Goal: Communication & Community: Answer question/provide support

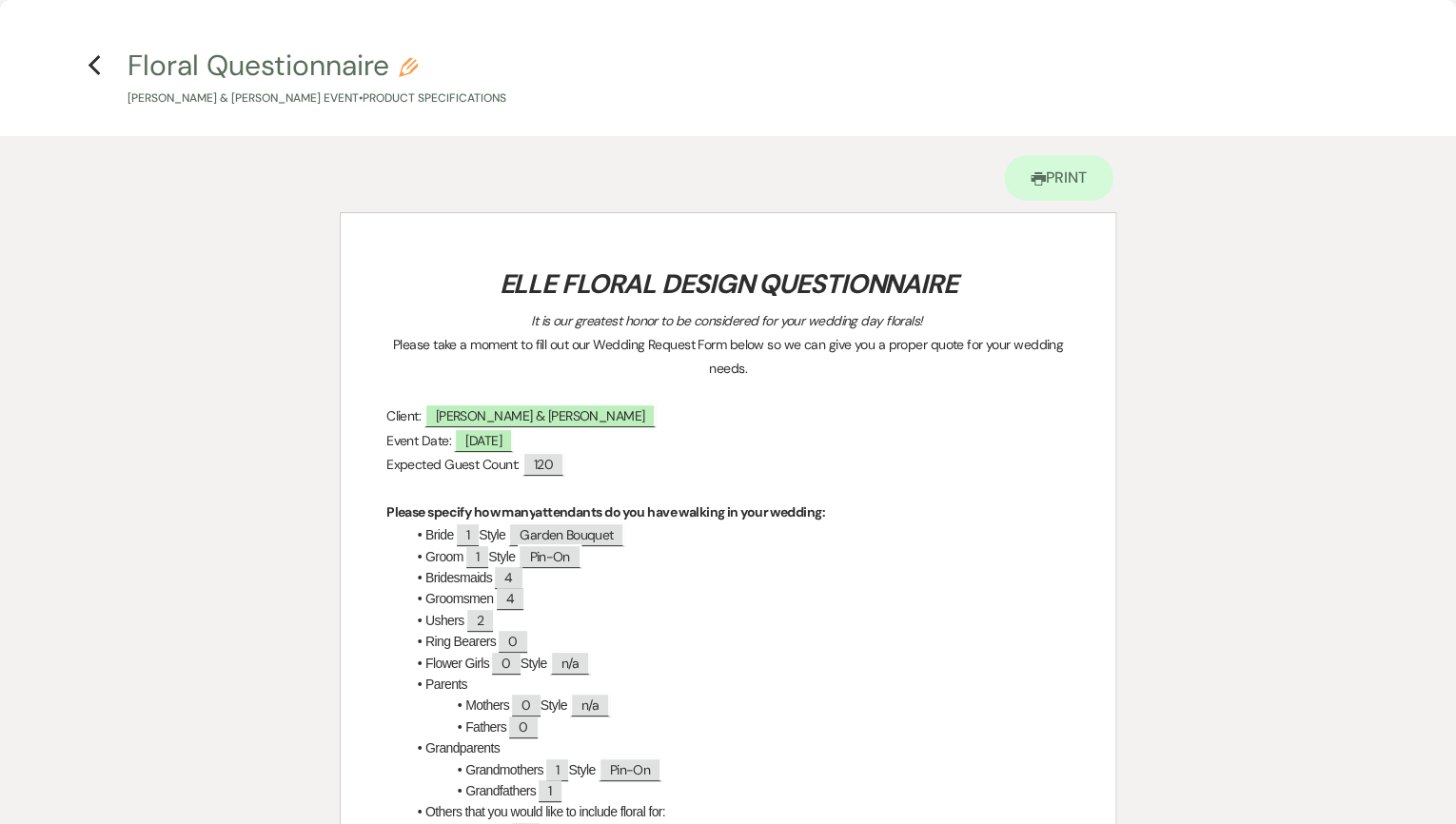
click at [83, 74] on h4 "Previous Floral Questionnaire Pencil Wen Xie & Tam Chan's Event • Product Speci…" at bounding box center [728, 77] width 1370 height 62
click at [100, 64] on icon "Previous" at bounding box center [95, 65] width 14 height 23
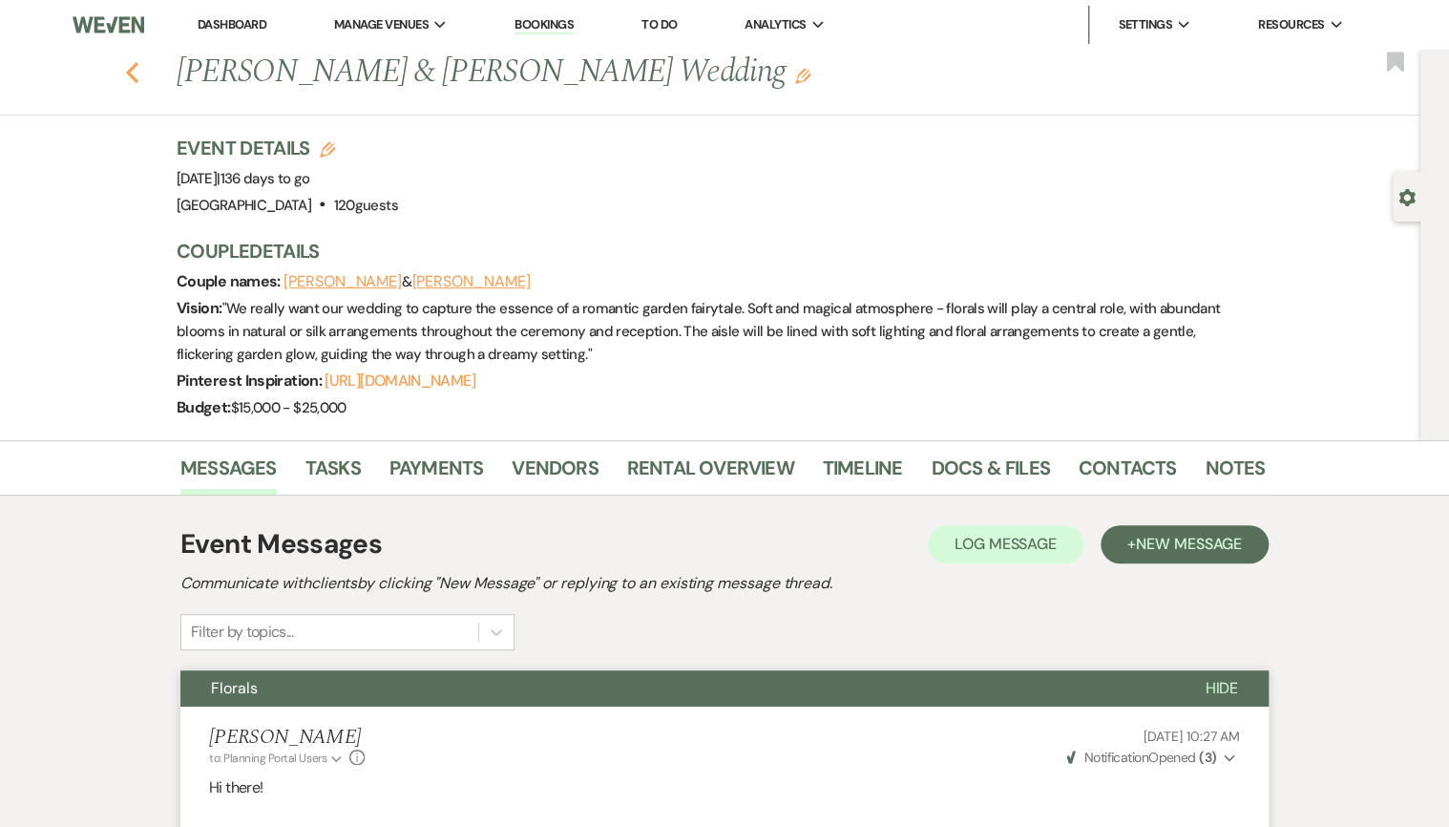
click at [139, 76] on icon "Previous" at bounding box center [132, 72] width 14 height 23
select select "8"
select select "5"
select select "8"
select select "5"
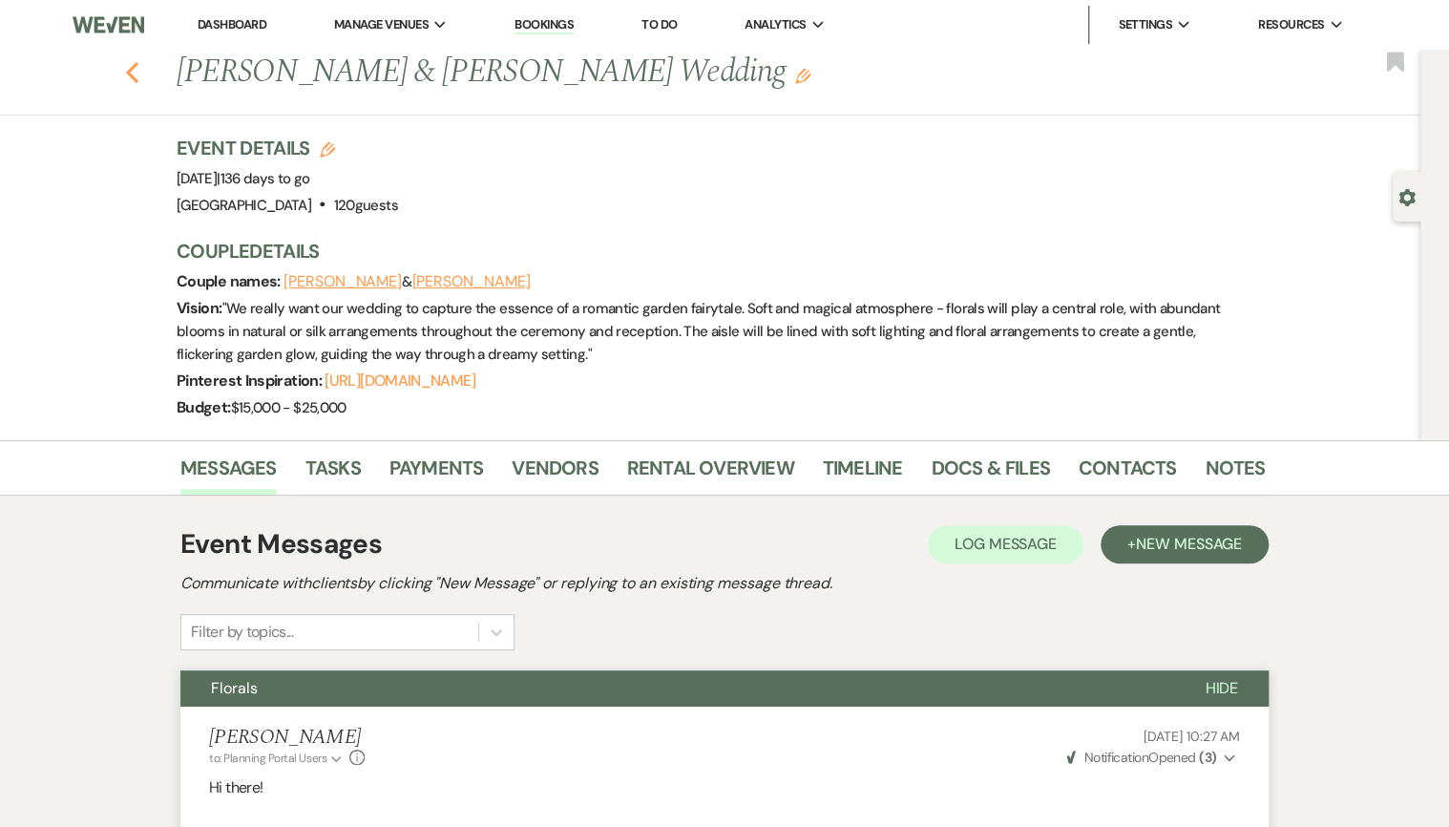
select select "8"
select select "5"
select select "8"
select select "5"
select select "8"
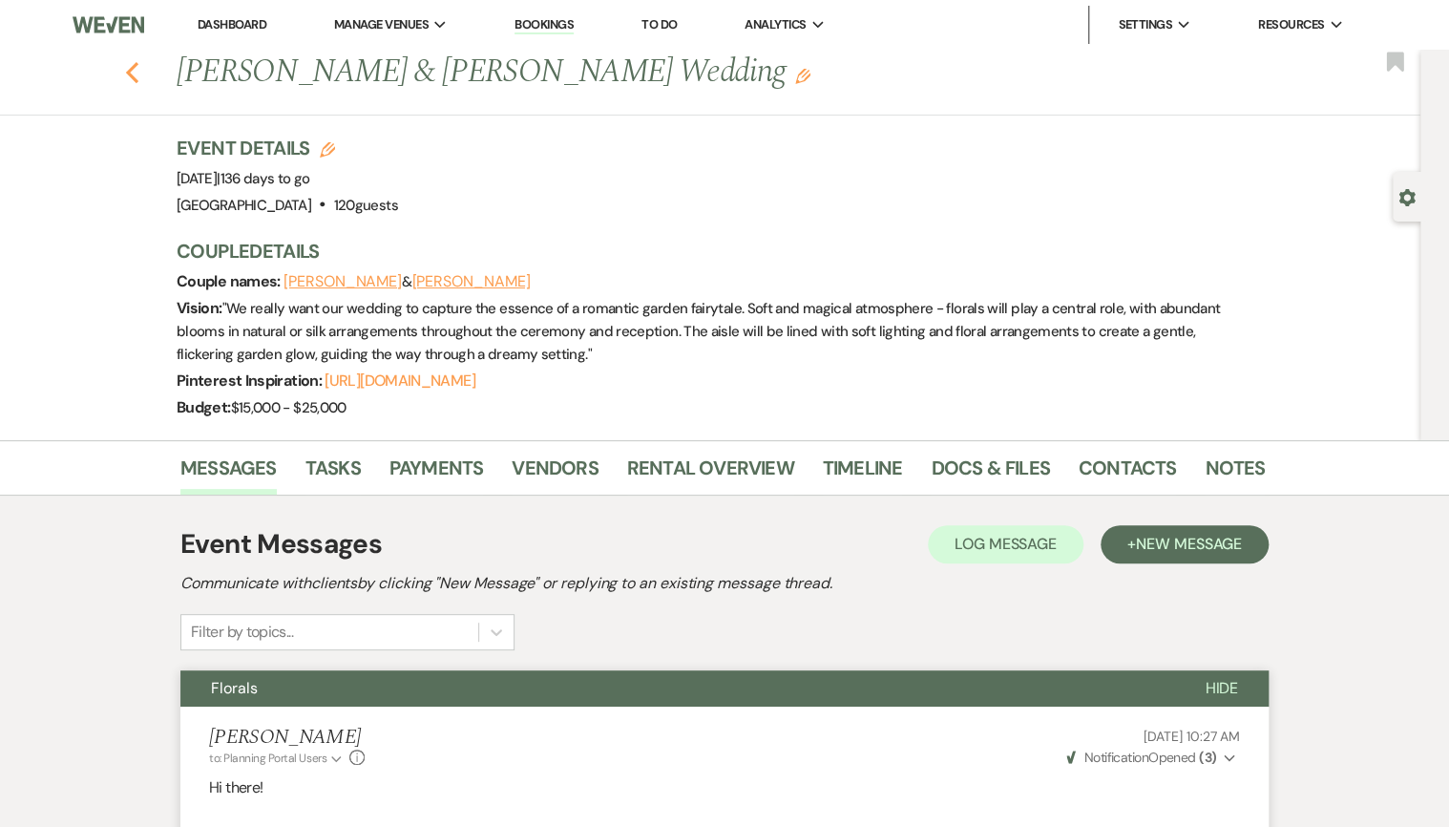
select select "5"
select select "8"
select select "5"
select select "8"
select select "5"
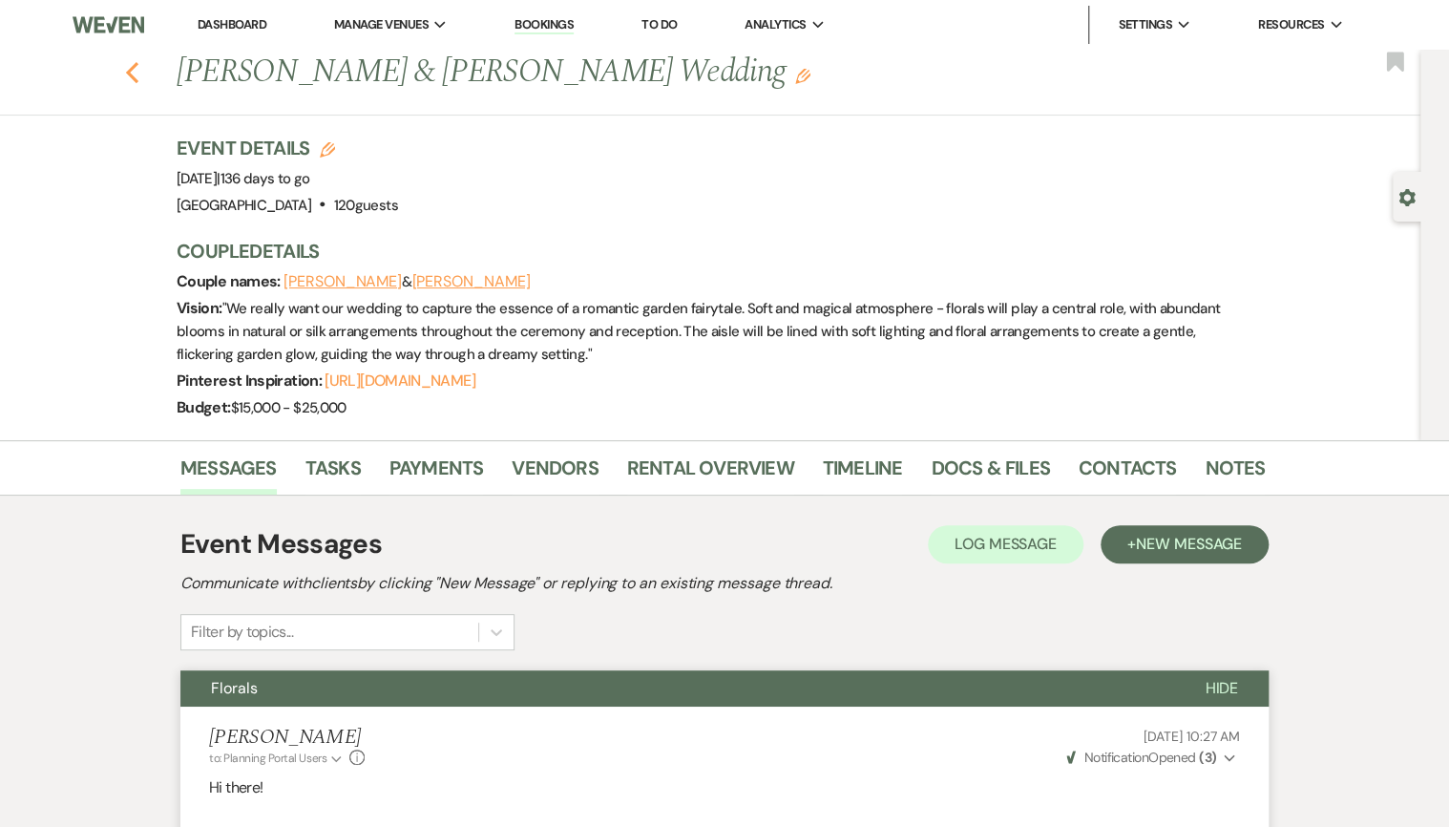
select select "8"
select select "5"
select select "8"
select select "5"
select select "8"
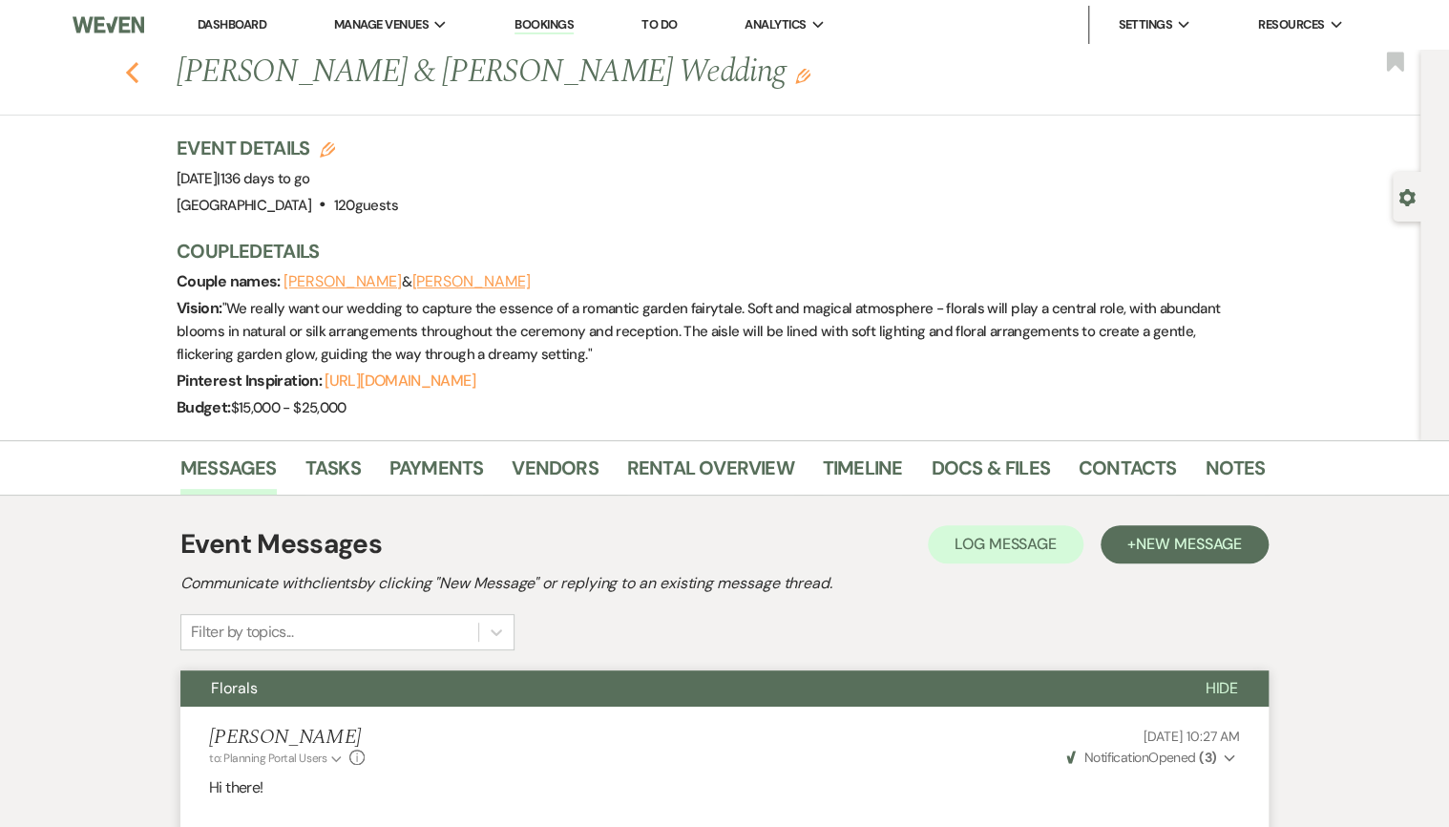
select select "5"
select select "8"
select select "5"
select select "8"
select select "5"
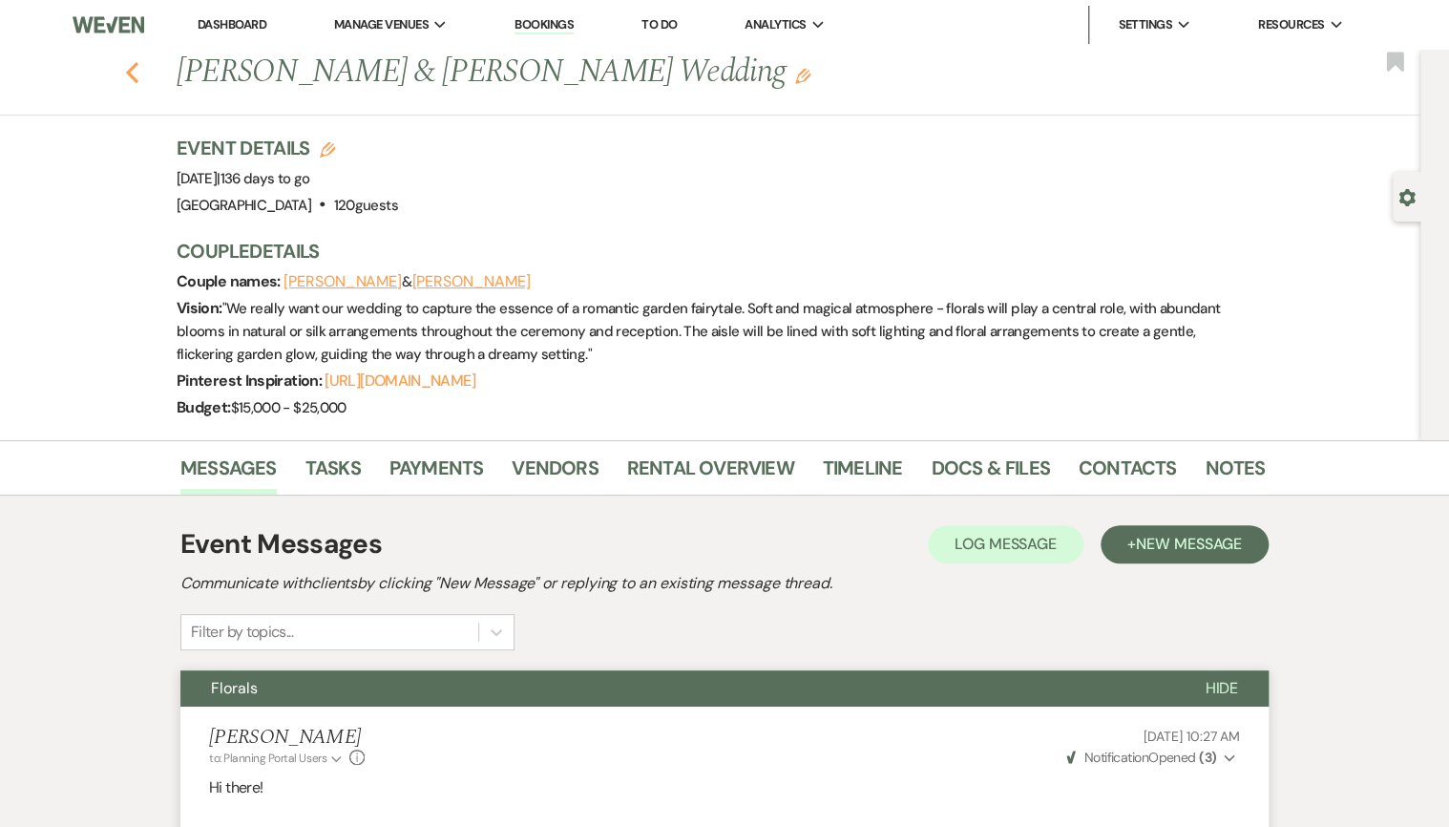
select select "8"
select select "5"
select select "8"
select select "5"
select select "8"
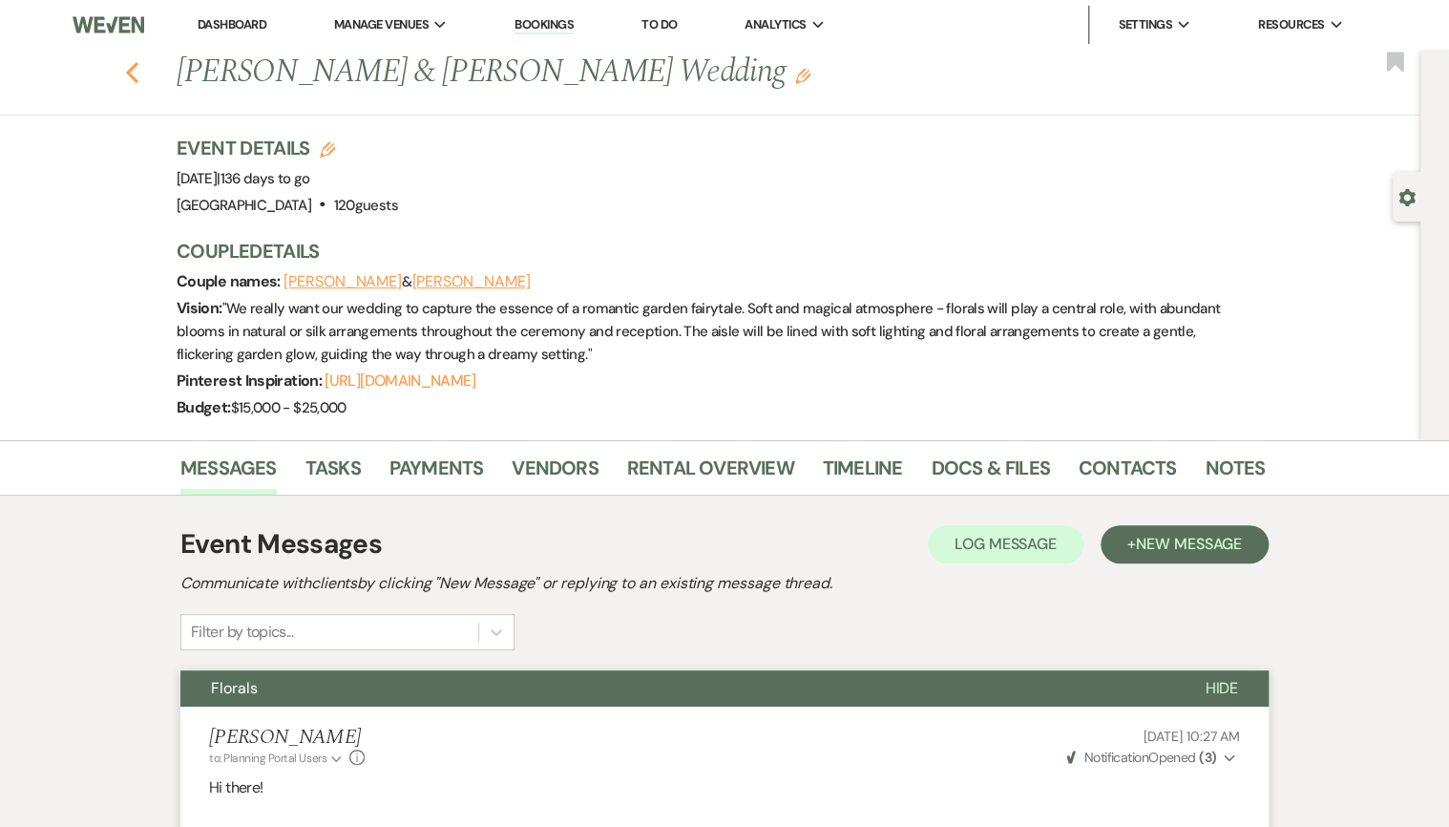
select select "5"
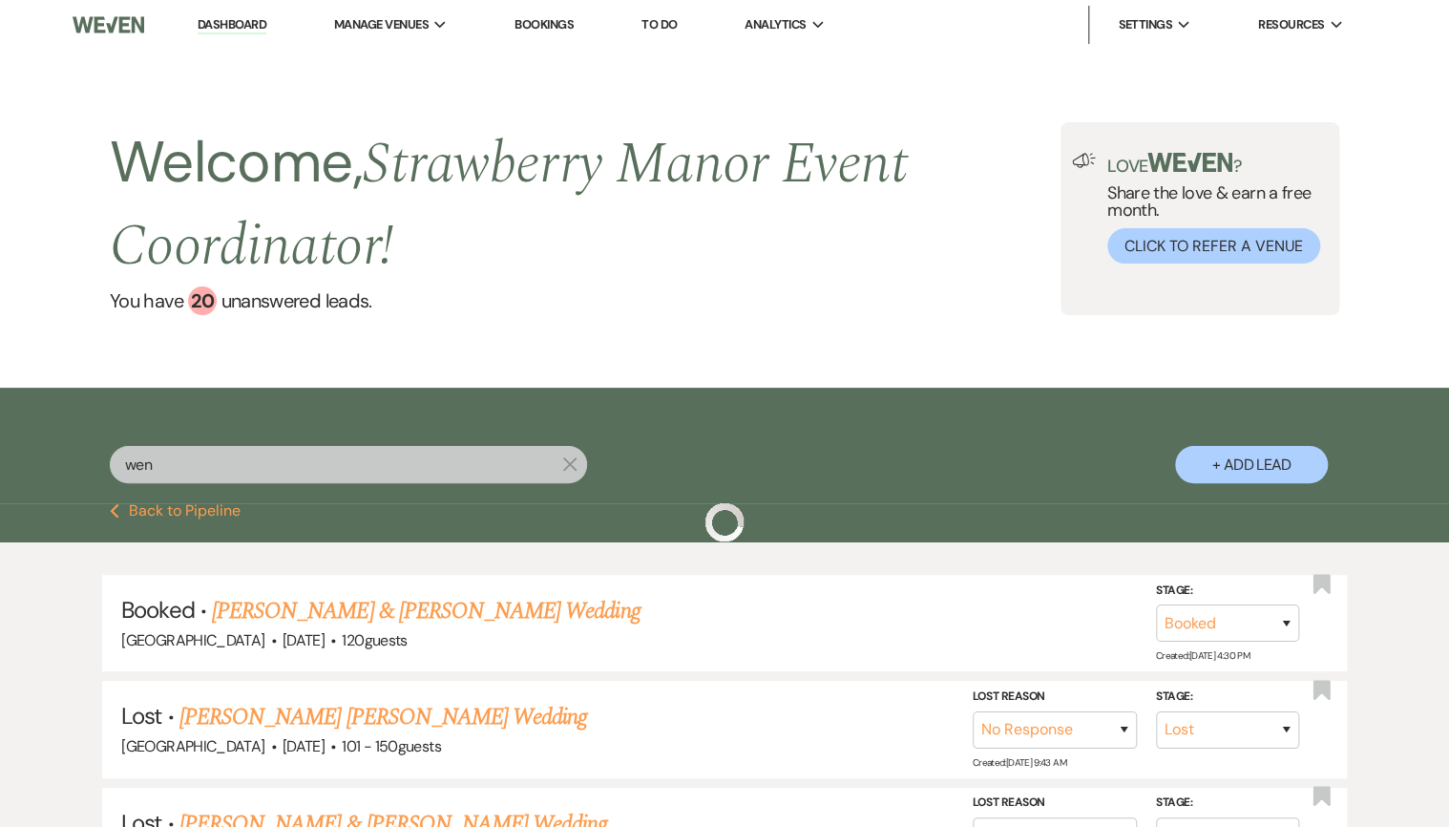
click at [221, 27] on link "Dashboard" at bounding box center [232, 25] width 69 height 18
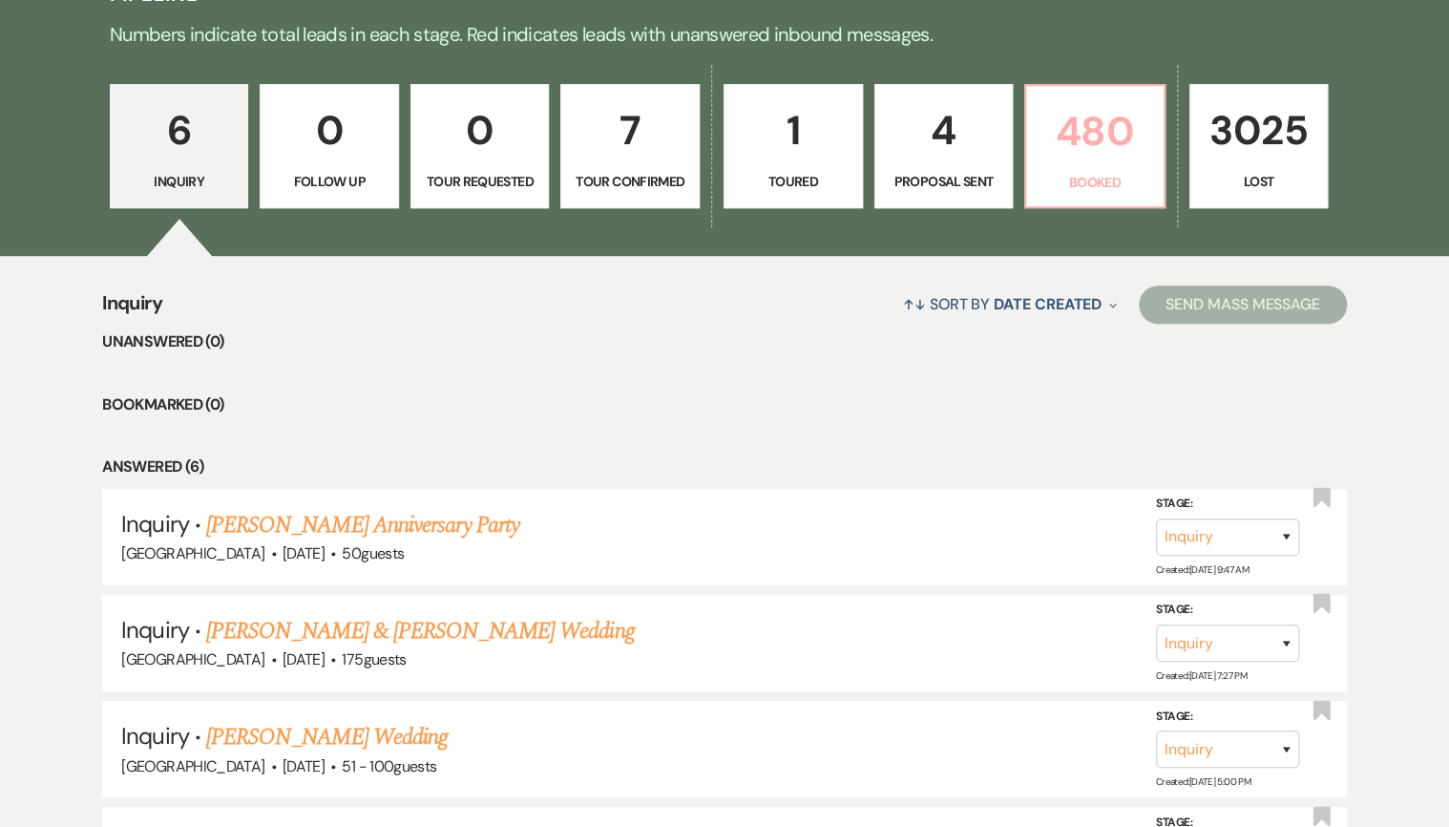
click at [1081, 180] on p "Booked" at bounding box center [1095, 182] width 115 height 21
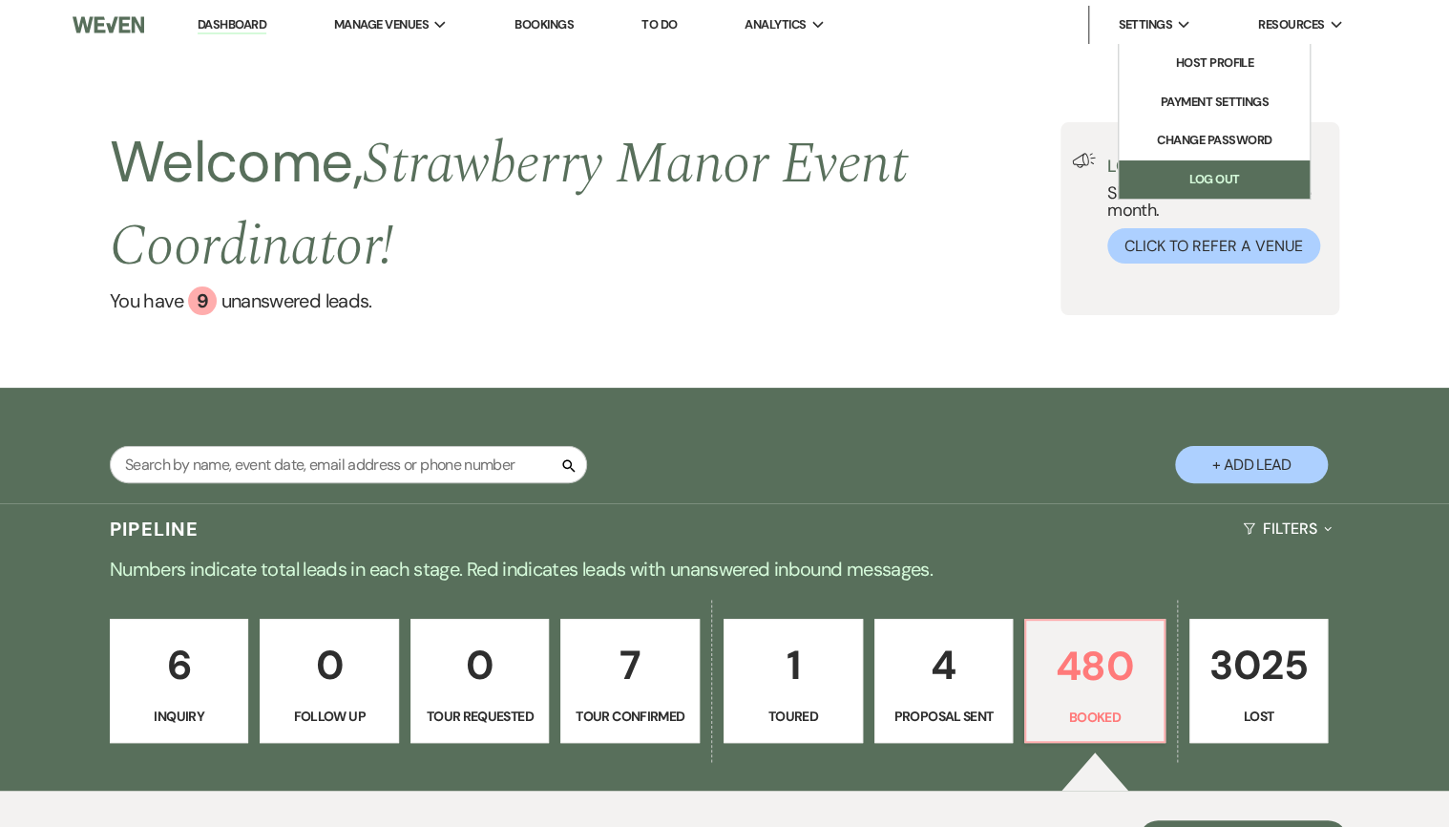
click at [1231, 175] on link "Log Out" at bounding box center [1214, 179] width 191 height 38
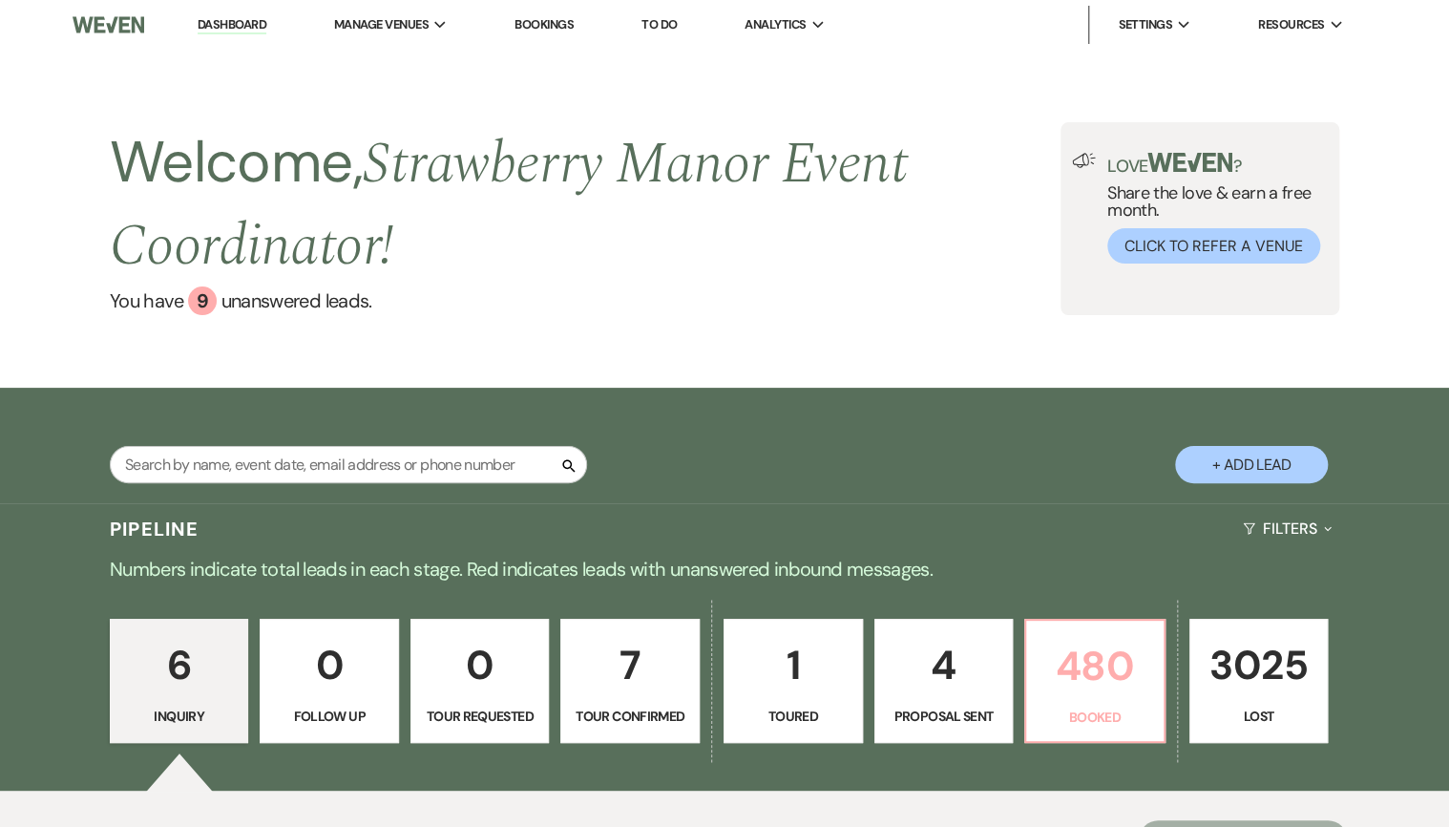
click at [1088, 648] on p "480" at bounding box center [1095, 666] width 115 height 64
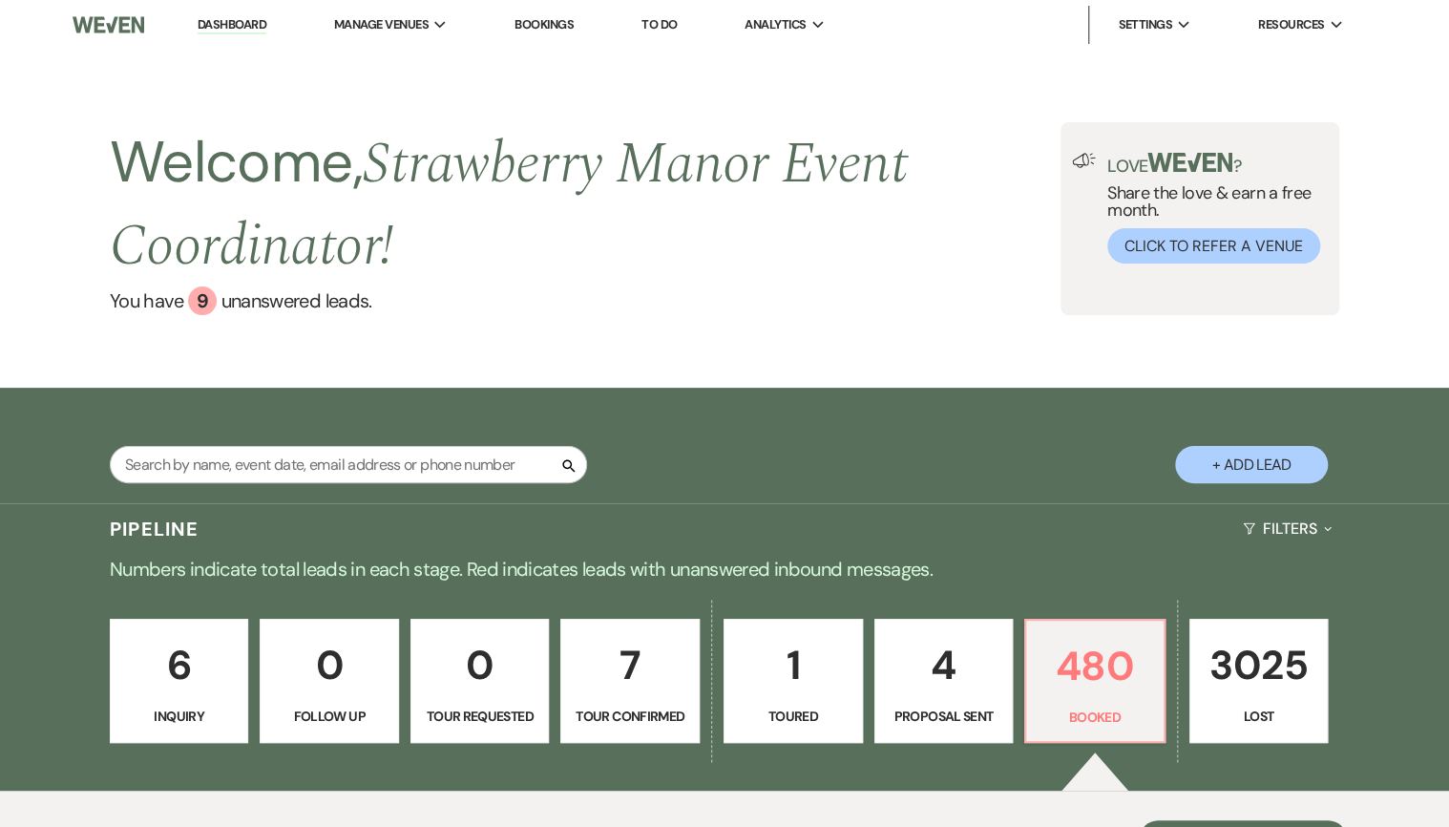
click at [328, 503] on div "Pipeline Filters Expand" at bounding box center [724, 528] width 1375 height 51
click at [447, 503] on div "Pipeline Filters Expand" at bounding box center [724, 528] width 1375 height 51
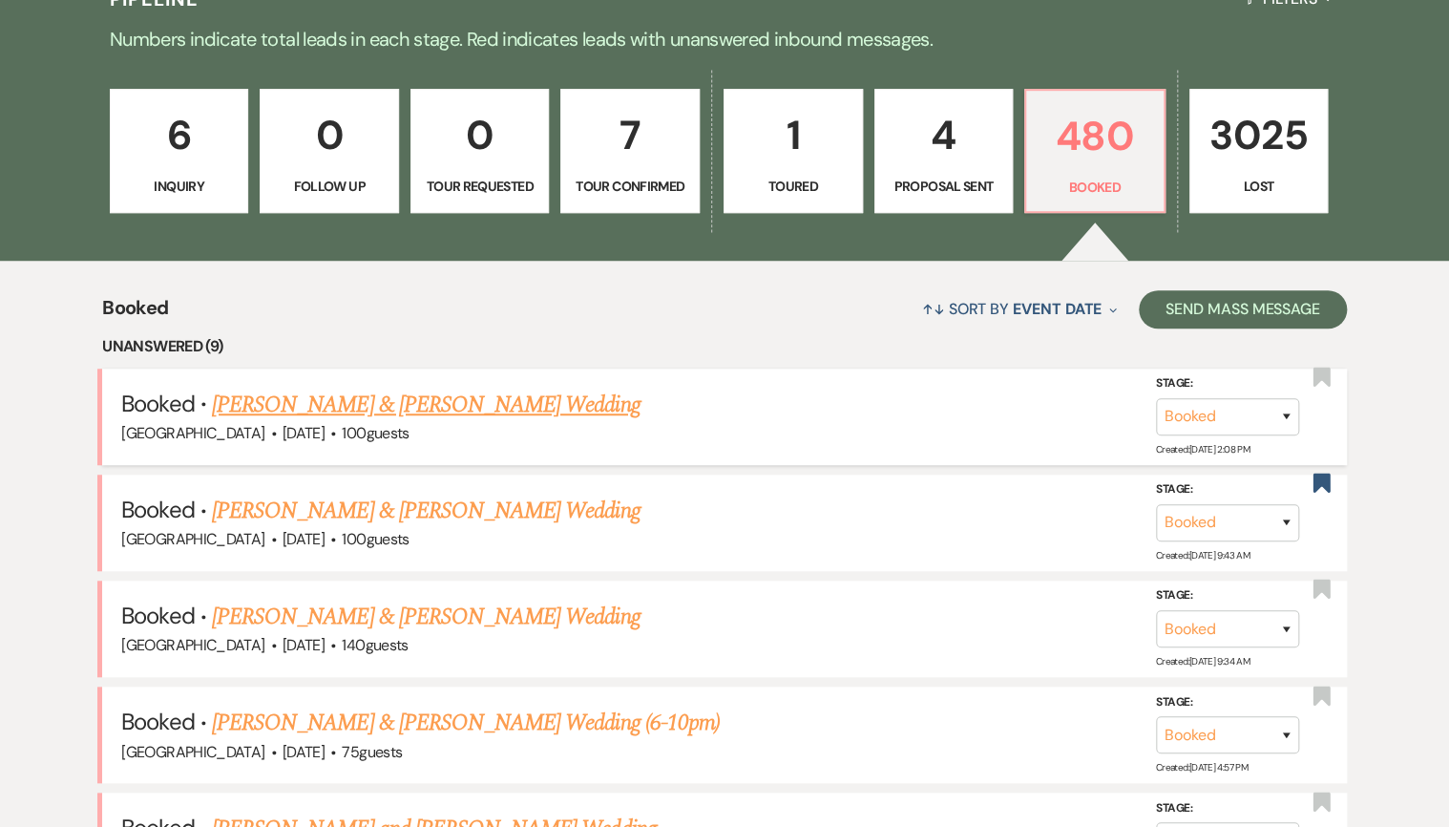
scroll to position [582, 0]
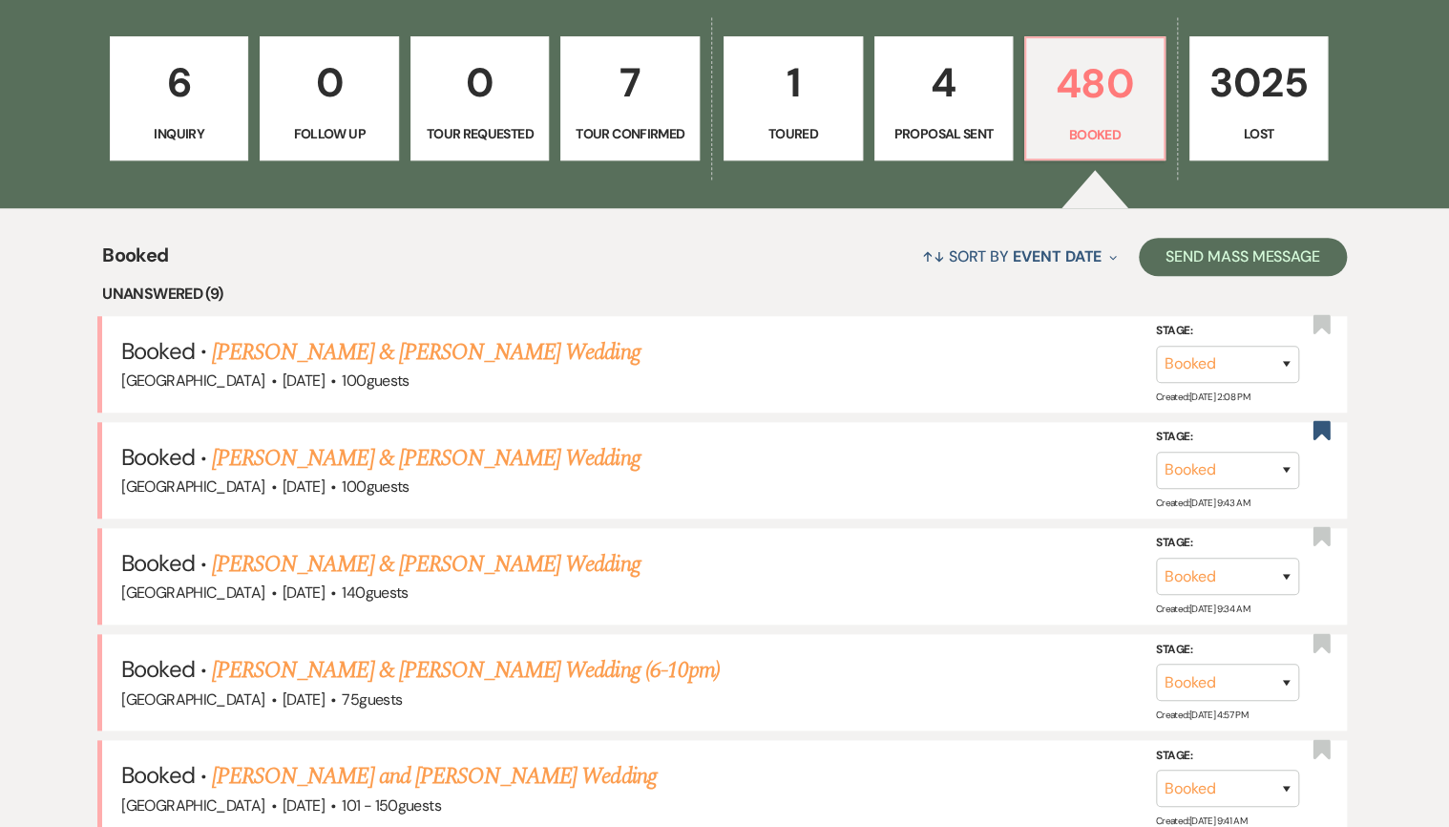
drag, startPoint x: 363, startPoint y: 358, endPoint x: 537, endPoint y: 380, distance: 175.1
click at [363, 358] on link "Cassidy Ainsworth & Giovanni Gonzalez's Wedding" at bounding box center [426, 352] width 428 height 34
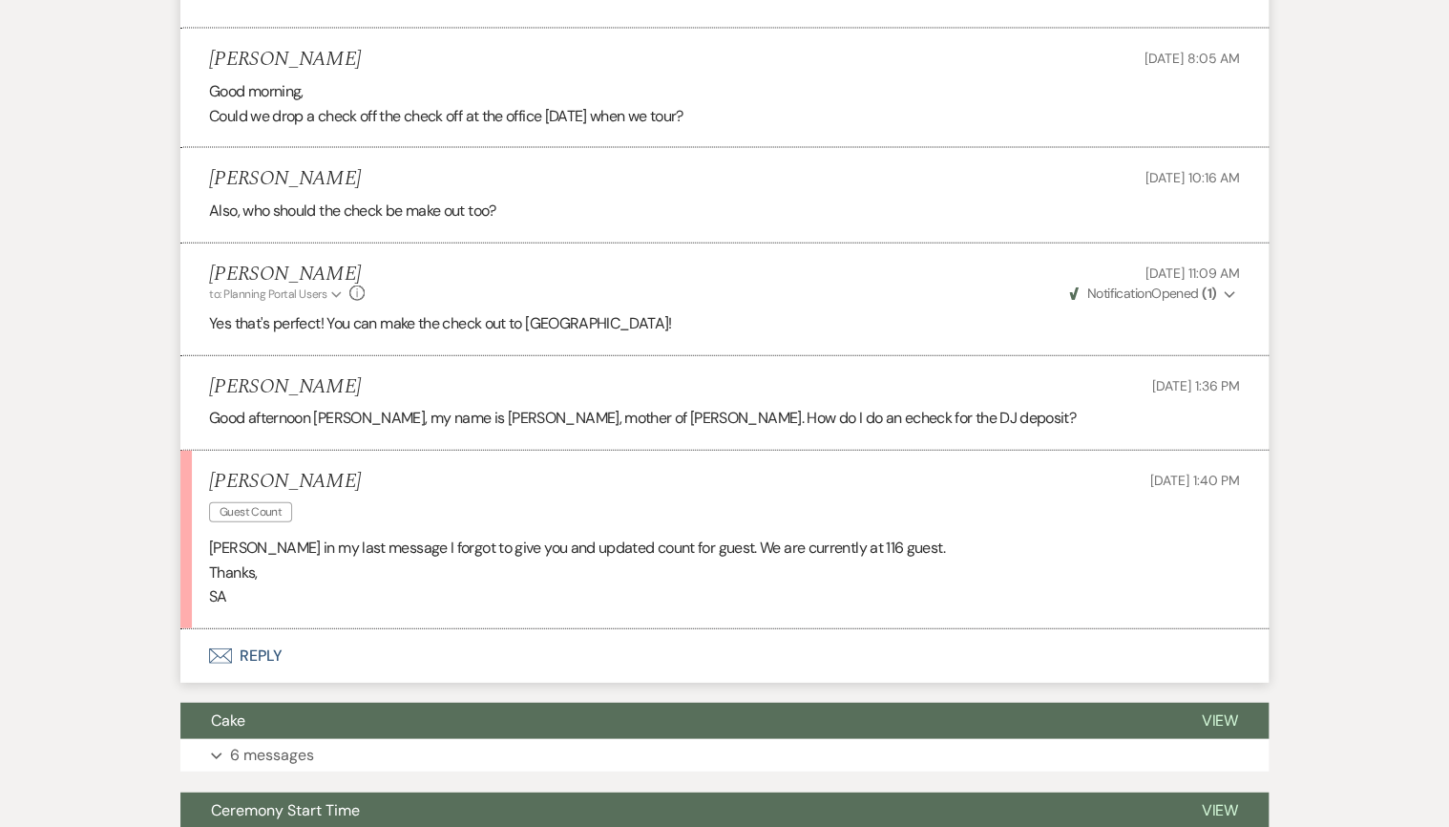
scroll to position [2215, 0]
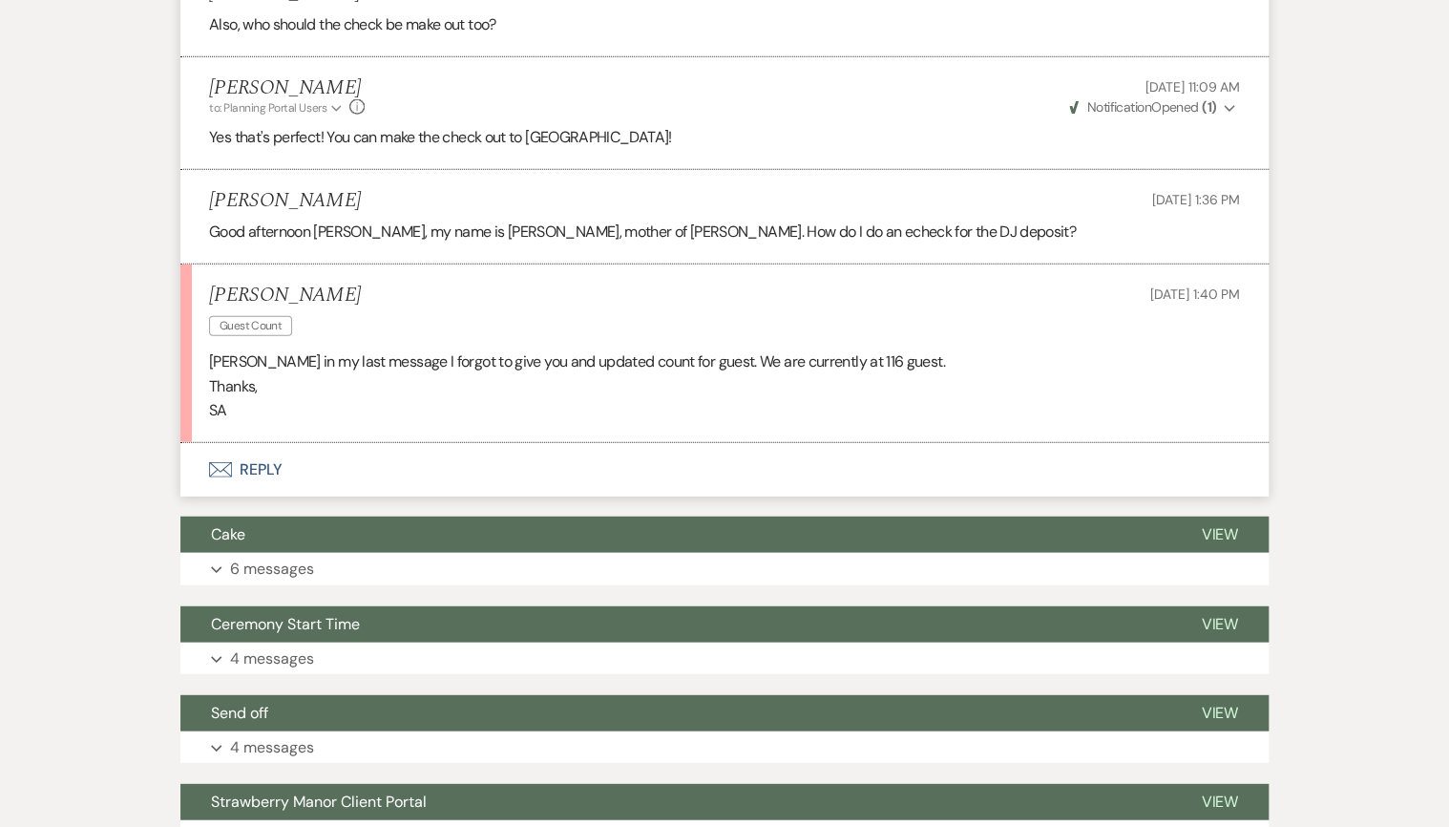
click at [263, 480] on button "Envelope Reply" at bounding box center [724, 469] width 1088 height 53
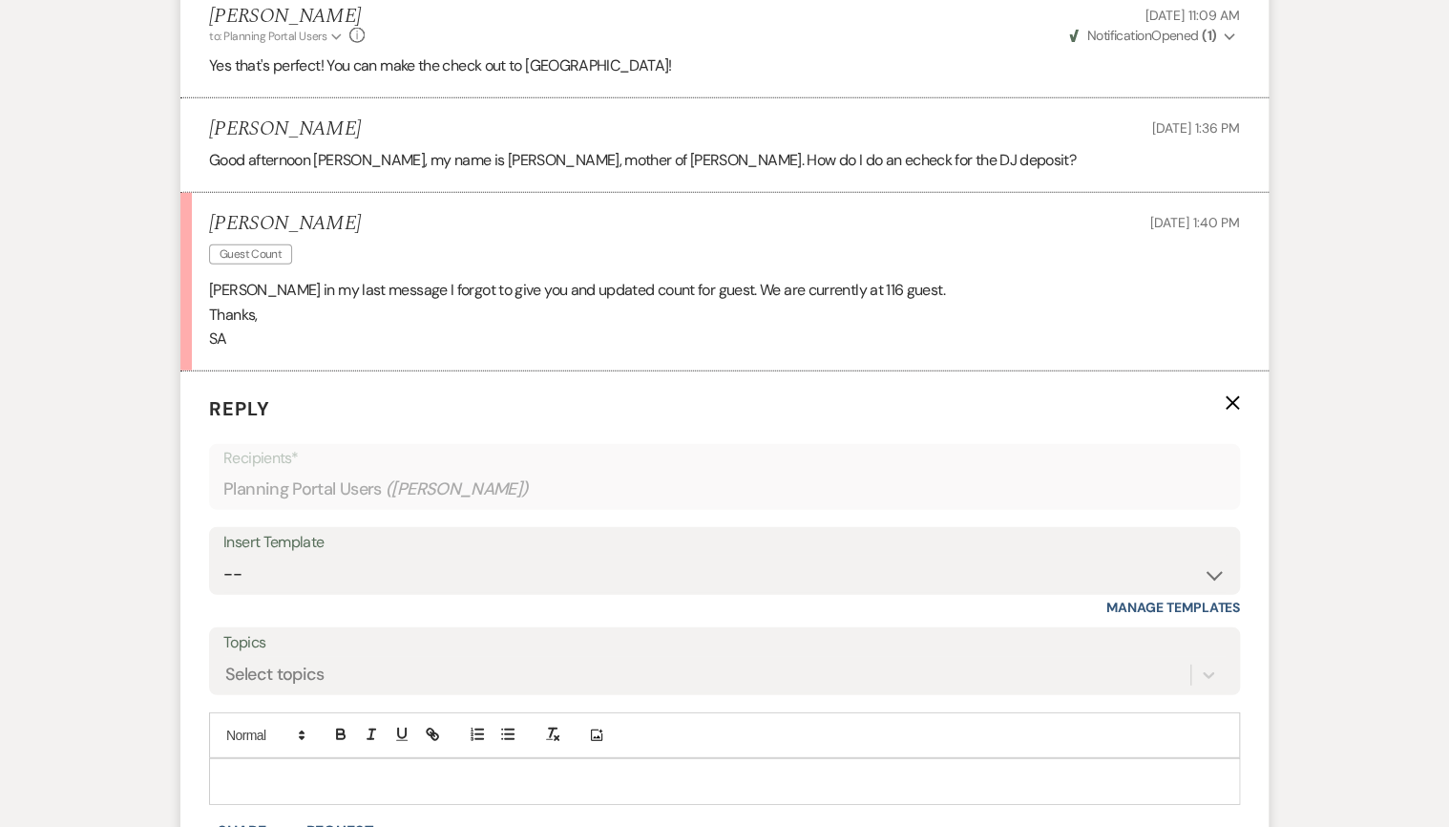
scroll to position [2515, 0]
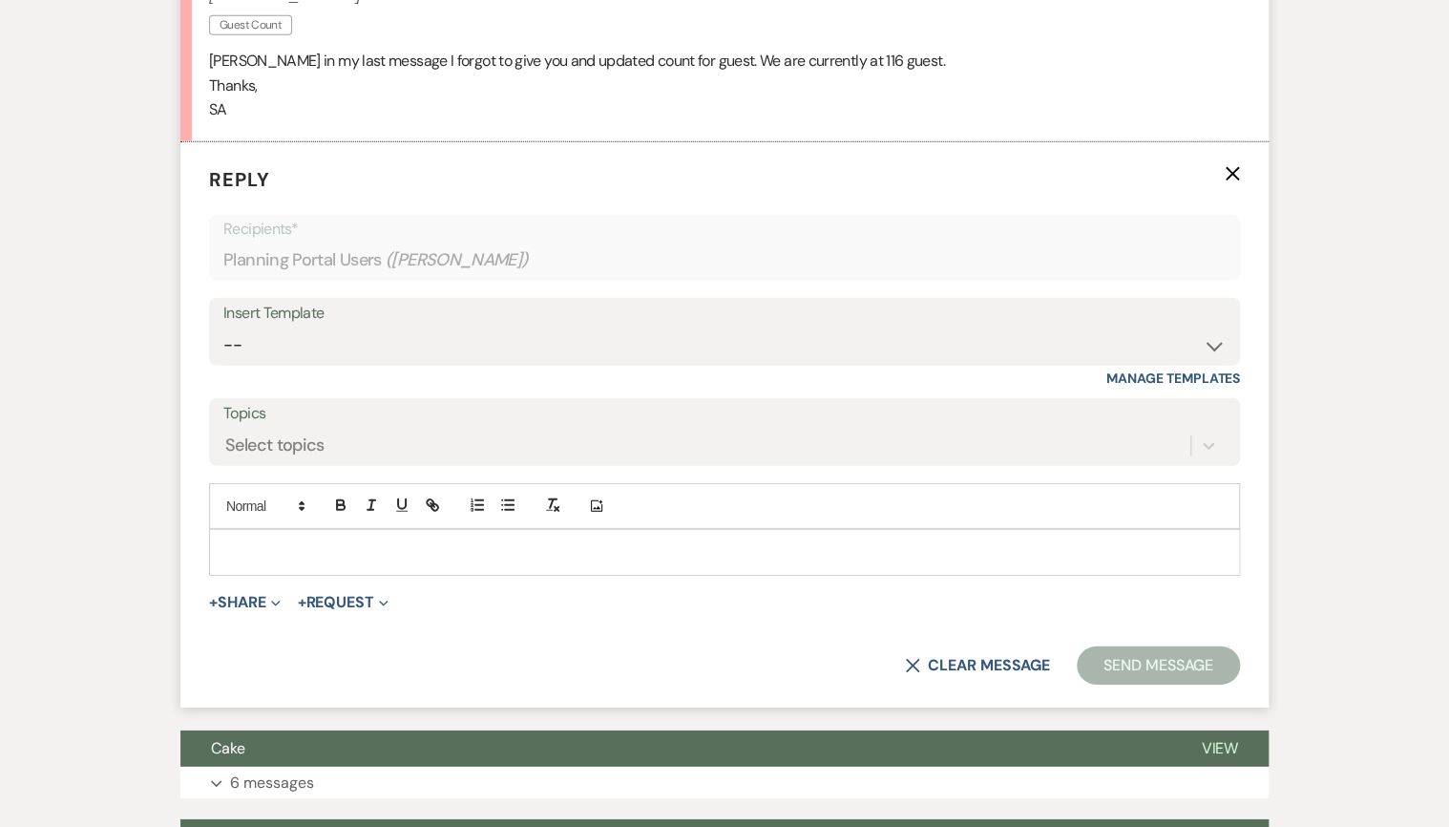
click at [358, 558] on p at bounding box center [724, 551] width 1000 height 21
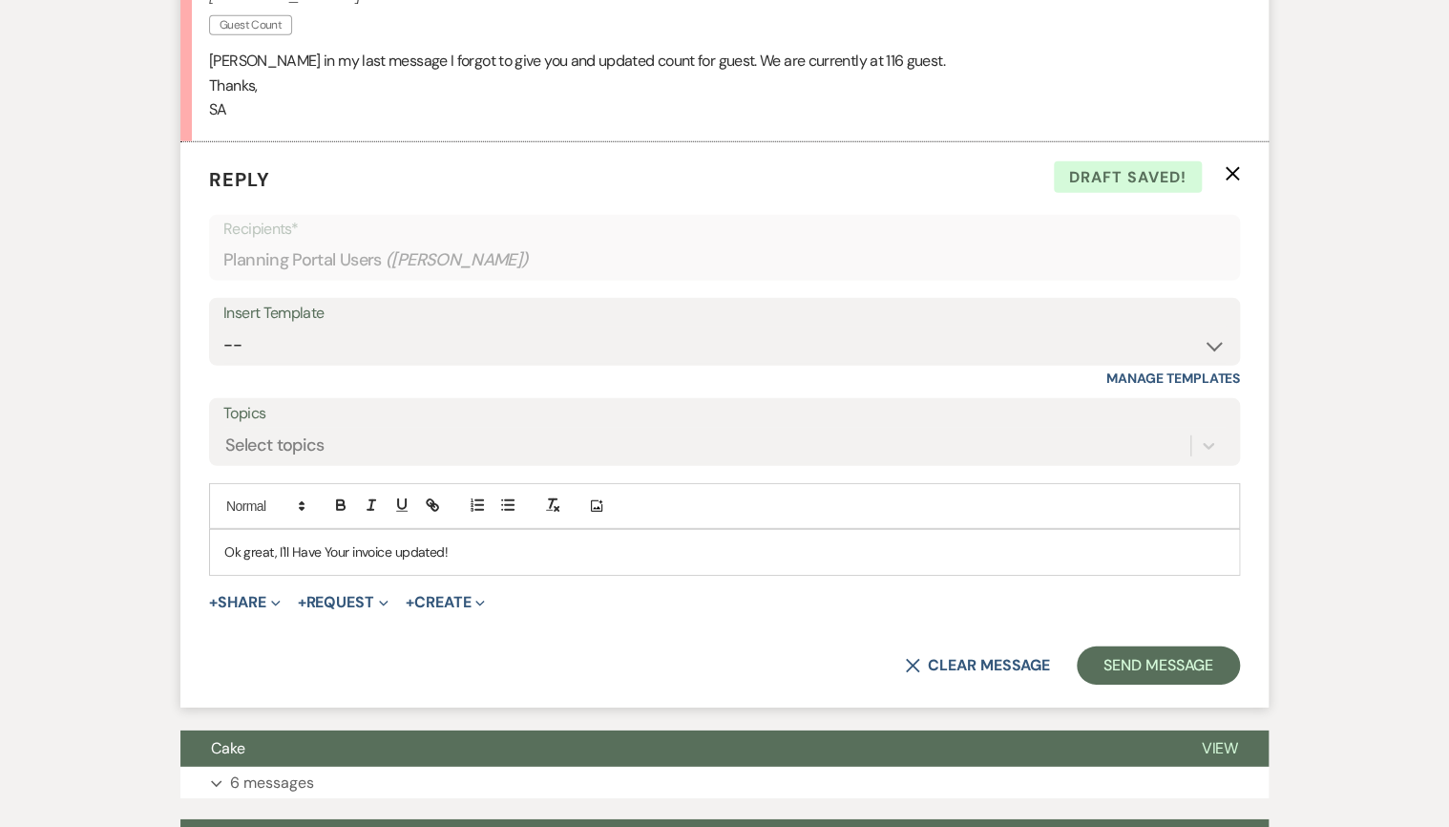
click at [297, 546] on p "Ok great, I'll Have Your invoice updated!" at bounding box center [724, 551] width 1000 height 21
click at [308, 541] on p "Ok great, I'll have Your invoice updated!" at bounding box center [724, 551] width 1000 height 21
click at [328, 551] on p "Ok great, I'll have Your invoice updated!" at bounding box center [724, 551] width 1000 height 21
click at [1180, 661] on button "Send Message" at bounding box center [1158, 665] width 163 height 38
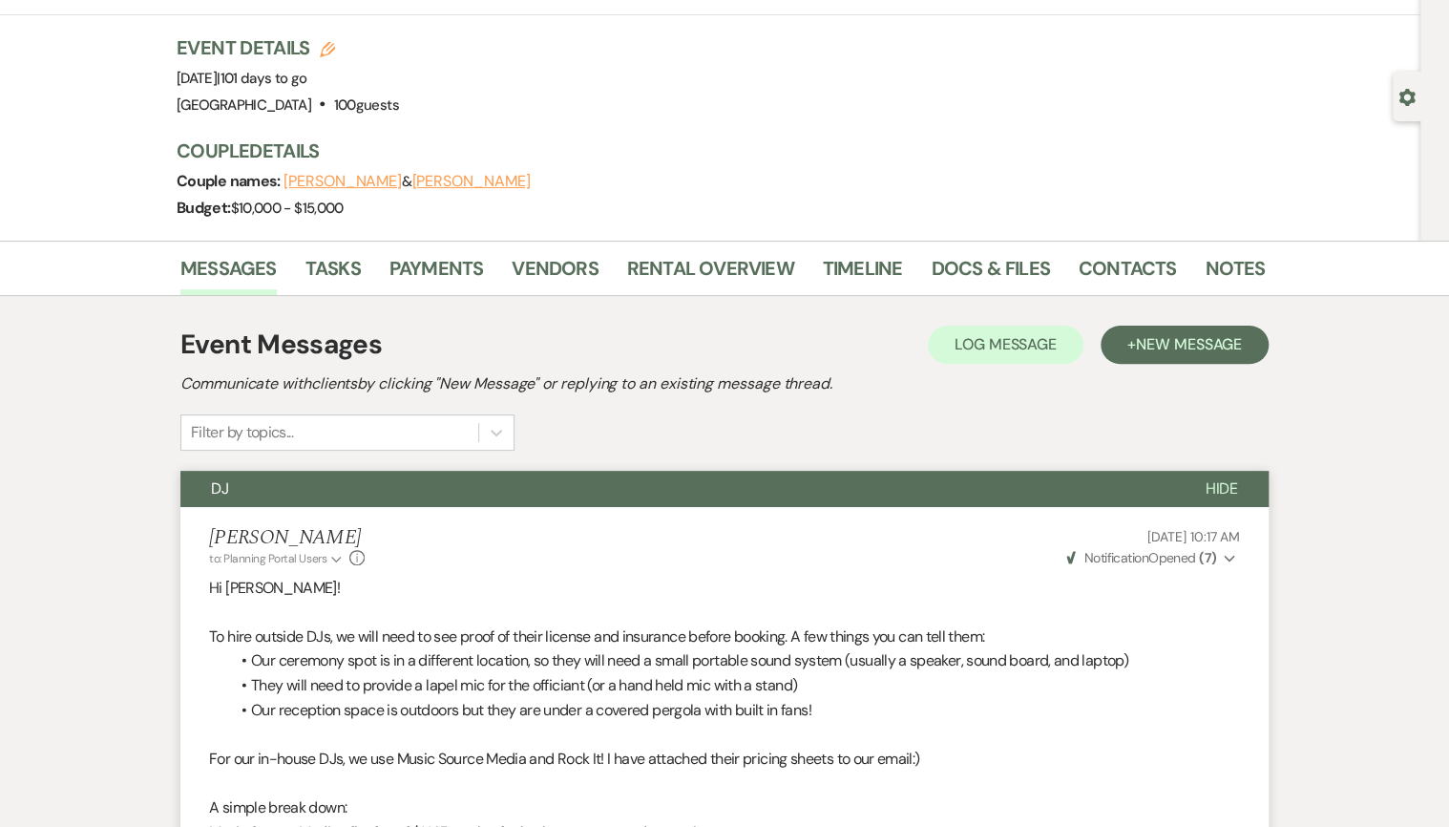
scroll to position [0, 0]
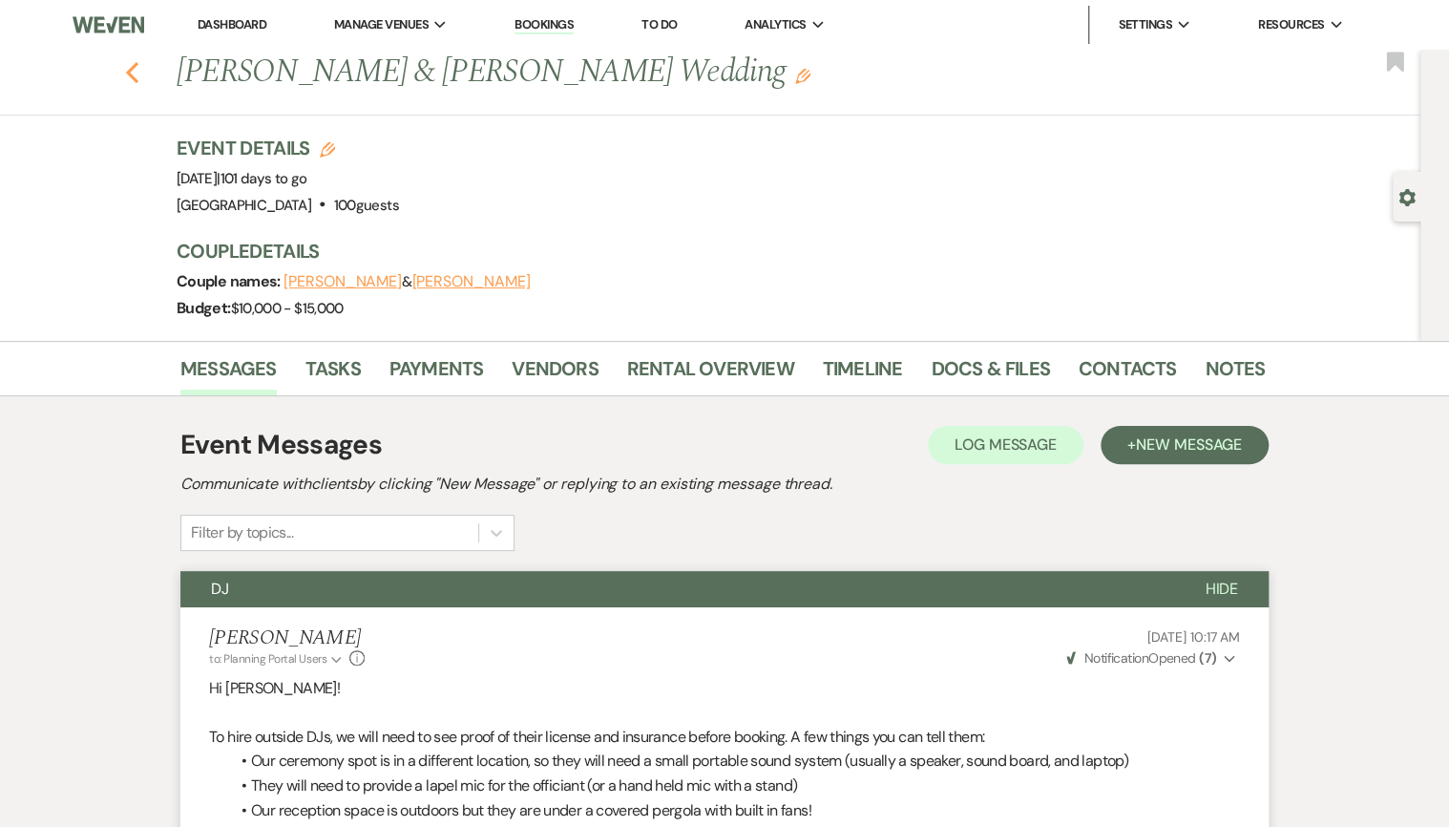
click at [137, 74] on icon "Previous" at bounding box center [132, 72] width 14 height 23
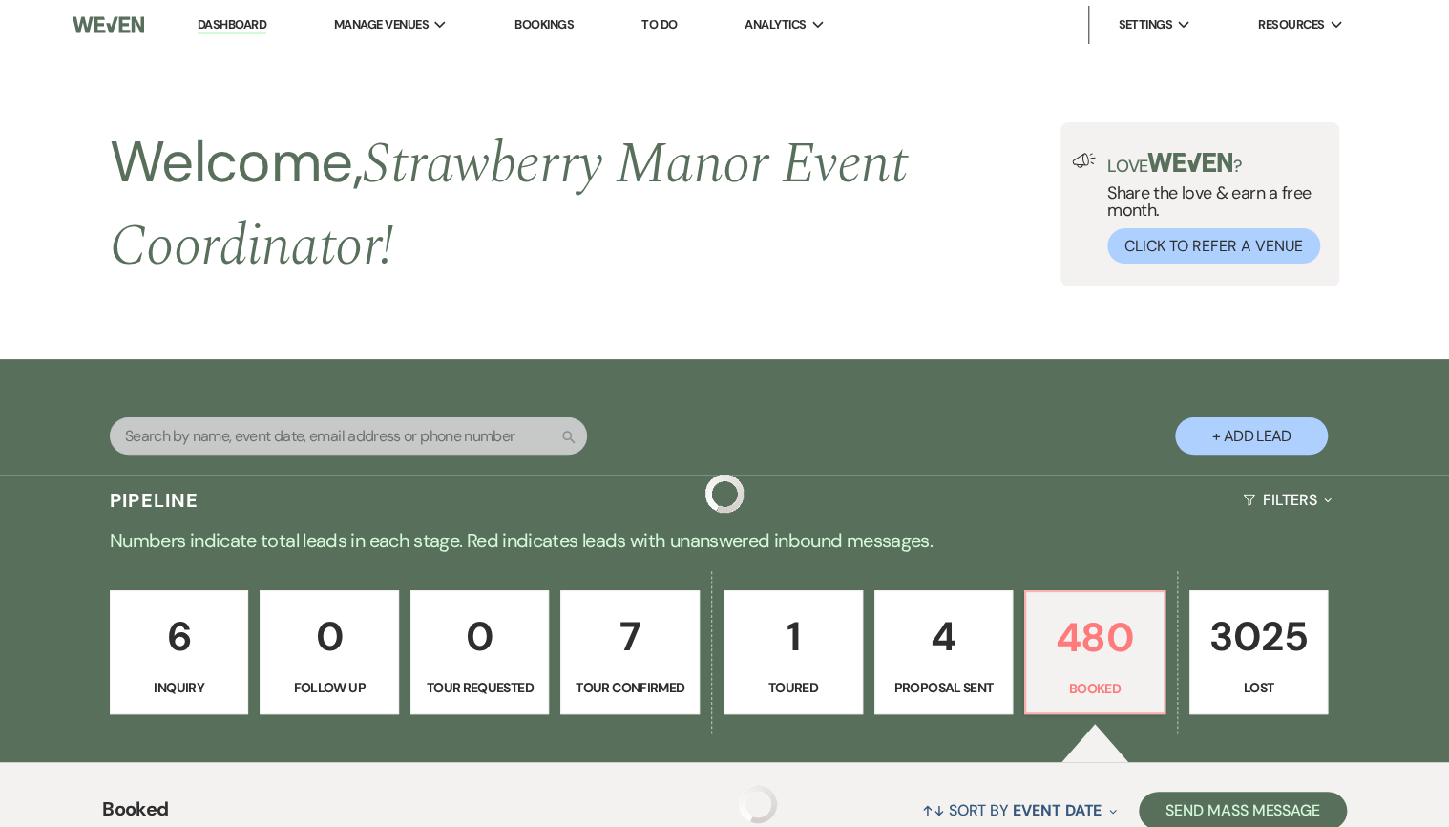
scroll to position [582, 0]
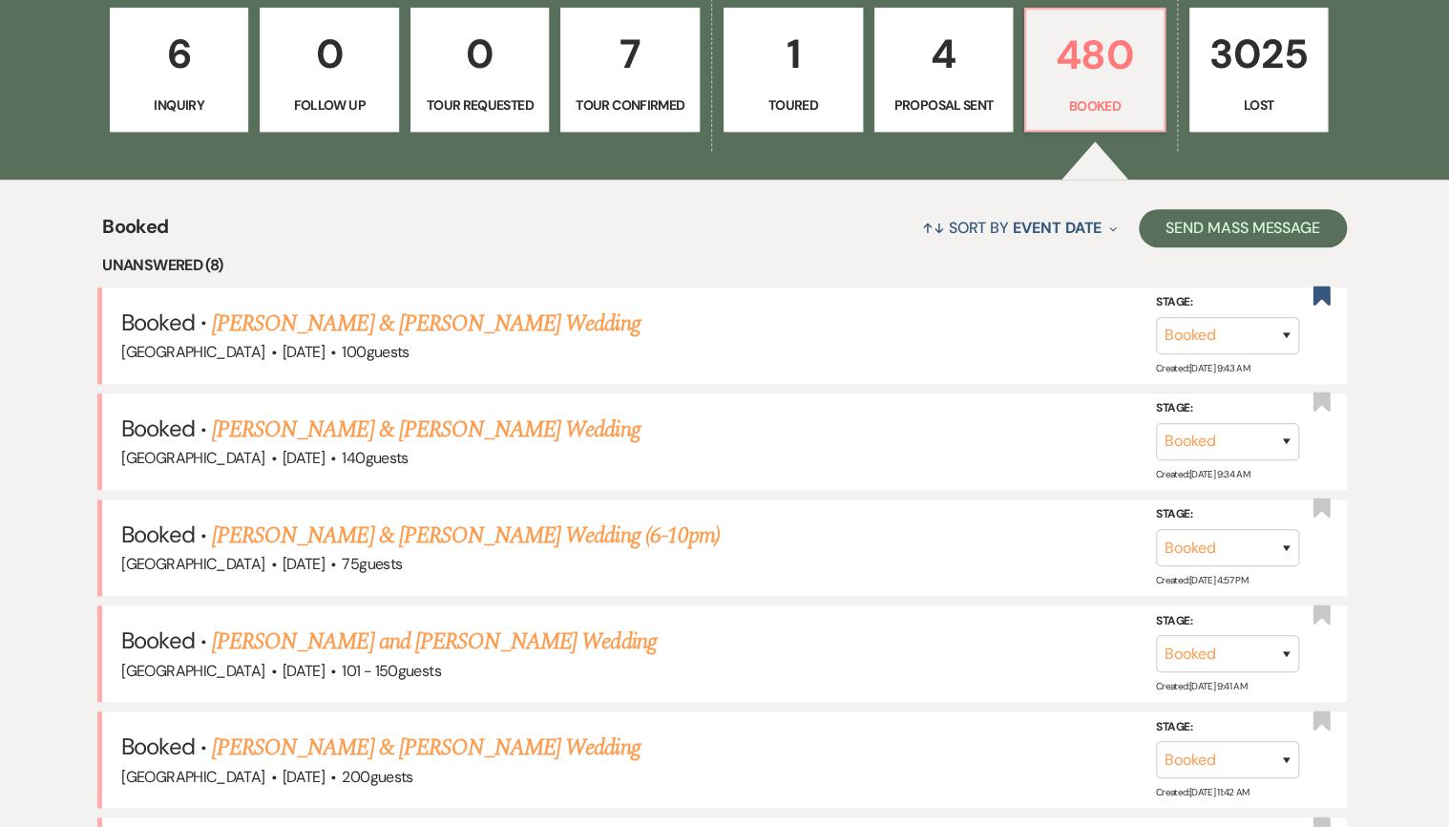
drag, startPoint x: 389, startPoint y: 338, endPoint x: 798, endPoint y: 477, distance: 431.7
click at [389, 338] on link "Alexandra Huffman & Marc Messina's Wedding" at bounding box center [426, 323] width 428 height 34
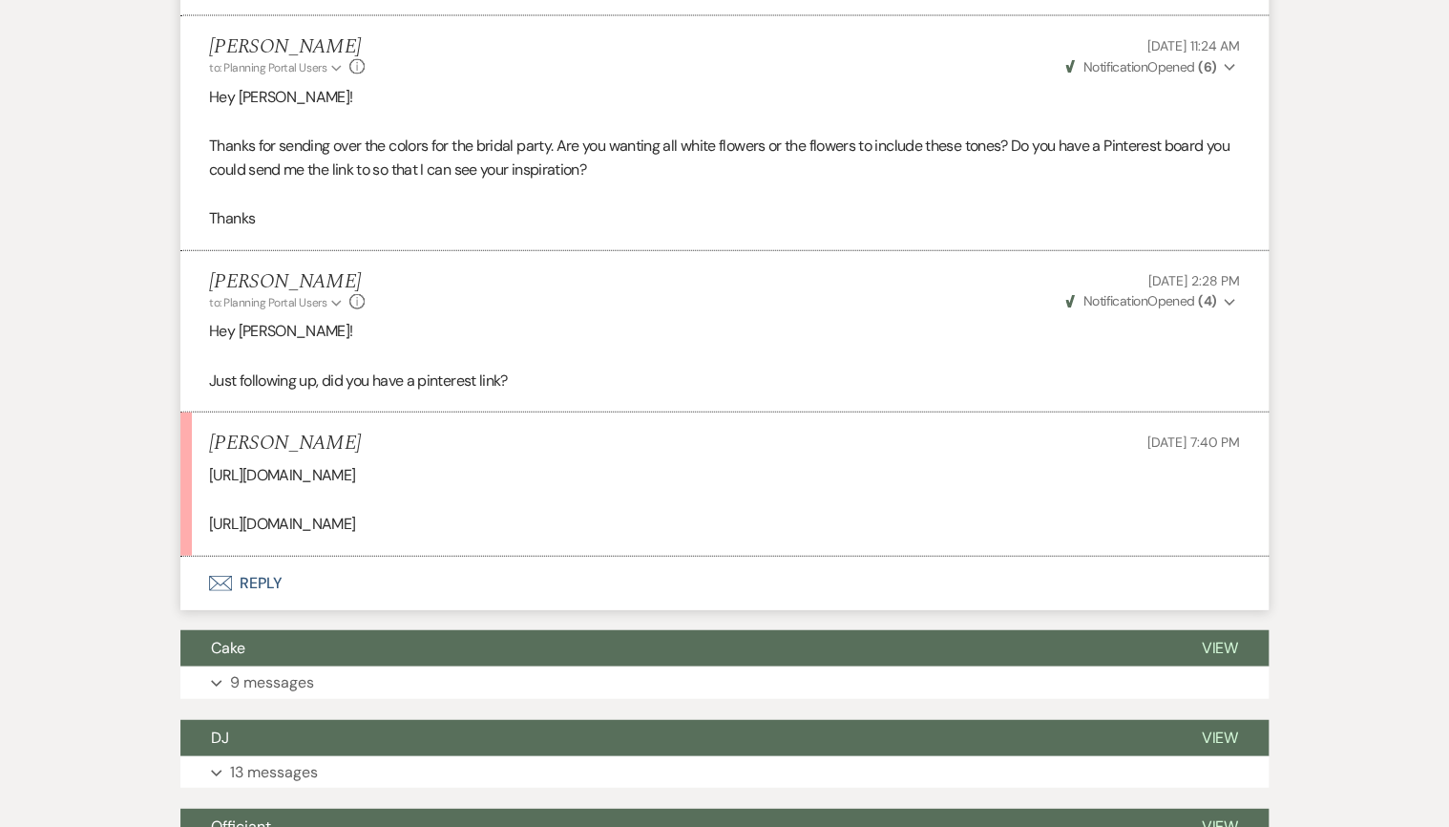
scroll to position [1910, 0]
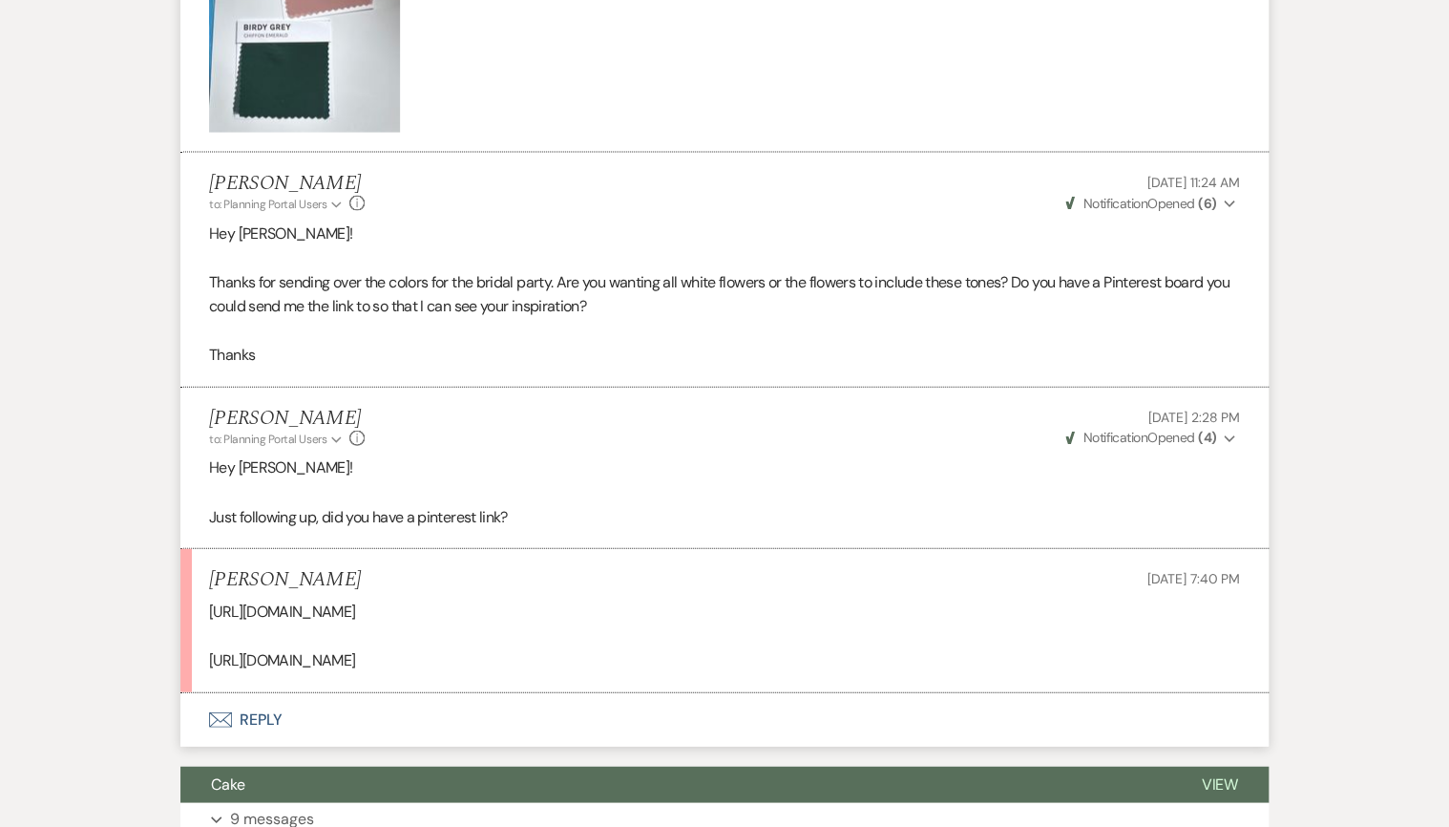
drag, startPoint x: 277, startPoint y: 124, endPoint x: 341, endPoint y: 143, distance: 66.8
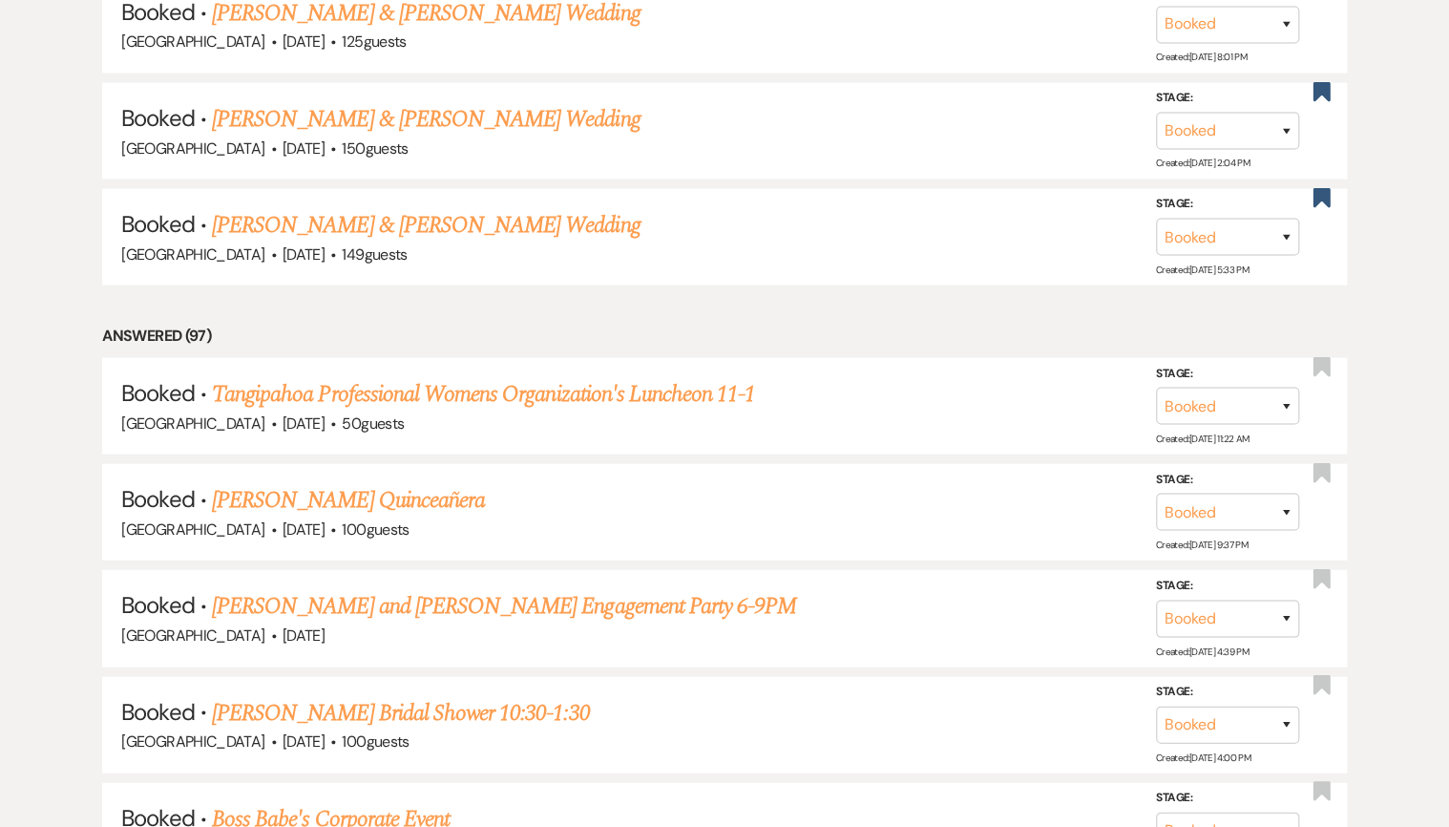
scroll to position [582, 0]
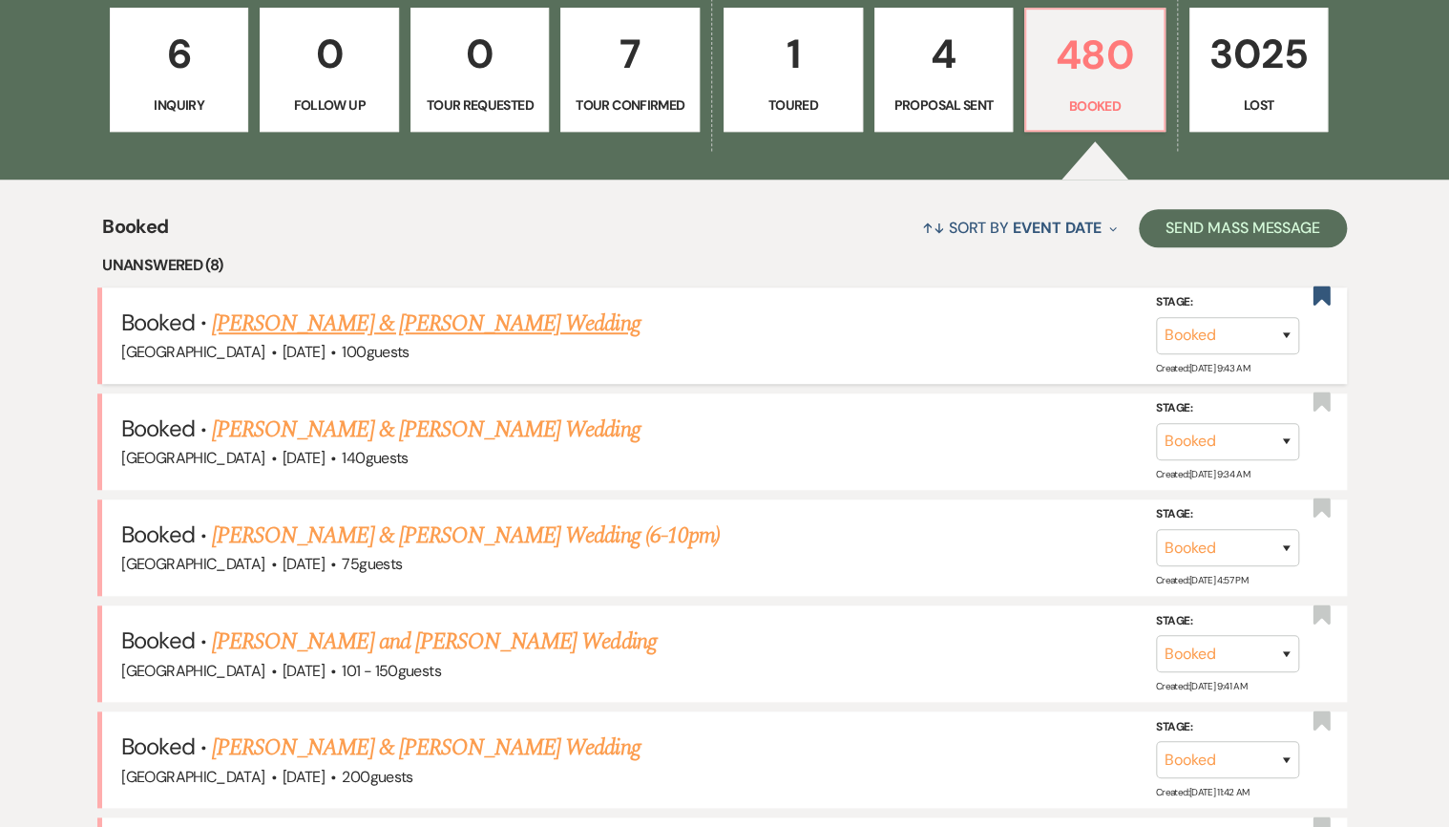
click at [302, 318] on link "Alexandra Huffman & Marc Messina's Wedding" at bounding box center [426, 323] width 428 height 34
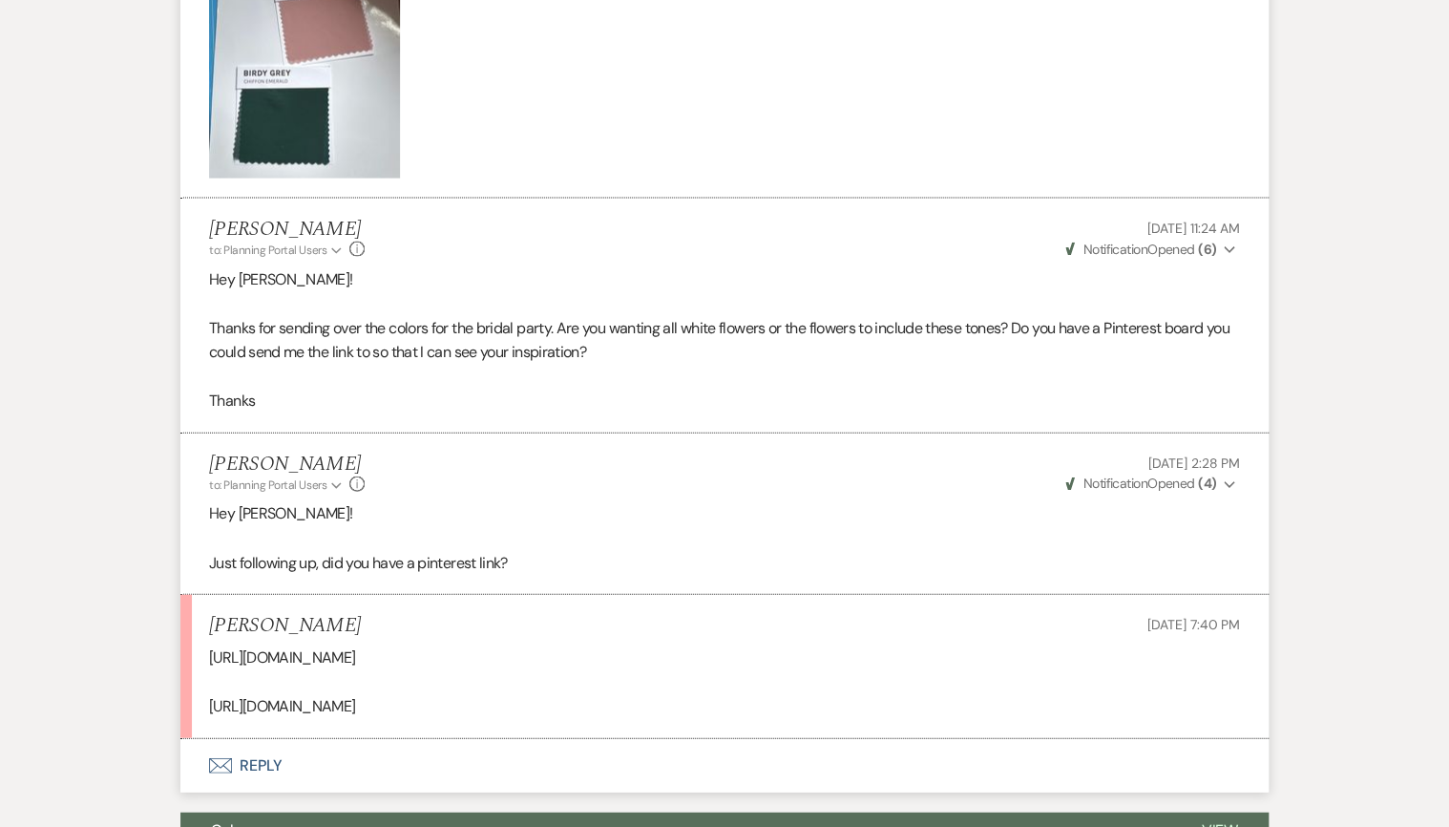
scroll to position [1881, 0]
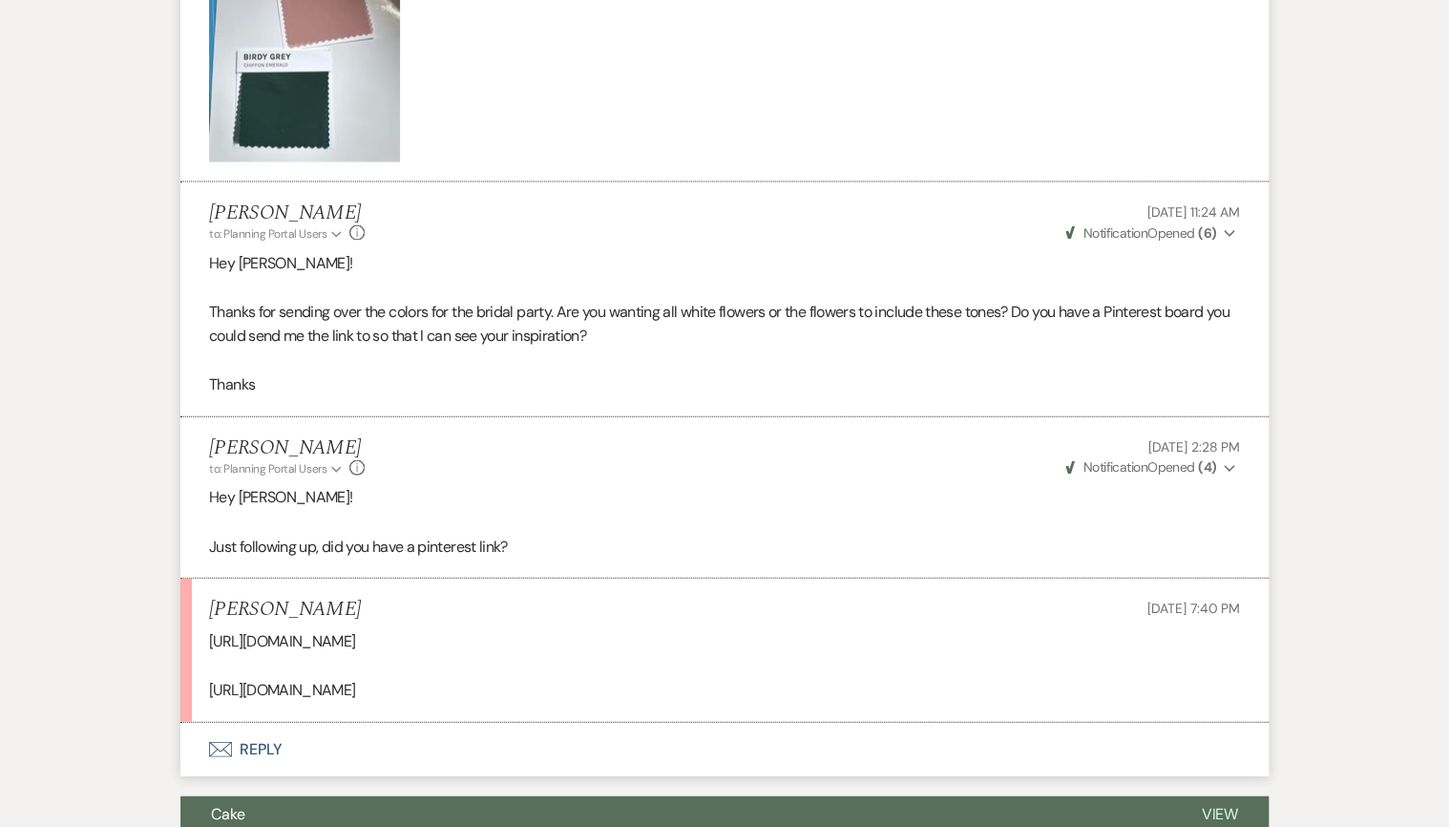
drag, startPoint x: 335, startPoint y: 658, endPoint x: 200, endPoint y: 634, distance: 137.6
click at [200, 634] on li "Alexandra Huffman Aug 12, 2025, 7:40 PM https://pin.it/6vDVdZeRl https://pin.it…" at bounding box center [724, 651] width 1088 height 144
drag, startPoint x: 200, startPoint y: 634, endPoint x: 263, endPoint y: 642, distance: 63.5
copy p "https://pin.it/6vDVdZeRl"
drag, startPoint x: 365, startPoint y: 691, endPoint x: 193, endPoint y: 687, distance: 171.9
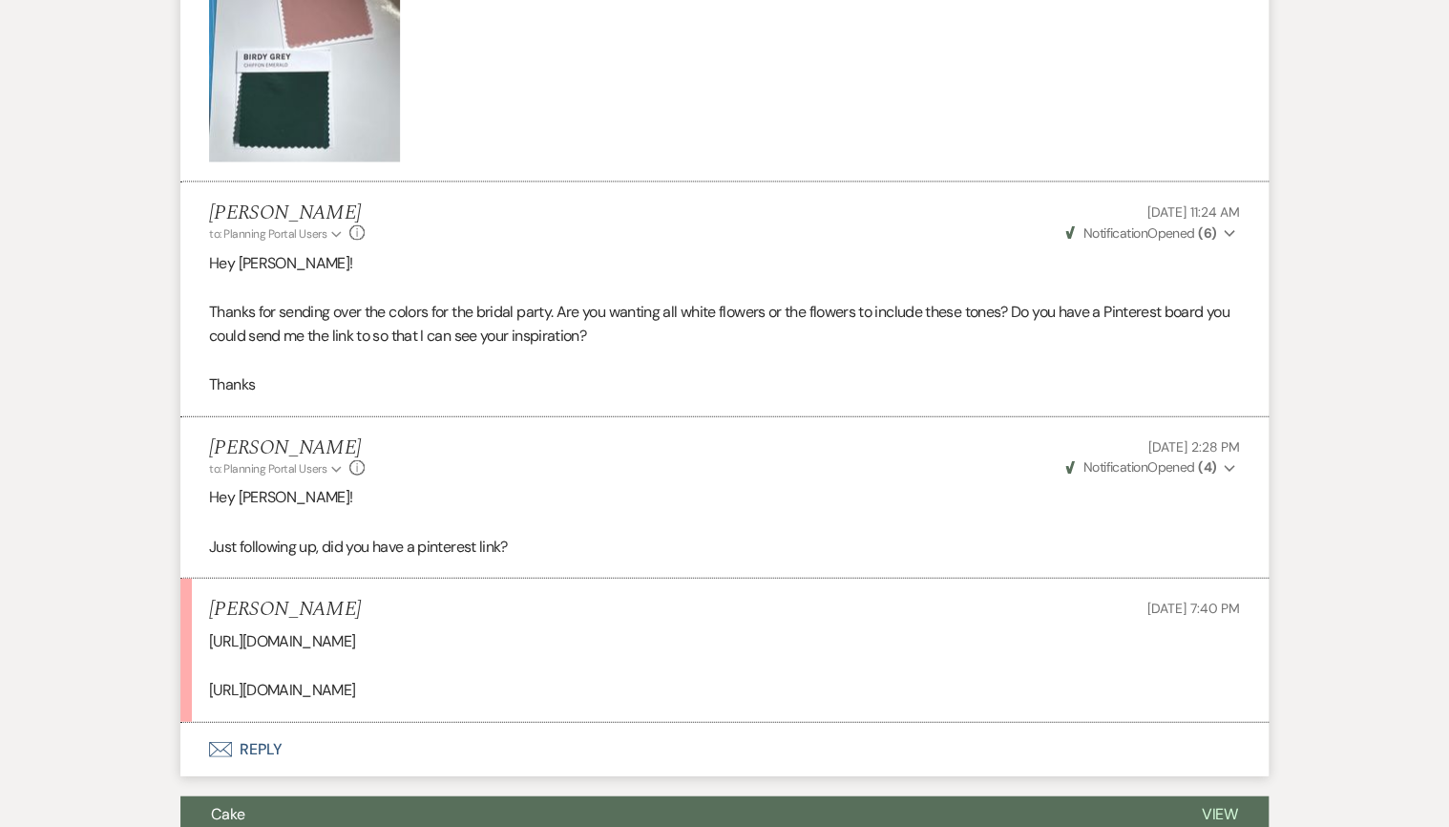
click at [193, 687] on li "Alexandra Huffman Aug 12, 2025, 7:40 PM https://pin.it/6vDVdZeRl https://pin.it…" at bounding box center [724, 651] width 1088 height 144
copy p "https://pin.it/3PkniAhP2"
click at [531, 643] on p "https://pin.it/6vDVdZeRl" at bounding box center [724, 641] width 1031 height 25
click at [255, 747] on button "Envelope Reply" at bounding box center [724, 749] width 1088 height 53
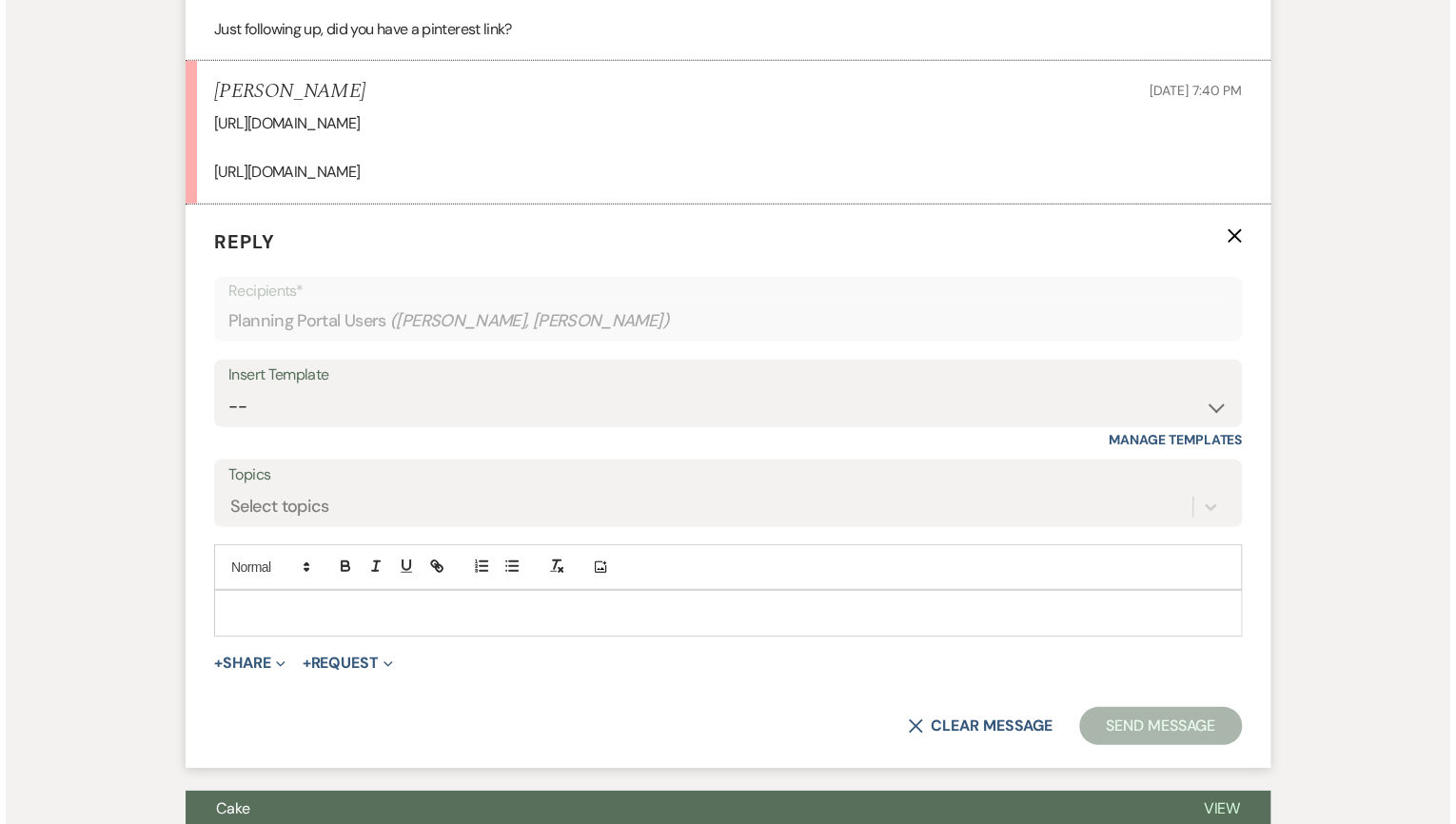
scroll to position [2461, 0]
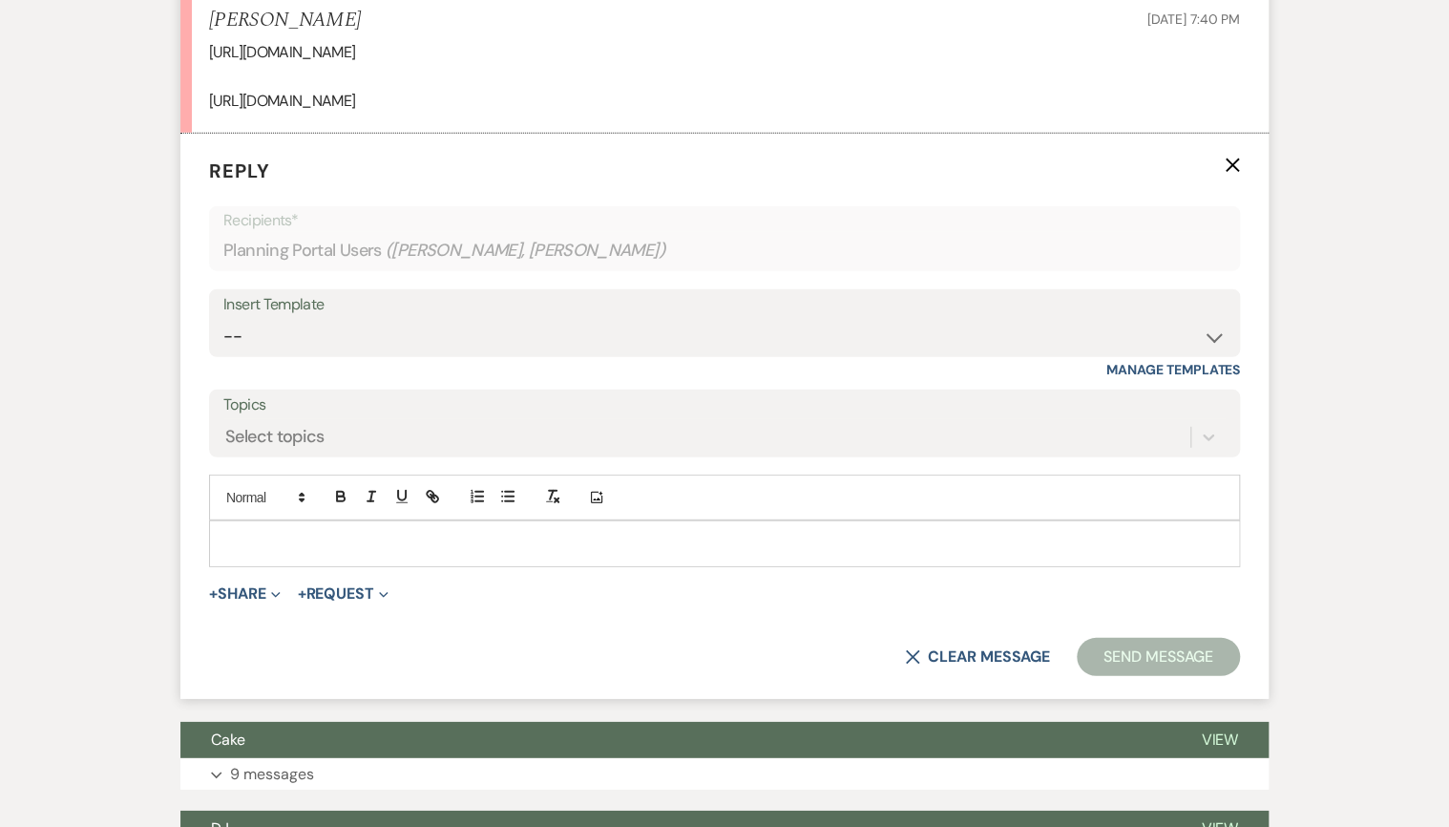
click at [322, 533] on p at bounding box center [724, 543] width 1000 height 21
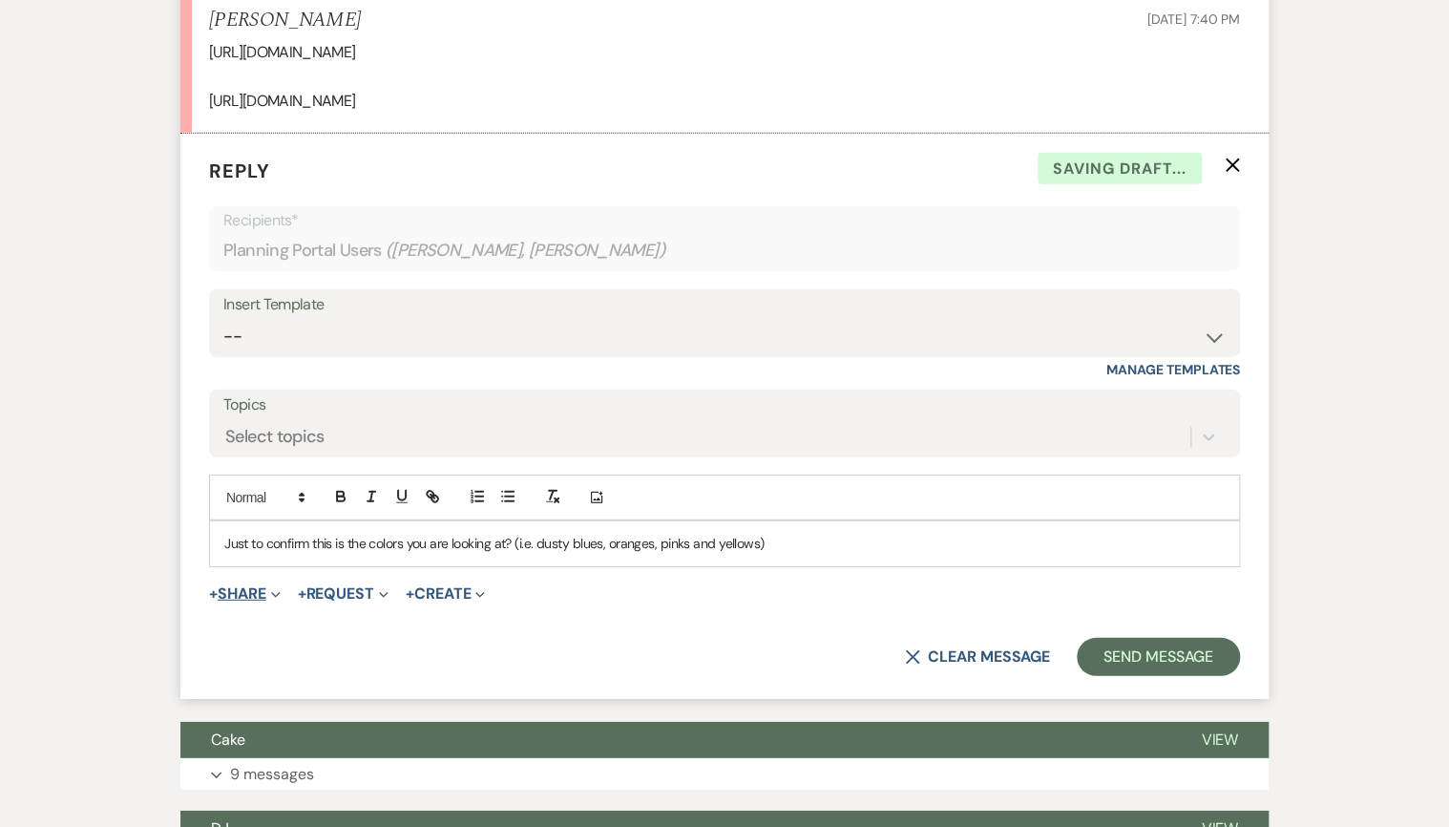
click at [238, 588] on button "+ Share Expand" at bounding box center [245, 593] width 72 height 15
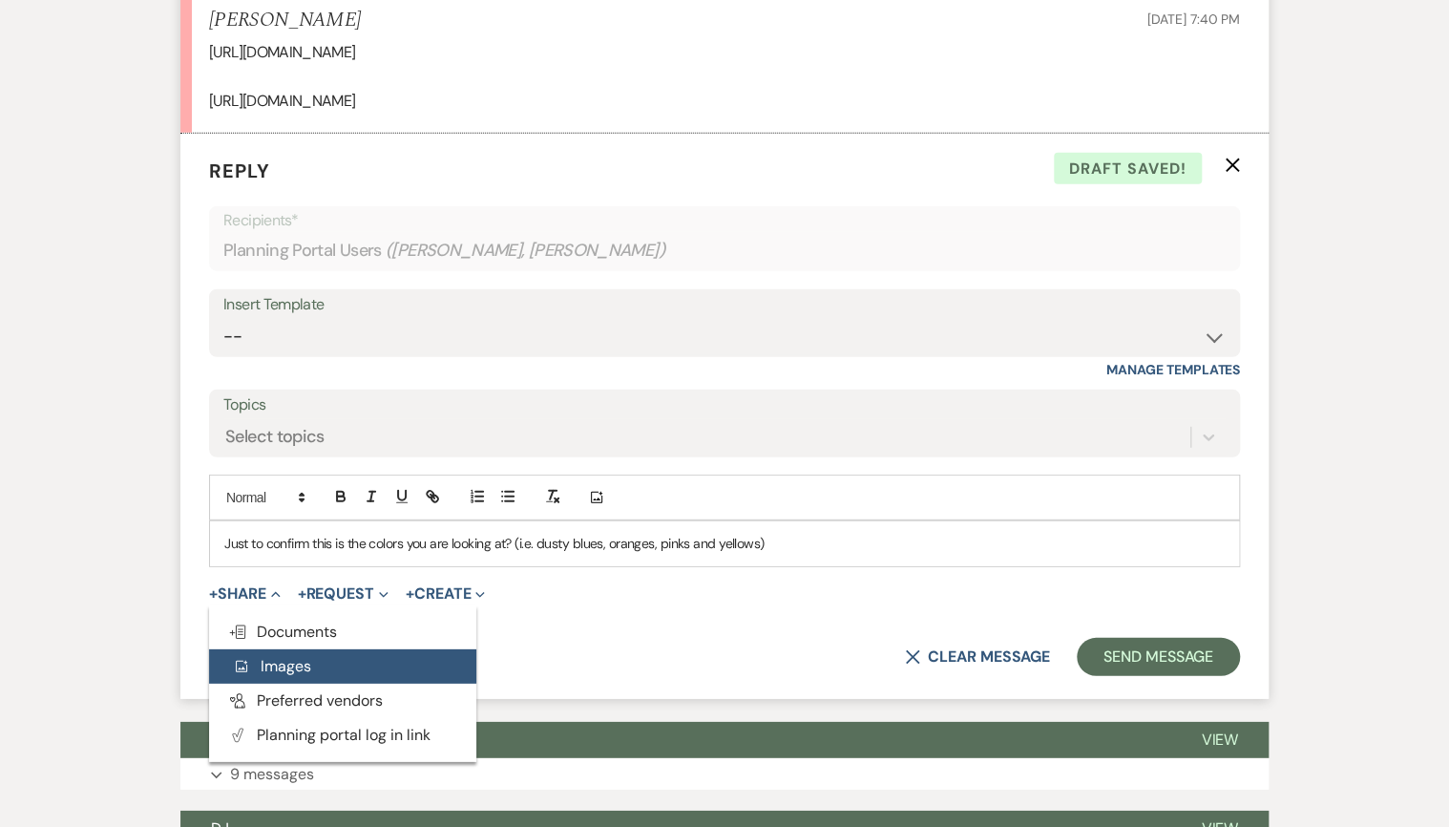
click at [270, 662] on span "Add Photo Images" at bounding box center [271, 666] width 79 height 20
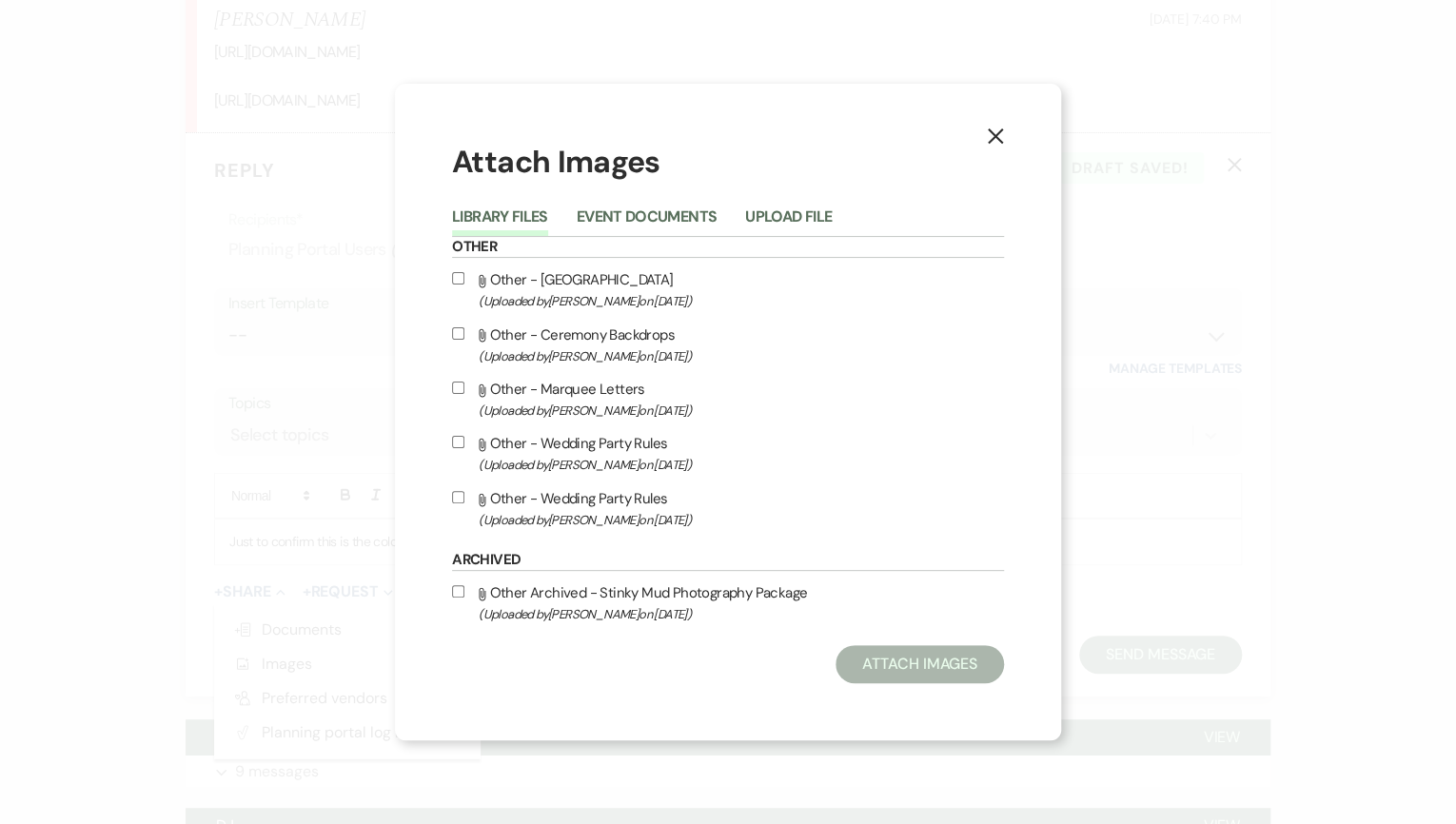
click at [997, 137] on icon "X" at bounding box center [995, 136] width 17 height 17
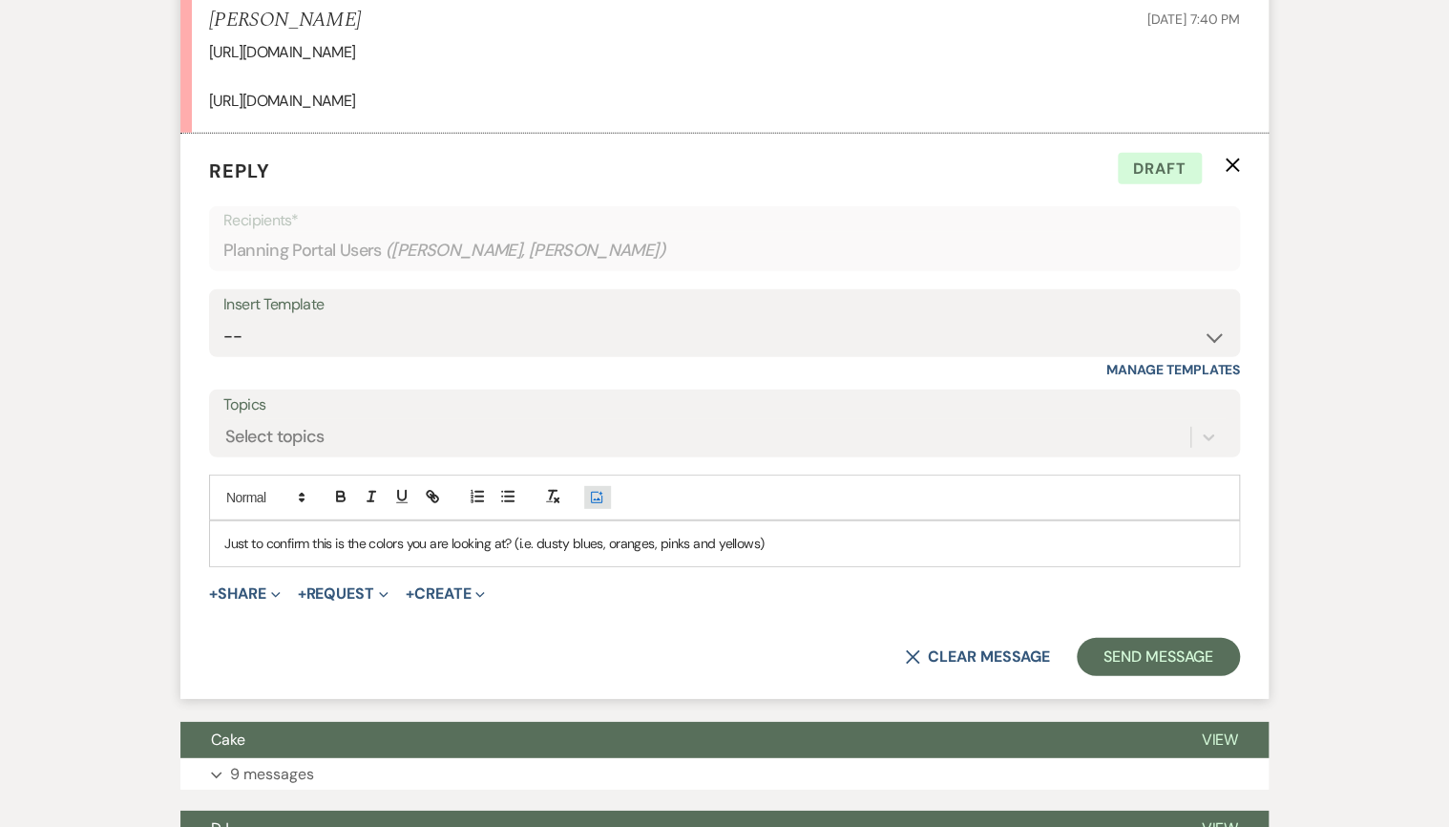
click at [603, 496] on button "Add Photo" at bounding box center [597, 497] width 27 height 23
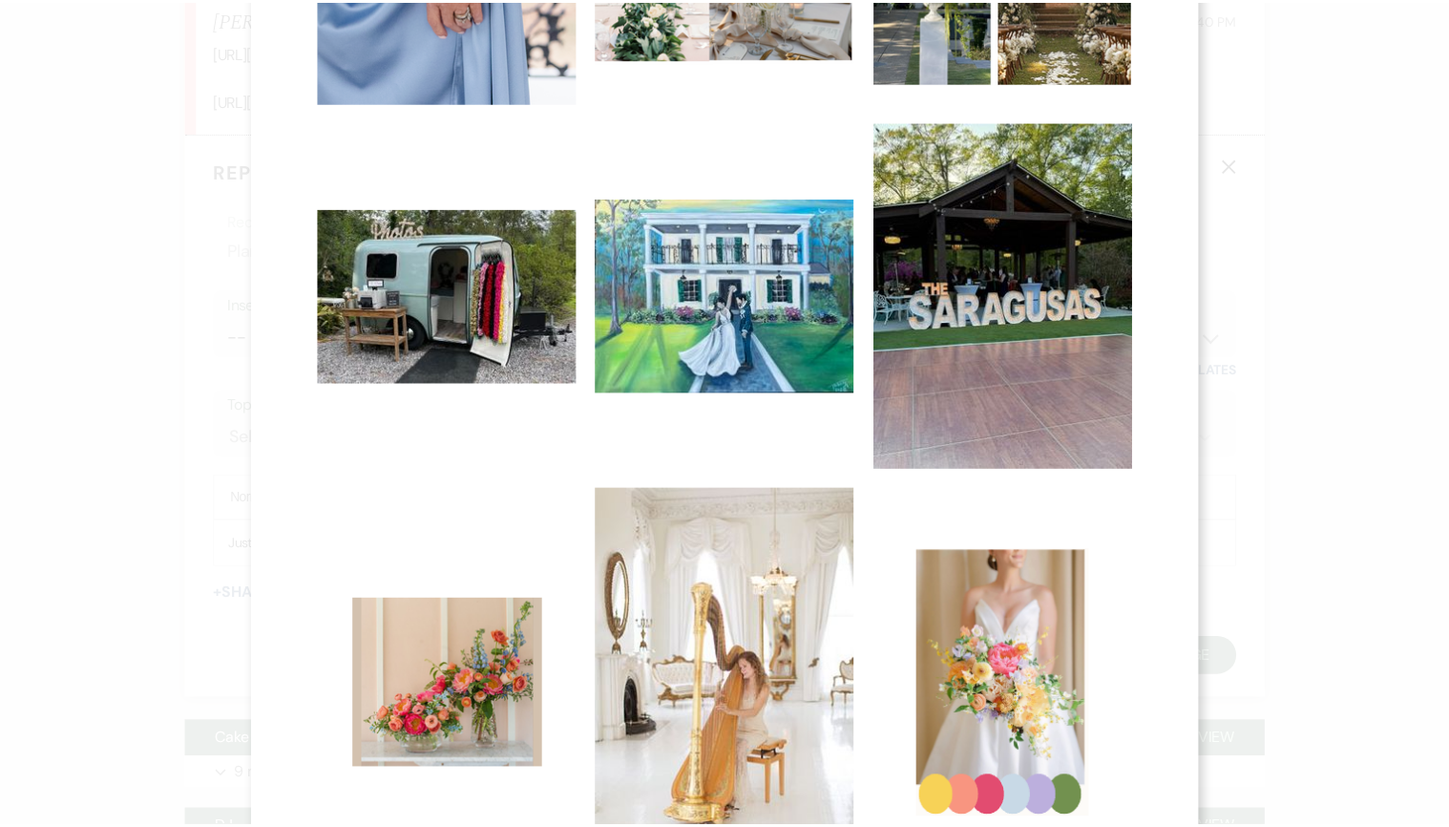
scroll to position [906, 0]
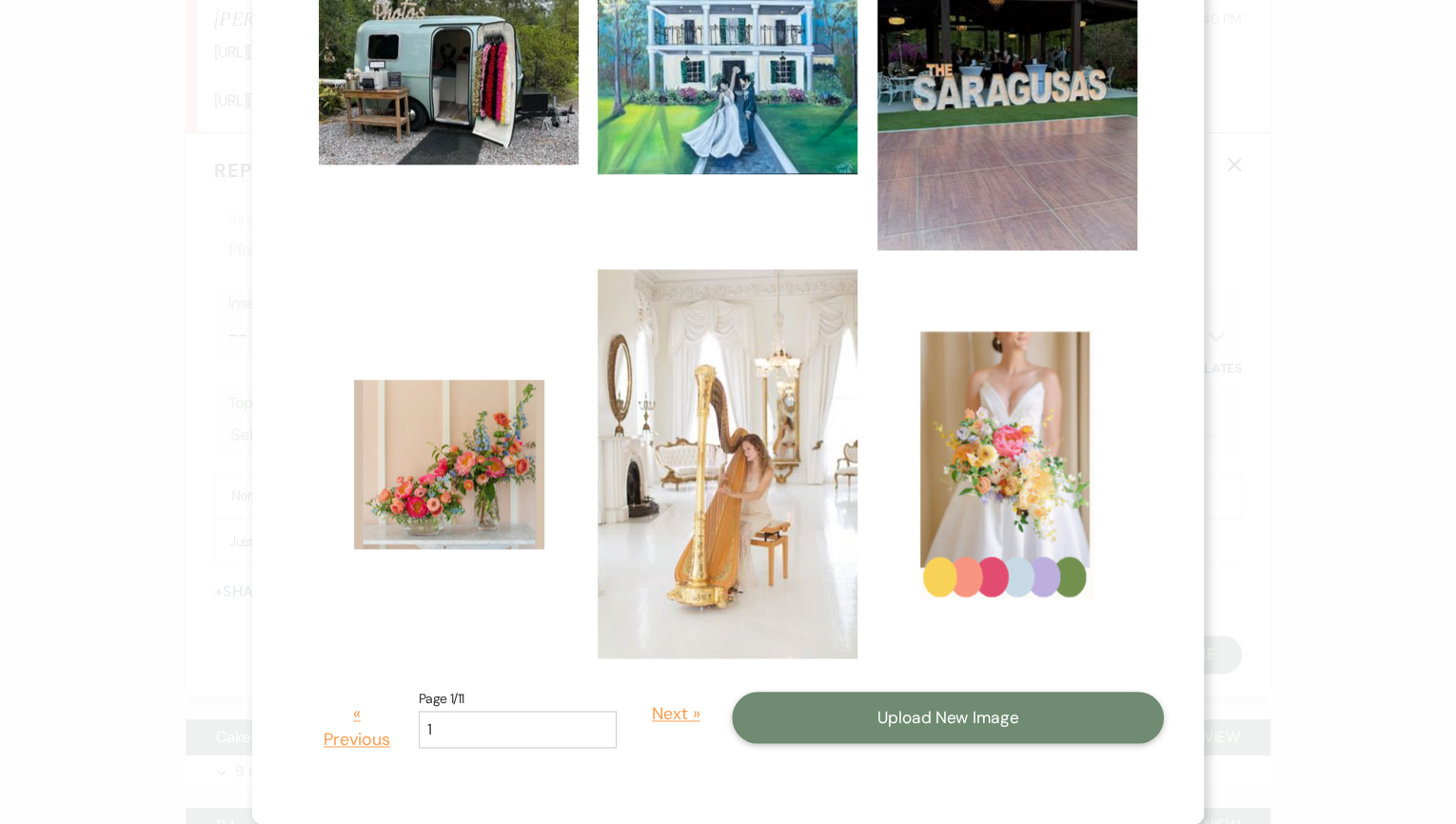
click at [885, 727] on button "Upload New Image" at bounding box center [947, 717] width 432 height 52
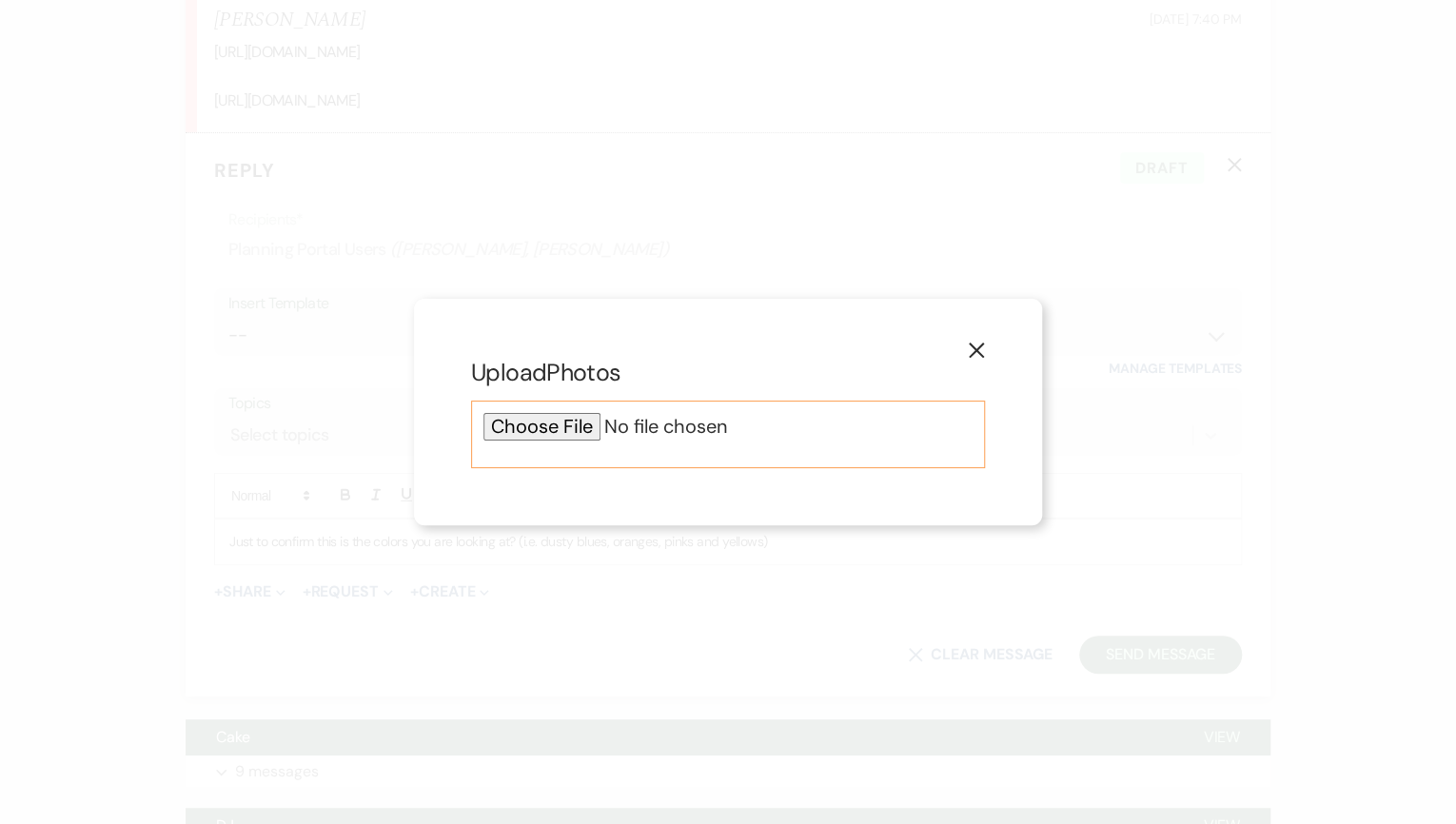
click at [548, 430] on input "file" at bounding box center [728, 426] width 489 height 28
type input "C:\fakepath\Dusty Blue, Peach, Blush and Cream Wedding Color Palette.jpg"
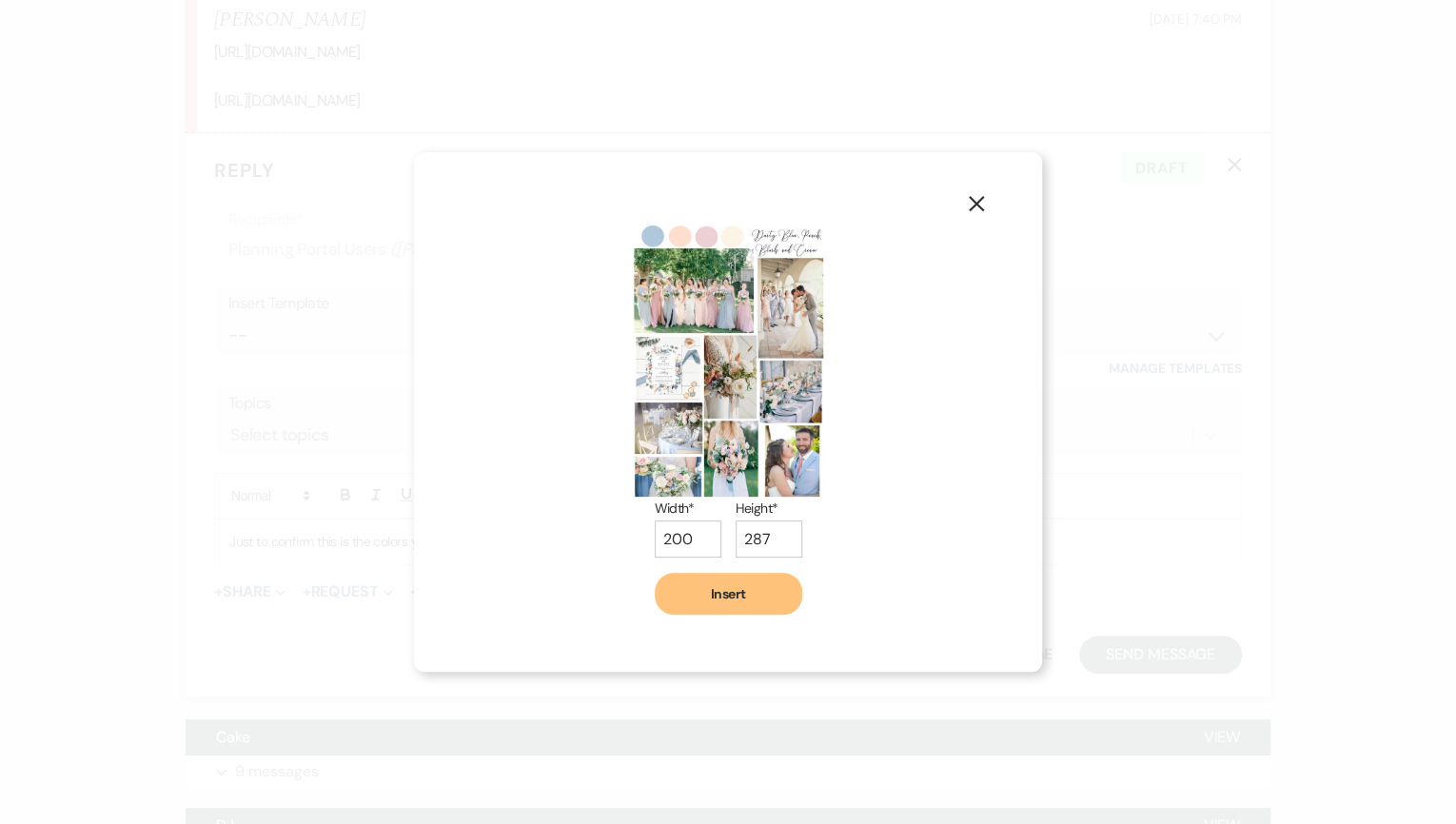
click at [745, 589] on button "Insert" at bounding box center [728, 594] width 147 height 42
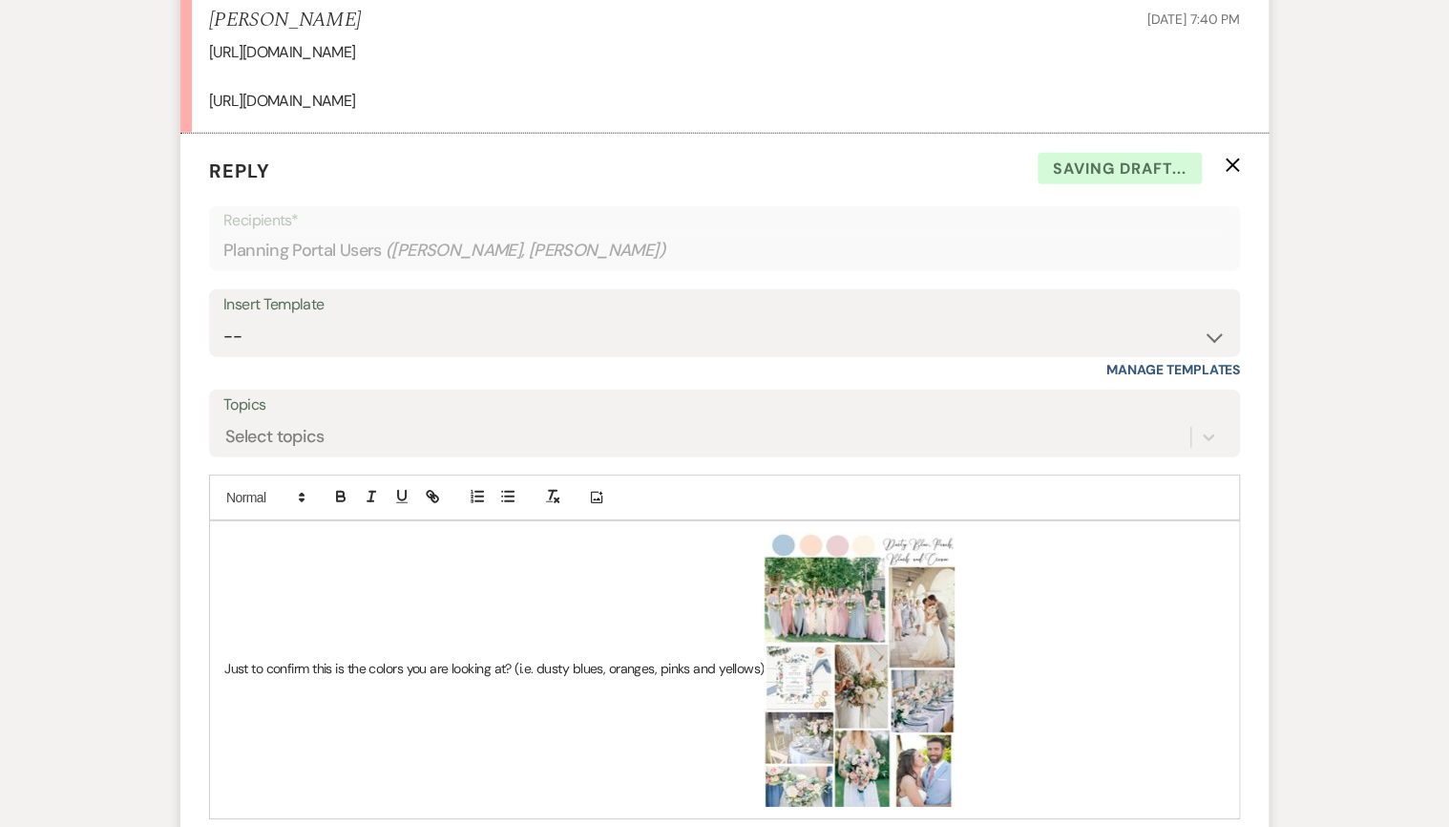
click at [687, 667] on p "Just to confirm this is the colors you are looking at? (i.e. dusty blues, orang…" at bounding box center [724, 670] width 1000 height 274
click at [650, 663] on p "Just to confirm this is the colors you are looking at? (i.e. dusty blues, orang…" at bounding box center [724, 670] width 1000 height 274
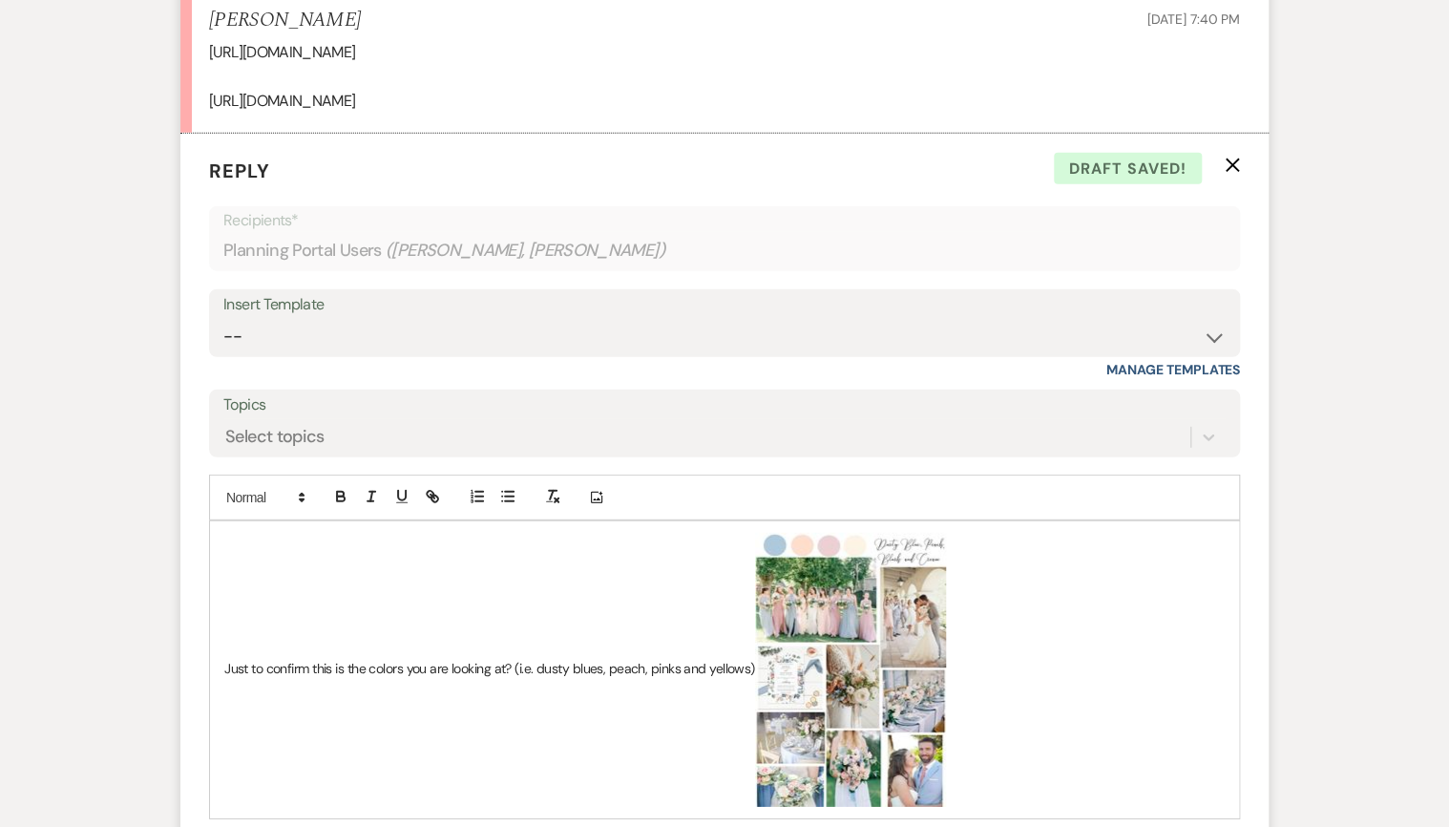
click at [747, 669] on p "Just to confirm this is the colors you are looking at? (i.e. dusty blues, peach…" at bounding box center [724, 670] width 1000 height 274
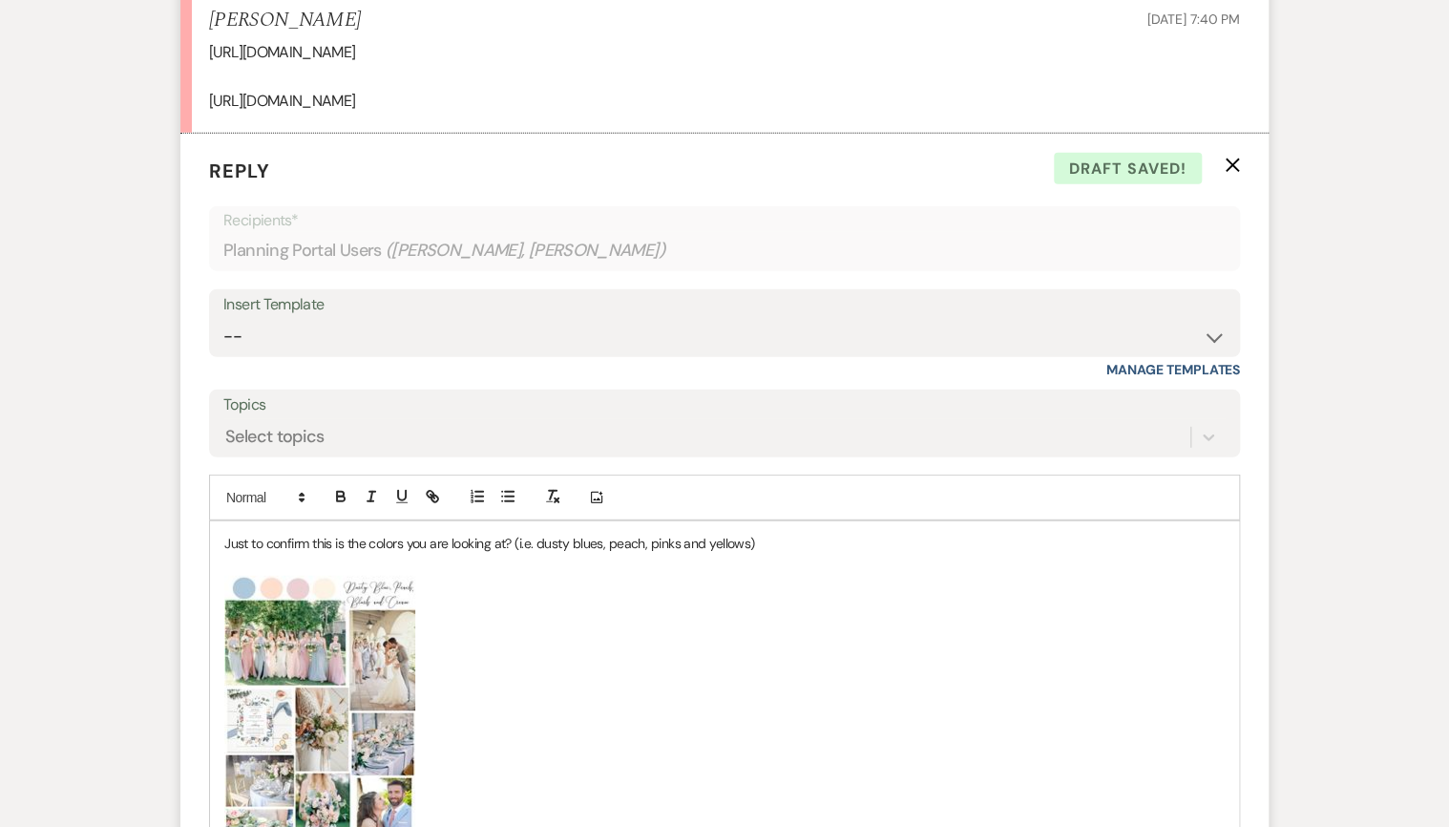
click at [410, 544] on p "Just to confirm this is the colors you are looking at? (i.e. dusty blues, peach…" at bounding box center [724, 543] width 1000 height 21
drag, startPoint x: 460, startPoint y: 542, endPoint x: 608, endPoint y: 621, distance: 167.4
click at [608, 621] on p "﻿ ﻿" at bounding box center [724, 713] width 1000 height 274
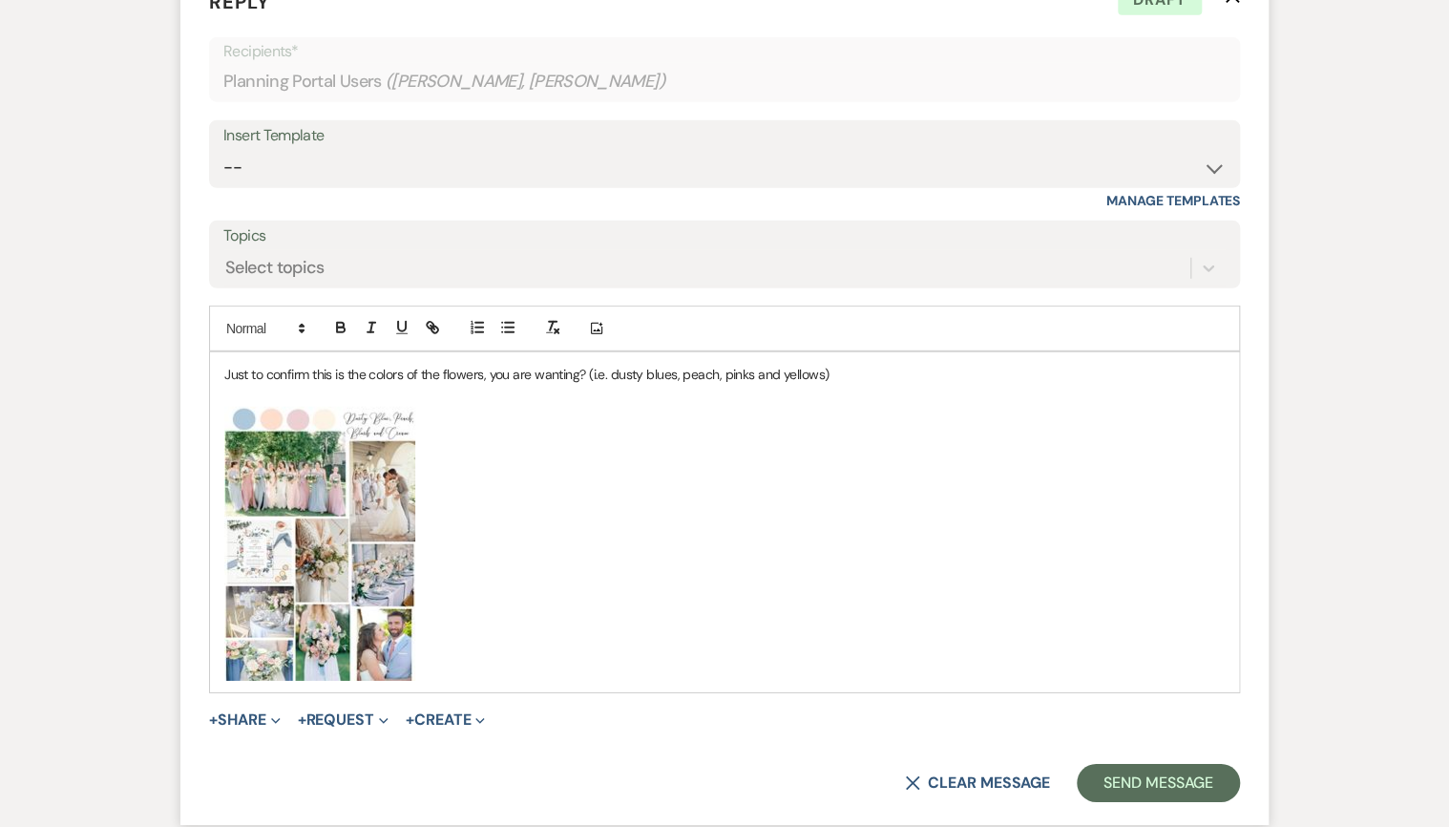
scroll to position [2852, 0]
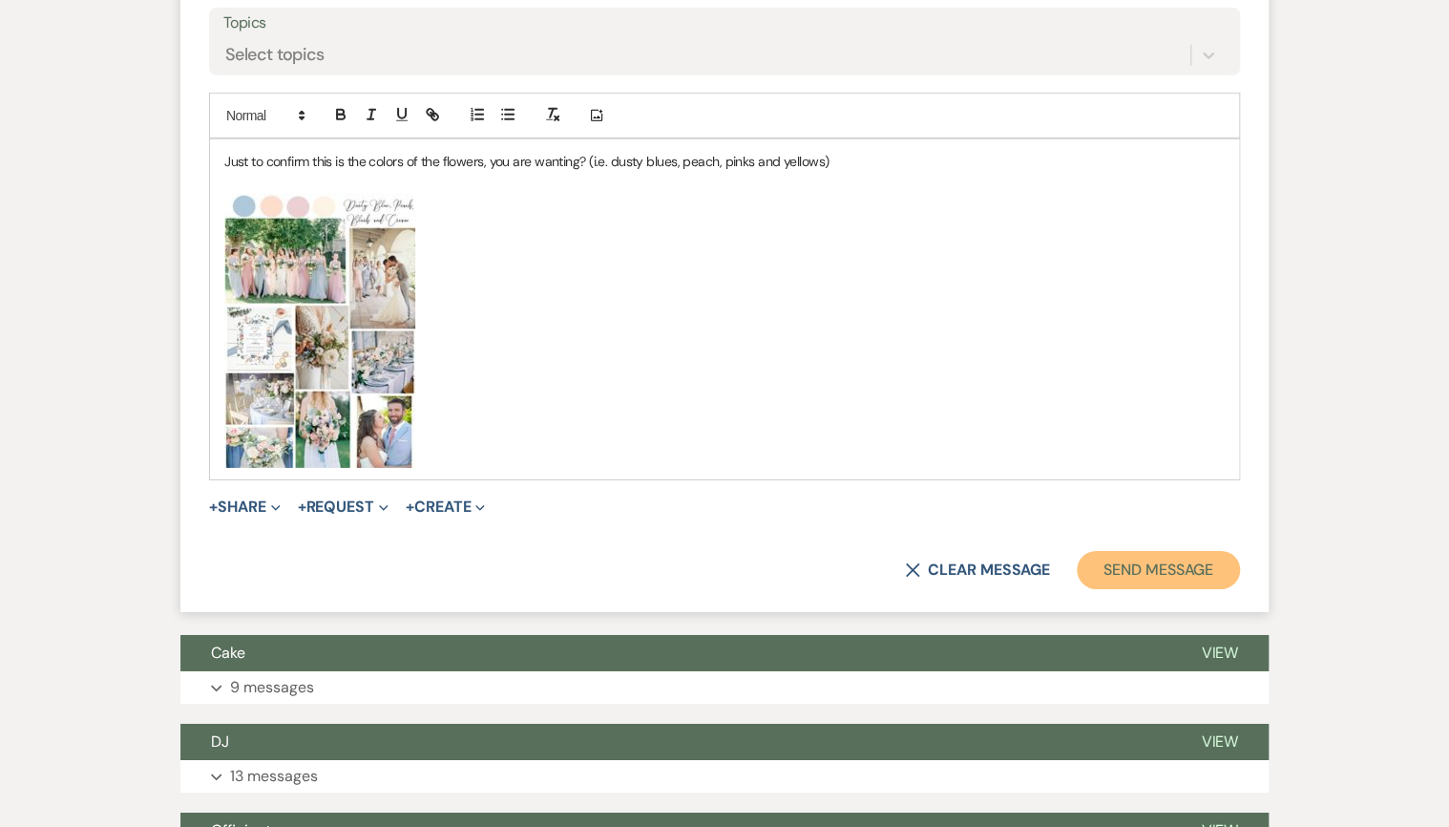
click at [1189, 561] on button "Send Message" at bounding box center [1158, 570] width 163 height 38
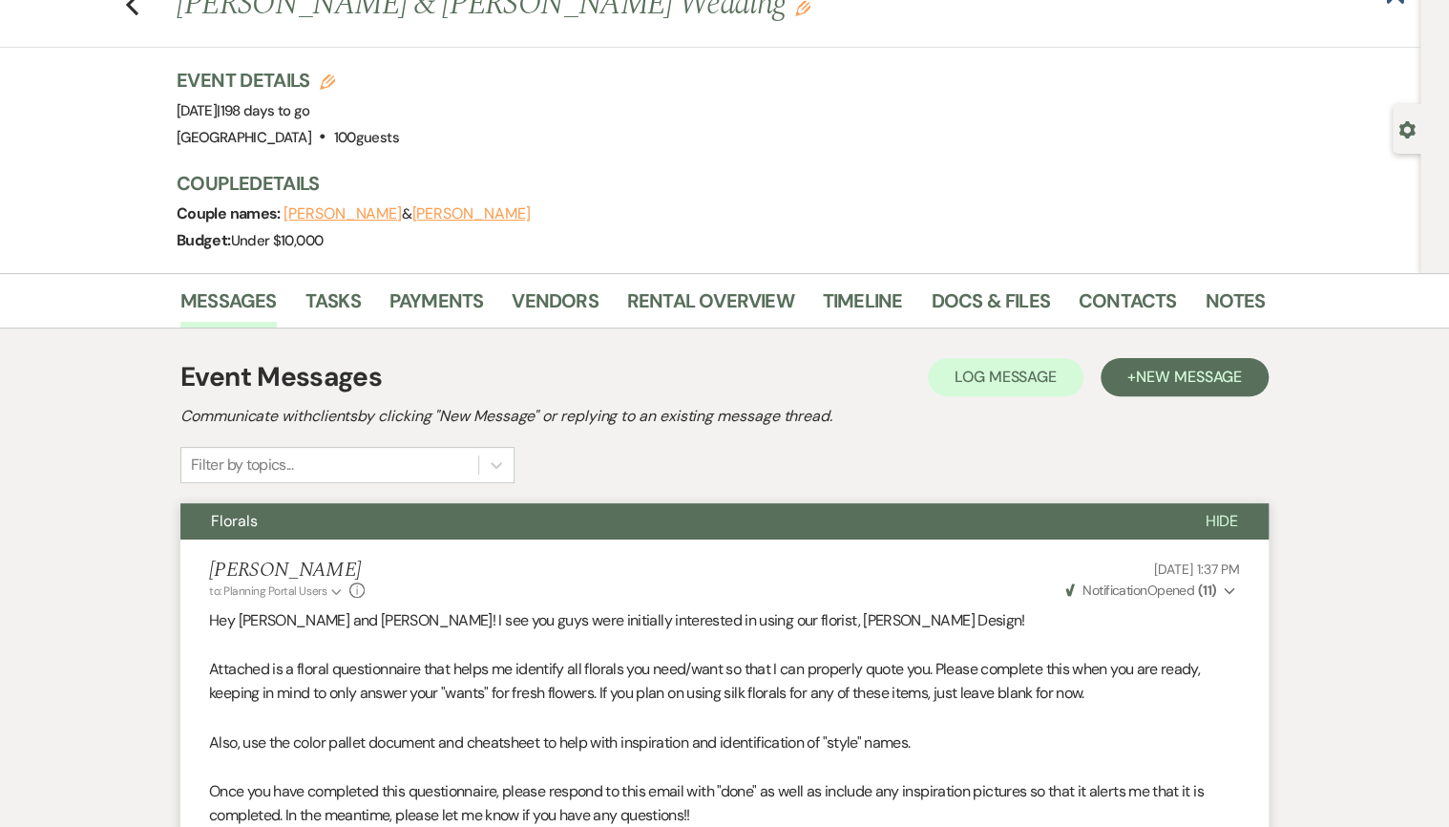
scroll to position [0, 0]
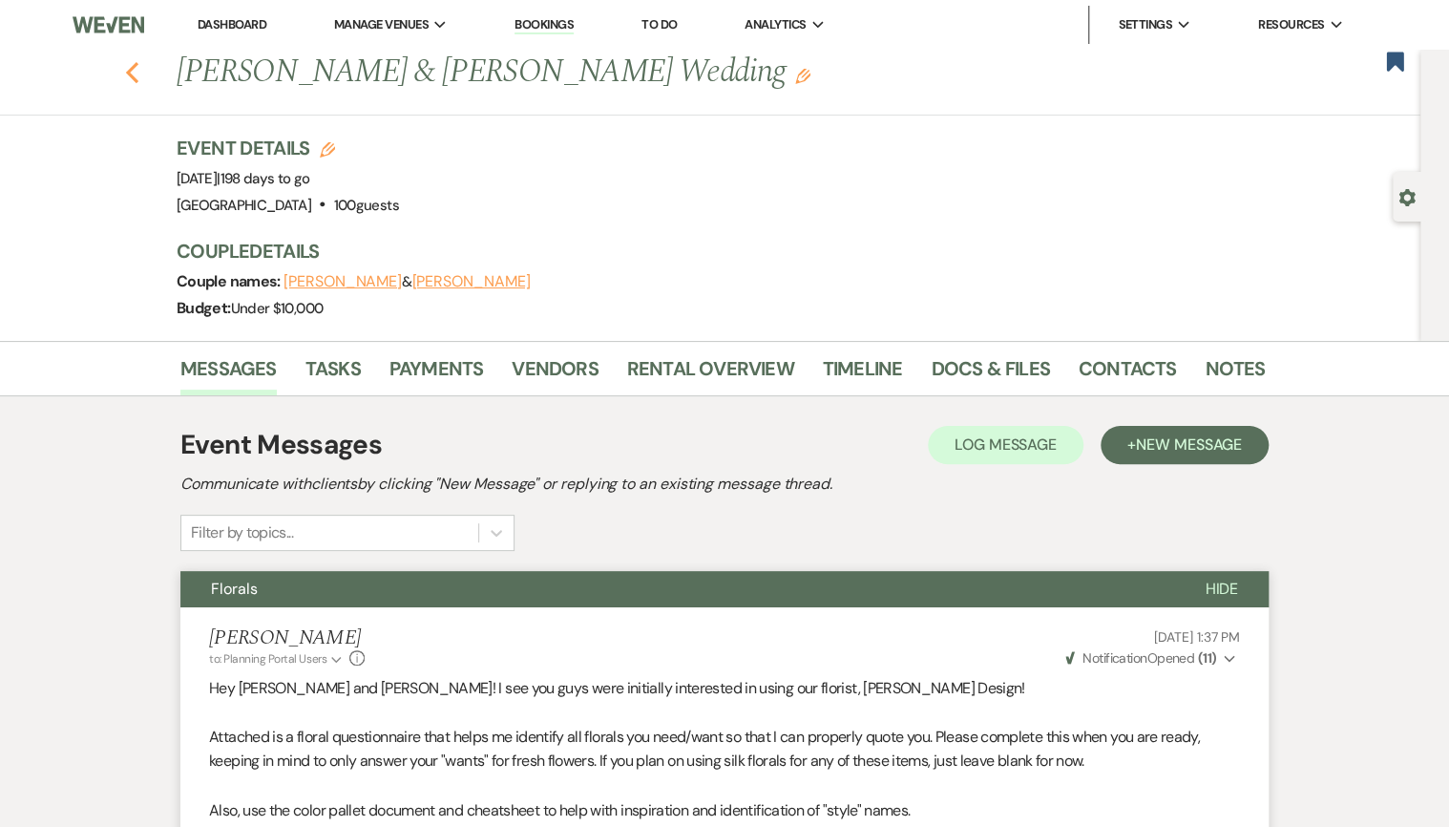
click at [130, 74] on icon "Previous" at bounding box center [132, 72] width 14 height 23
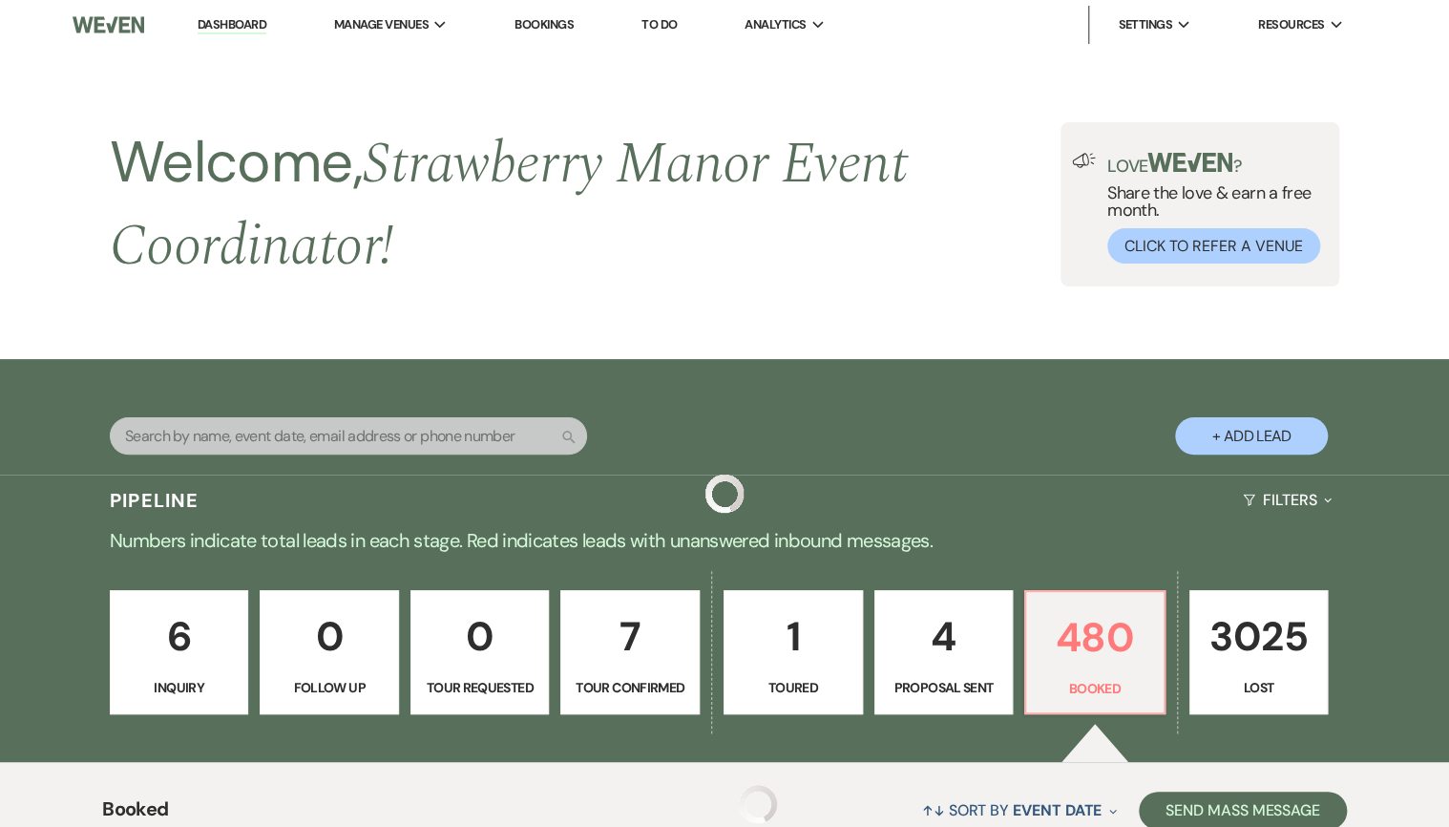
scroll to position [582, 0]
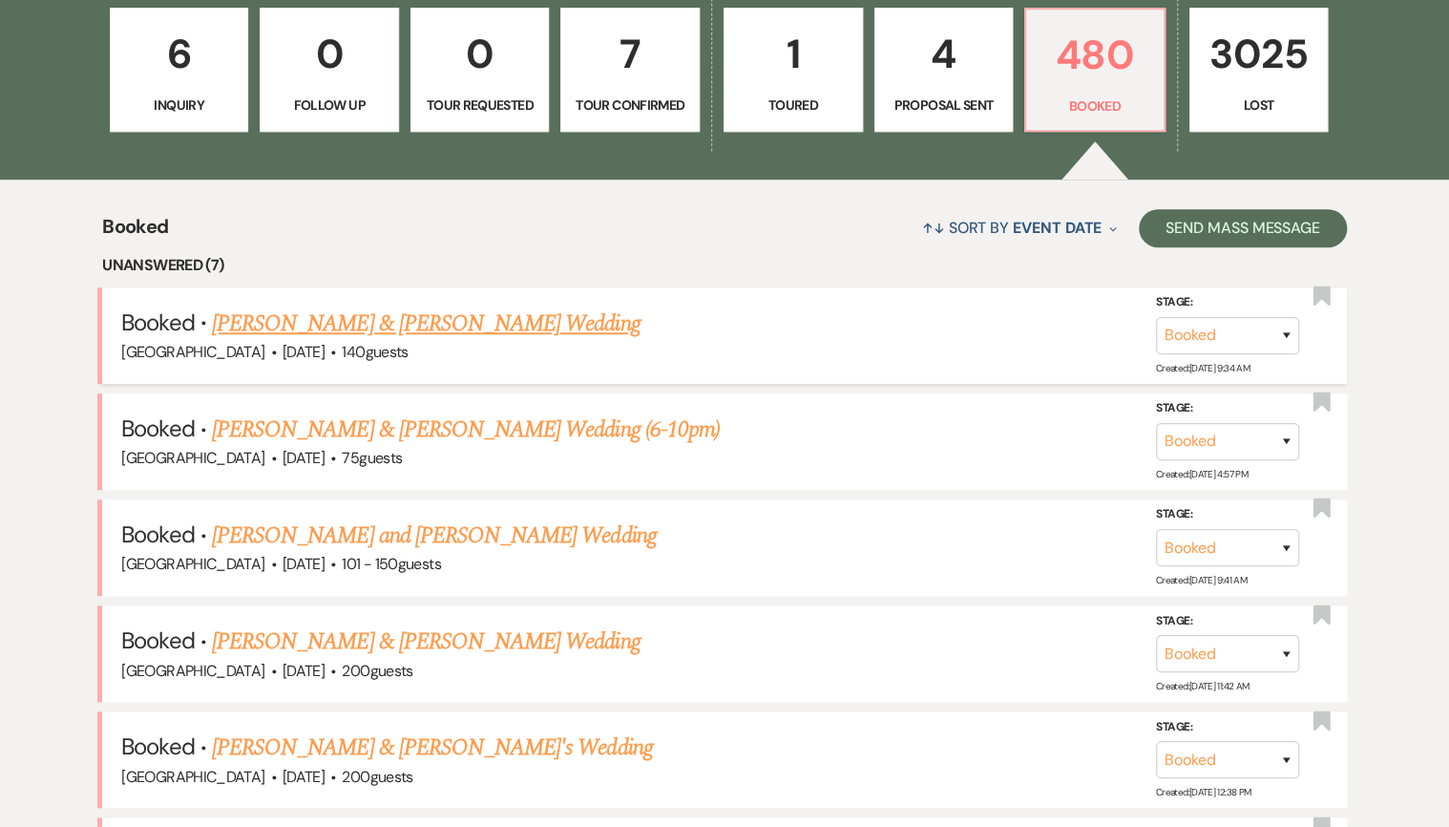
click at [325, 327] on link "Shane Lightner & Ashley Prine's Wedding" at bounding box center [426, 323] width 428 height 34
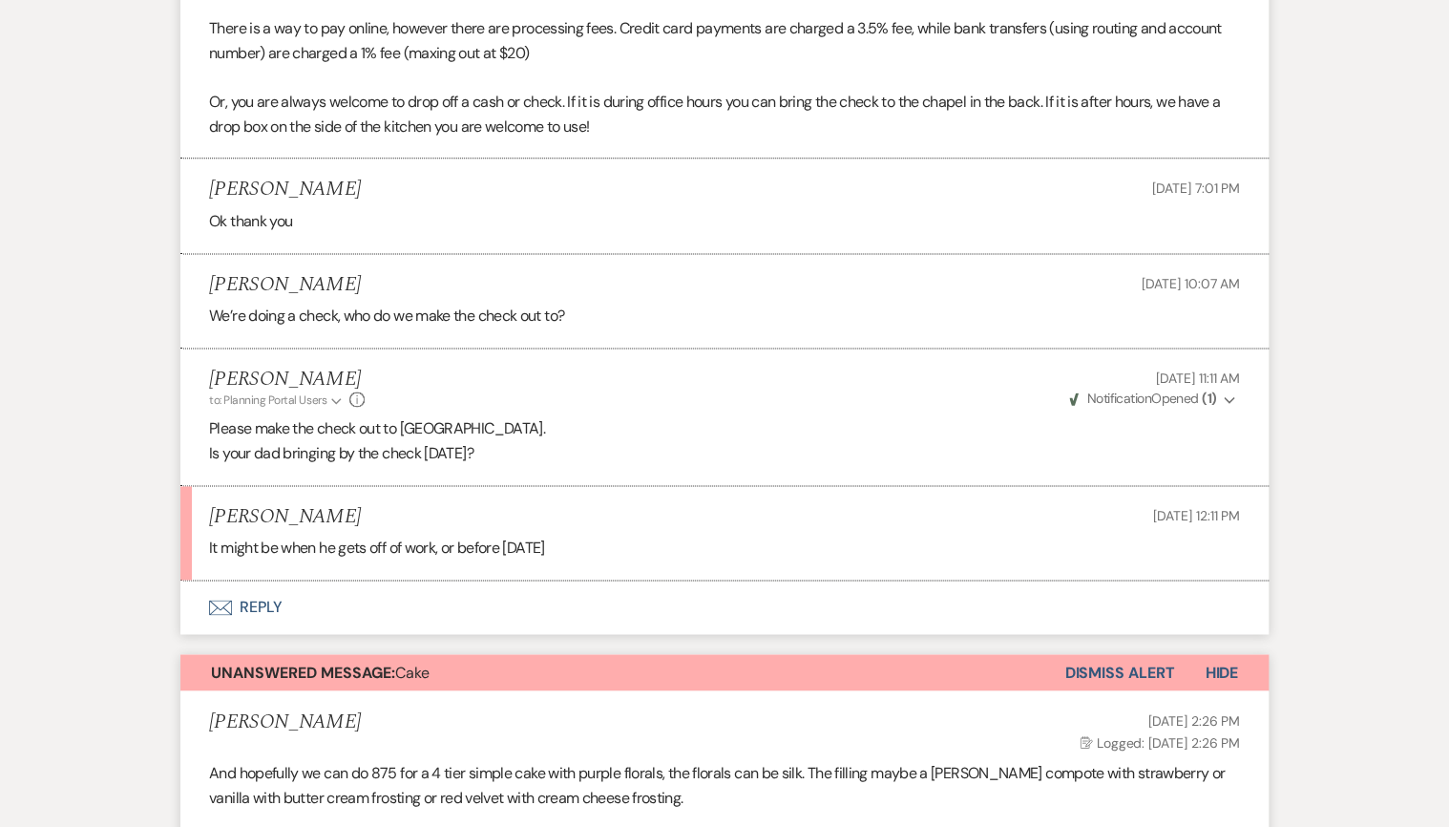
scroll to position [1069, 0]
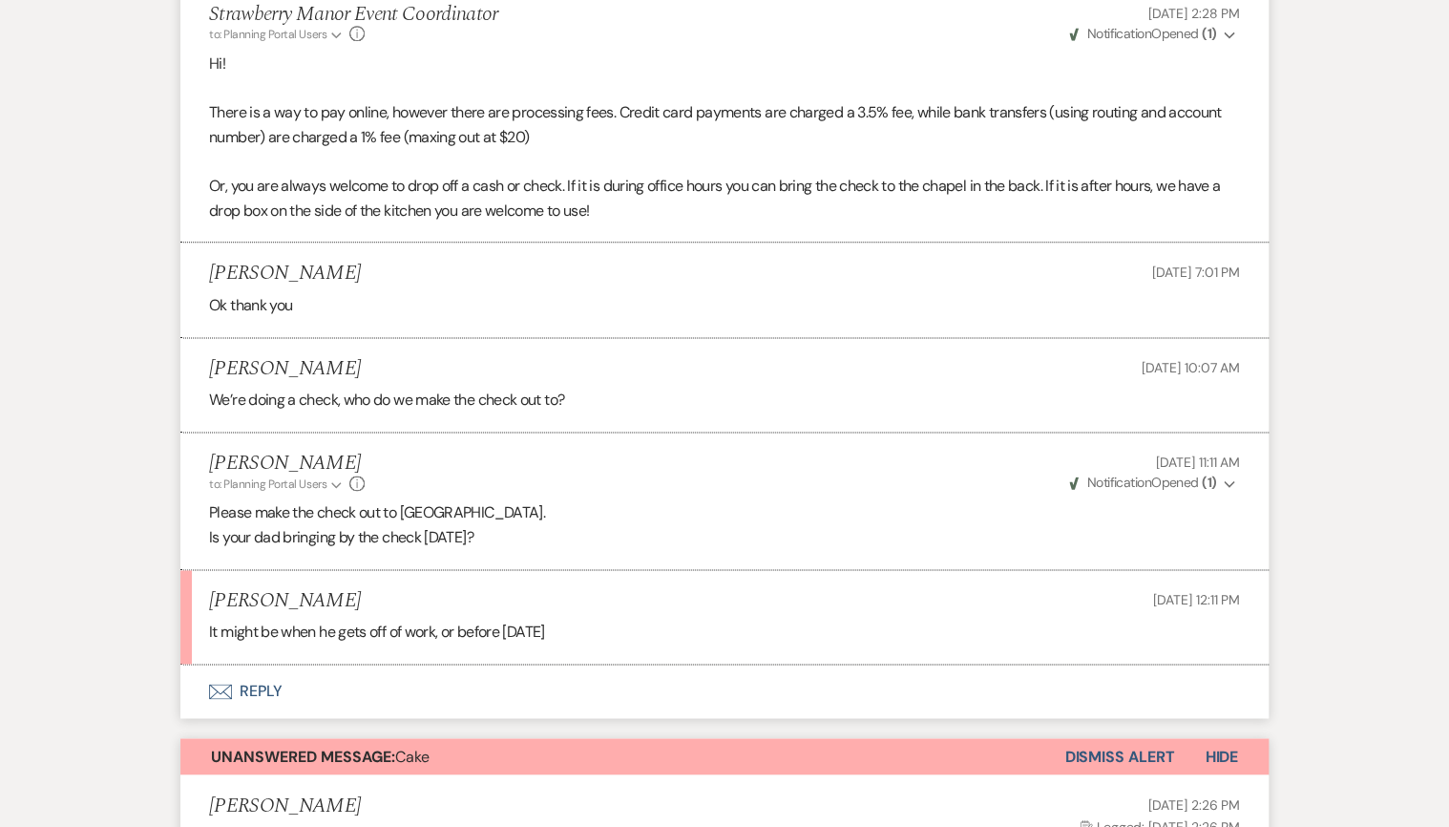
click at [252, 688] on button "Envelope Reply" at bounding box center [724, 690] width 1088 height 53
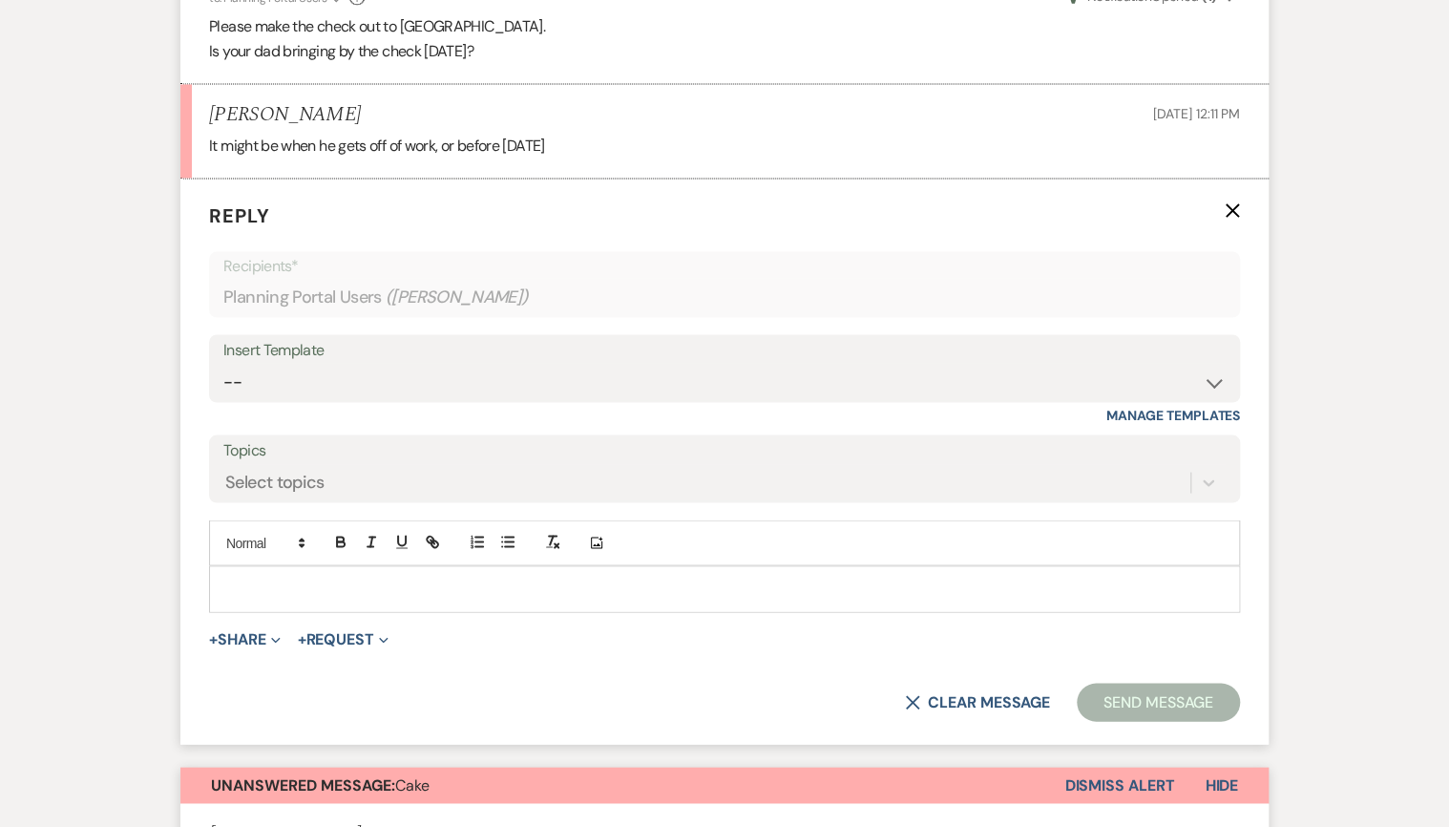
scroll to position [1600, 0]
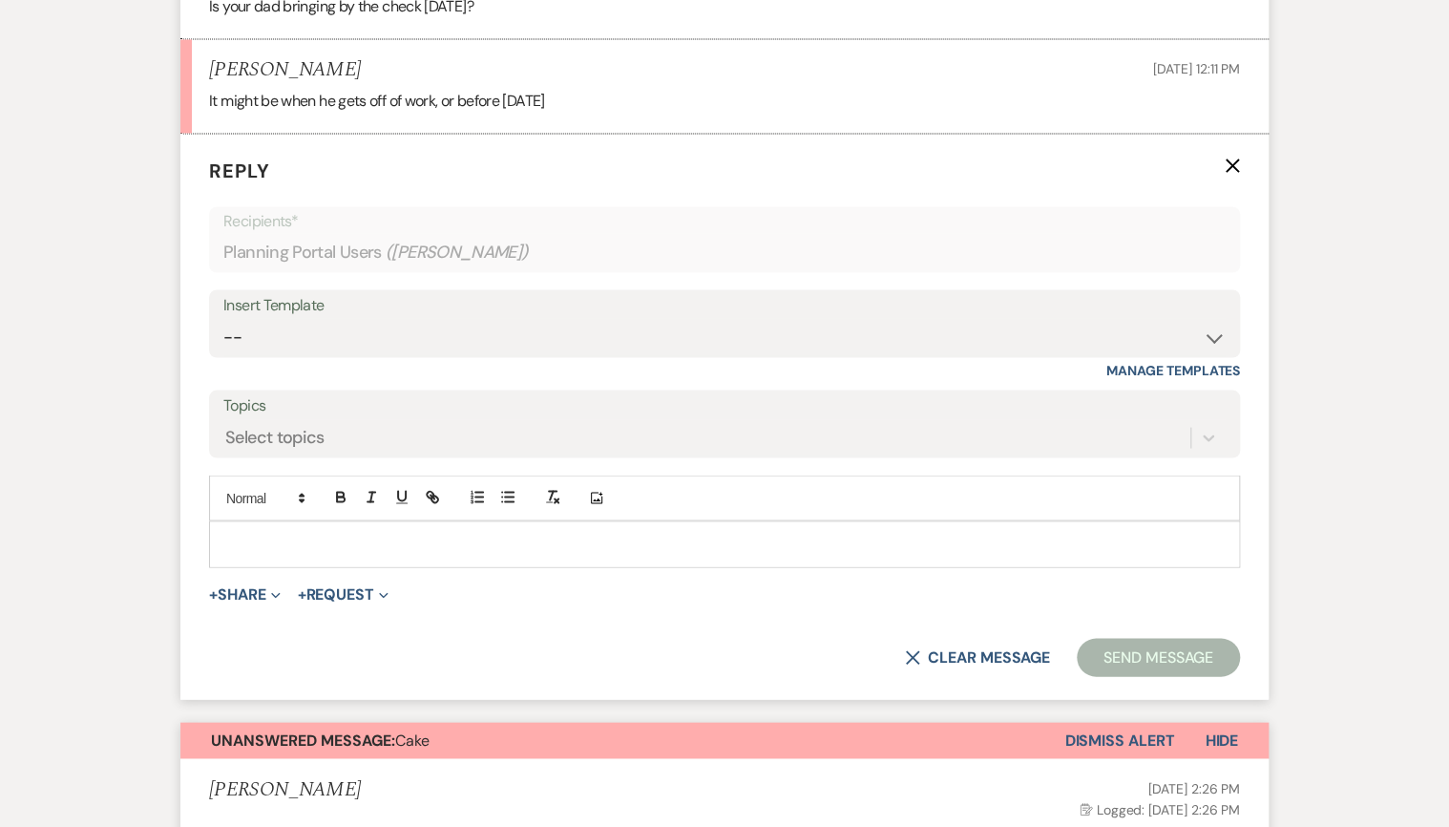
click at [408, 545] on p at bounding box center [724, 543] width 1000 height 21
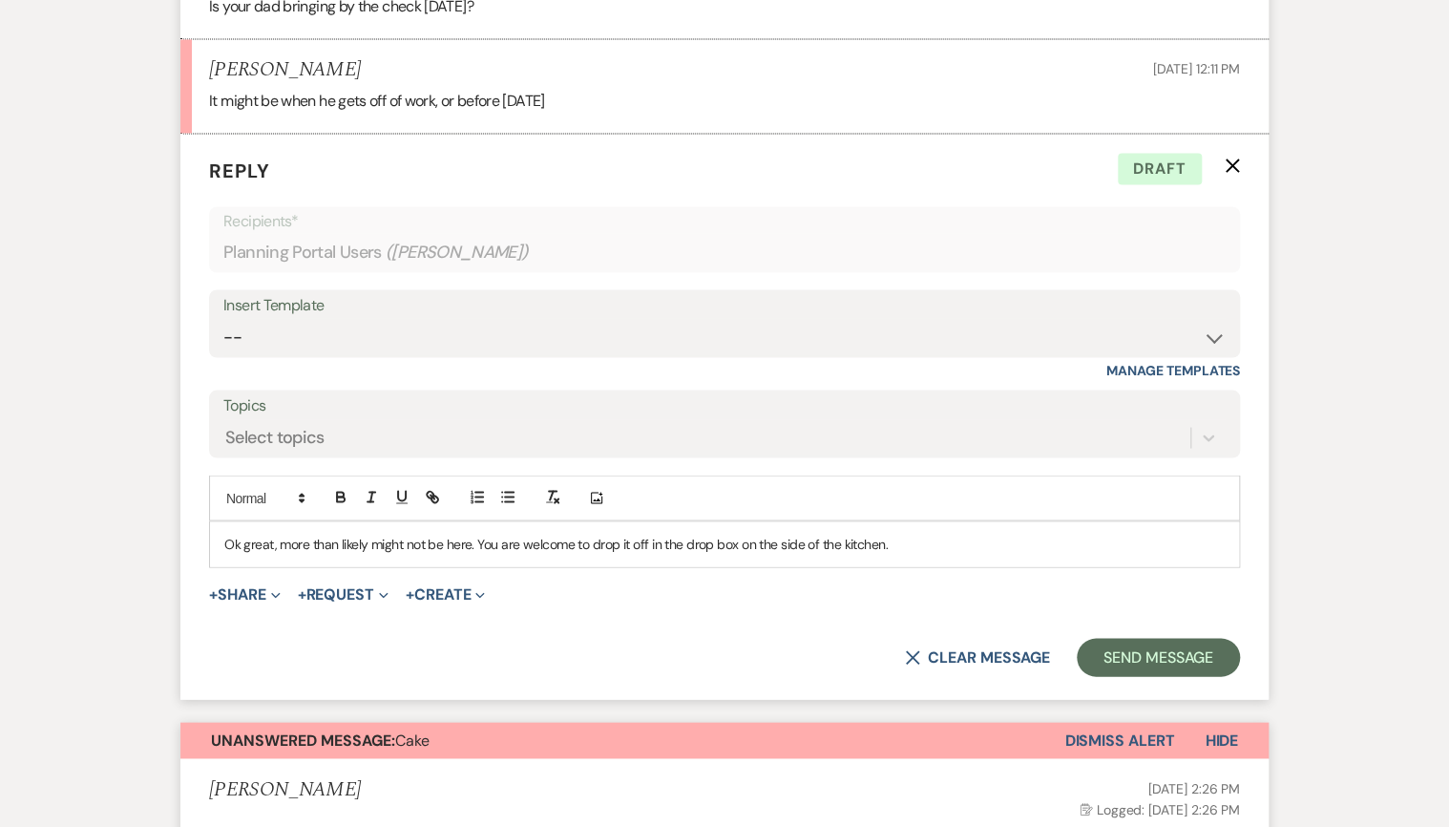
click at [406, 541] on p "Ok great, more than likely might not be here. You are welcome to drop it off in…" at bounding box center [724, 543] width 1000 height 21
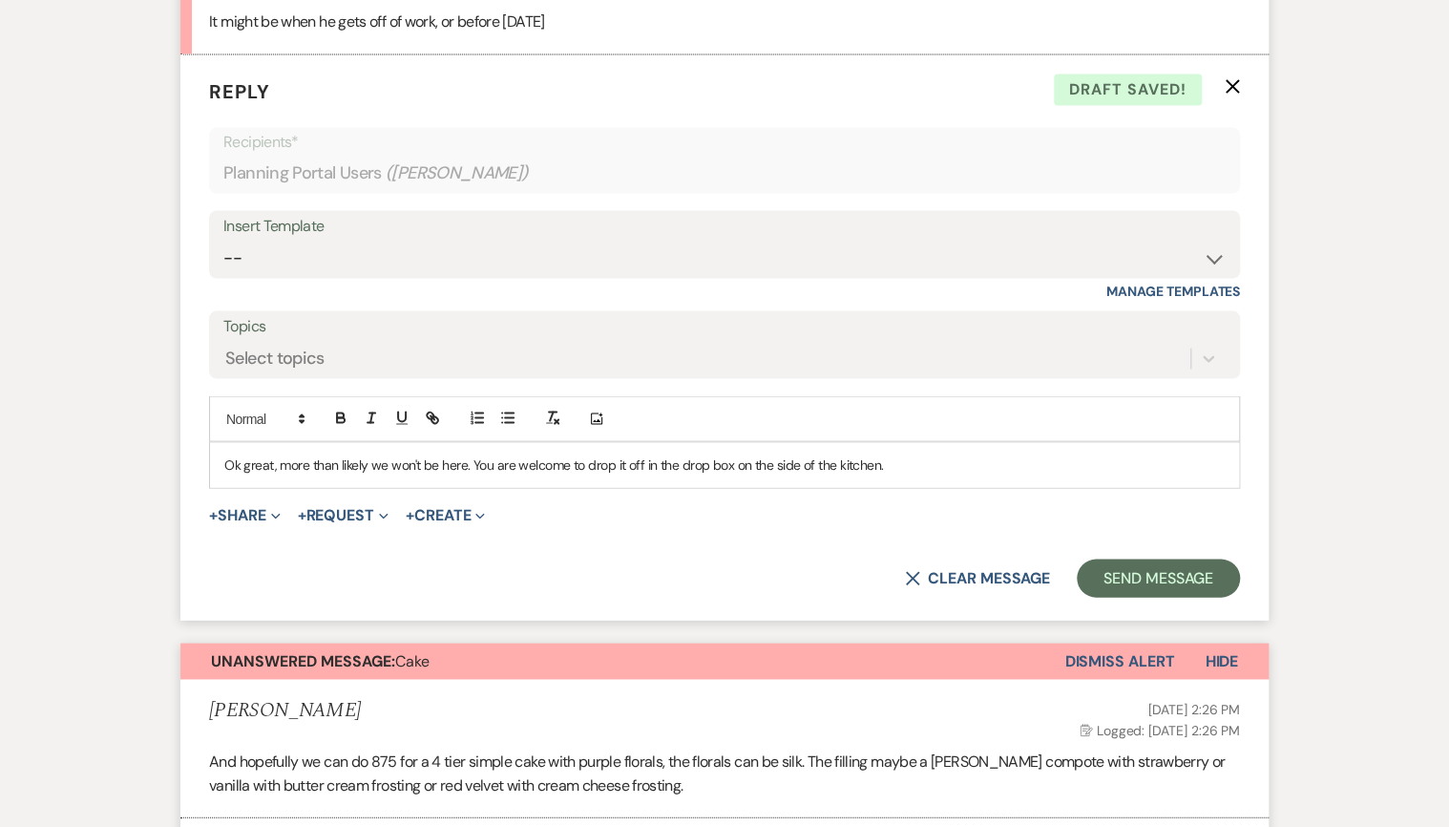
scroll to position [1753, 0]
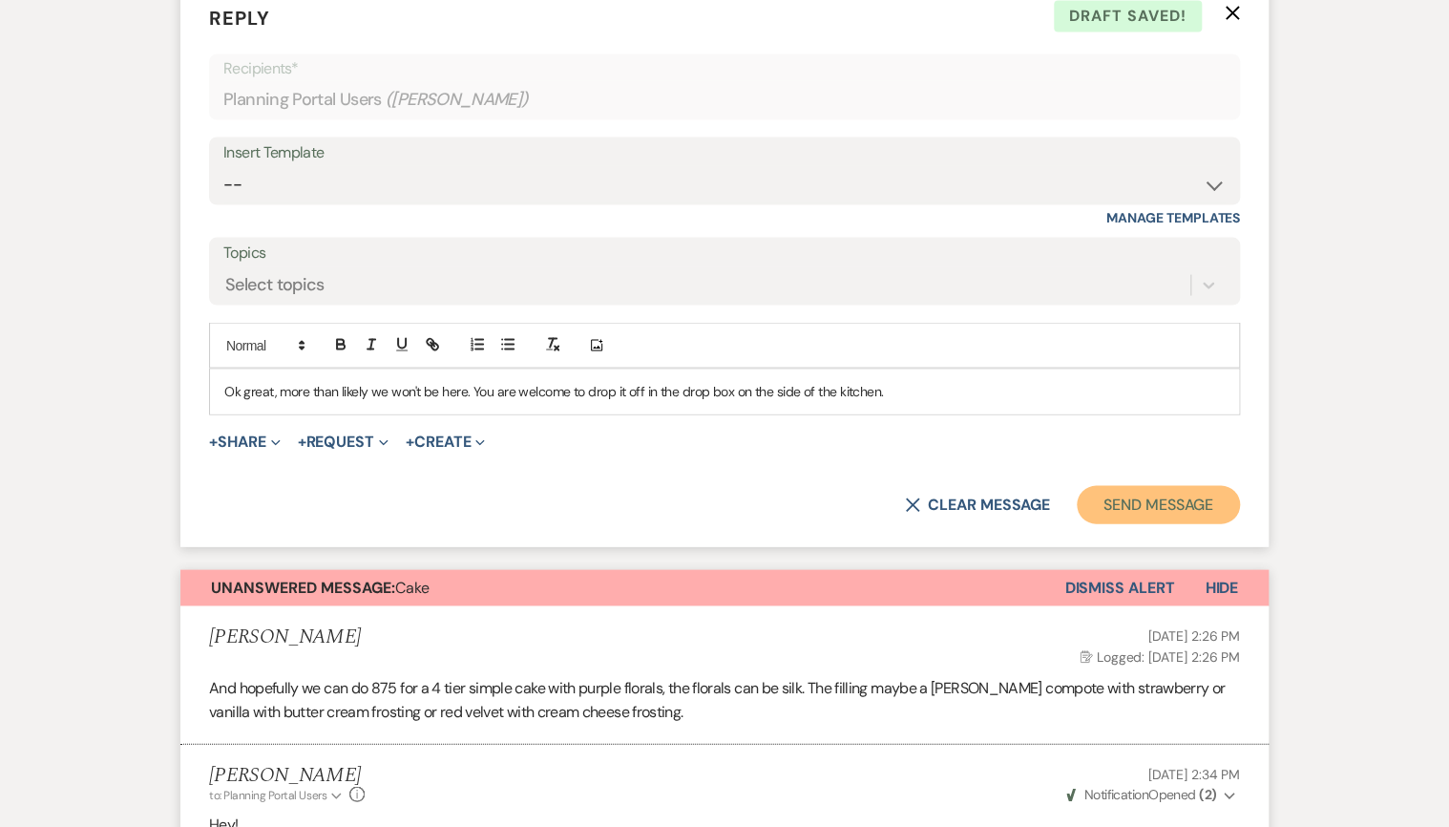
click at [1194, 503] on button "Send Message" at bounding box center [1158, 504] width 163 height 38
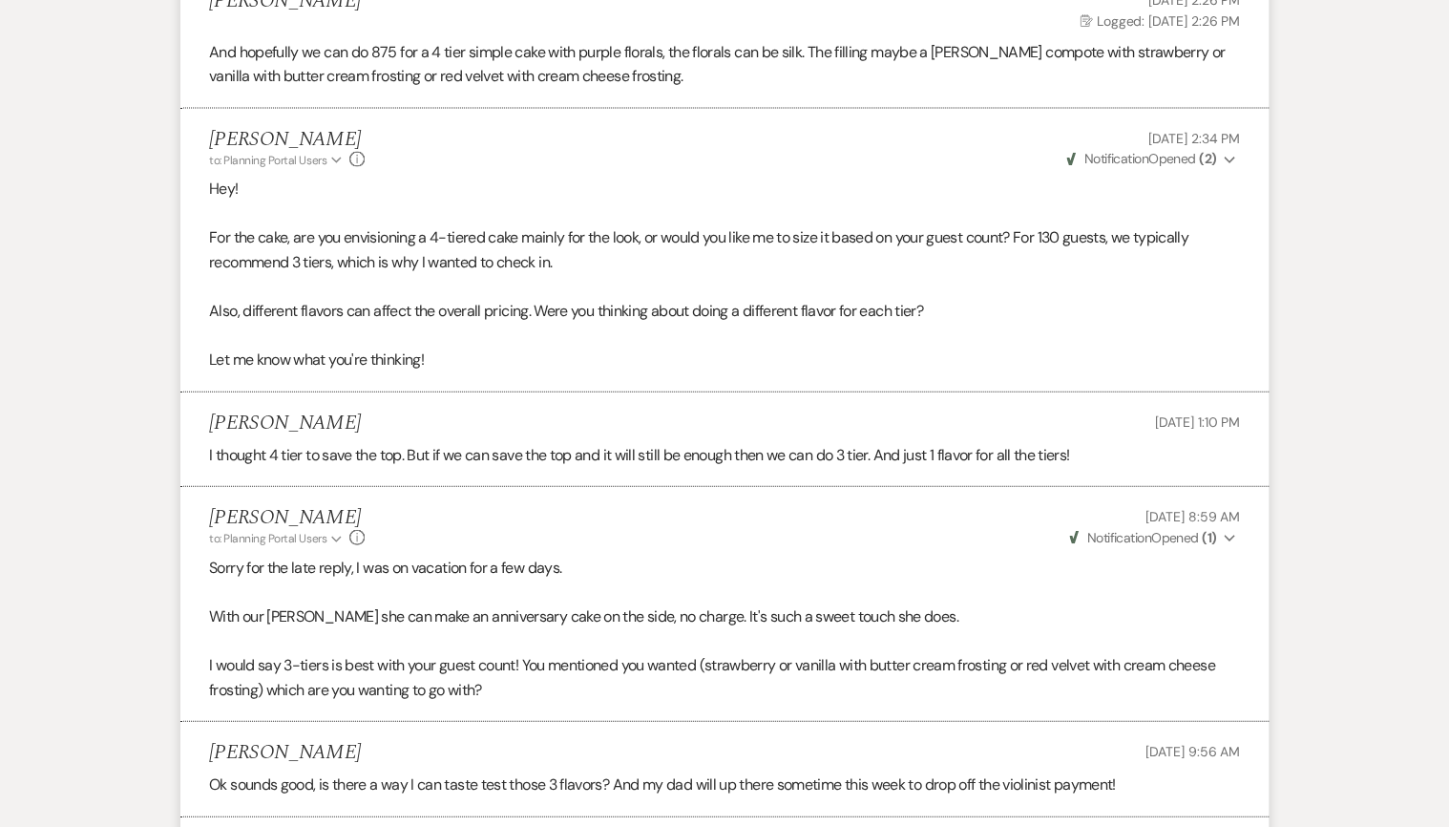
scroll to position [2368, 0]
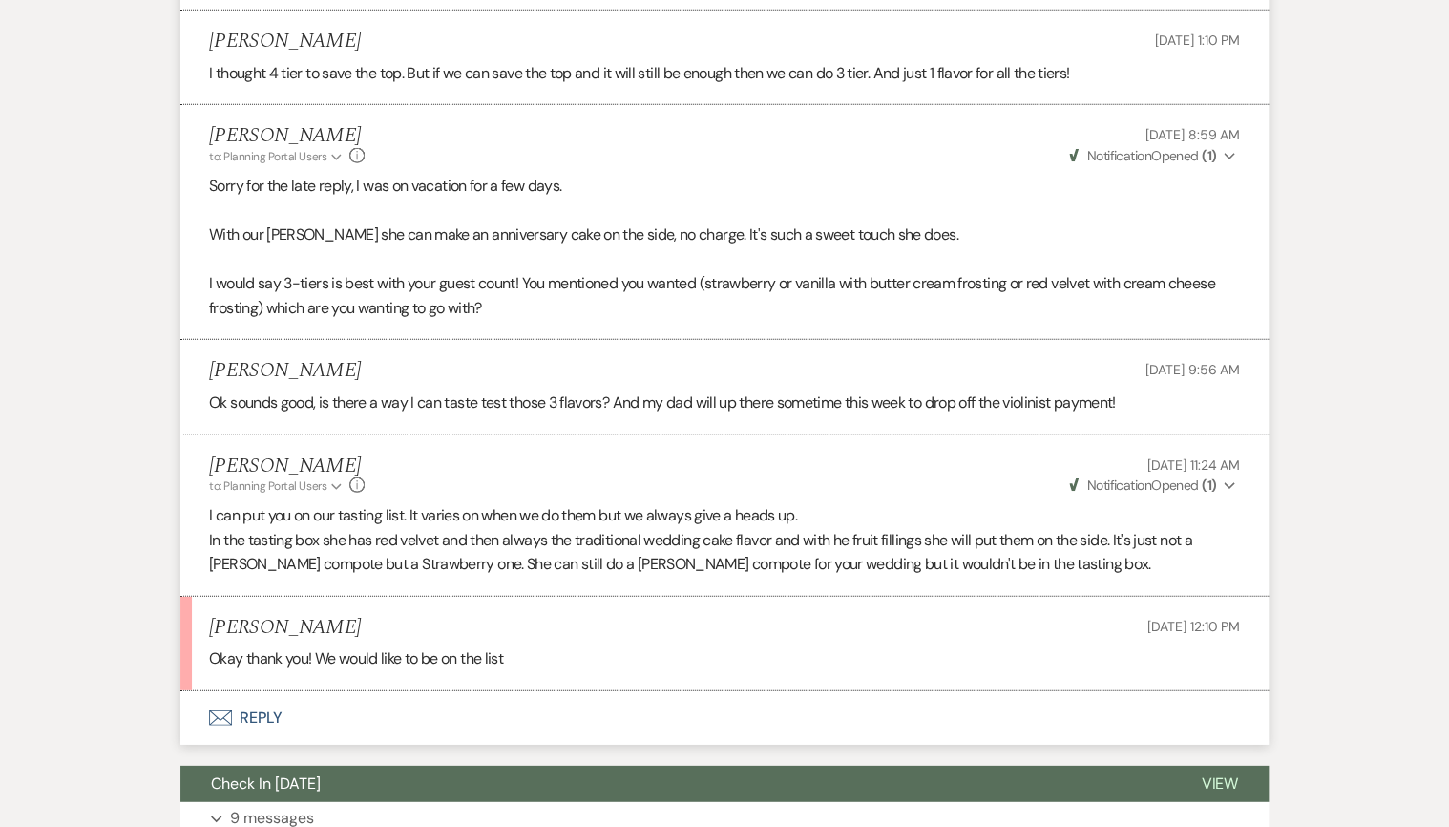
click at [268, 722] on button "Envelope Reply" at bounding box center [724, 717] width 1088 height 53
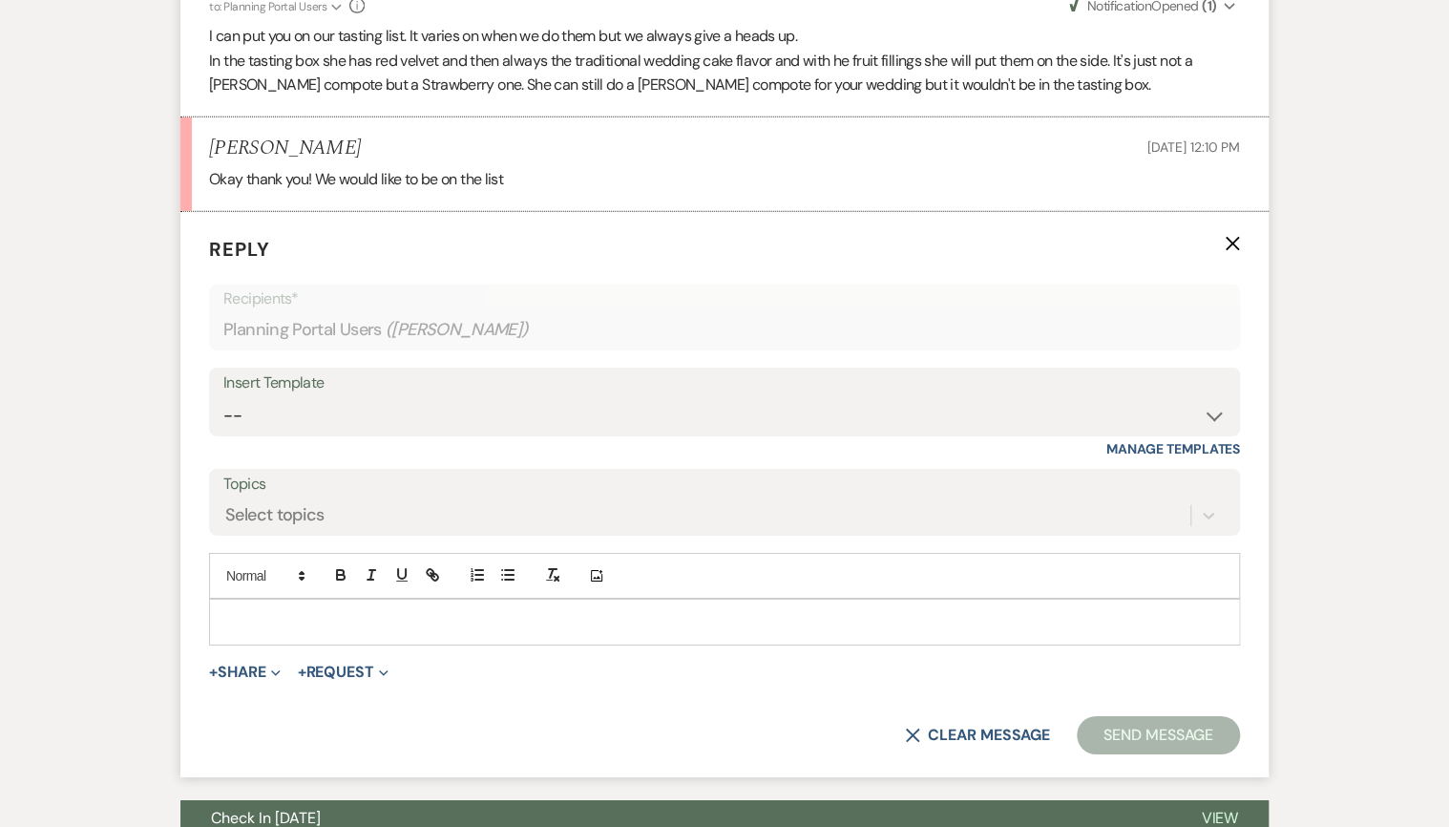
scroll to position [2924, 0]
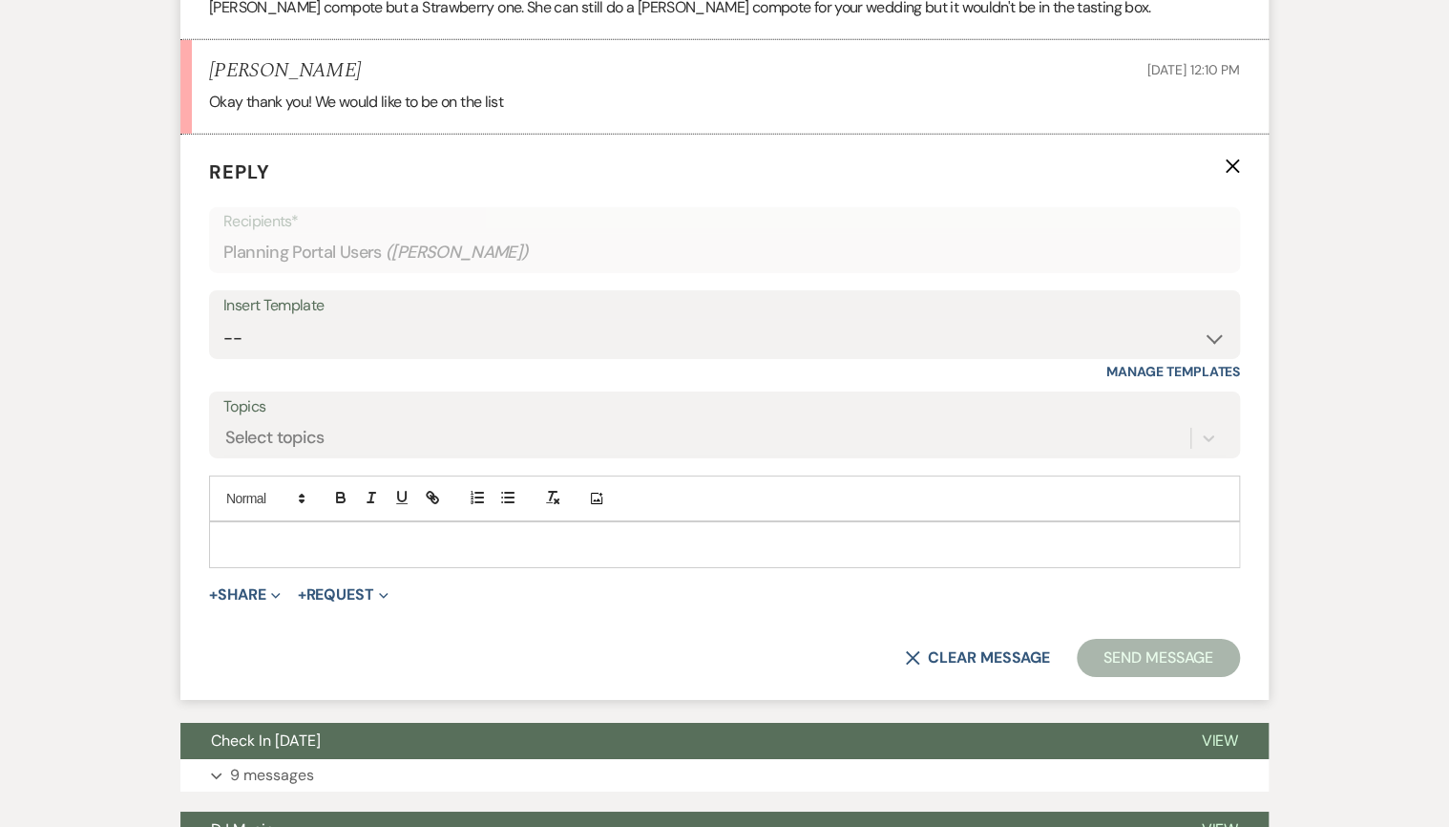
click at [553, 537] on p at bounding box center [724, 544] width 1000 height 21
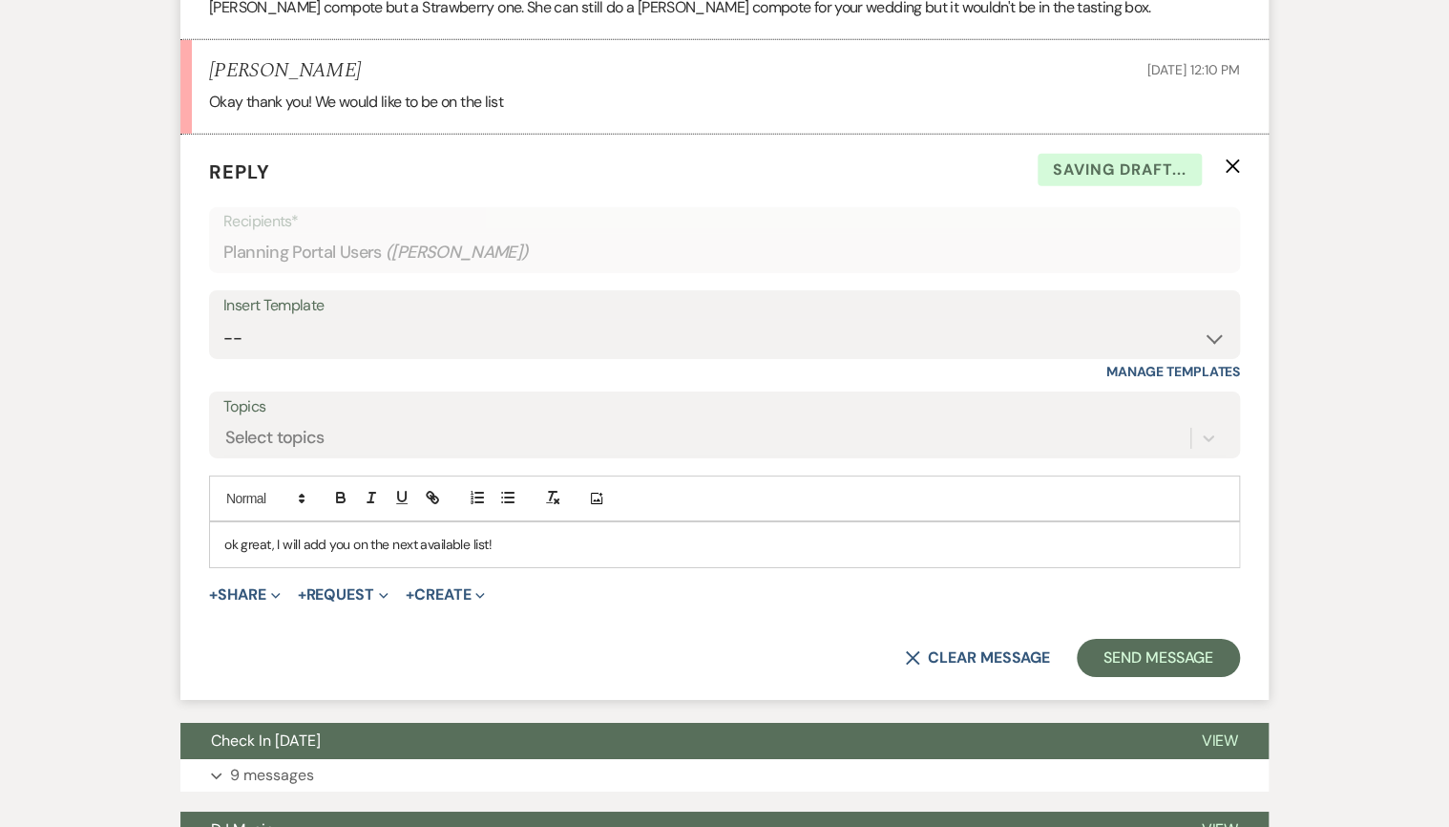
click at [242, 539] on p "ok great, I will add you on the next available list!" at bounding box center [724, 544] width 1000 height 21
click at [232, 541] on p "ok great, I will add you on the next available list!" at bounding box center [724, 544] width 1000 height 21
click at [1223, 649] on button "Send Message" at bounding box center [1158, 658] width 163 height 38
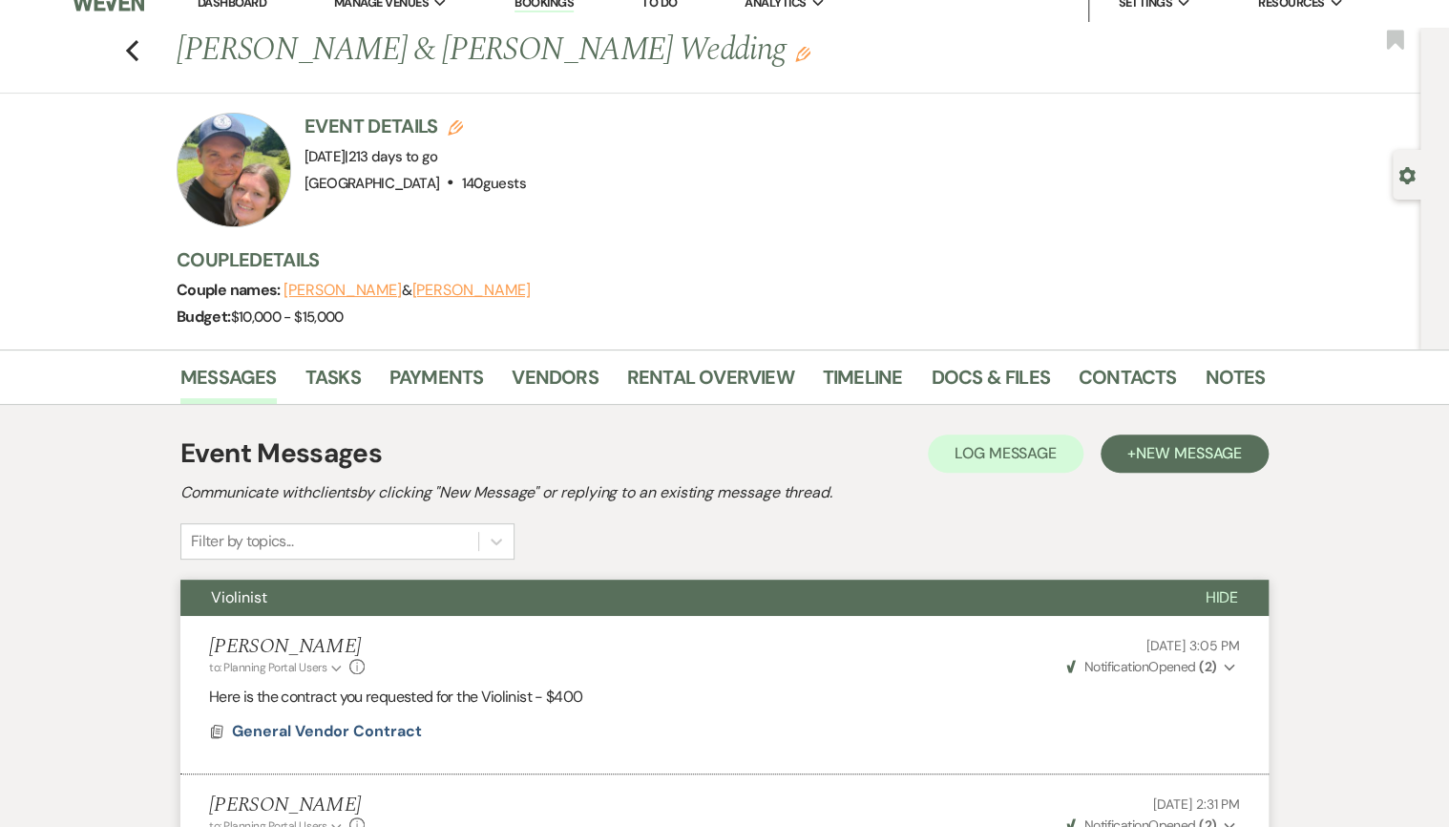
scroll to position [0, 0]
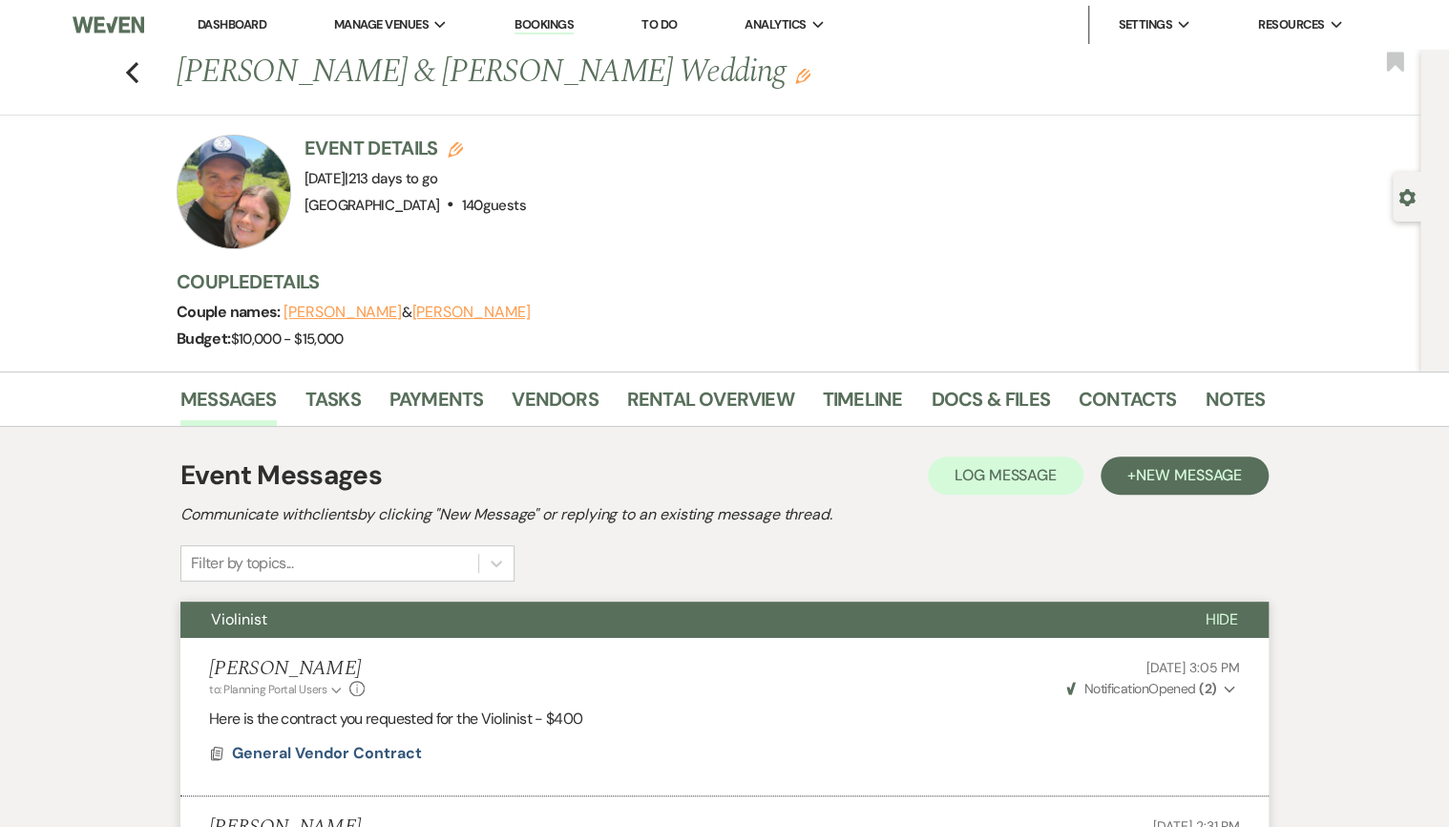
click at [128, 73] on div "Previous Shane Lightner & Ashley Prine's Wedding Edit Bookmark" at bounding box center [705, 83] width 1430 height 66
click at [139, 70] on icon "Previous" at bounding box center [132, 72] width 14 height 23
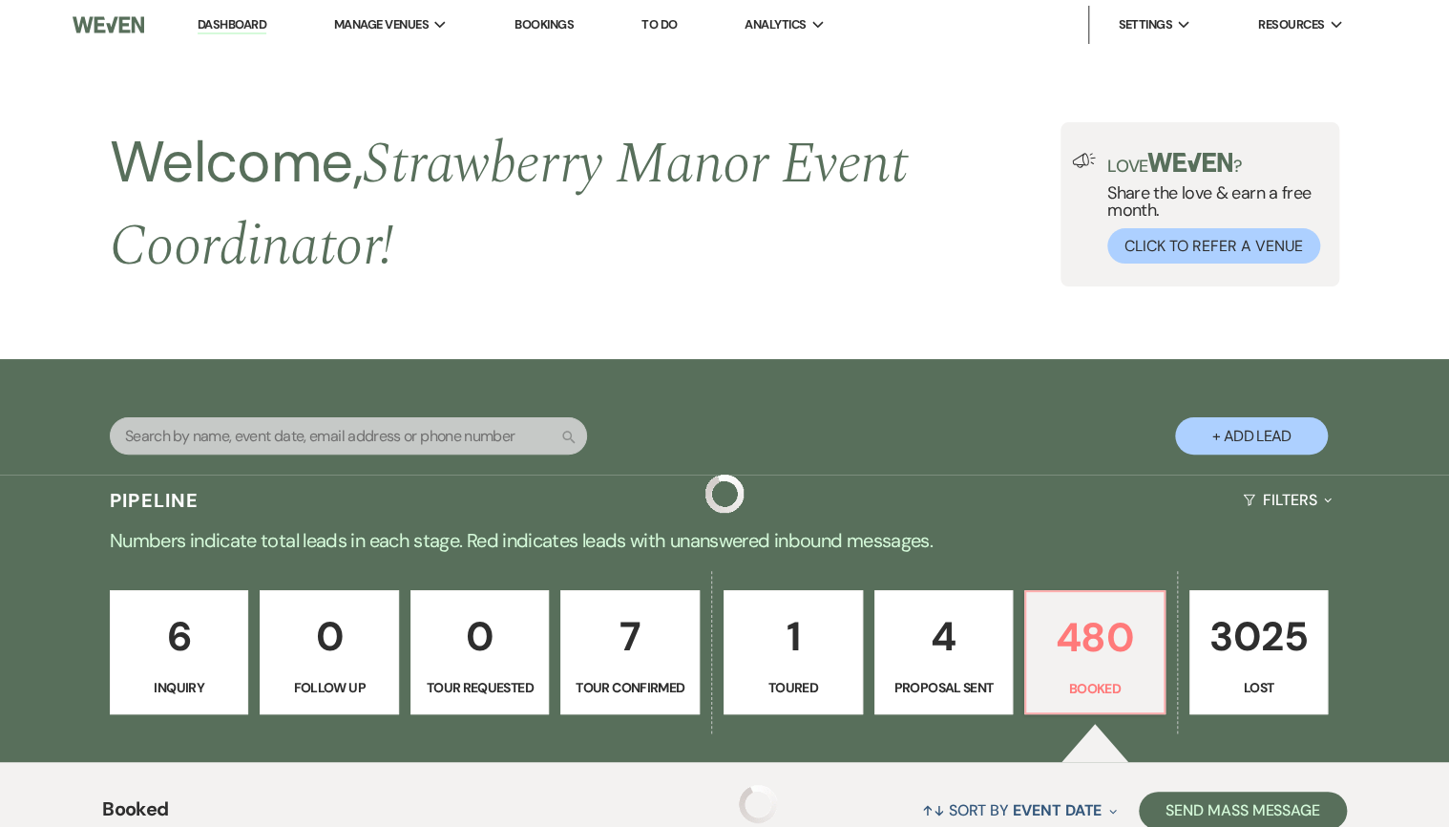
scroll to position [582, 0]
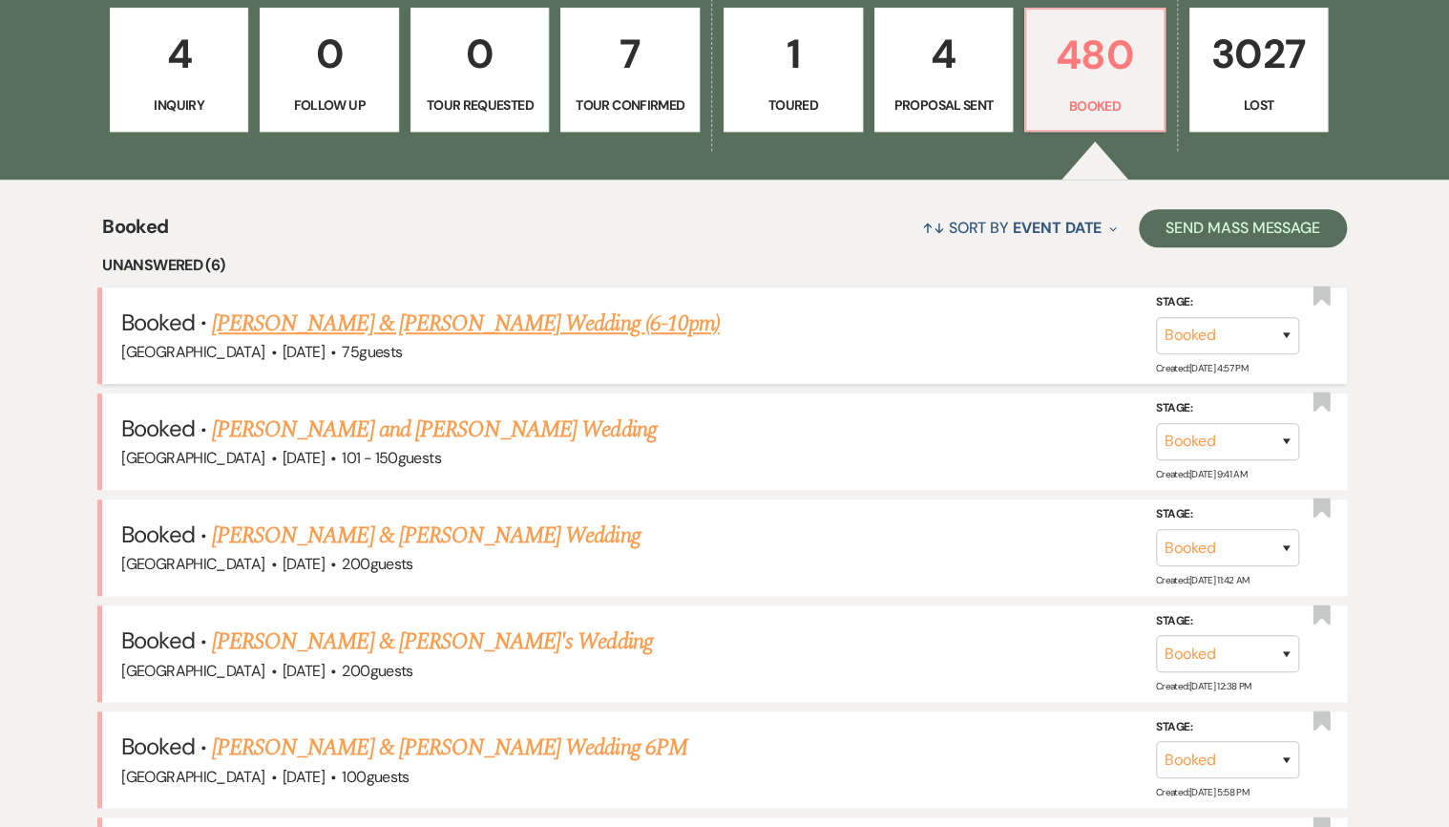
click at [420, 331] on link "Jonathan Sebold & Chloe Thompson's Wedding (6-10pm)" at bounding box center [466, 323] width 508 height 34
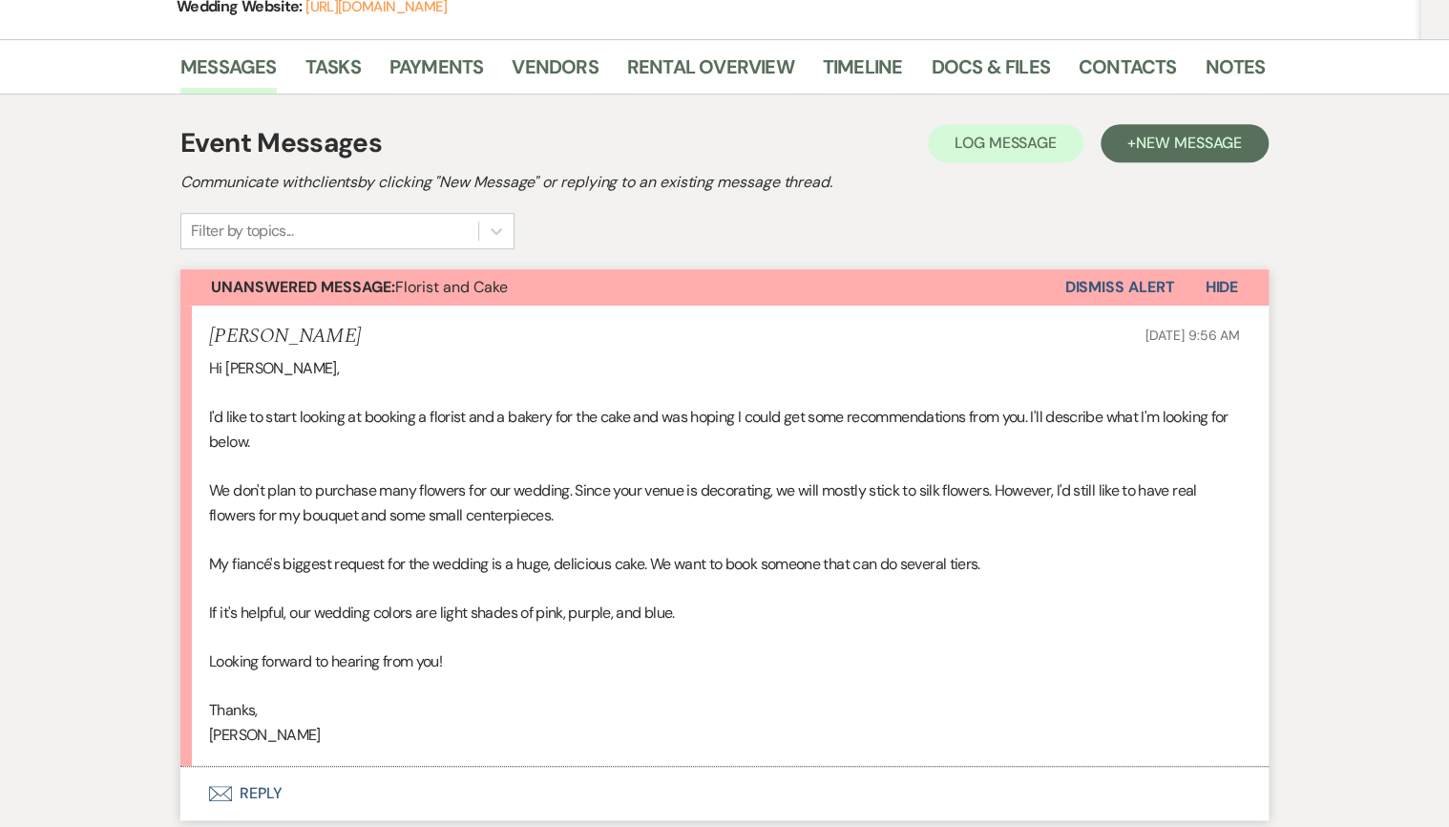
scroll to position [764, 0]
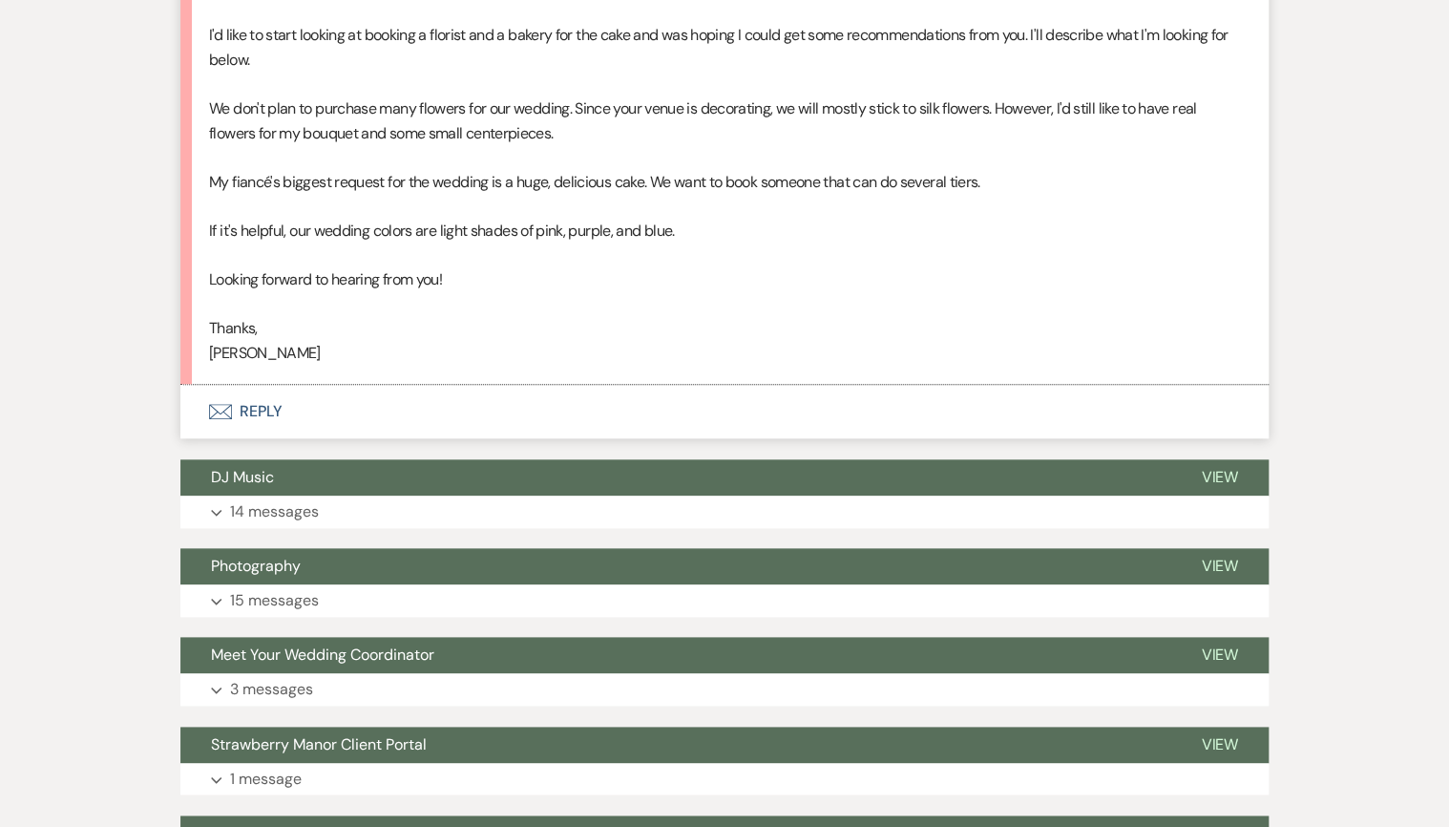
click at [248, 401] on button "Envelope Reply" at bounding box center [724, 411] width 1088 height 53
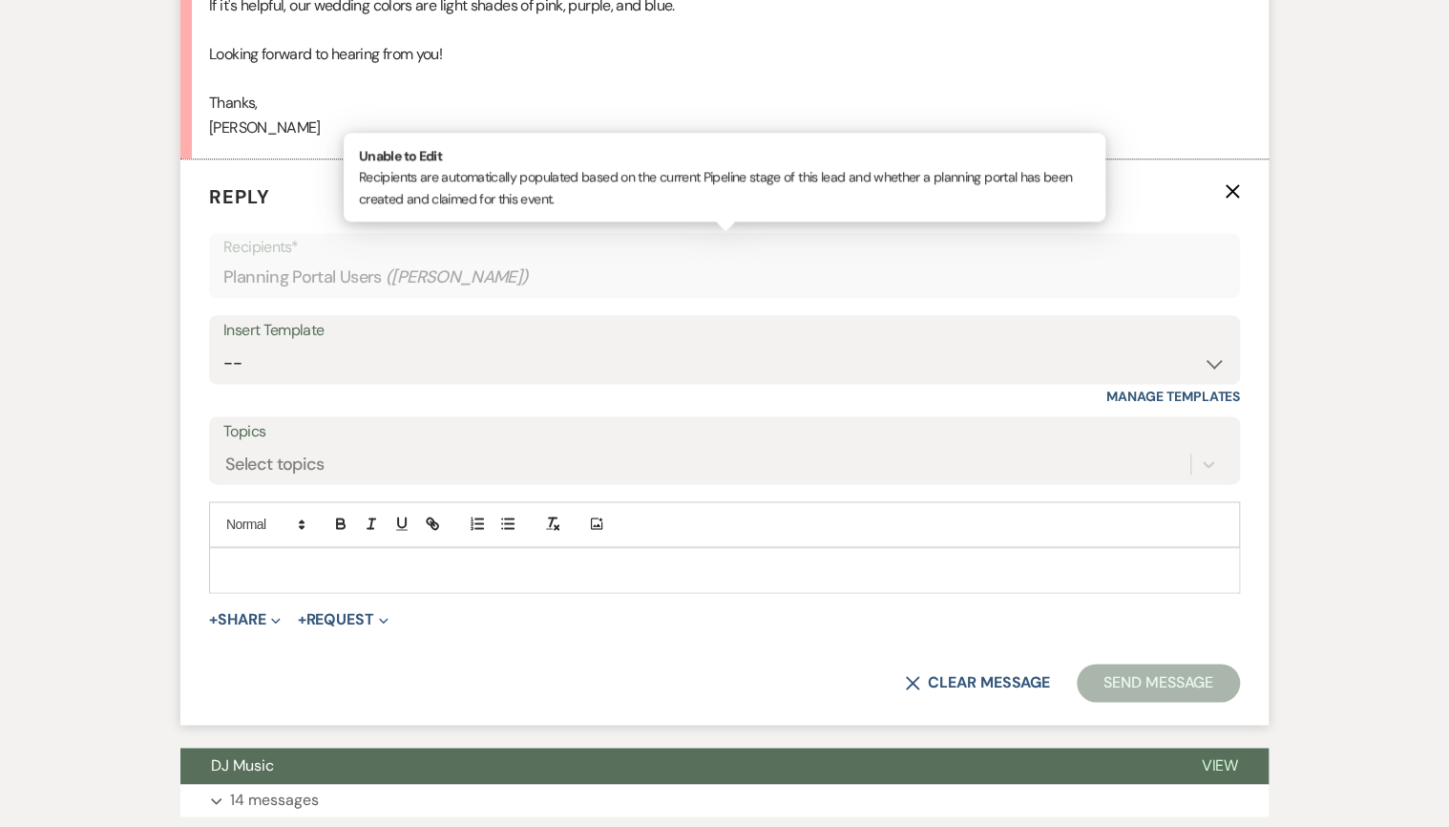
scroll to position [1017, 0]
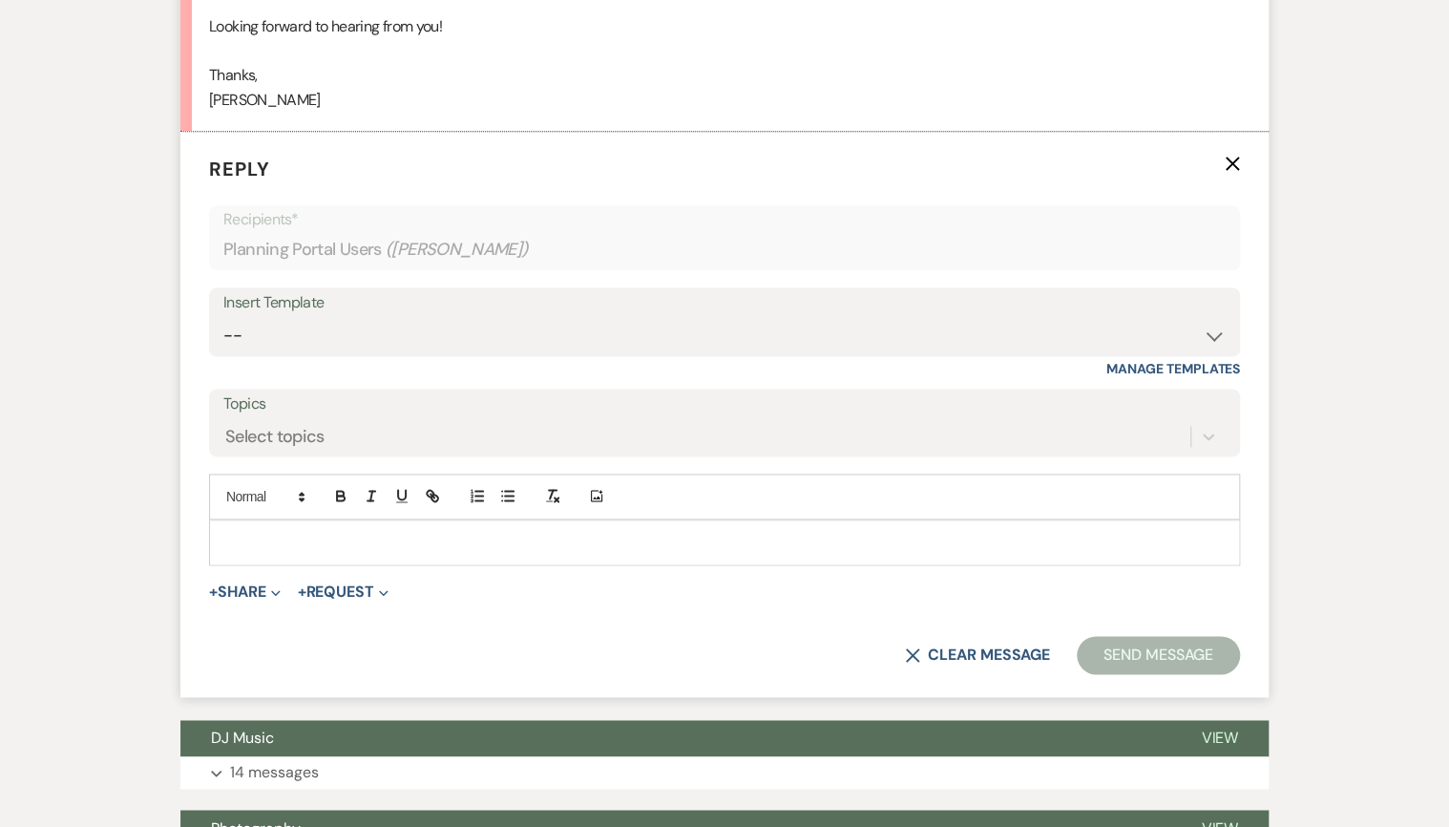
click at [382, 538] on p at bounding box center [724, 542] width 1000 height 21
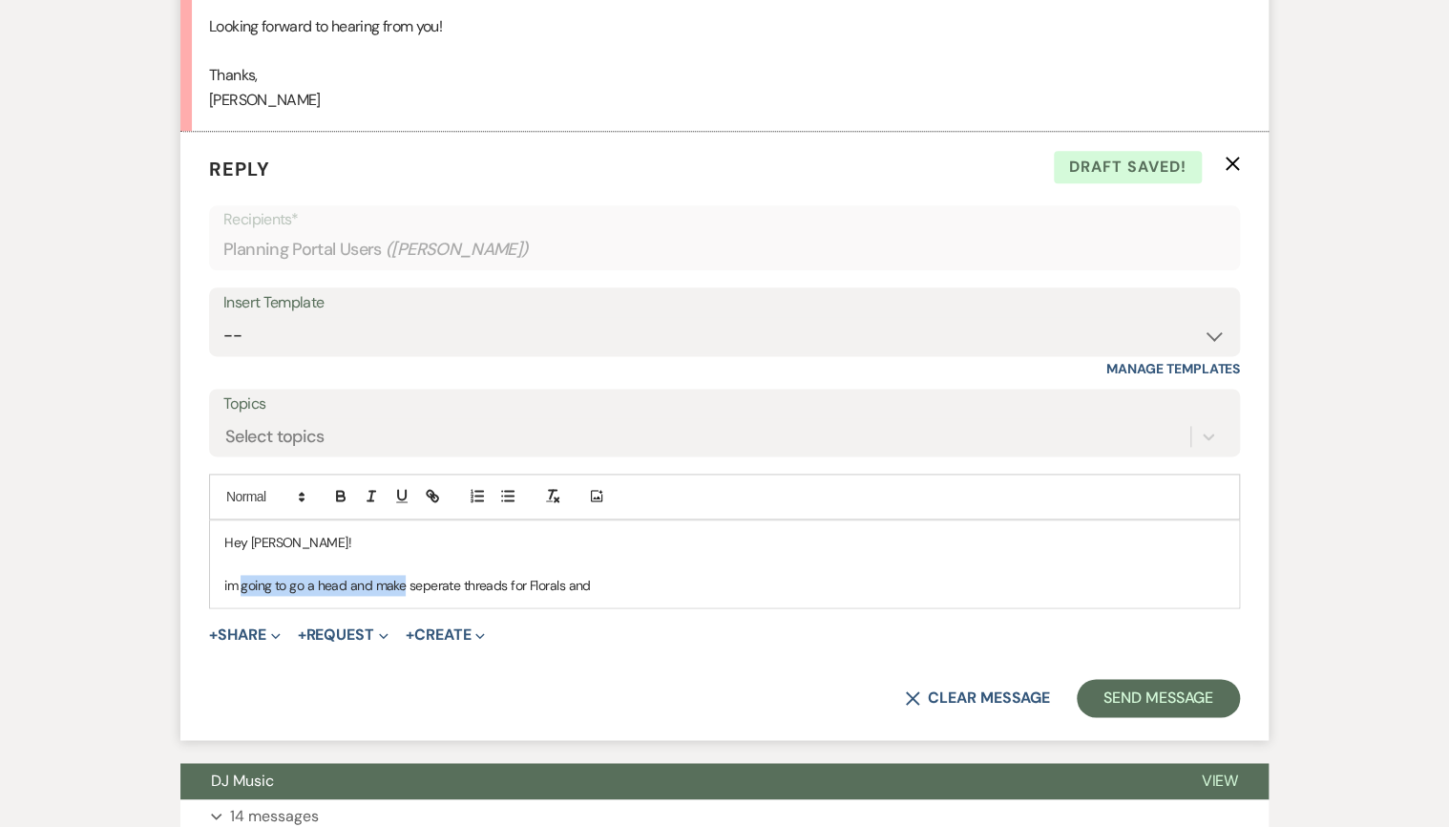
drag, startPoint x: 405, startPoint y: 590, endPoint x: 241, endPoint y: 592, distance: 164.2
click at [241, 592] on p "im going to go a head and make seperate threads for Florals and" at bounding box center [724, 585] width 1000 height 21
click at [603, 584] on p "i went ahead and made two seperate threads for Florals and" at bounding box center [724, 585] width 1000 height 21
click at [752, 581] on p "i went ahead and made two seperate threads for Florals and cake. Just to make t…" at bounding box center [724, 585] width 1000 height 21
click at [1001, 583] on p "i went ahead and made two seperate threads for Florals and cake. Just to make t…" at bounding box center [724, 585] width 1000 height 21
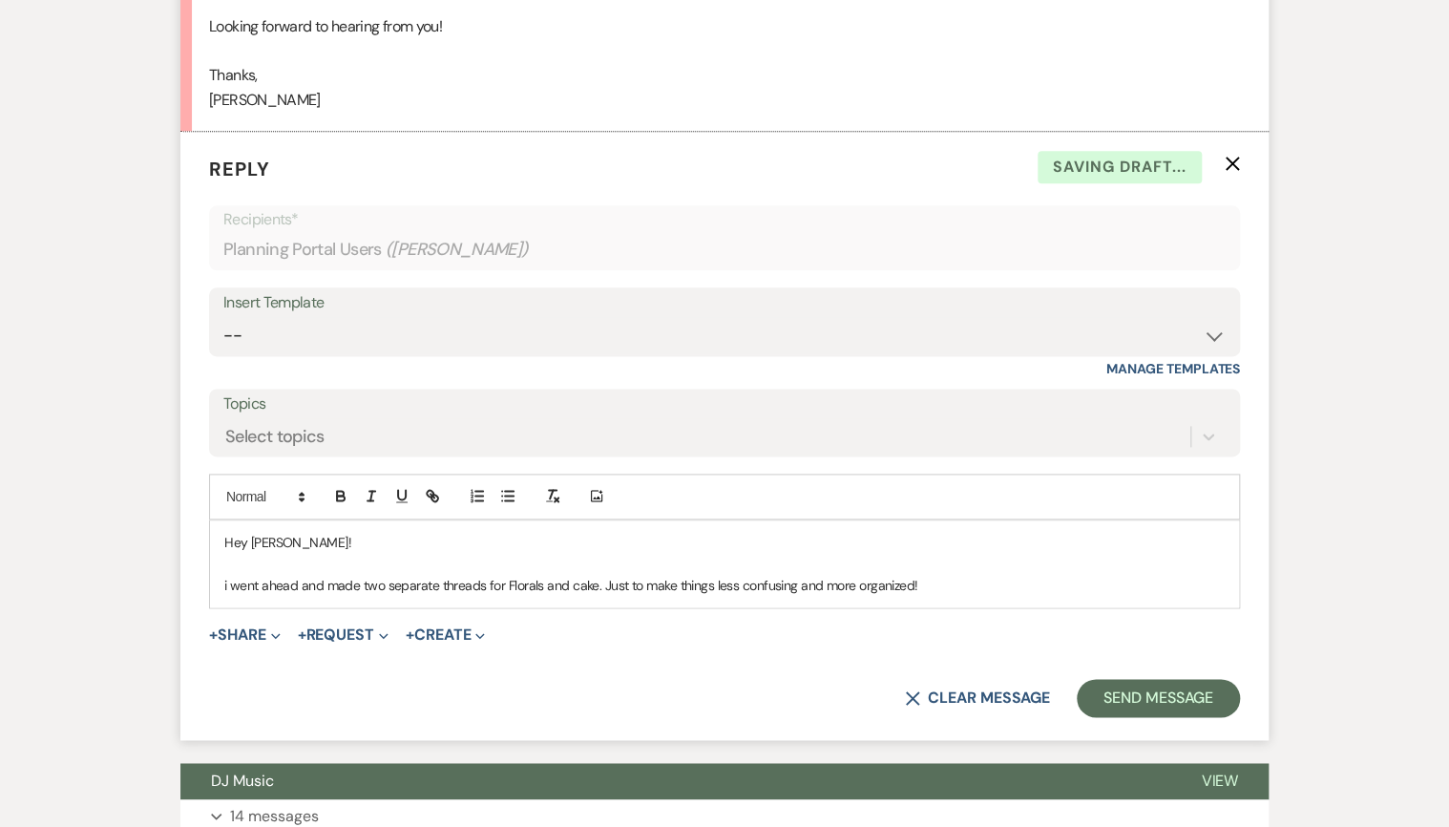
click at [228, 583] on p "i went ahead and made two separate threads for Florals and cake. Just to make t…" at bounding box center [724, 585] width 1000 height 21
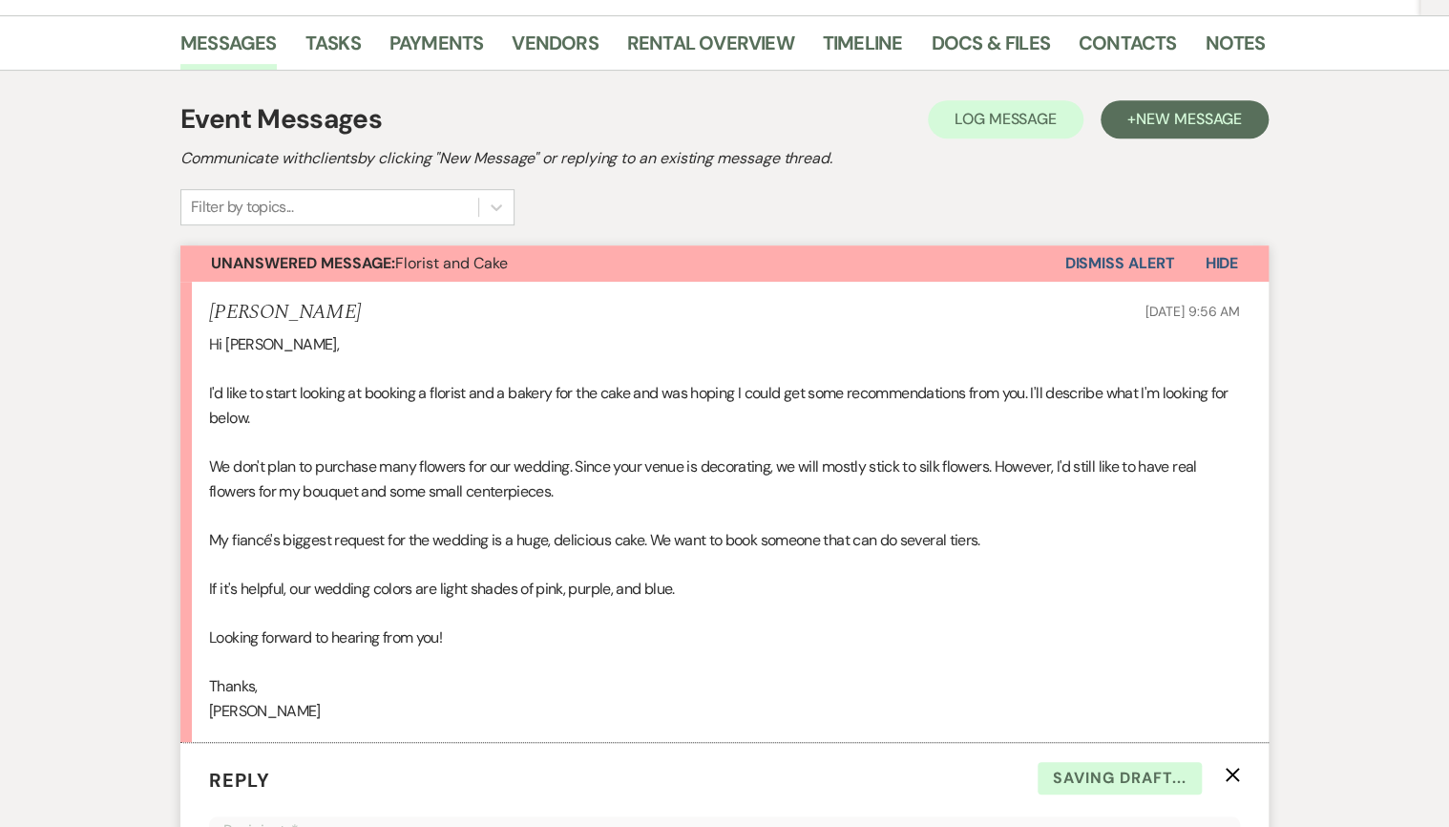
scroll to position [177, 0]
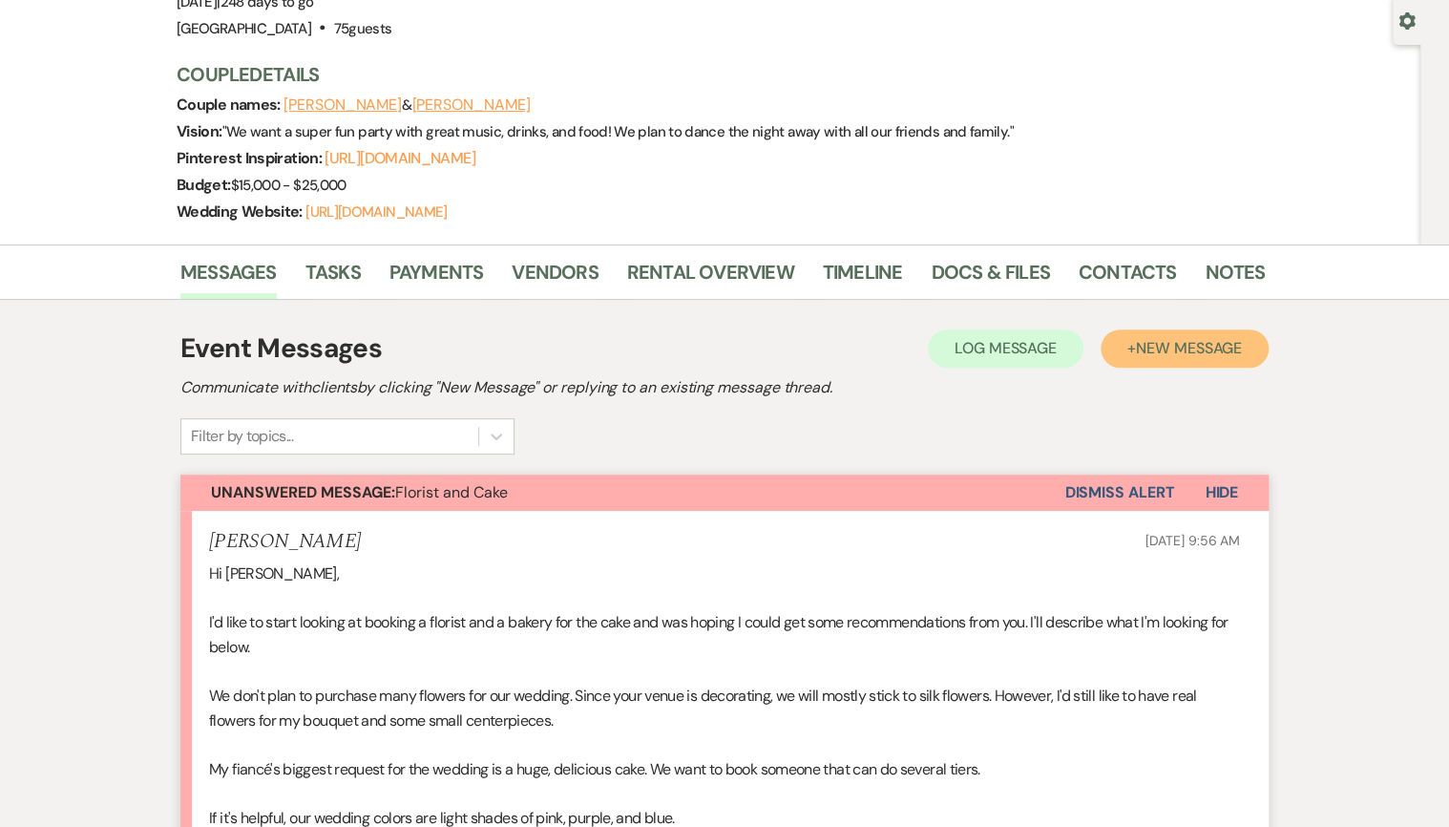
click at [1177, 357] on button "+ New Message" at bounding box center [1185, 348] width 168 height 38
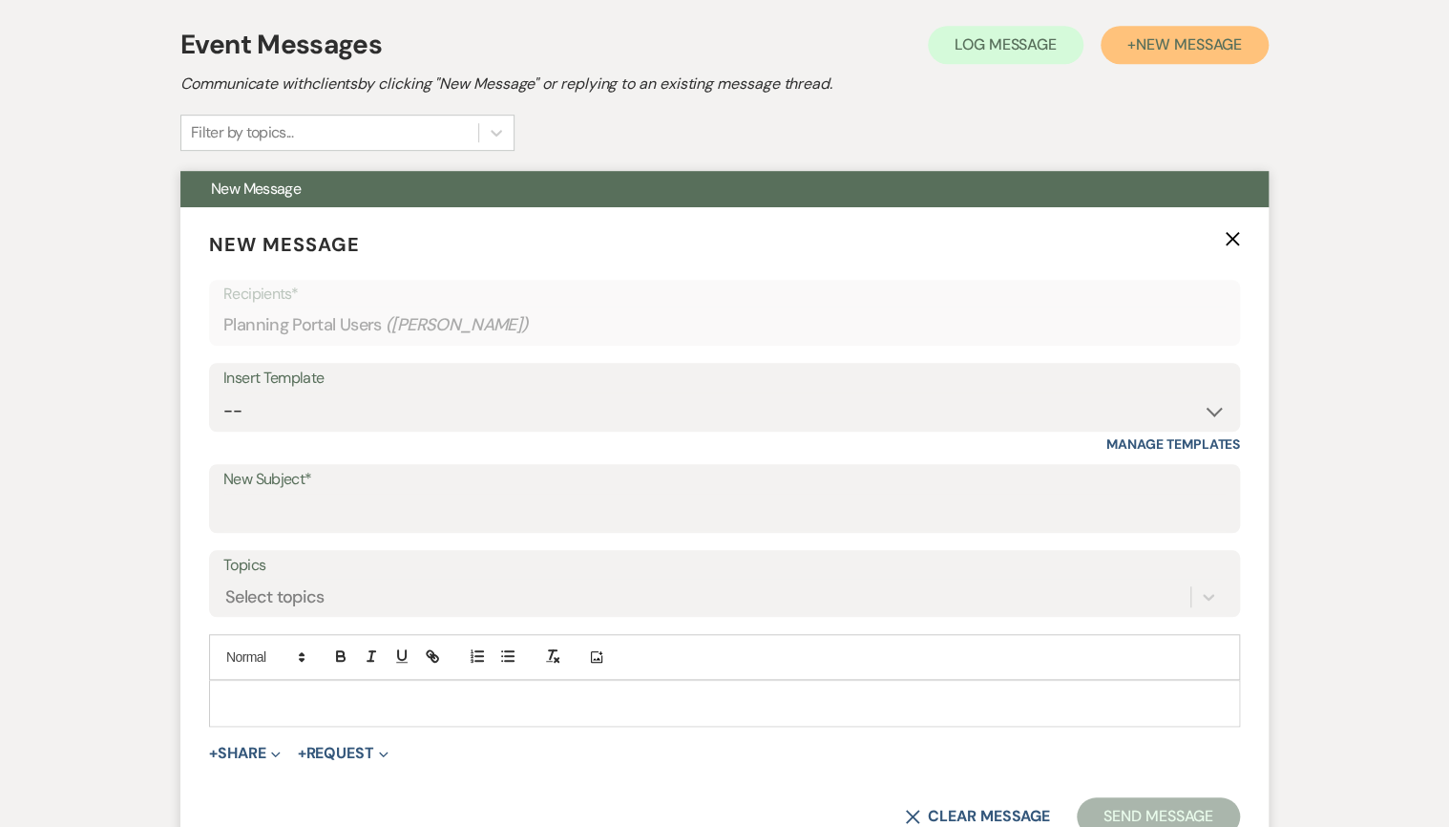
scroll to position [482, 0]
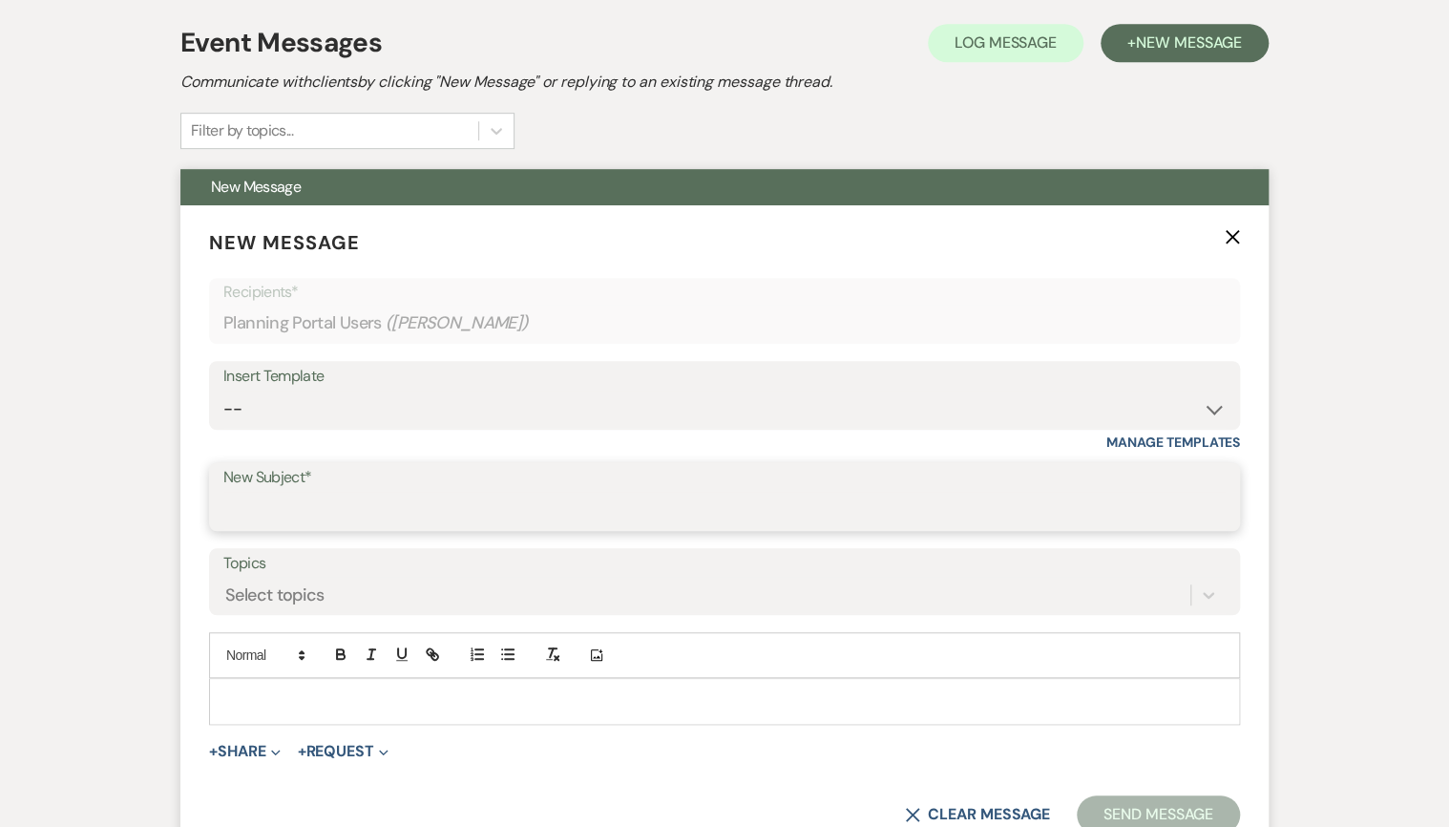
click at [254, 499] on input "New Subject*" at bounding box center [724, 510] width 1002 height 37
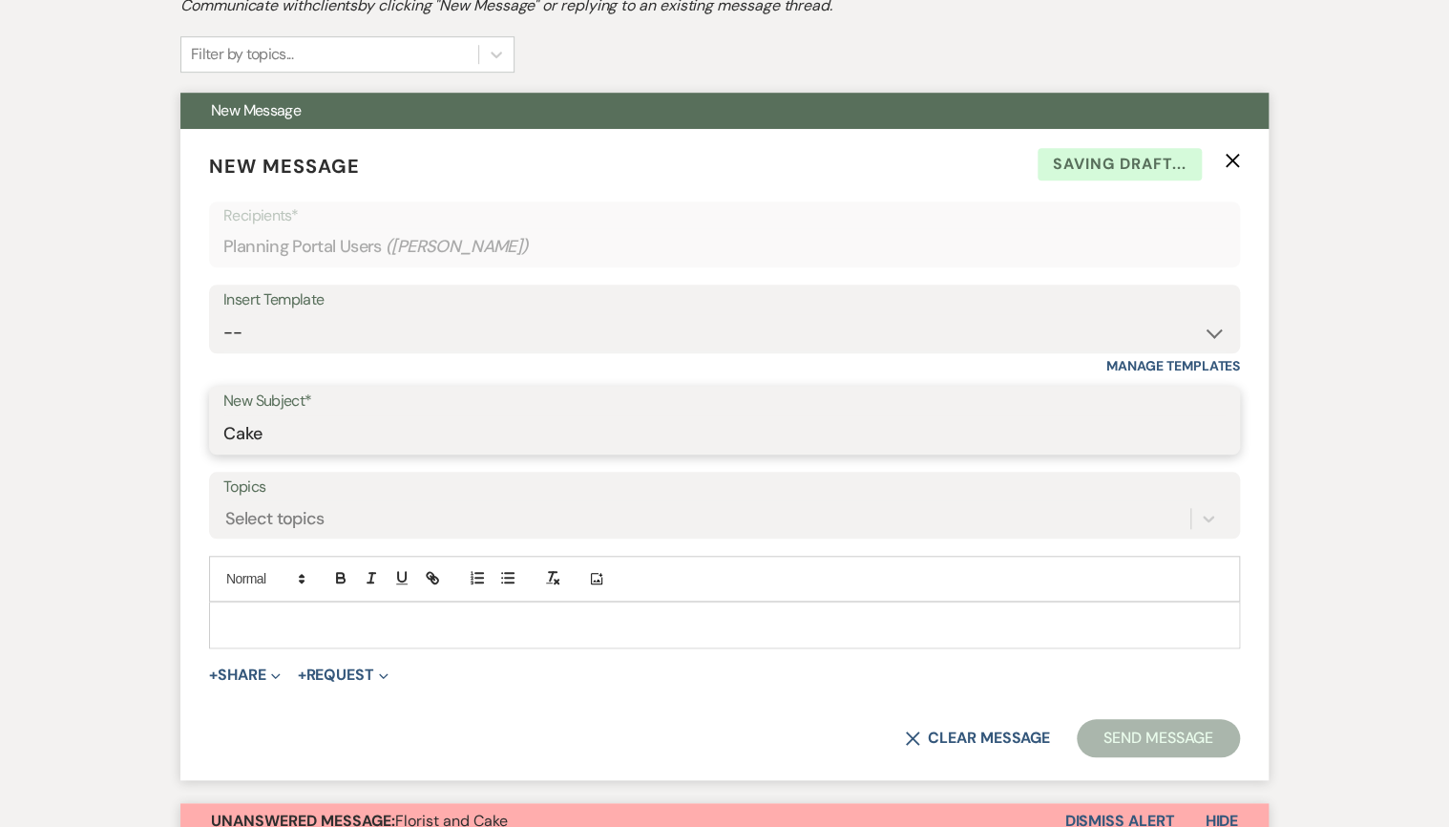
type input "Cake"
click at [321, 307] on div "Insert Template" at bounding box center [724, 300] width 1002 height 28
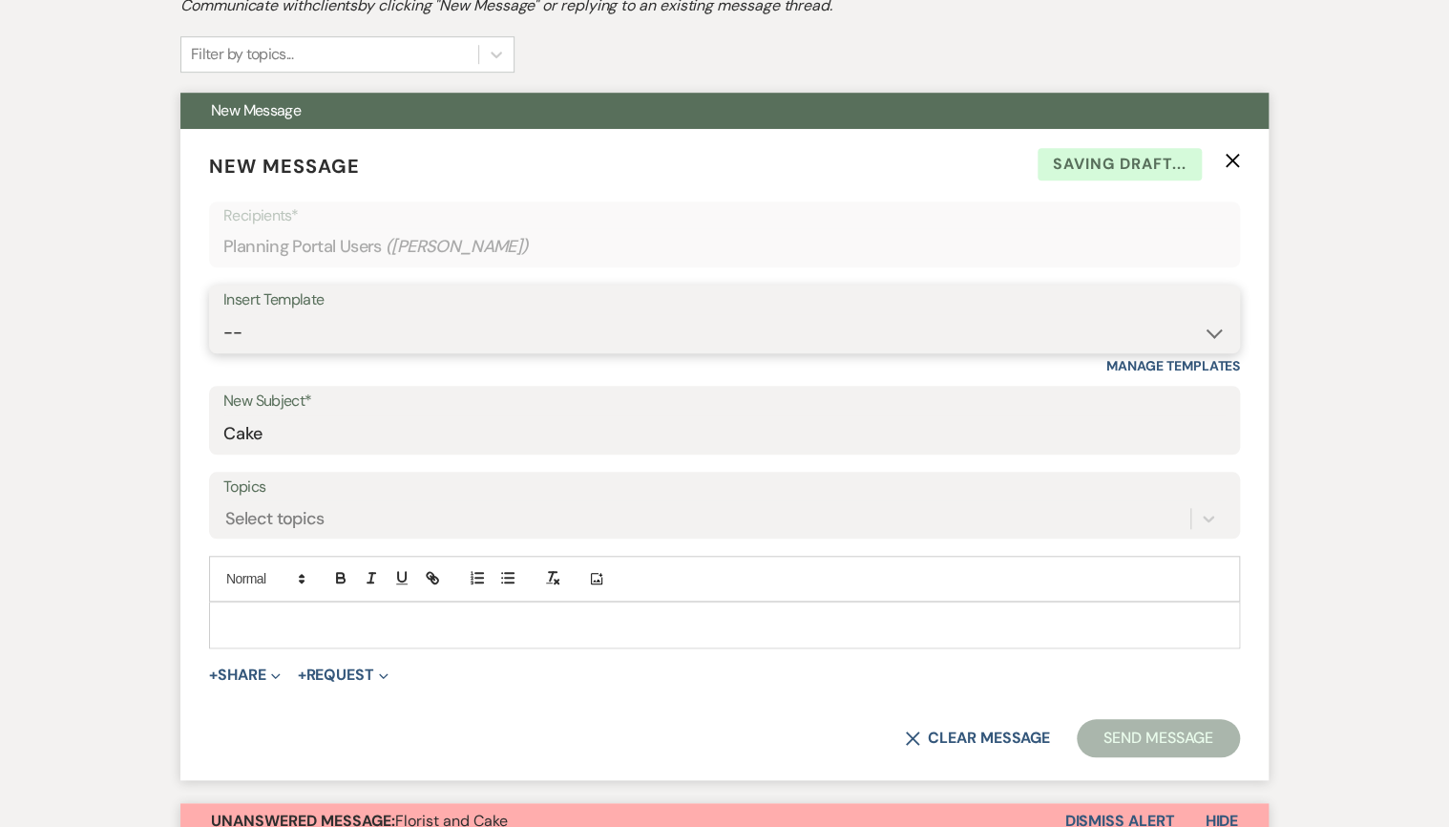
drag, startPoint x: 343, startPoint y: 325, endPoint x: 432, endPoint y: 336, distance: 89.5
click at [344, 325] on select "-- Weven Planning Portal Introduction (Booked Events) Private Party Inquiry Res…" at bounding box center [724, 332] width 1002 height 37
select select "5058"
click at [223, 314] on select "-- Weven Planning Portal Introduction (Booked Events) Private Party Inquiry Res…" at bounding box center [724, 332] width 1002 height 37
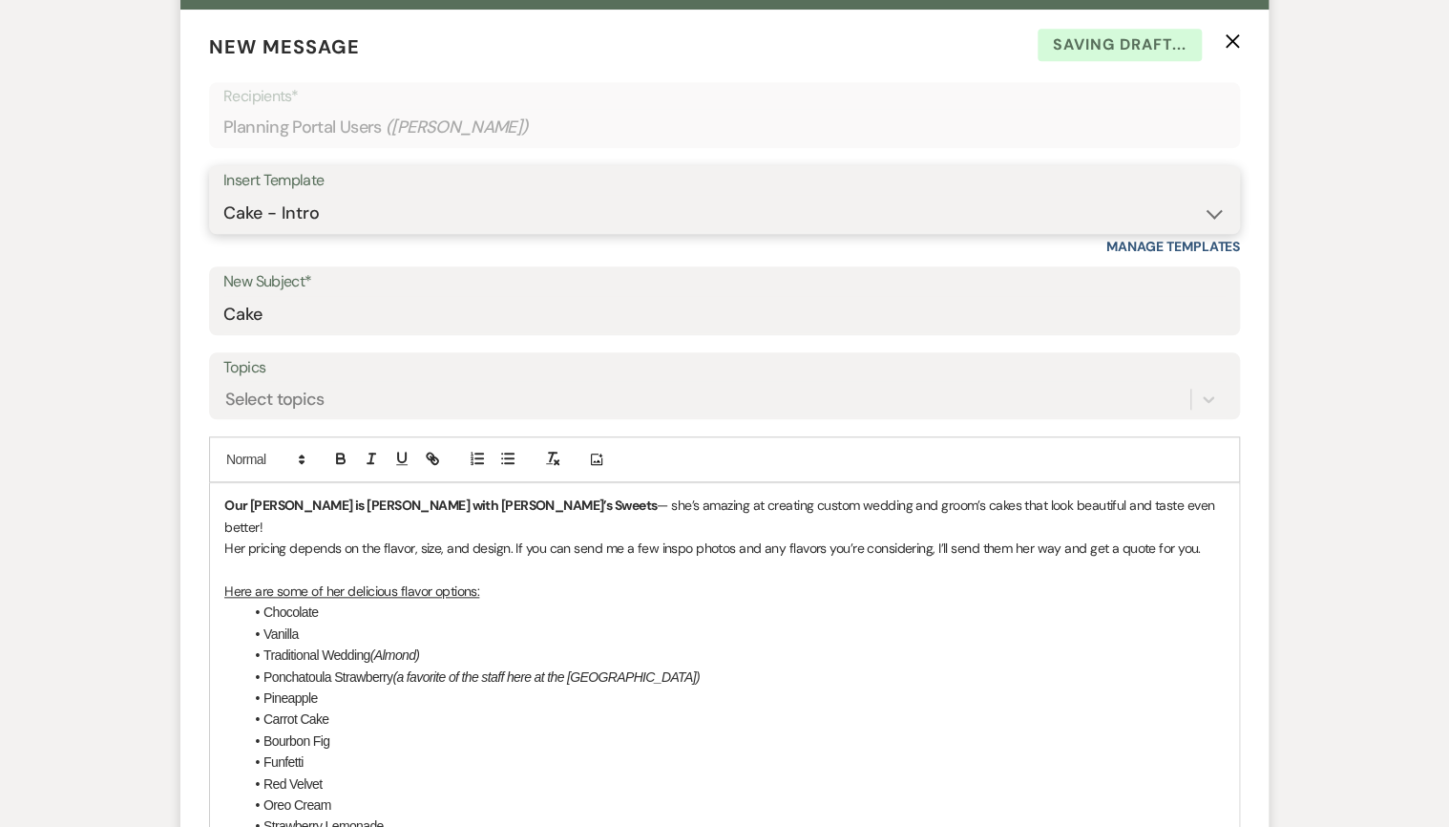
scroll to position [864, 0]
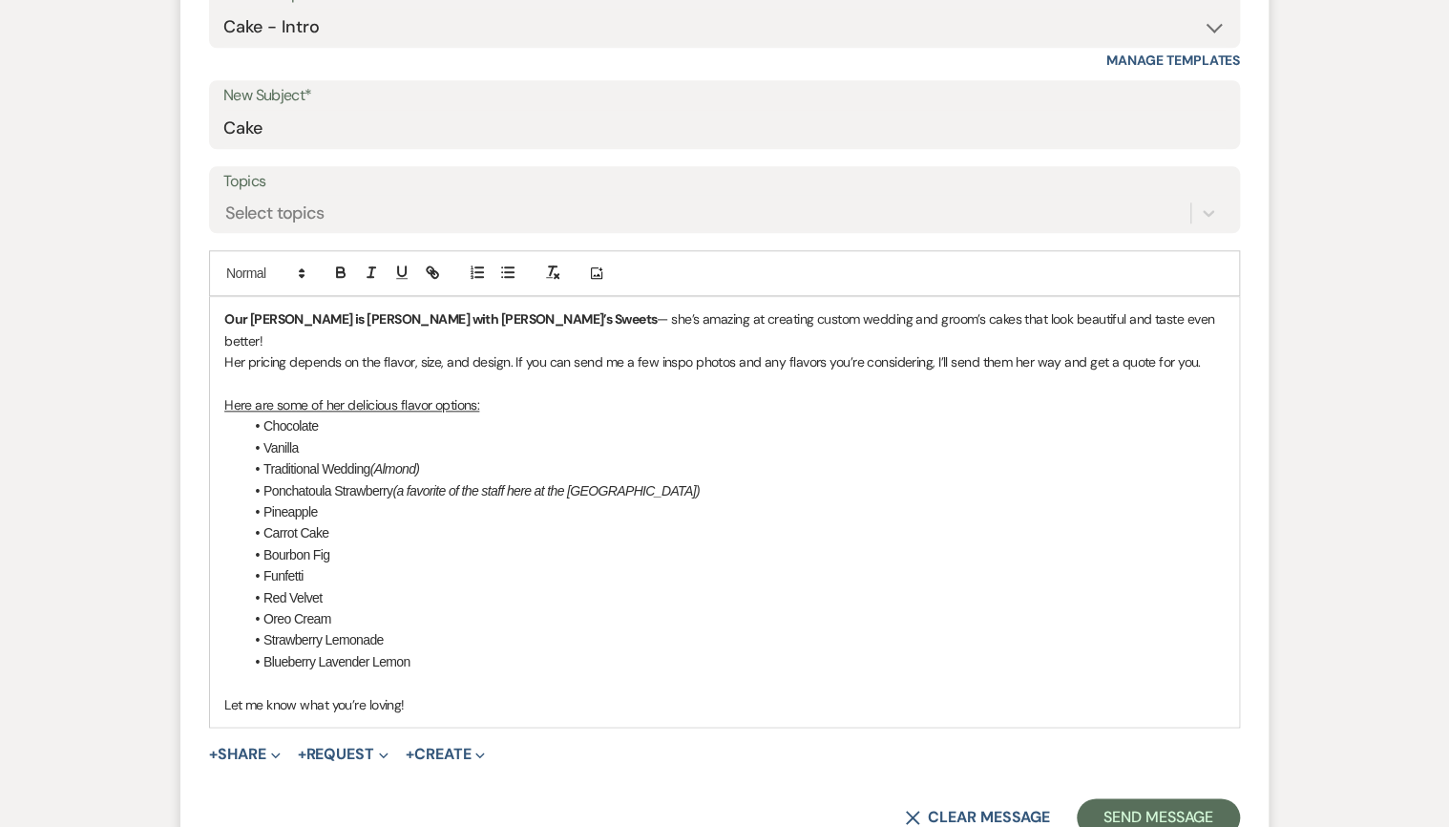
click at [1095, 321] on p "Our baker is Amanda Lott with Lola’s Sweets — she’s amazing at creating custom …" at bounding box center [724, 329] width 1000 height 43
click at [220, 361] on div "Our baker is Amanda Lott with Lola’s Sweets — she’s amazing at creating custom …" at bounding box center [724, 511] width 1029 height 429
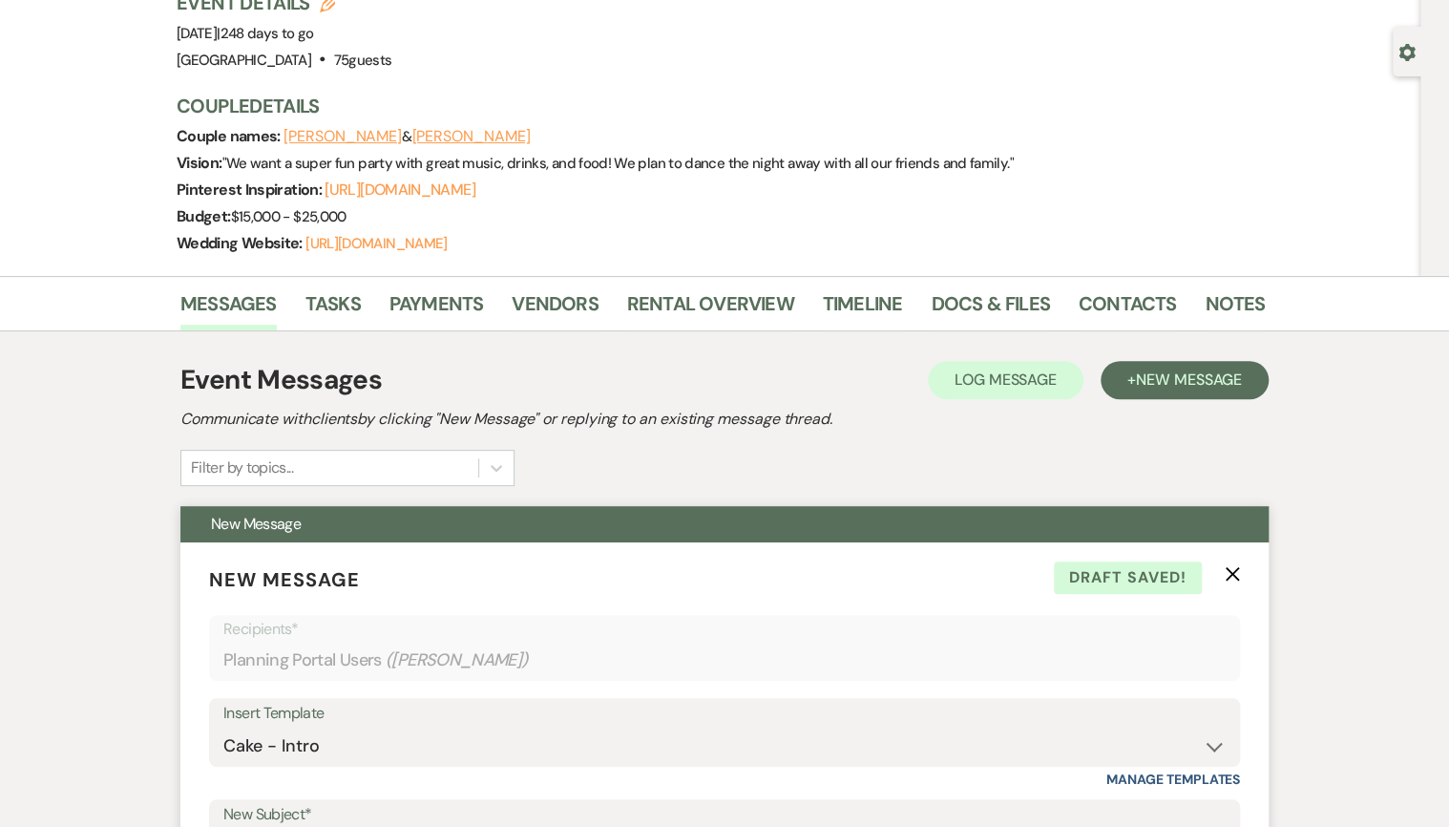
scroll to position [24, 0]
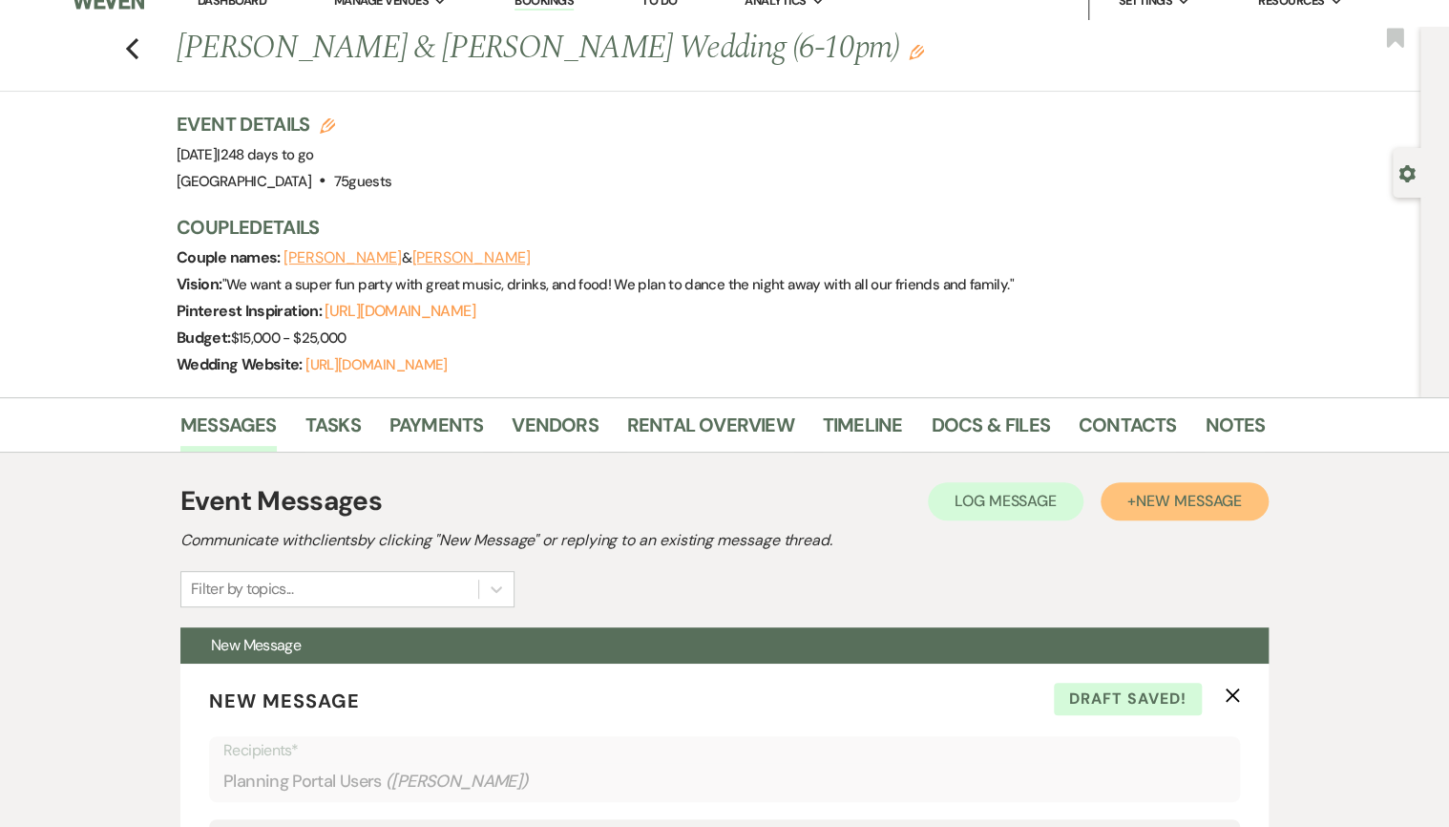
click at [1142, 500] on span "New Message" at bounding box center [1189, 501] width 106 height 20
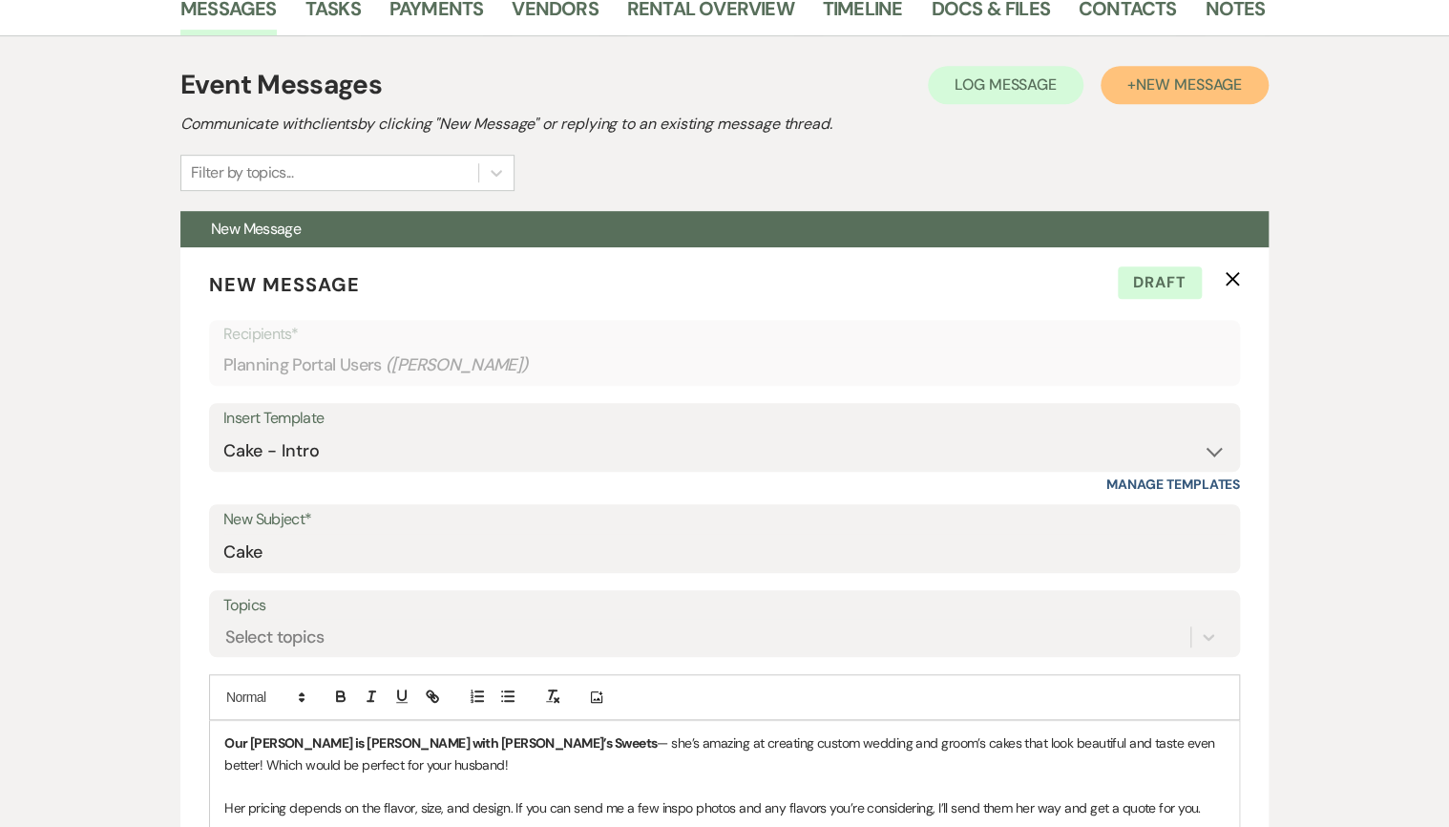
scroll to position [253, 0]
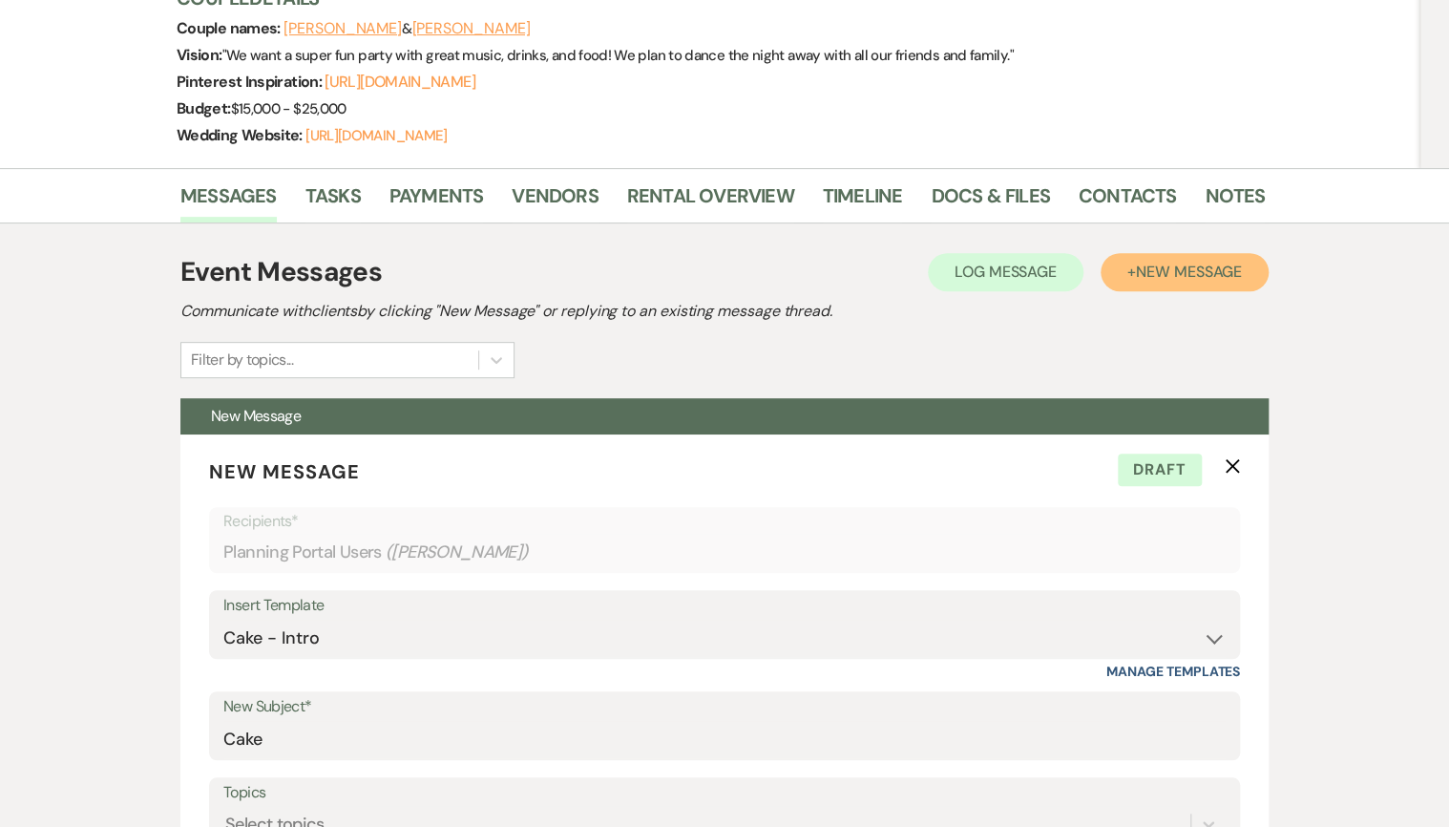
click at [1139, 280] on span "New Message" at bounding box center [1189, 272] width 106 height 20
click at [1152, 462] on span "Draft" at bounding box center [1160, 469] width 84 height 32
click at [1172, 273] on span "New Message" at bounding box center [1189, 272] width 106 height 20
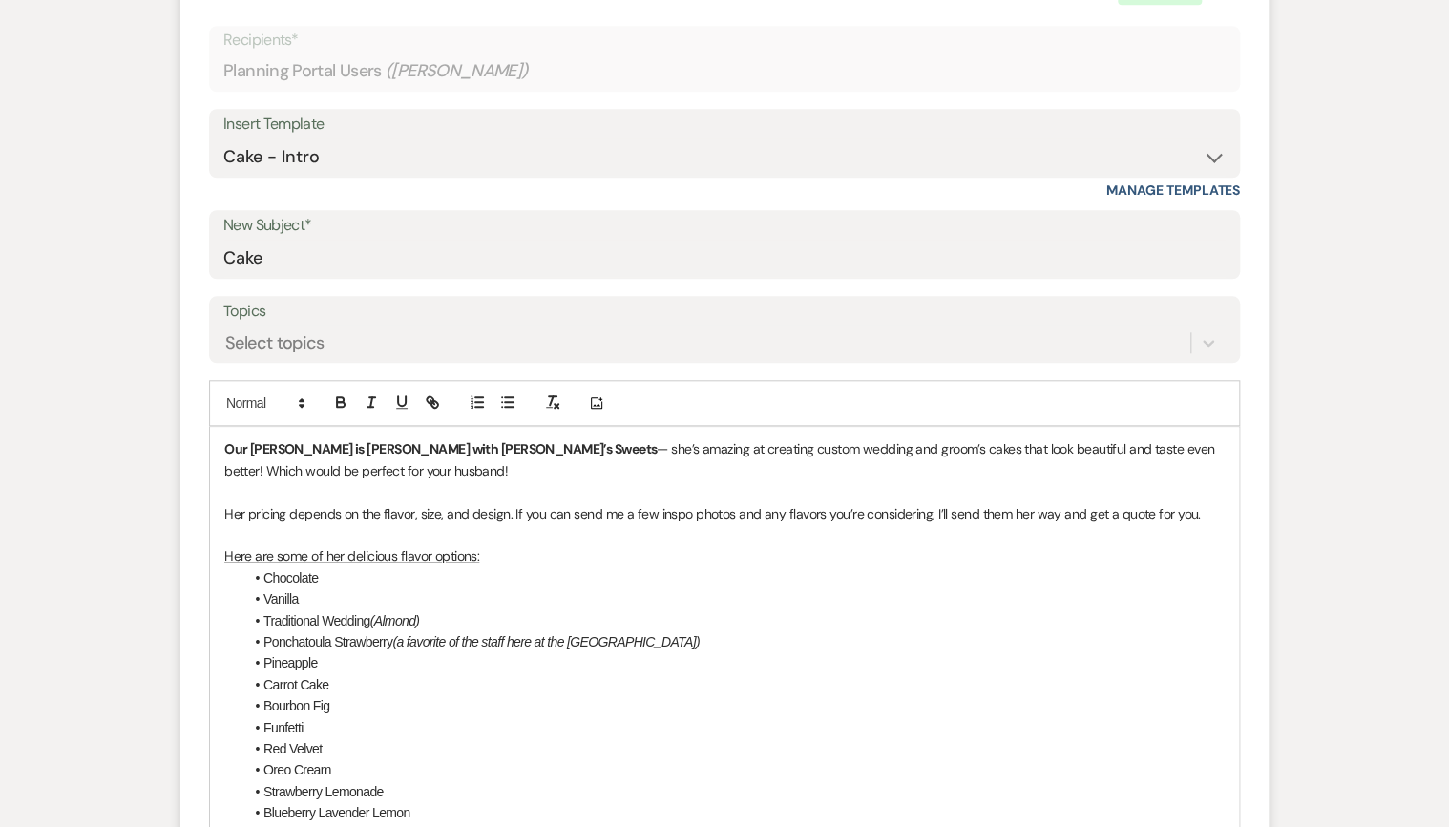
scroll to position [940, 0]
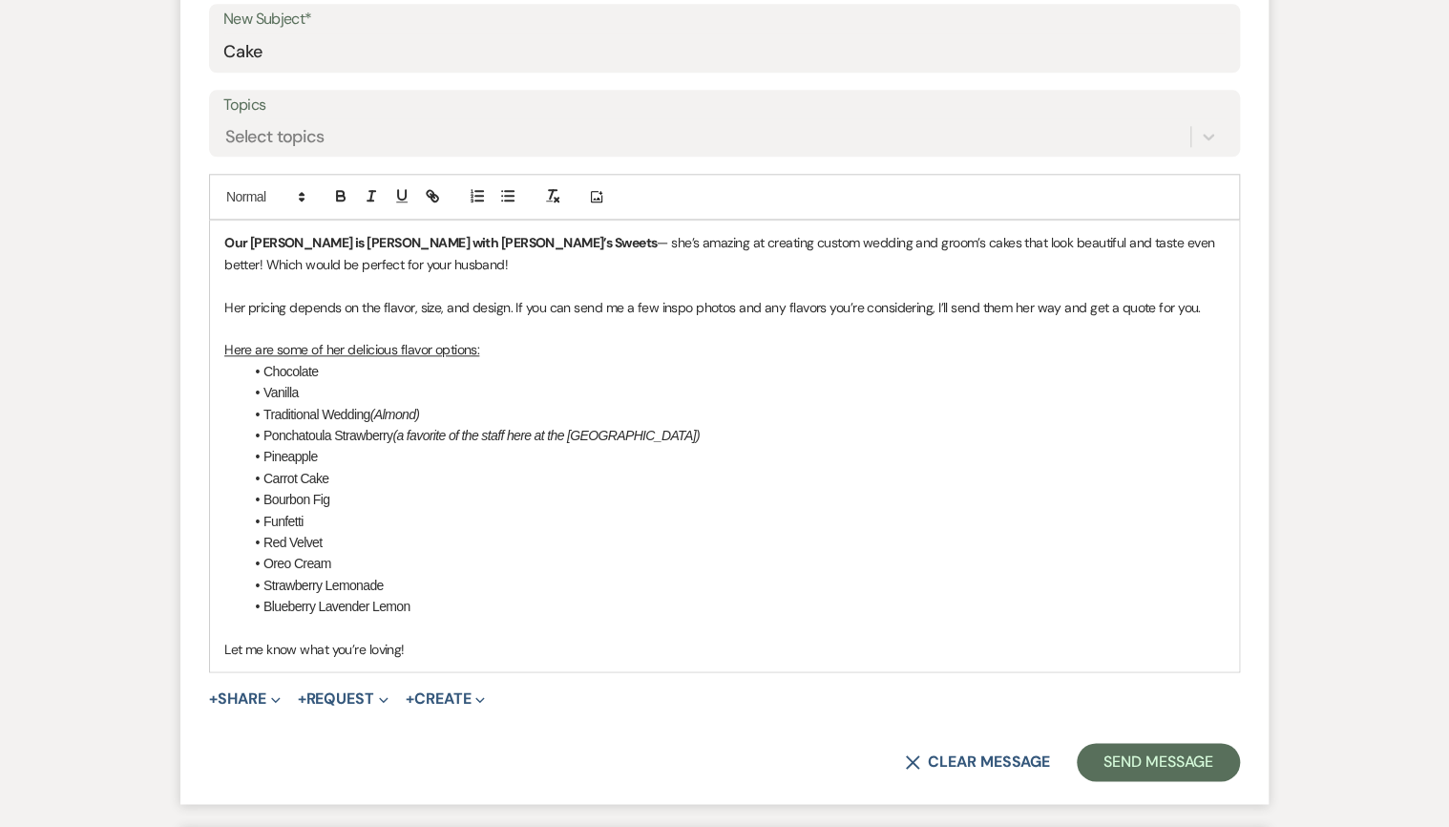
click at [229, 239] on strong "Our baker is Amanda Lott with Lola’s Sweets" at bounding box center [440, 242] width 432 height 17
click at [230, 238] on strong "Our baker is Amanda Lott with Lola’s Sweets" at bounding box center [440, 242] width 432 height 17
click at [226, 242] on strong "Our baker is Amanda Lott with Lola’s Sweets" at bounding box center [440, 242] width 432 height 17
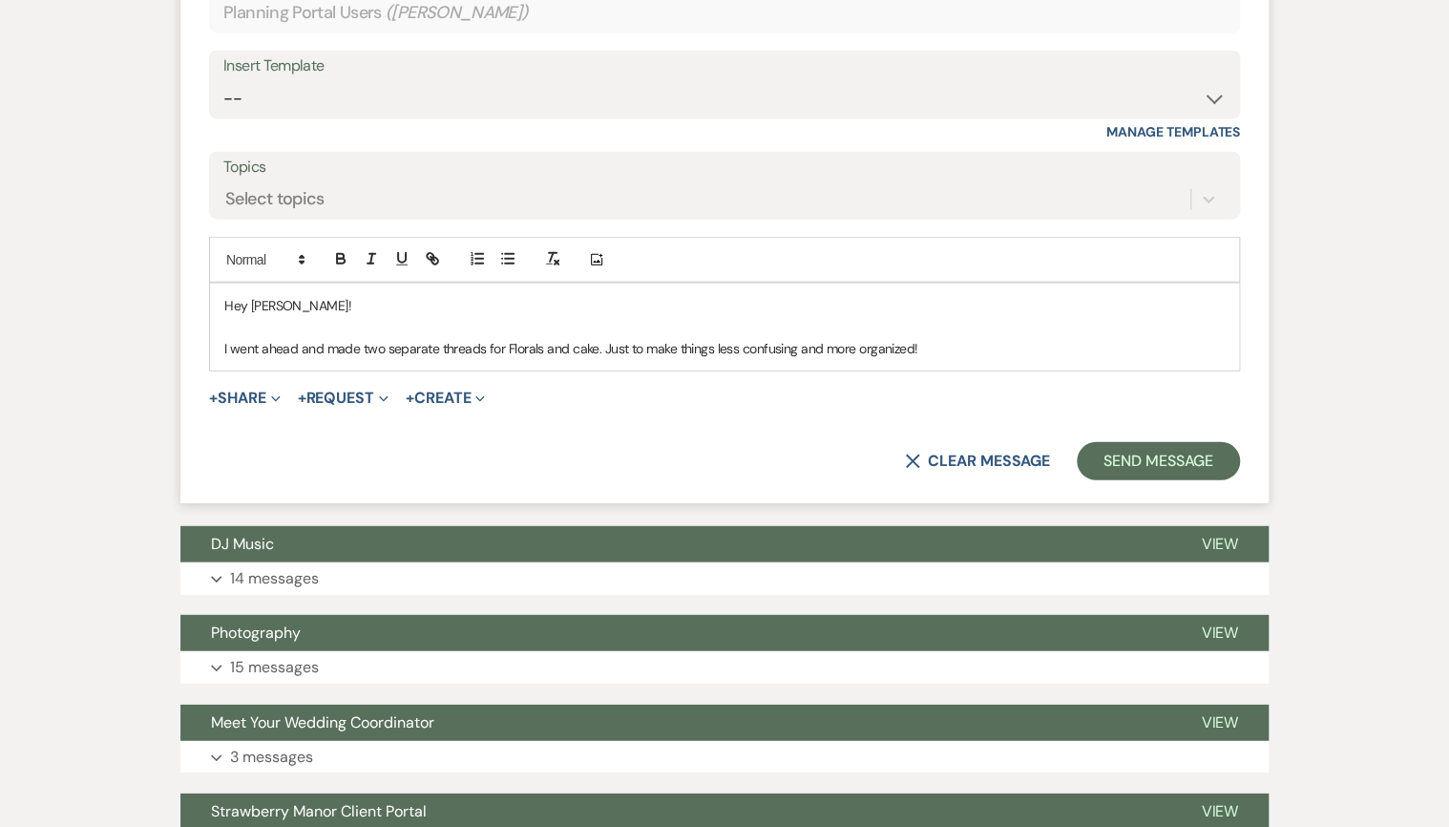
scroll to position [2391, 0]
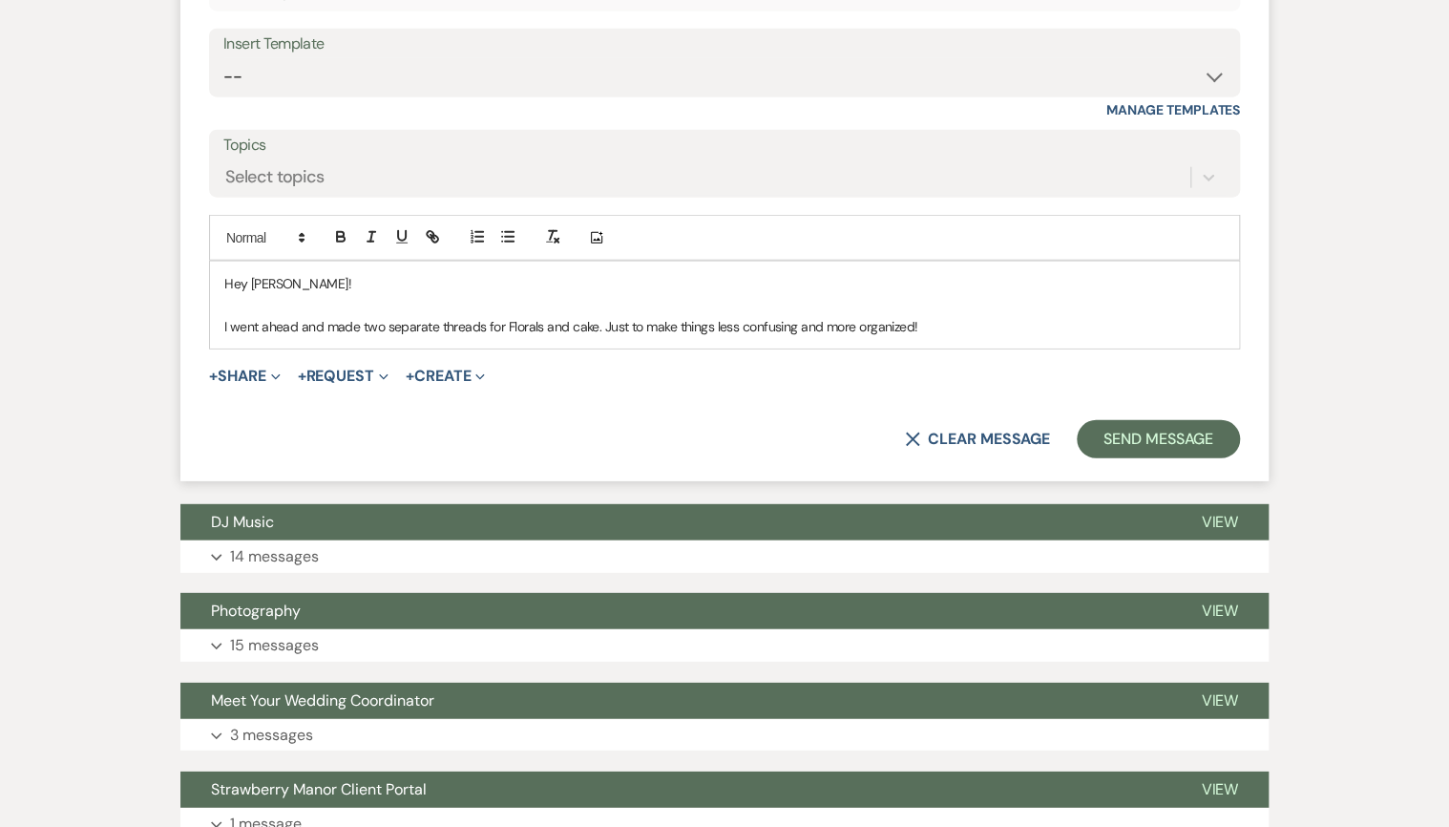
click at [225, 324] on p "I went ahead and made two separate threads for Florals and cake. Just to make t…" at bounding box center [724, 326] width 1000 height 21
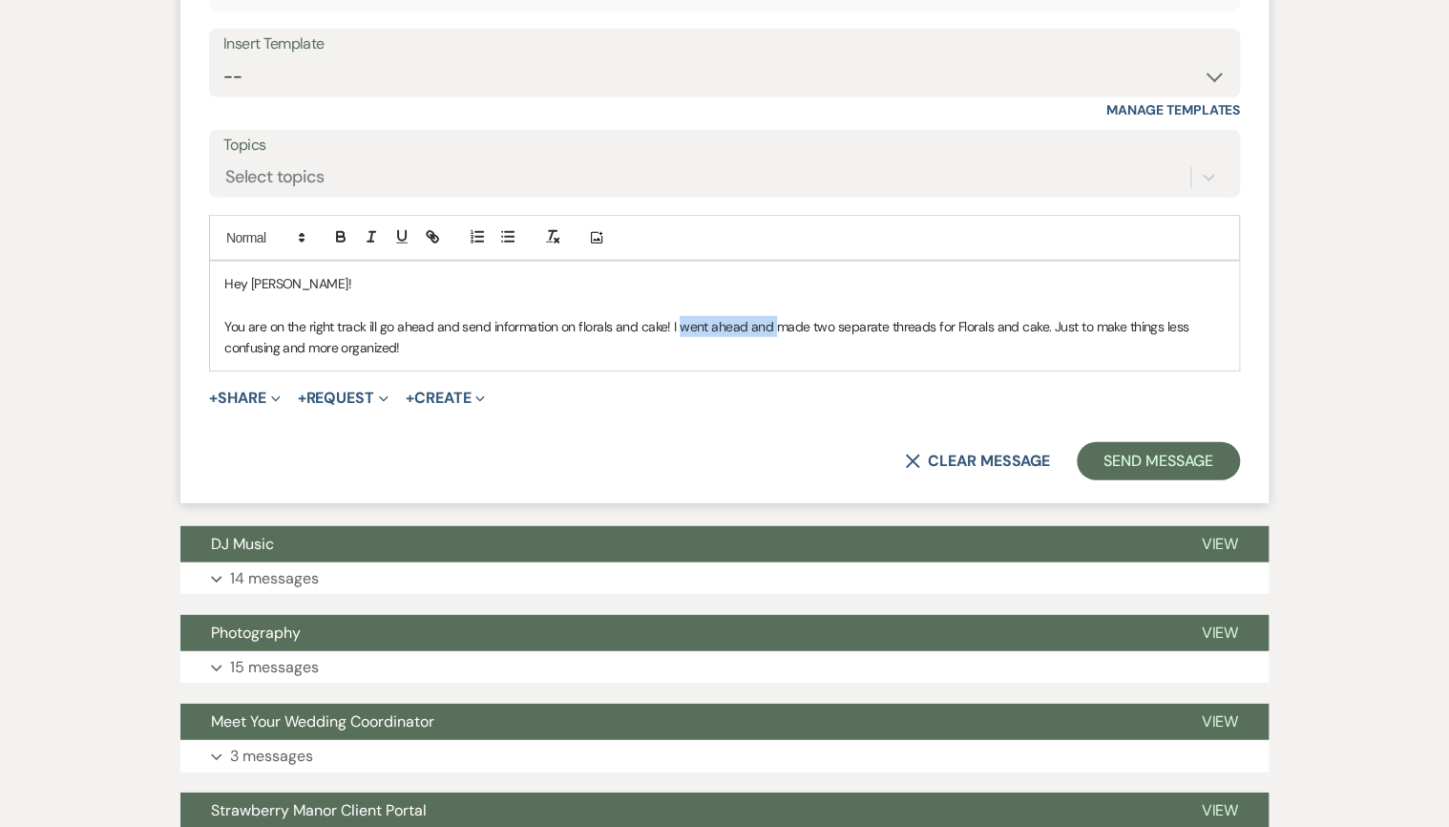
drag, startPoint x: 771, startPoint y: 324, endPoint x: 676, endPoint y: 321, distance: 95.5
click at [676, 321] on p "You are on the right track ill go ahead and send information on florals and cak…" at bounding box center [724, 337] width 1000 height 43
drag, startPoint x: 946, startPoint y: 324, endPoint x: 856, endPoint y: 328, distance: 89.9
click at [856, 328] on p "You are on the right track ill go ahead and send information on florals and cak…" at bounding box center [724, 337] width 1000 height 43
click at [787, 344] on p "You are on the right track ill go ahead and send information on florals and cak…" at bounding box center [724, 337] width 1000 height 43
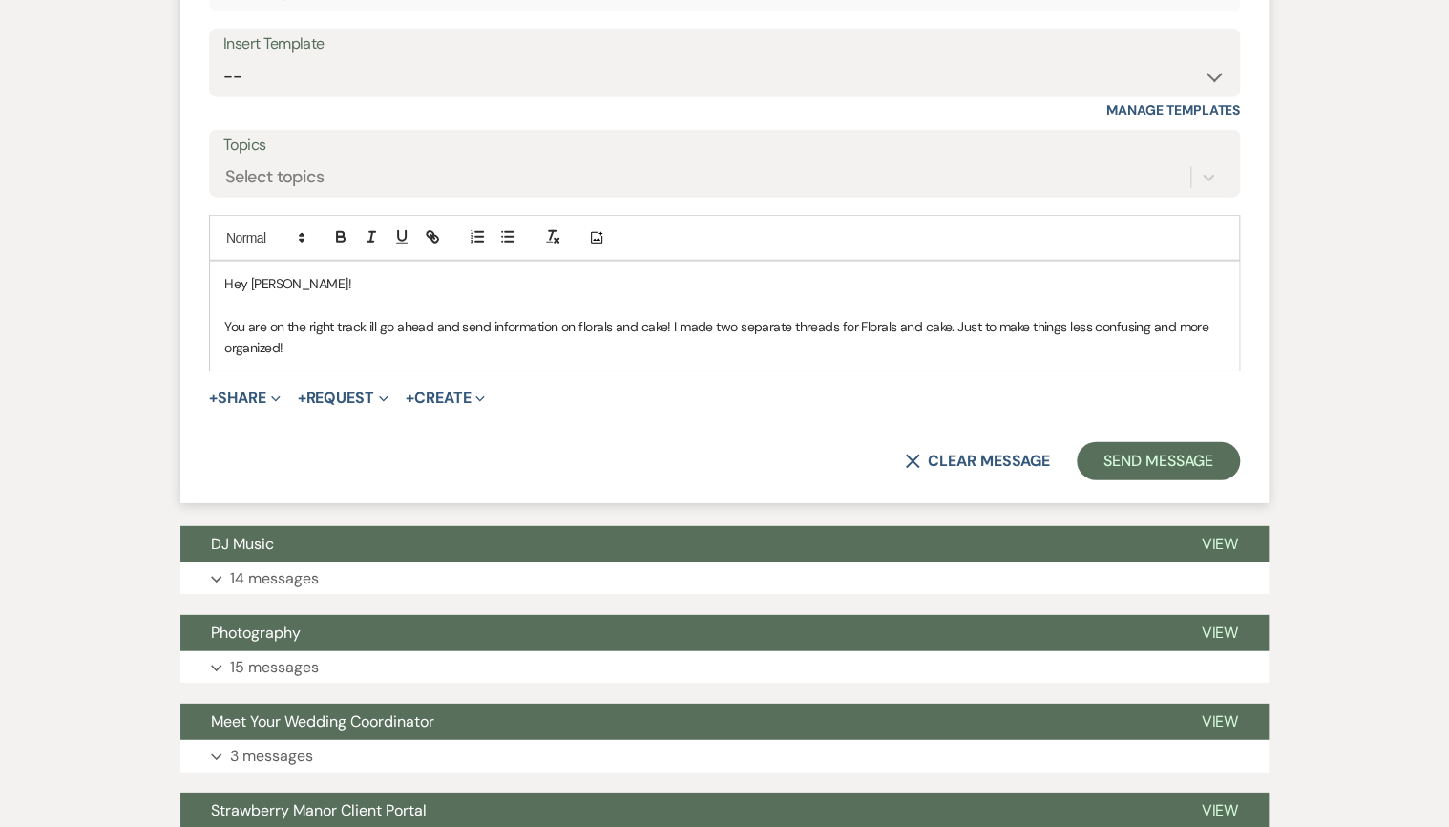
click at [368, 321] on p "You are on the right track ill go ahead and send information on florals and cak…" at bounding box center [724, 337] width 1000 height 43
click at [370, 320] on p "You are on the right track ill go ahead and send information on florals and cak…" at bounding box center [724, 337] width 1000 height 43
click at [367, 325] on p "You are on the right track I'll go ahead and send information on florals and ca…" at bounding box center [724, 337] width 1000 height 43
click at [672, 326] on p "You are on the right track! I'll go ahead and send information on florals and c…" at bounding box center [724, 337] width 1000 height 43
drag, startPoint x: 680, startPoint y: 323, endPoint x: 510, endPoint y: 351, distance: 172.3
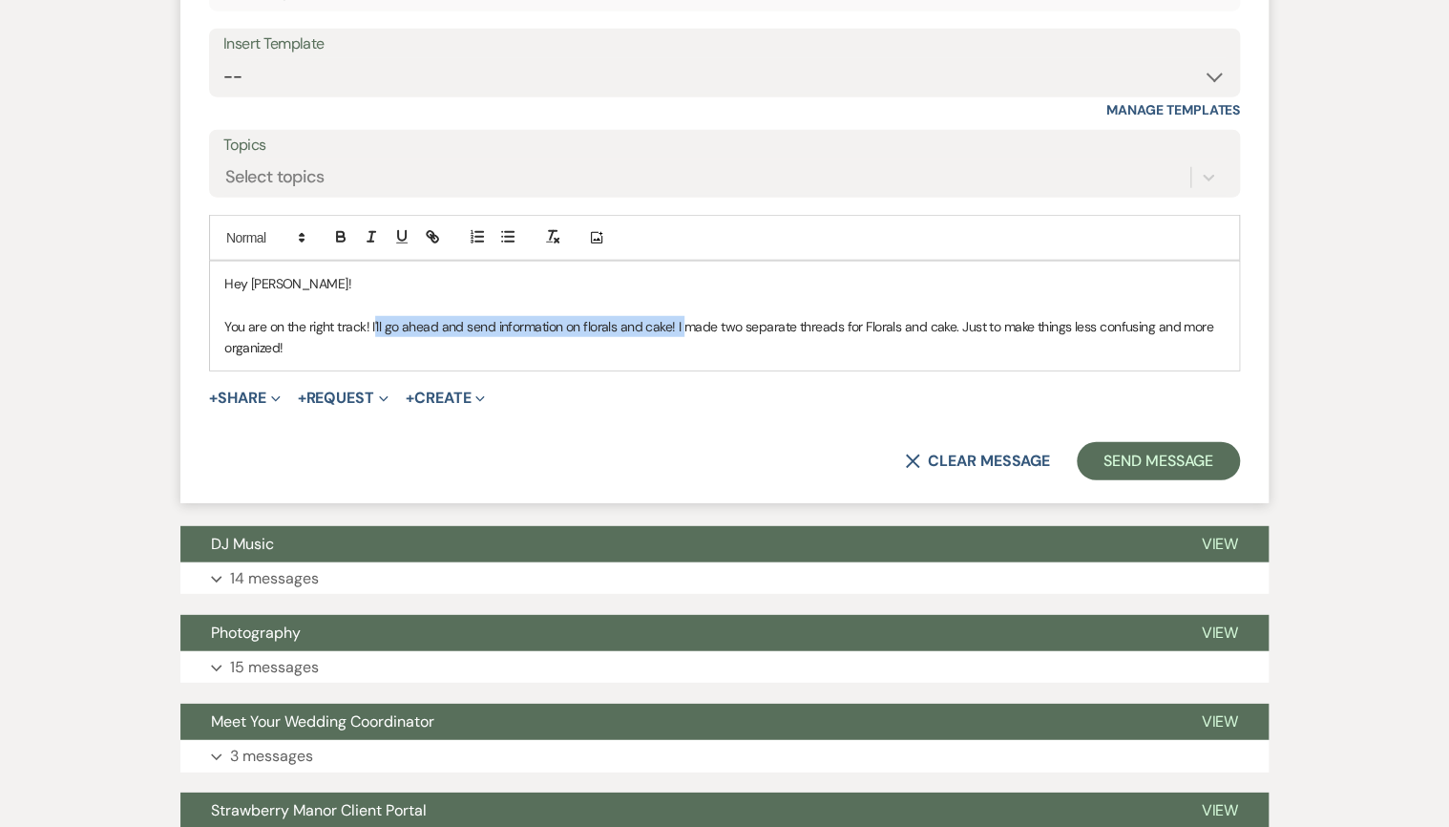
click at [379, 325] on p "You are on the right track! I'll go ahead and send information on florals and c…" at bounding box center [724, 337] width 1000 height 43
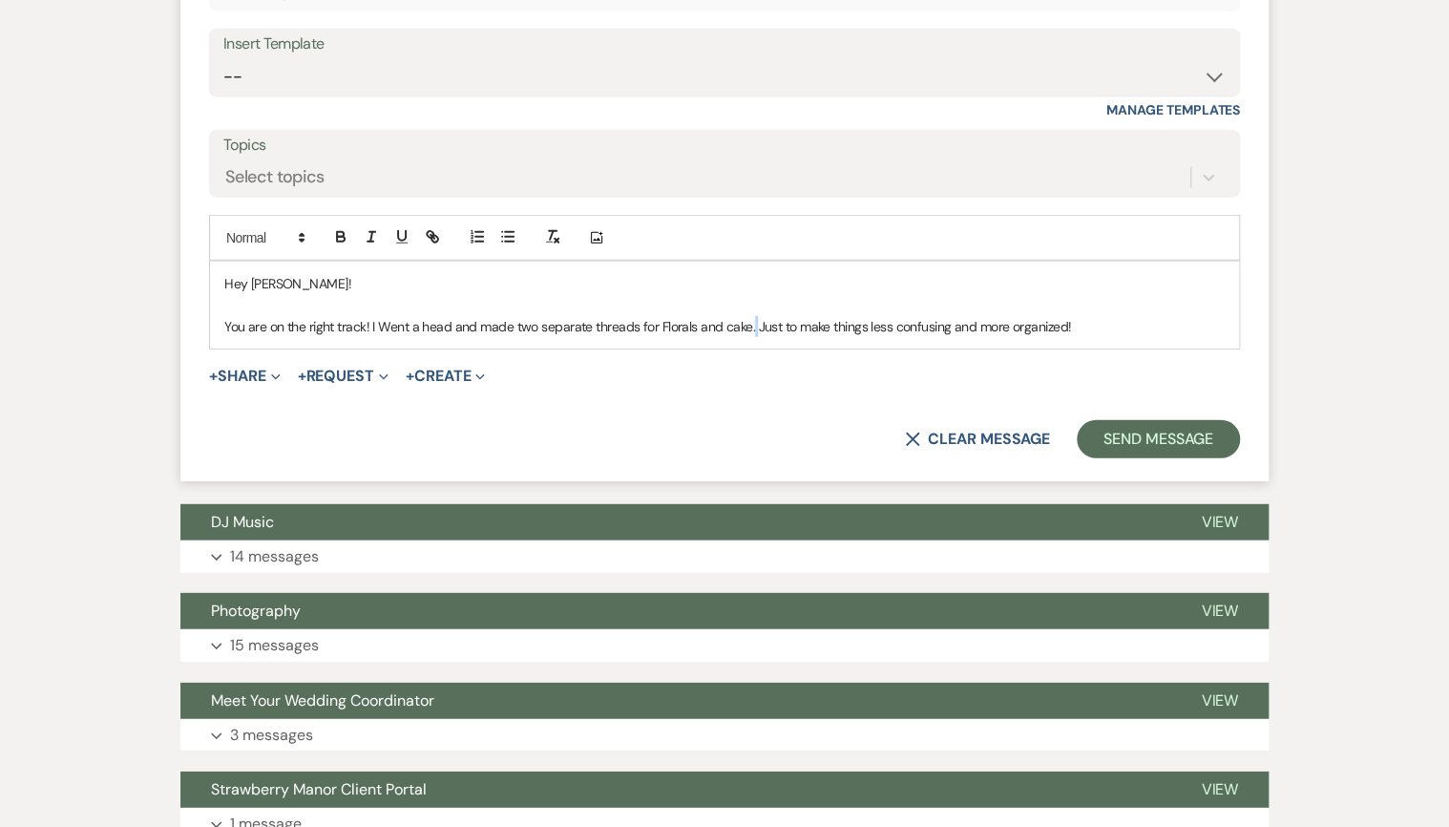
click at [750, 319] on p "You are on the right track! I Went a head and made two separate threads for Flo…" at bounding box center [724, 326] width 1000 height 21
click at [750, 322] on p "You are on the right track! I Went a head and made two separate threads for Flo…" at bounding box center [724, 326] width 1000 height 21
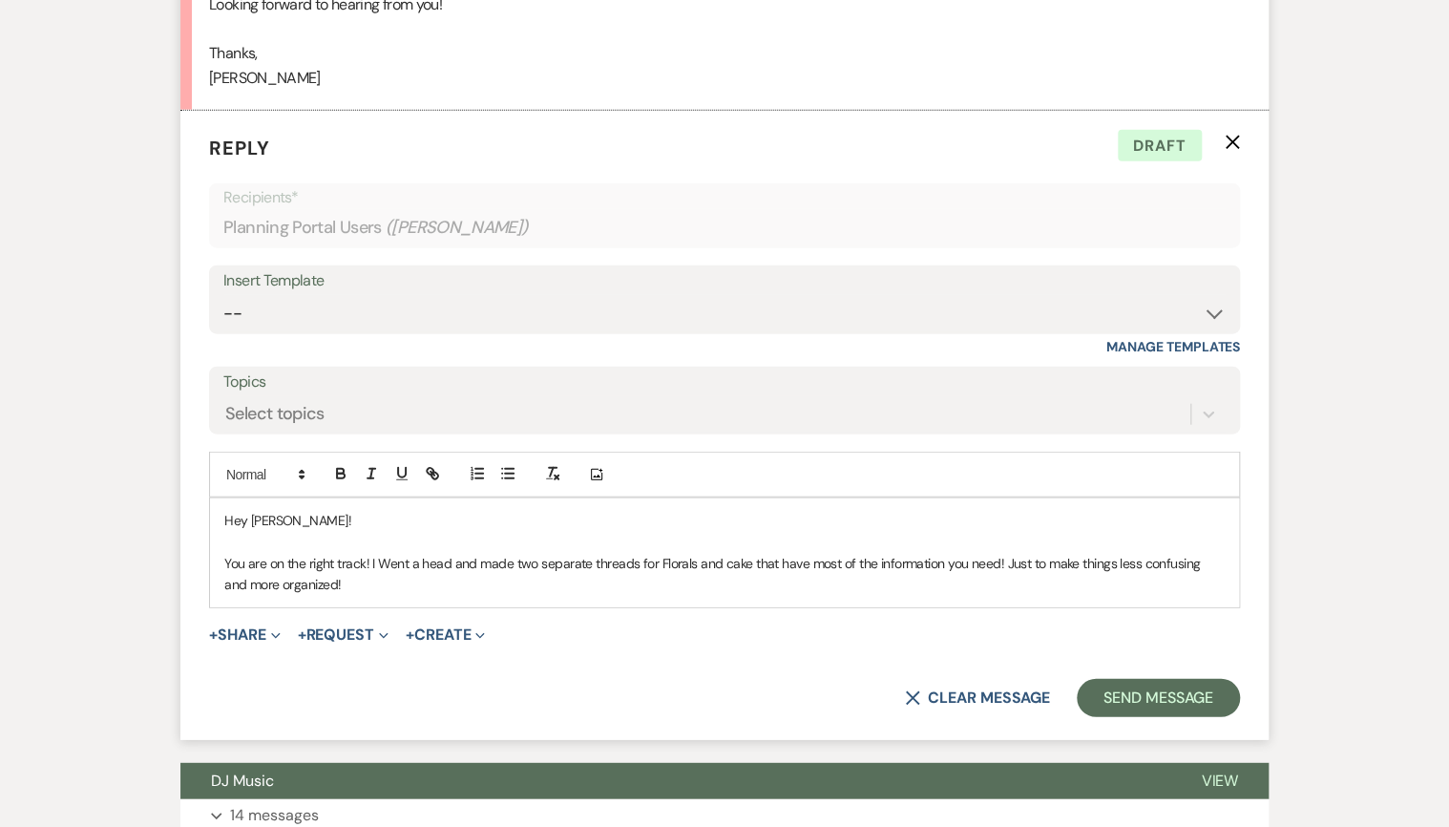
scroll to position [2315, 0]
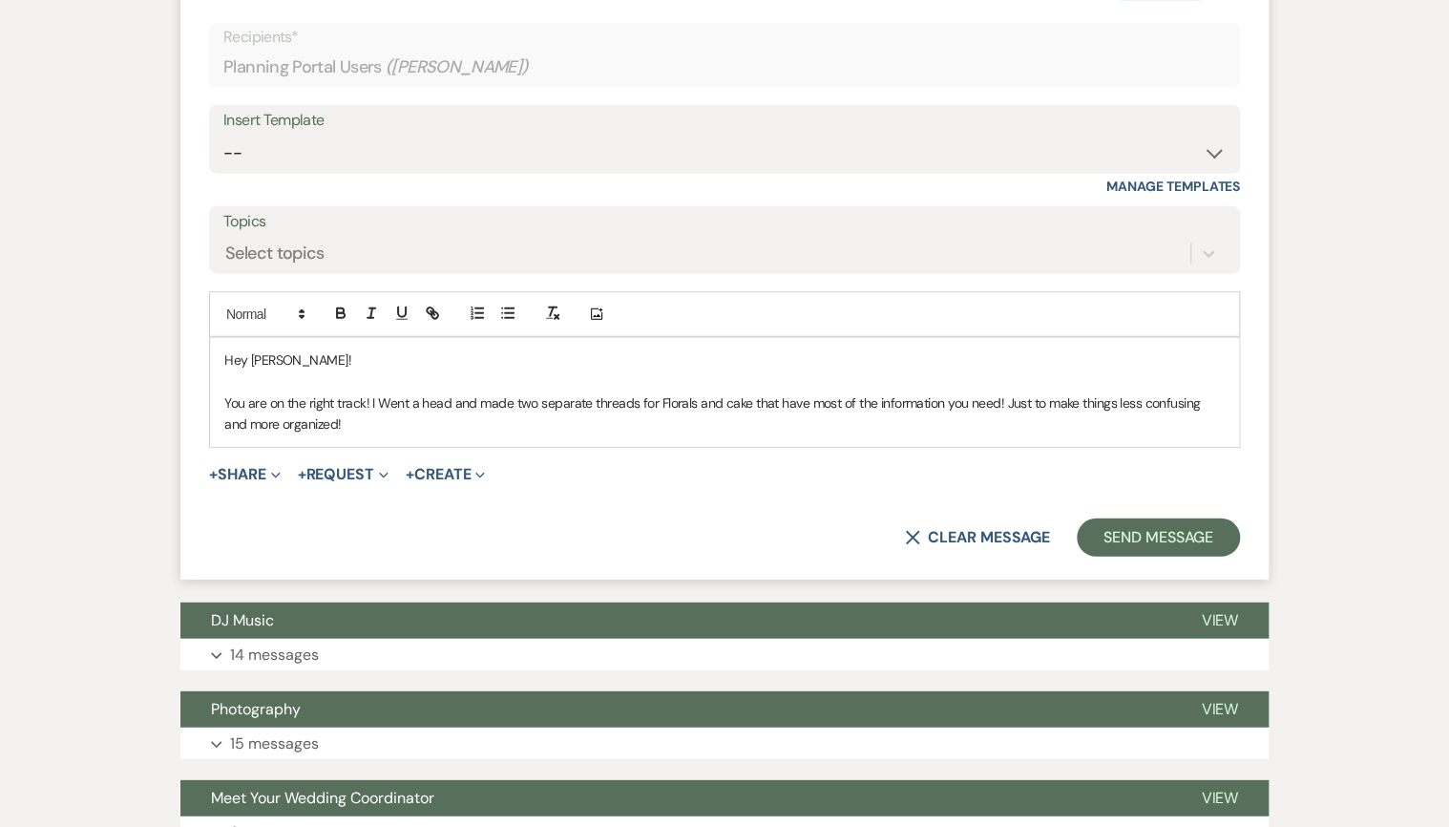
click at [383, 398] on p "You are on the right track! I Went a head and made two separate threads for Flo…" at bounding box center [724, 413] width 1000 height 43
click at [744, 407] on p "You are on the right track! I went a head and made two separate threads for Flo…" at bounding box center [724, 413] width 1000 height 43
drag, startPoint x: 367, startPoint y: 399, endPoint x: 187, endPoint y: 405, distance: 179.6
click at [187, 405] on form "Reply X Draft Recipients* Planning Portal Users ( Chloe Thompson ) Insert Templ…" at bounding box center [724, 264] width 1088 height 629
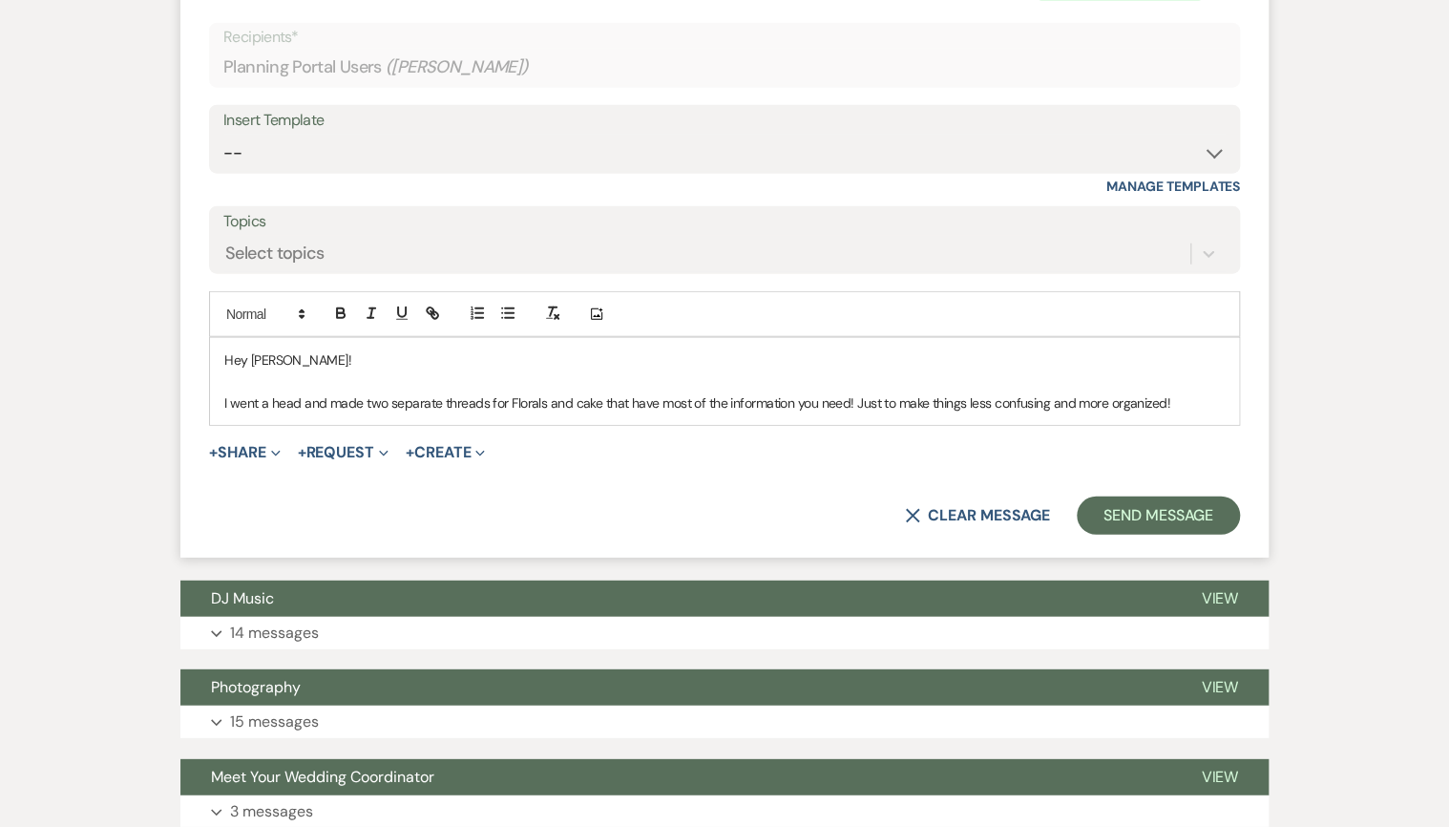
click at [271, 393] on p "I went a head and made two separate threads for Florals and cake that have most…" at bounding box center [724, 402] width 1000 height 21
click at [297, 397] on p "I went a head and made two separate threads for Florals and cake that have most…" at bounding box center [724, 402] width 1000 height 21
drag, startPoint x: 353, startPoint y: 396, endPoint x: 240, endPoint y: 407, distance: 114.1
click at [233, 408] on p "I went a head and made two separate threads for Florals and cake that have most…" at bounding box center [724, 402] width 1000 height 21
click at [558, 399] on p "I'm going to send two separate threads for Florals and cake that have most of t…" at bounding box center [724, 402] width 1000 height 21
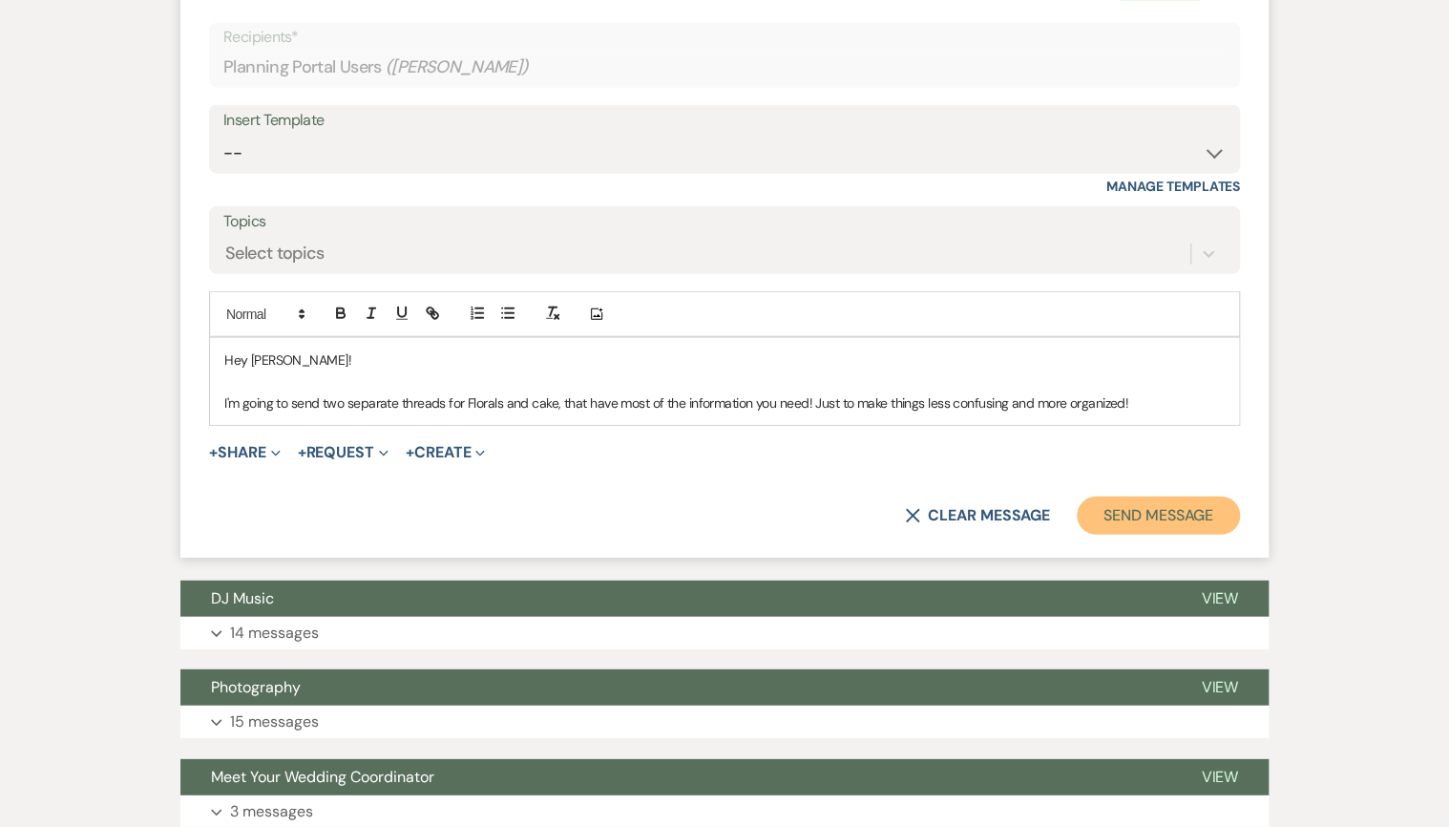
click at [1167, 506] on button "Send Message" at bounding box center [1158, 515] width 163 height 38
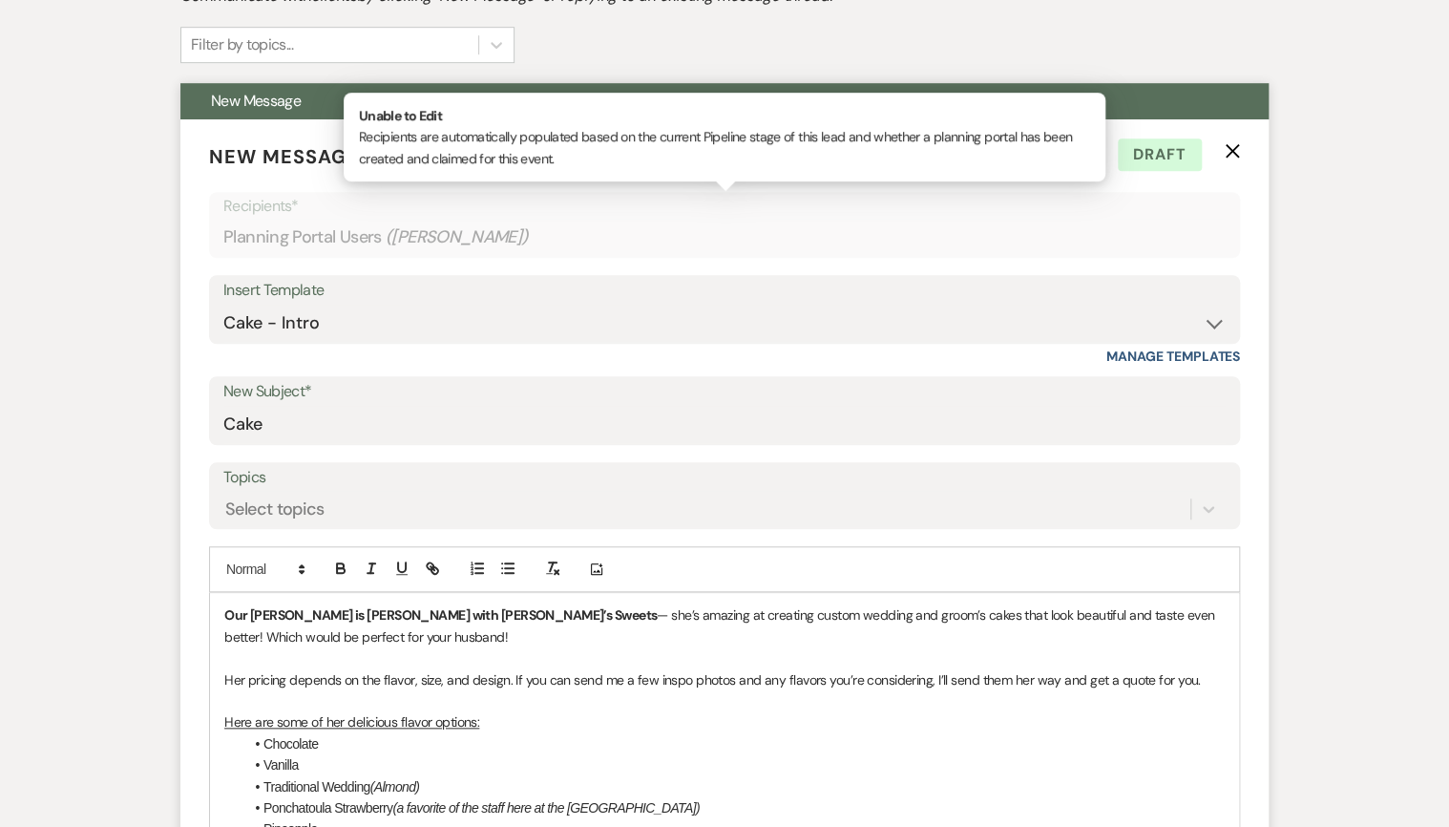
scroll to position [567, 0]
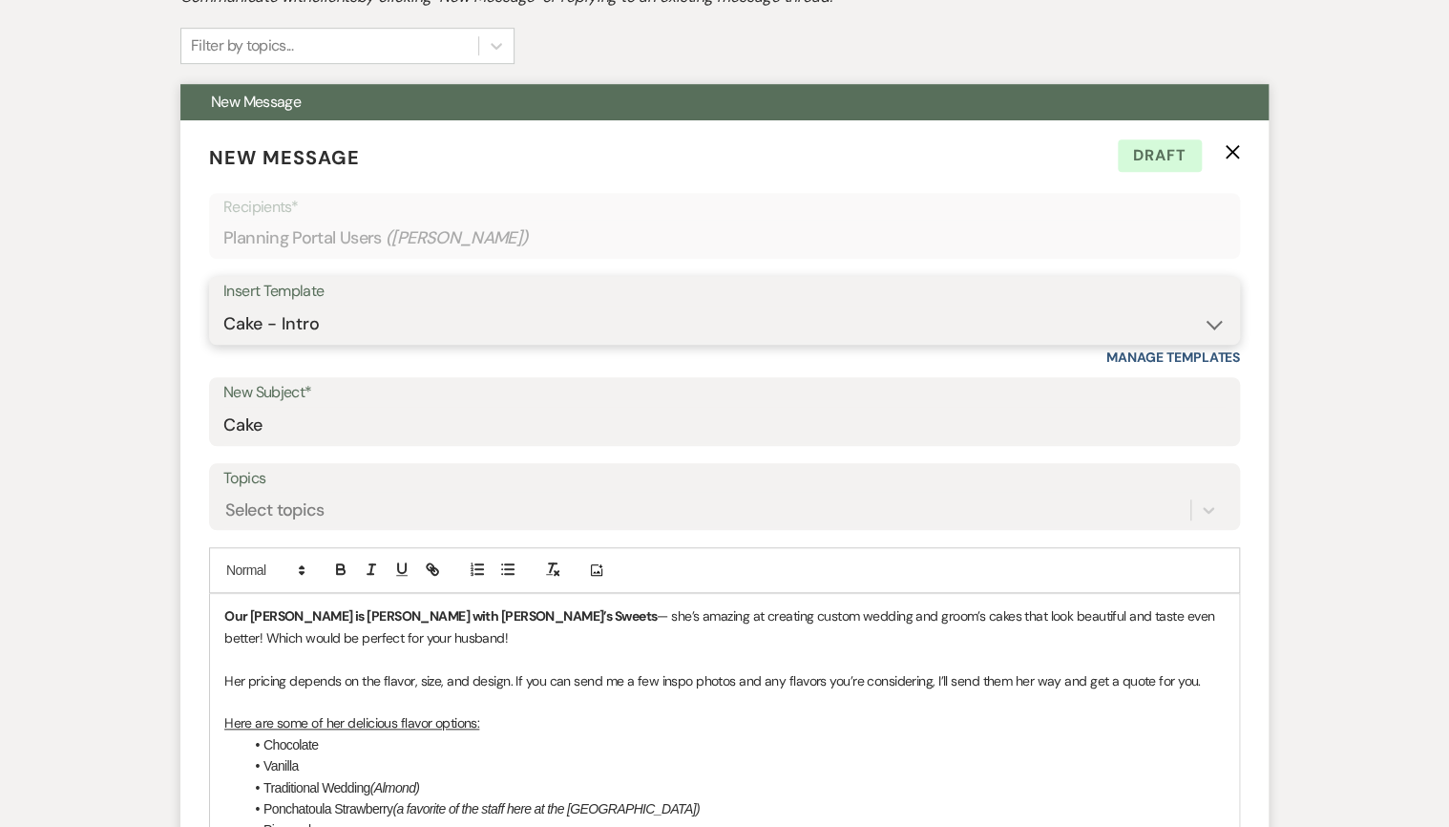
click at [782, 317] on select "-- Weven Planning Portal Introduction (Booked Events) Private Party Inquiry Res…" at bounding box center [724, 323] width 1002 height 37
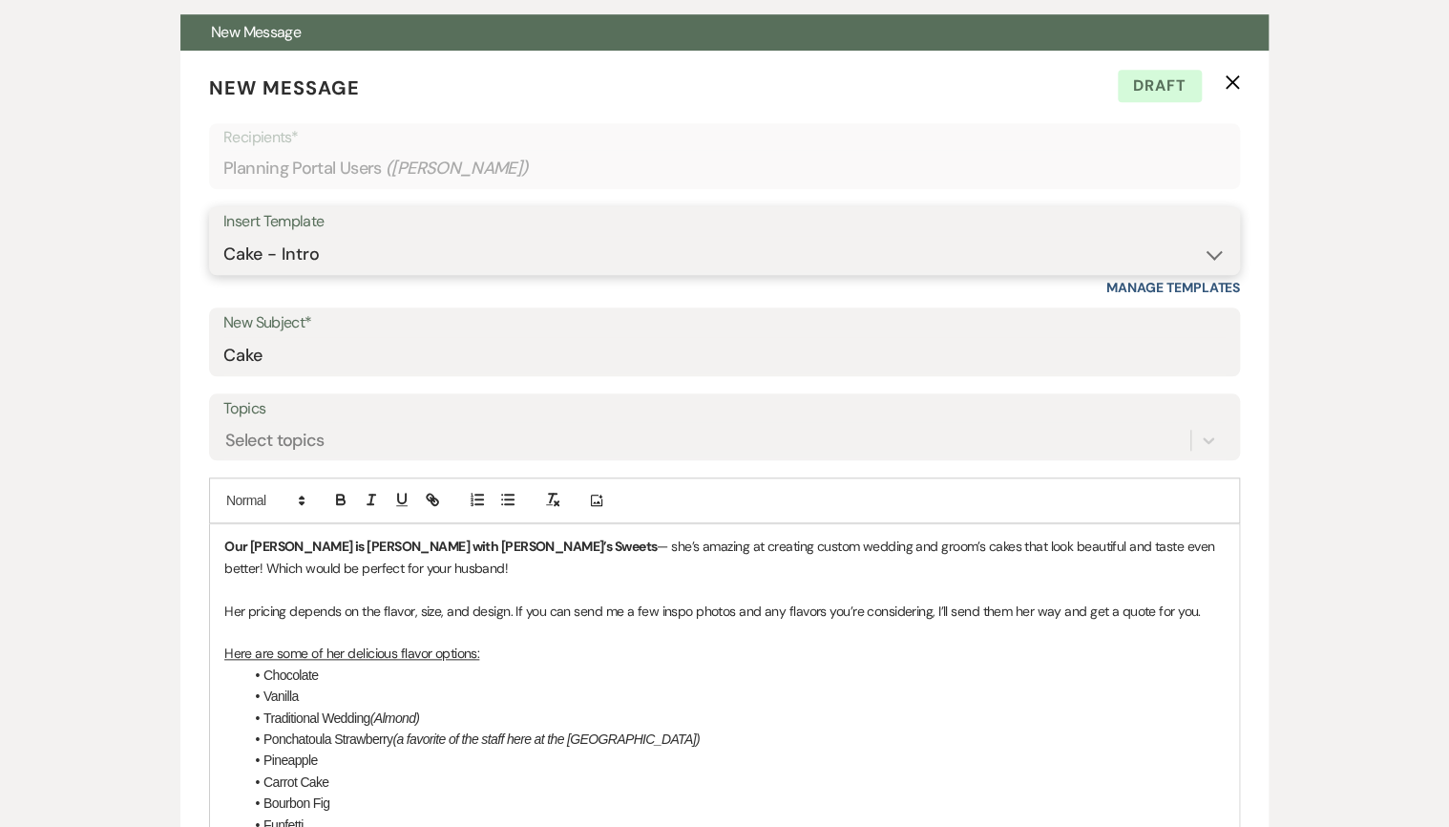
scroll to position [720, 0]
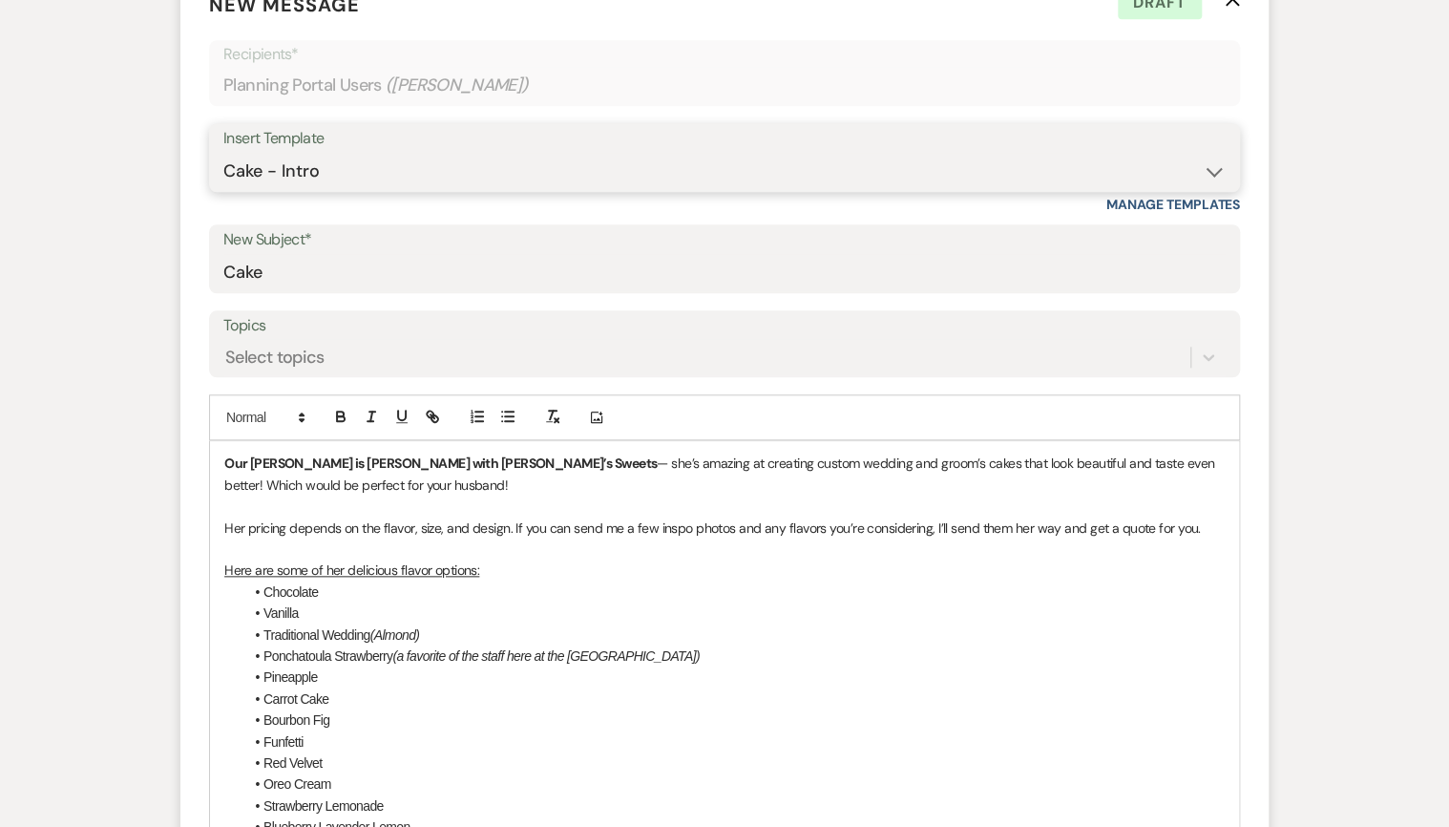
click at [512, 154] on select "-- Weven Planning Portal Introduction (Booked Events) Private Party Inquiry Res…" at bounding box center [724, 171] width 1002 height 37
click at [1167, 159] on select "-- Weven Planning Portal Introduction (Booked Events) Private Party Inquiry Res…" at bounding box center [724, 171] width 1002 height 37
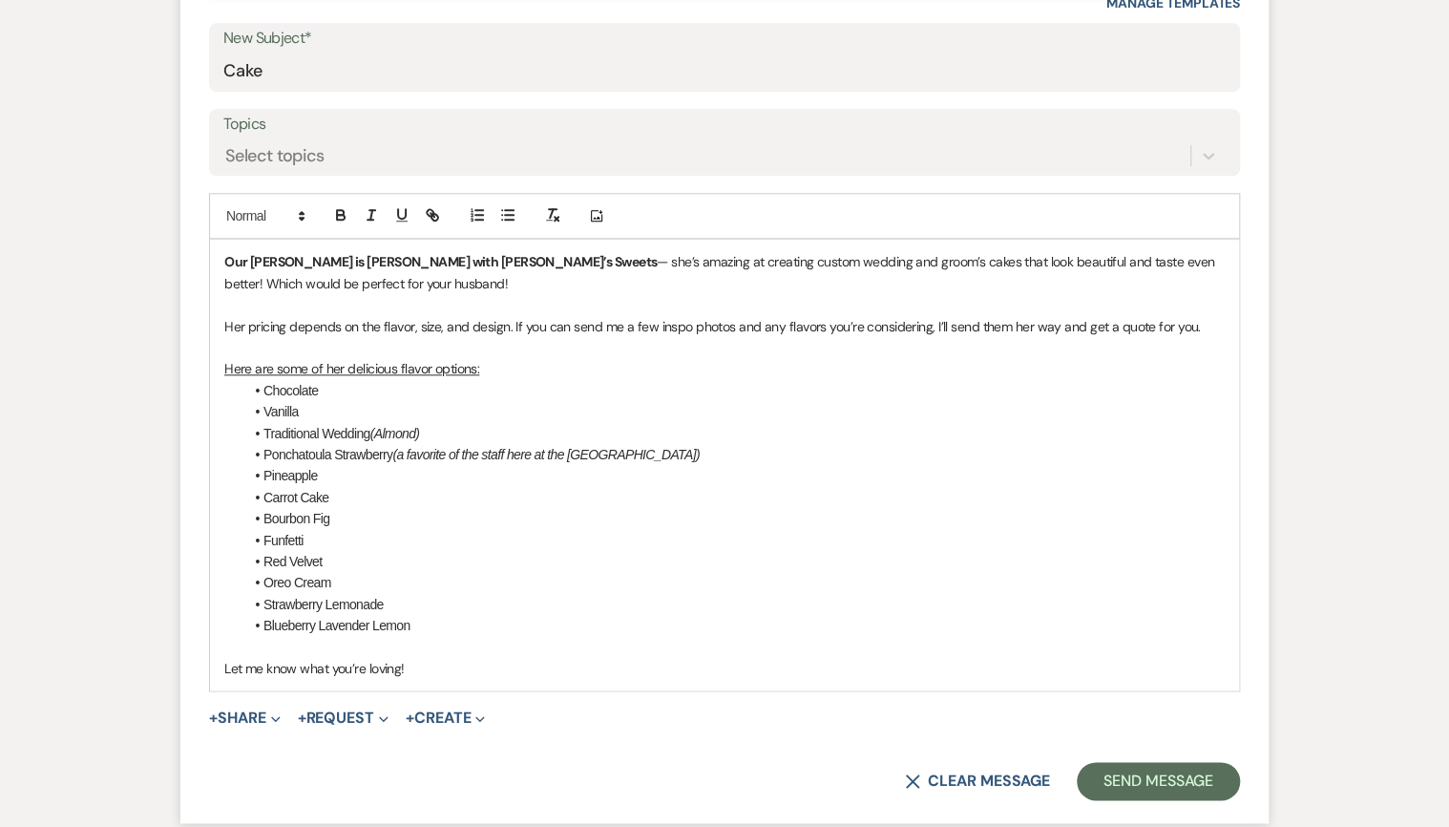
scroll to position [1178, 0]
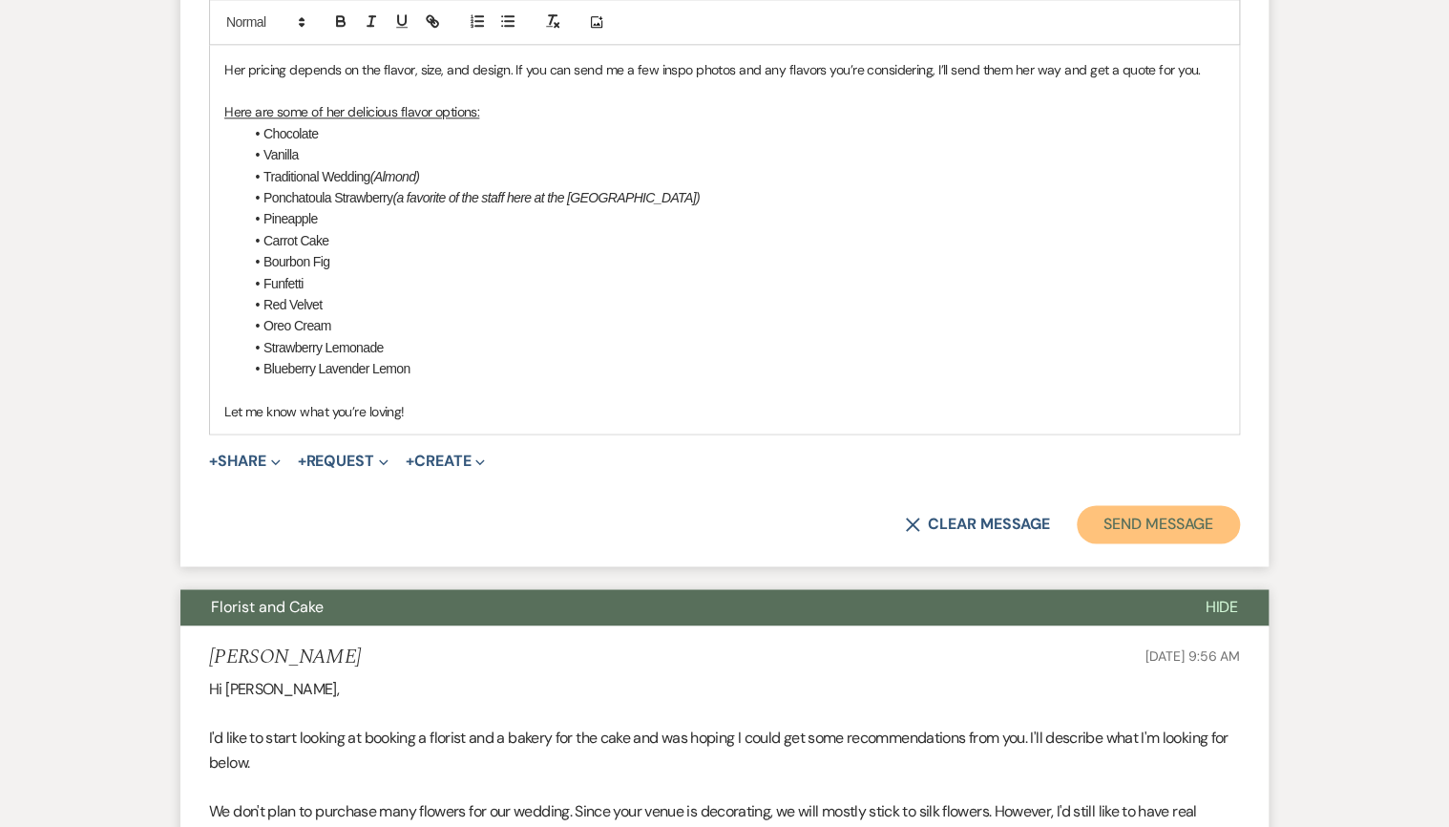
click at [1197, 525] on button "Send Message" at bounding box center [1158, 524] width 163 height 38
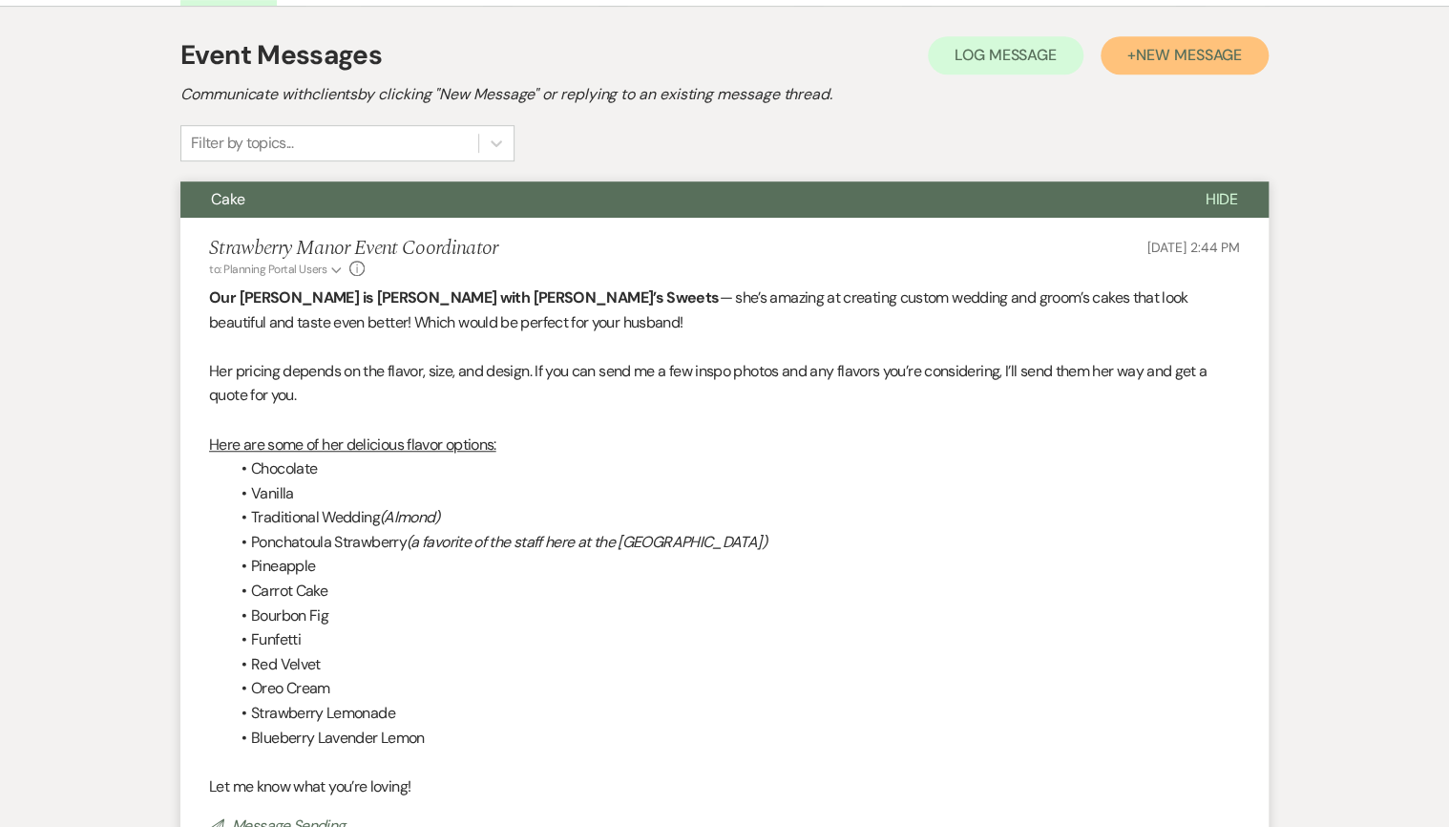
click at [1202, 61] on span "New Message" at bounding box center [1189, 55] width 106 height 20
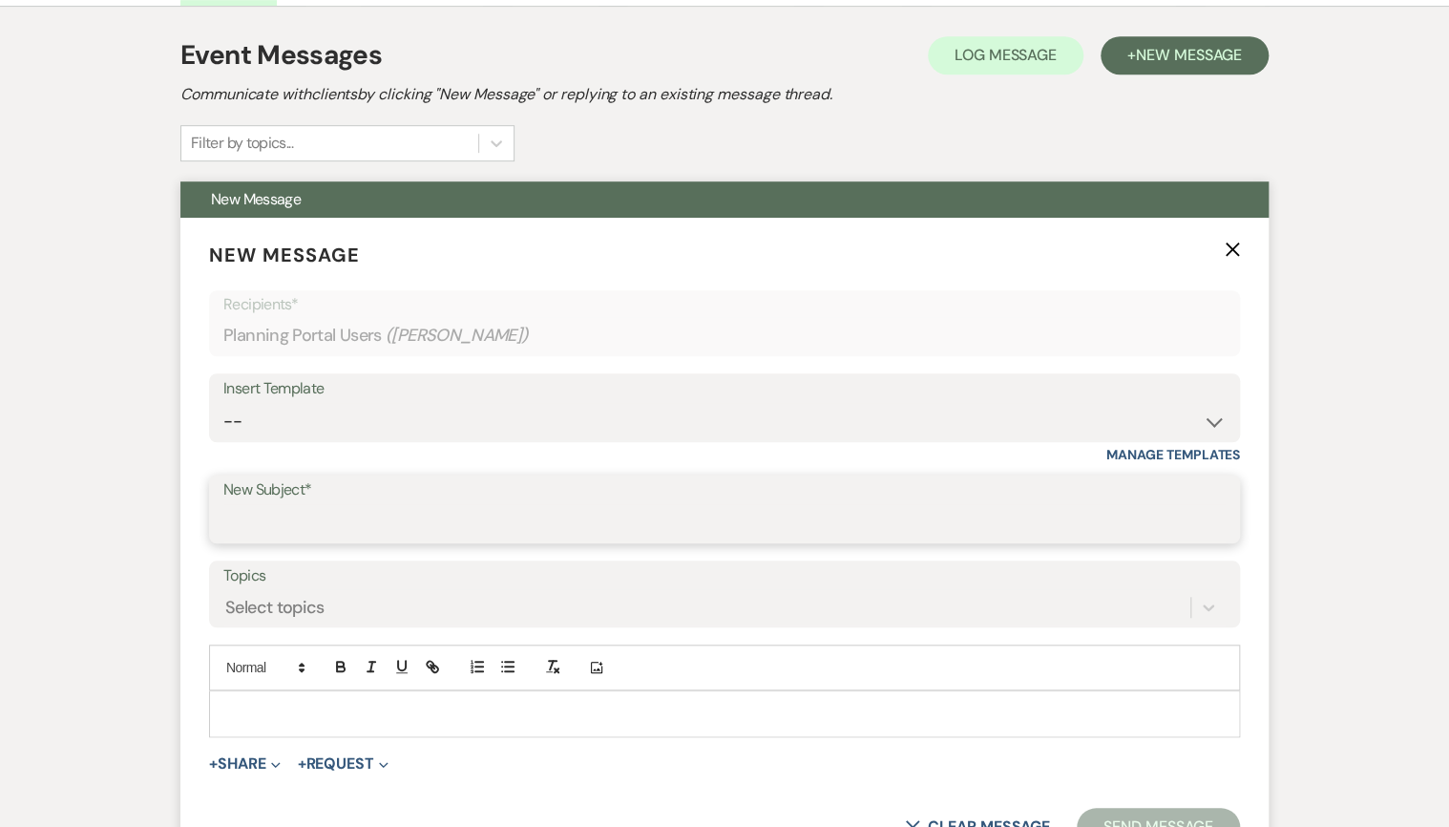
drag, startPoint x: 453, startPoint y: 508, endPoint x: 538, endPoint y: 492, distance: 86.5
click at [455, 509] on input "New Subject*" at bounding box center [724, 522] width 1002 height 37
type input "Florals"
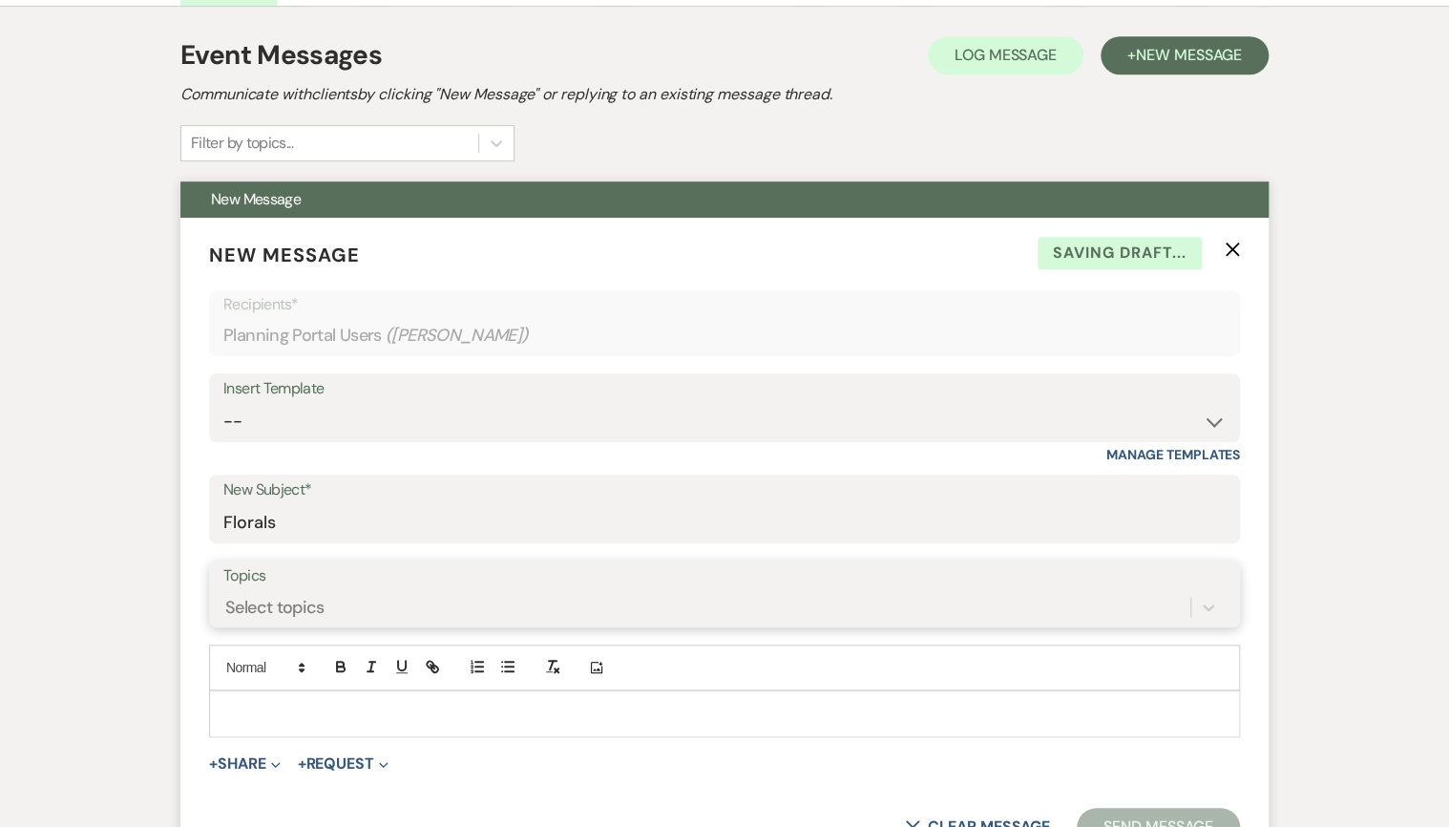
click at [553, 596] on div "Select topics" at bounding box center [724, 607] width 1002 height 36
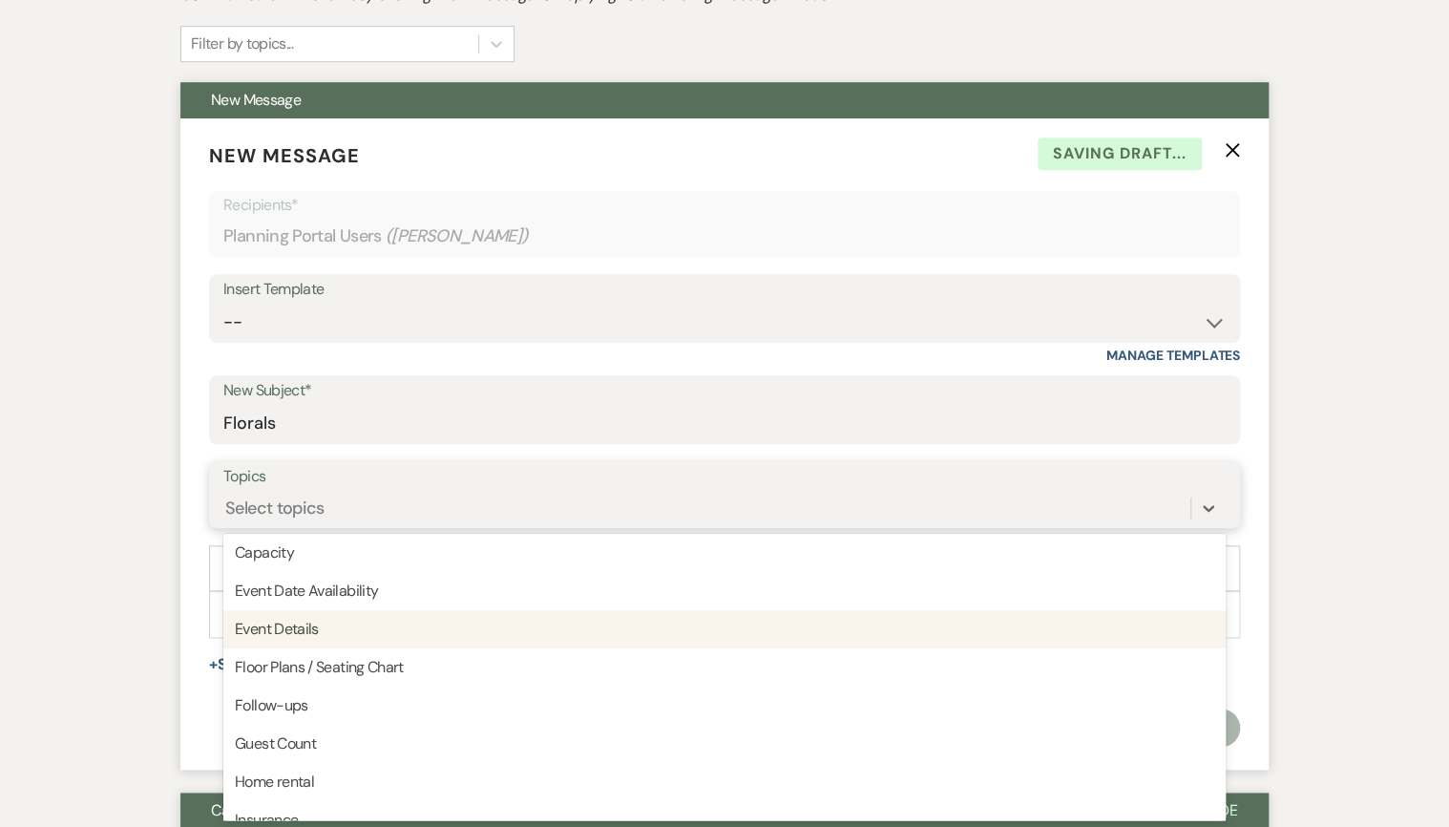
scroll to position [153, 0]
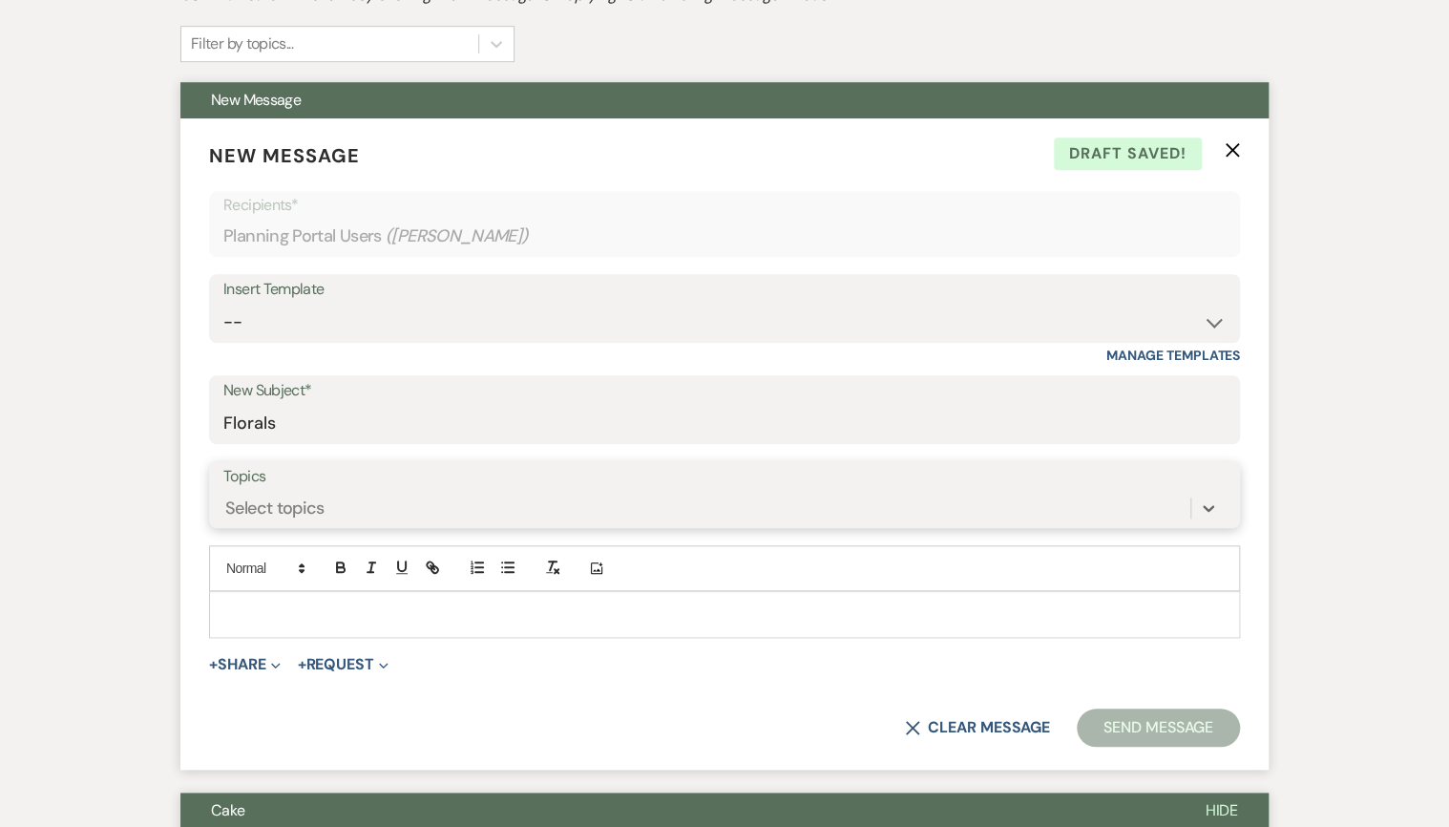
click at [642, 506] on div "Select topics" at bounding box center [706, 508] width 967 height 33
click at [966, 315] on select "-- Weven Planning Portal Introduction (Booked Events) Private Party Inquiry Res…" at bounding box center [724, 322] width 1002 height 37
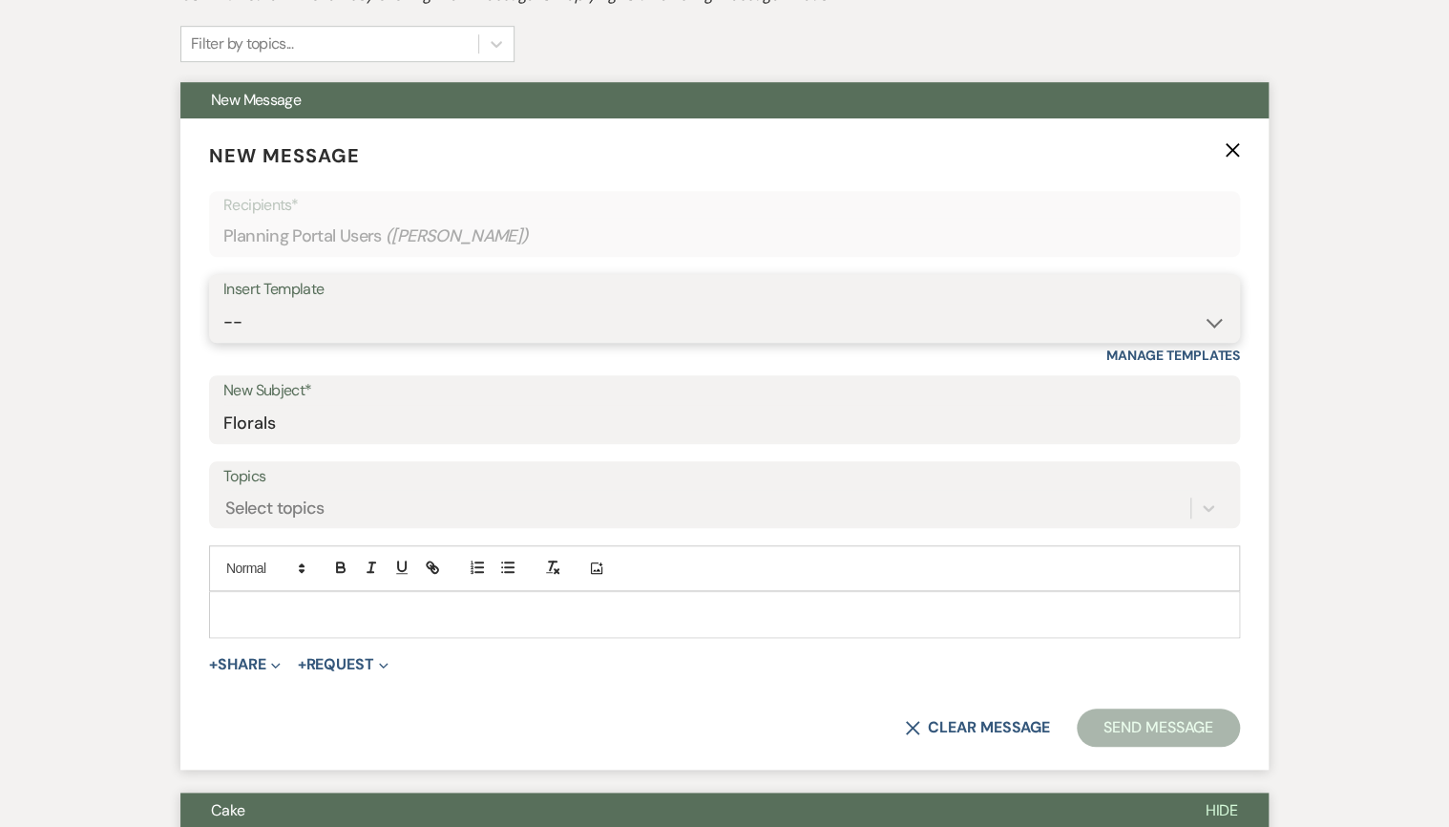
select select "3541"
click at [223, 304] on select "-- Weven Planning Portal Introduction (Booked Events) Private Party Inquiry Res…" at bounding box center [724, 322] width 1002 height 37
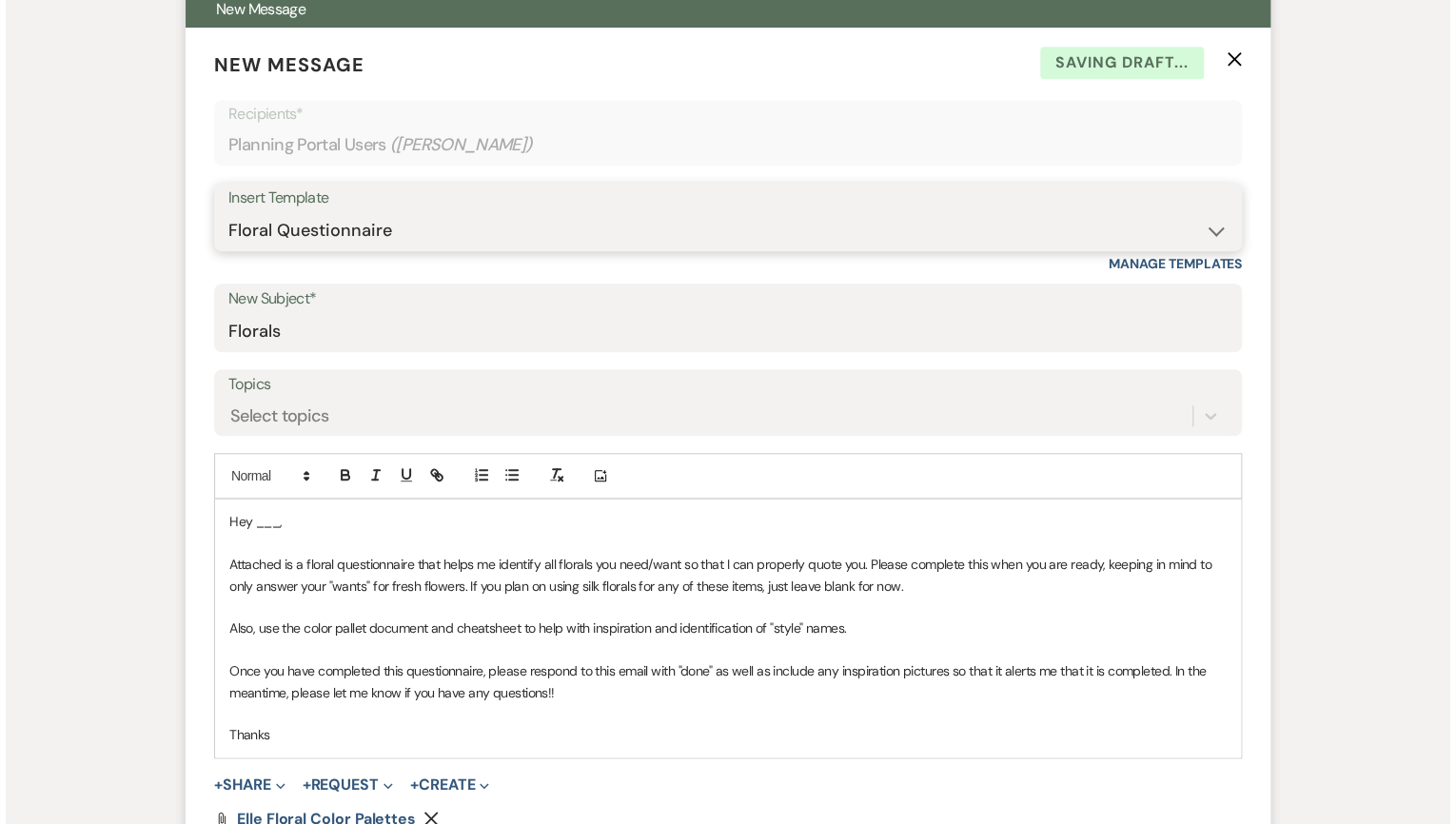
scroll to position [795, 0]
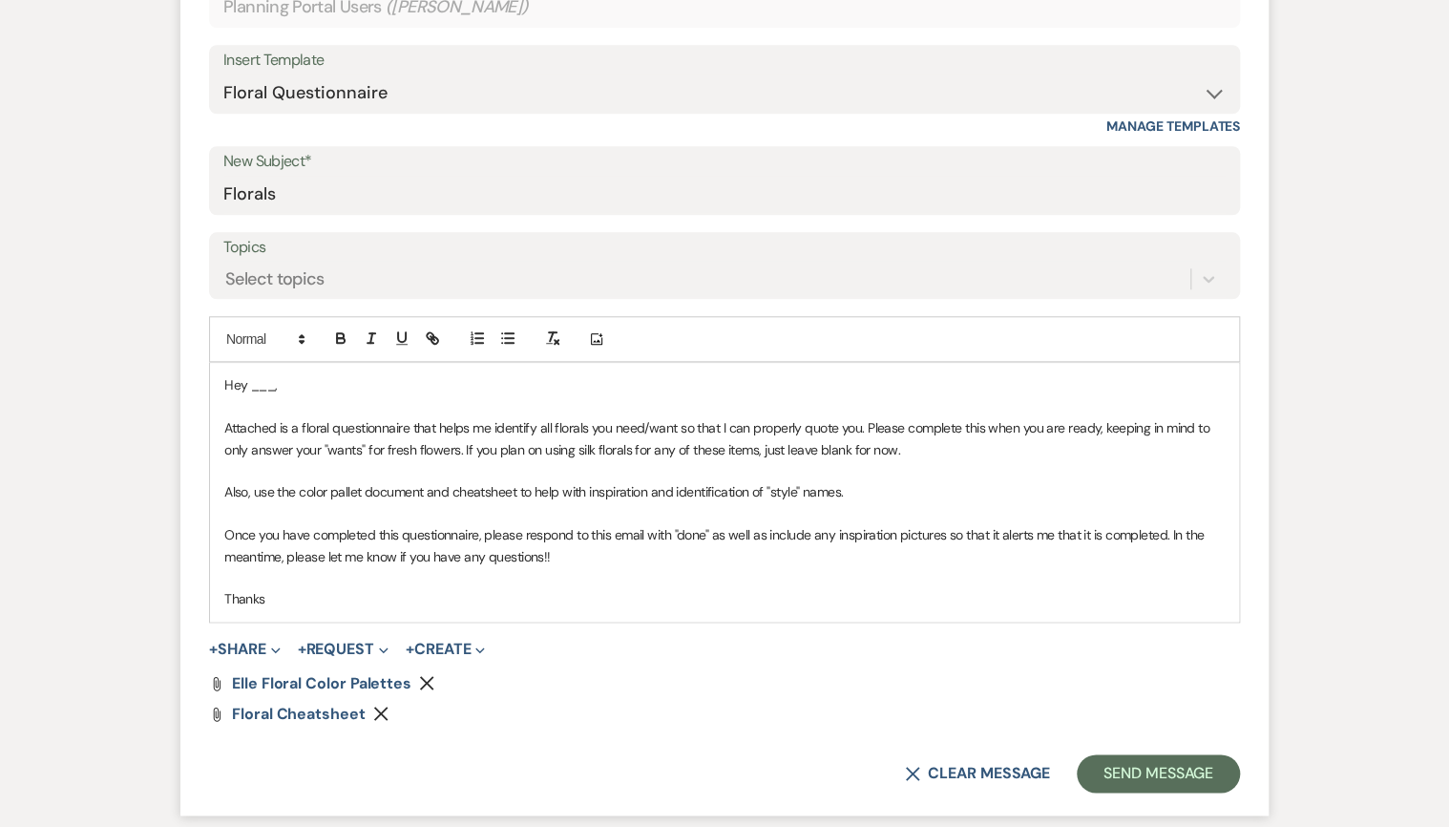
click at [275, 387] on p "Hey ___," at bounding box center [724, 384] width 1000 height 21
click at [268, 386] on p "Hey ___," at bounding box center [724, 384] width 1000 height 21
click at [420, 682] on icon "Remove" at bounding box center [426, 682] width 15 height 15
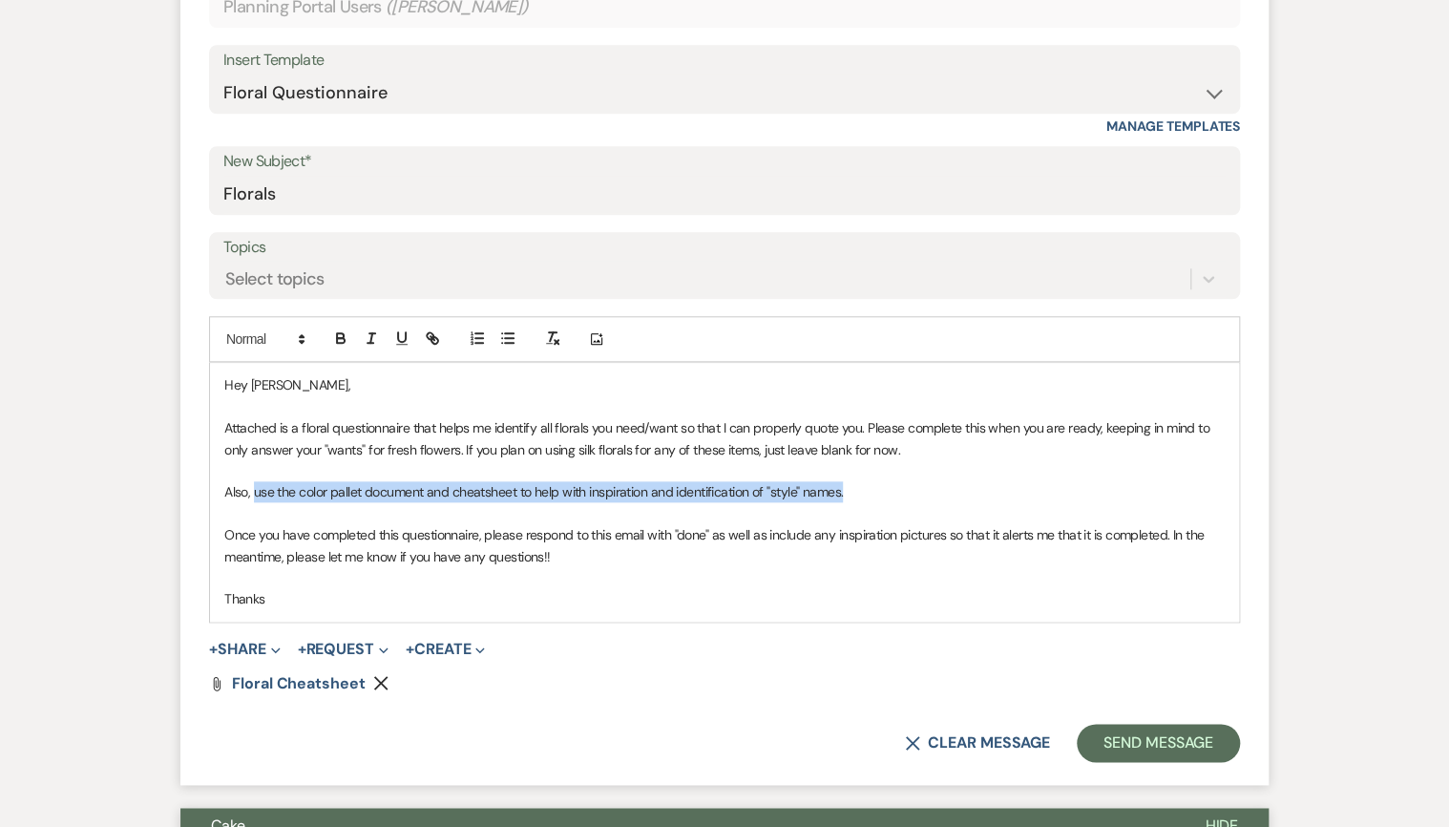
drag, startPoint x: 255, startPoint y: 488, endPoint x: 849, endPoint y: 499, distance: 593.9
click at [849, 499] on p "Also, use the color pallet document and cheatsheet to help with inspiration and…" at bounding box center [724, 491] width 1000 height 21
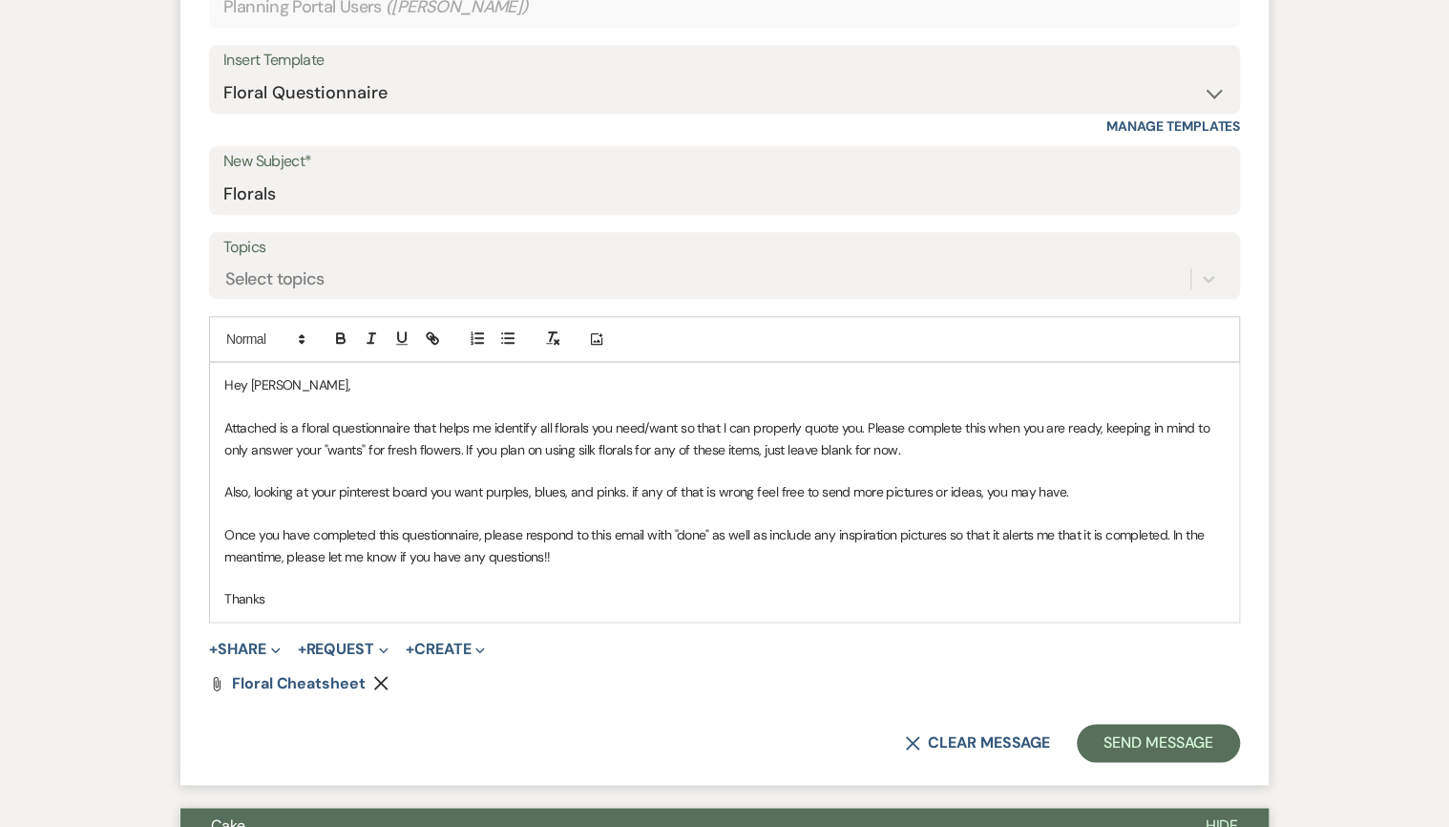
click at [633, 491] on p "Also, looking at your pinterest board you want purples, blues, and pinks. if an…" at bounding box center [724, 491] width 1000 height 21
click at [259, 644] on button "+ Share Expand" at bounding box center [245, 649] width 72 height 15
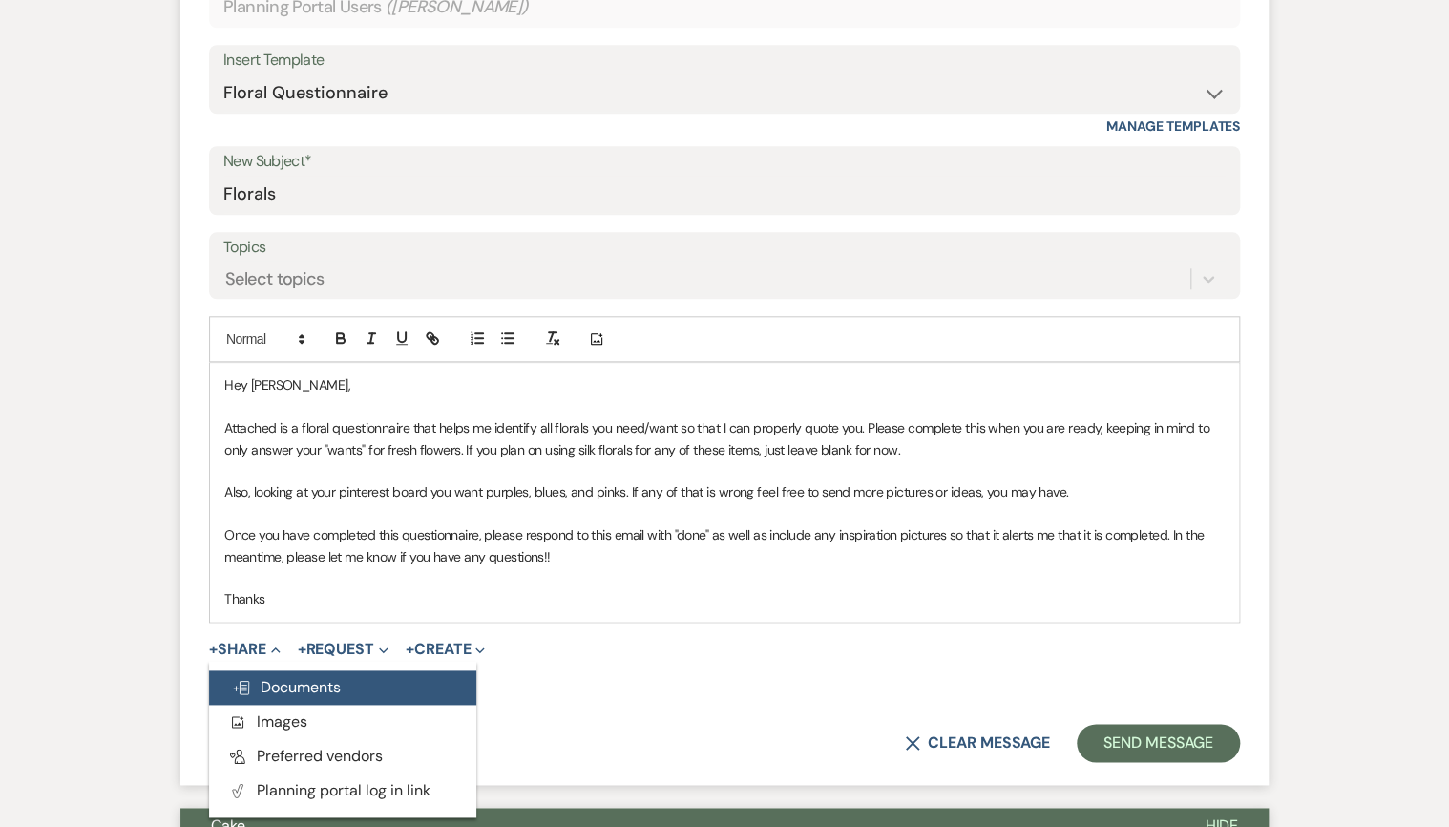
click at [338, 686] on span "Doc Upload Documents" at bounding box center [286, 687] width 109 height 20
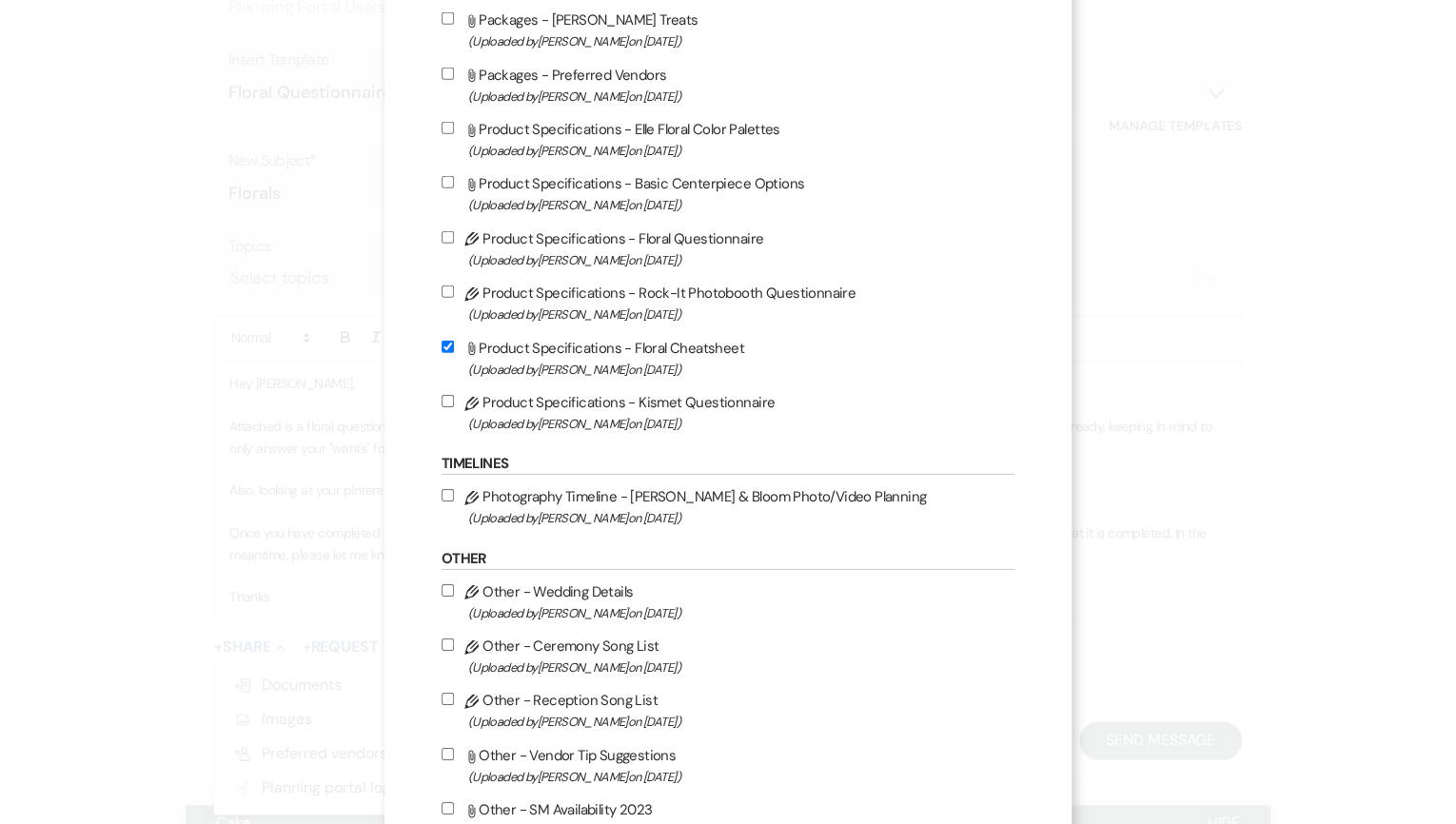
scroll to position [2816, 0]
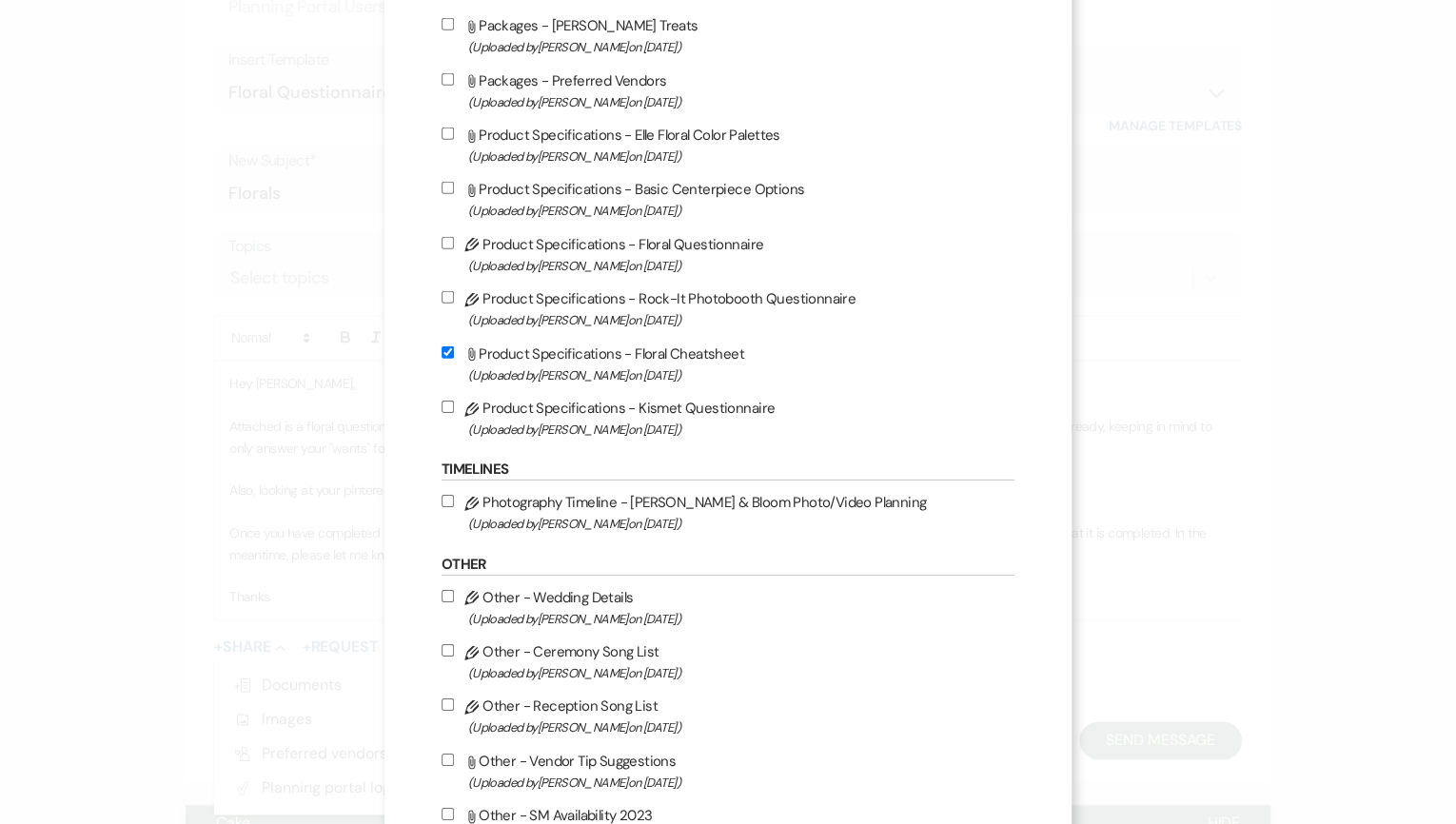
click at [451, 249] on input "Pencil Product Specifications - Floral Questionnaire (Uploaded by Brittany Howe…" at bounding box center [447, 243] width 12 height 12
checkbox input "true"
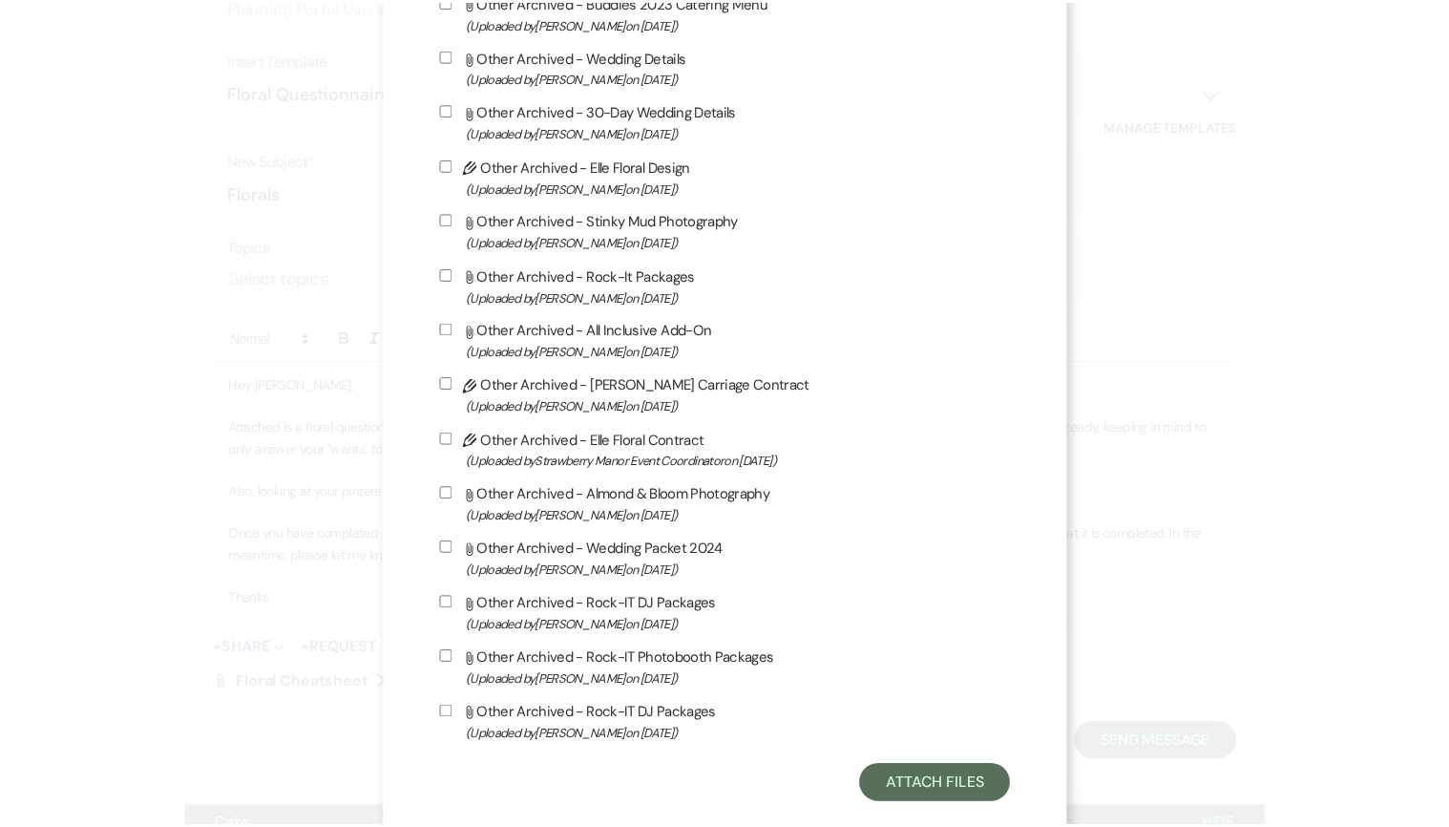
scroll to position [5344, 0]
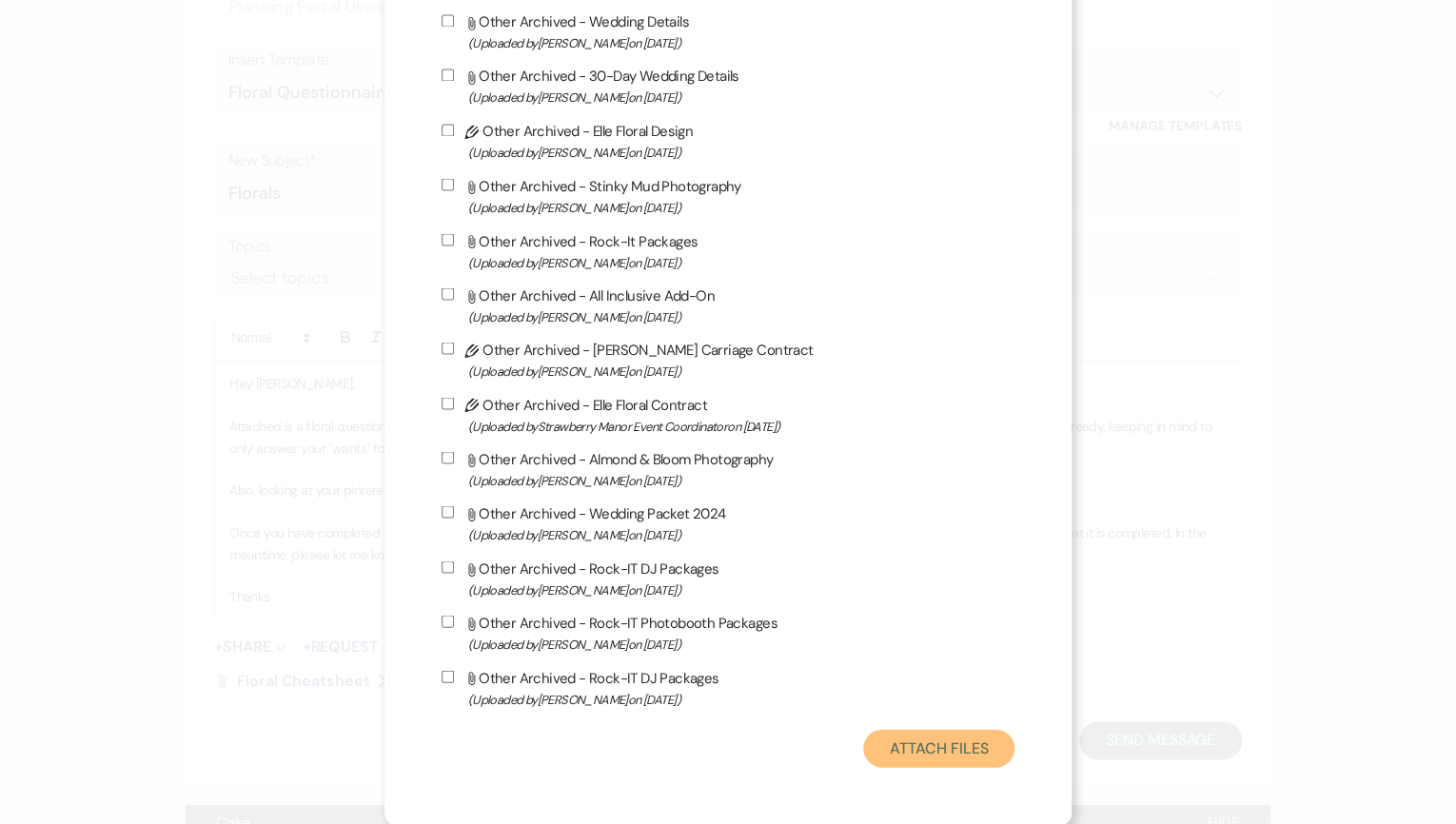
click at [951, 729] on button "Attach Files" at bounding box center [939, 747] width 151 height 38
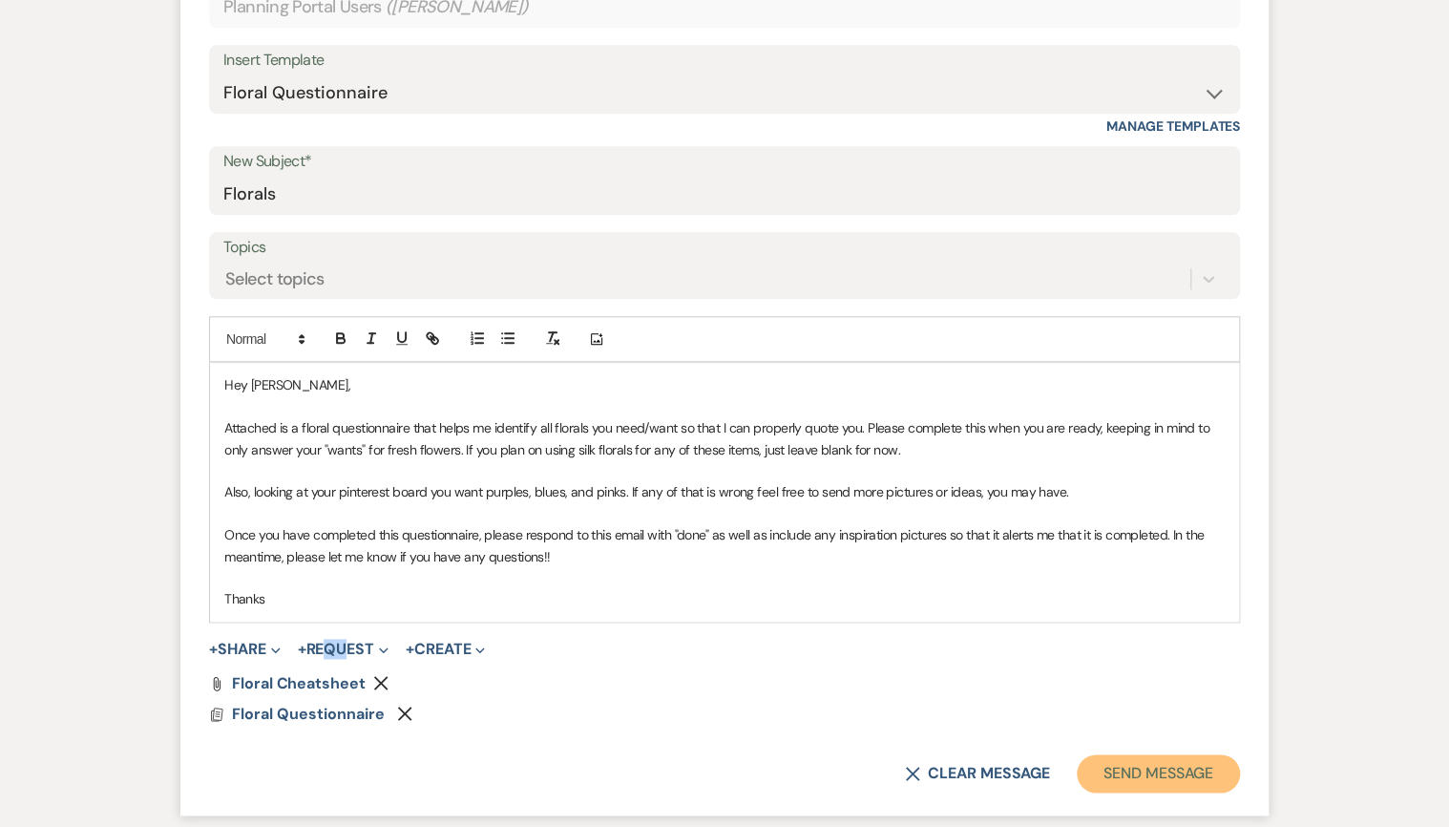
click at [1176, 756] on button "Send Message" at bounding box center [1158, 773] width 163 height 38
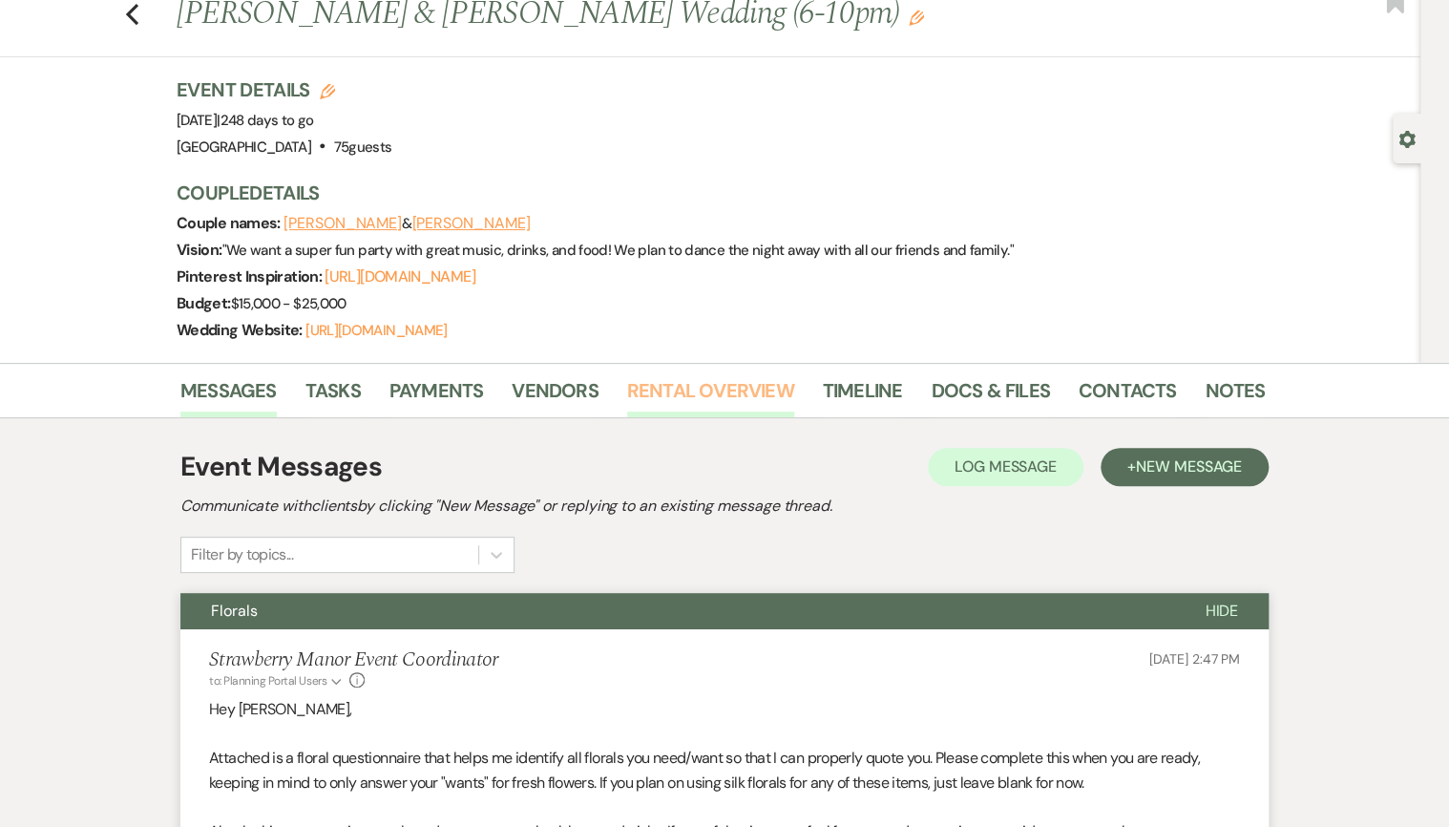
scroll to position [50, 0]
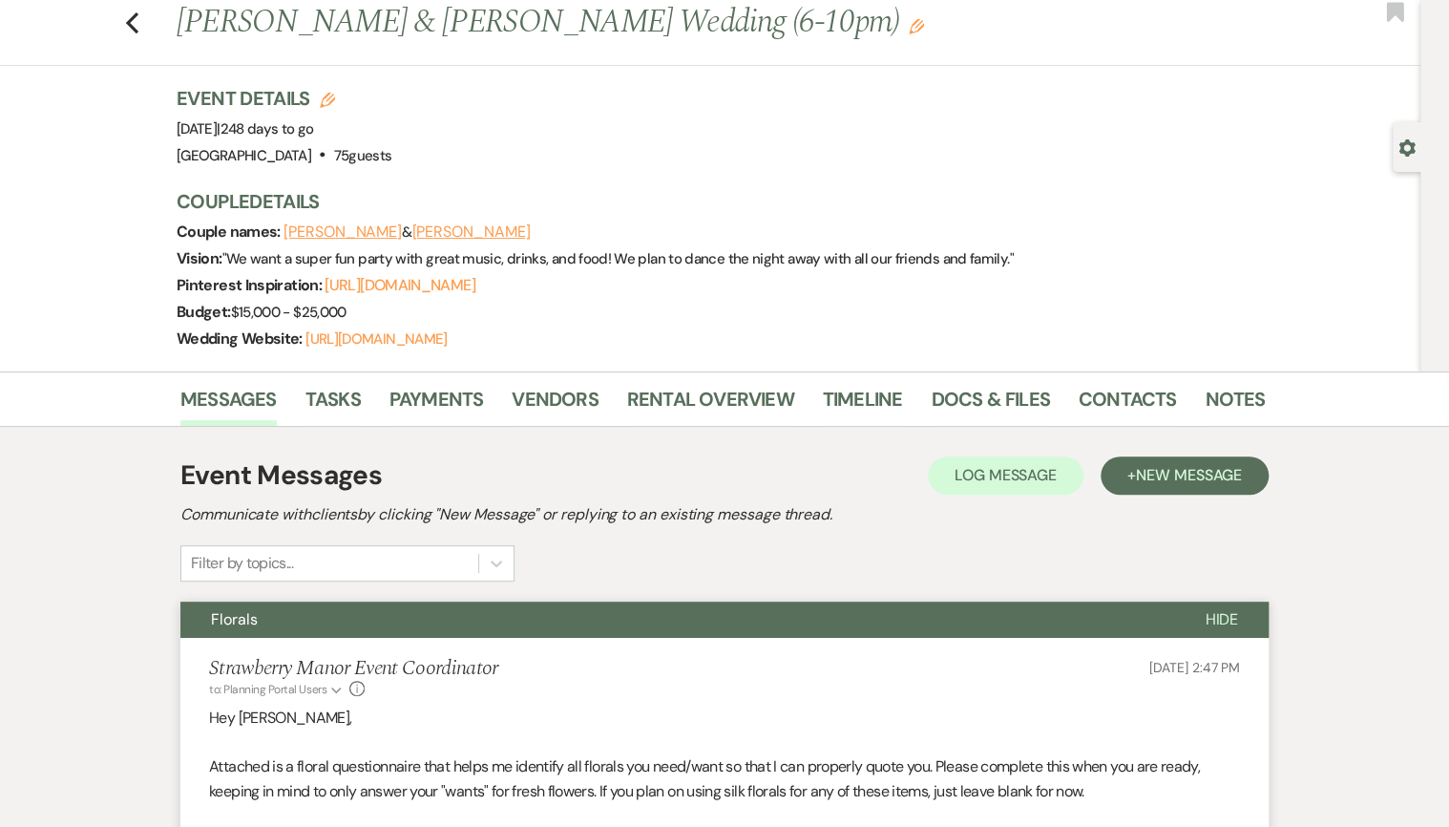
drag, startPoint x: 125, startPoint y: 59, endPoint x: 133, endPoint y: 34, distance: 26.0
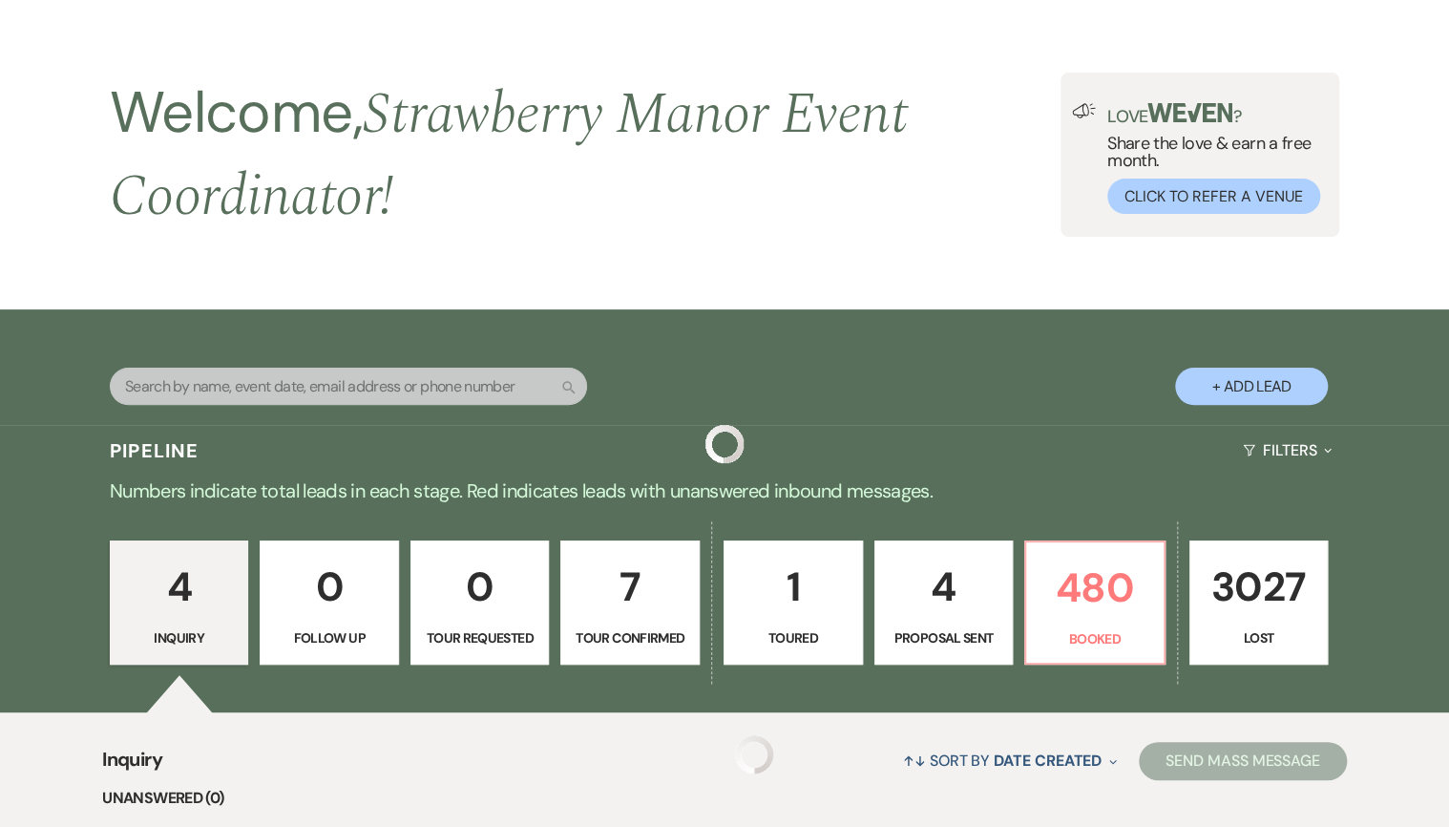
click at [137, 555] on p "4" at bounding box center [179, 587] width 115 height 64
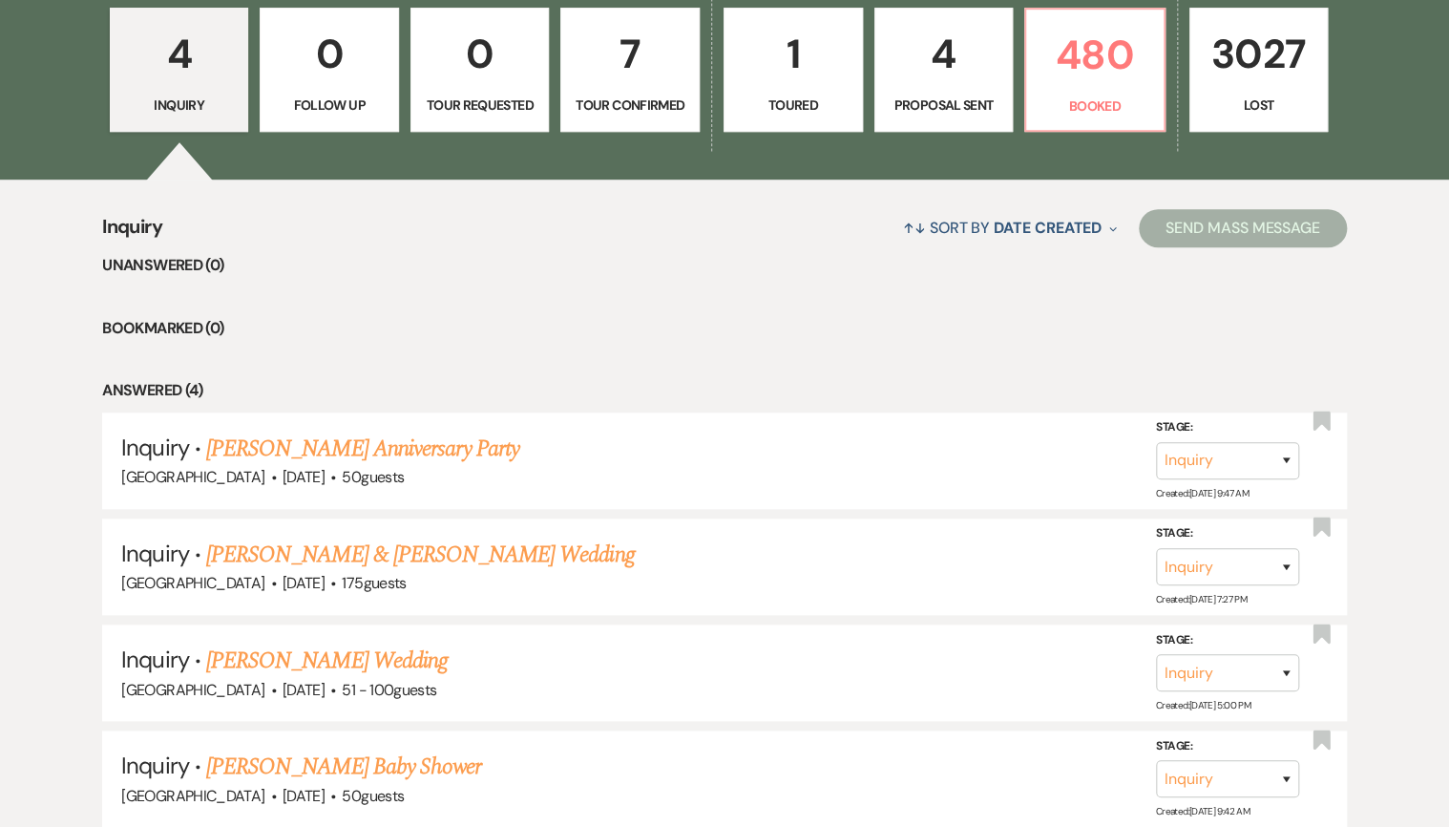
drag, startPoint x: 587, startPoint y: 229, endPoint x: 615, endPoint y: 276, distance: 54.4
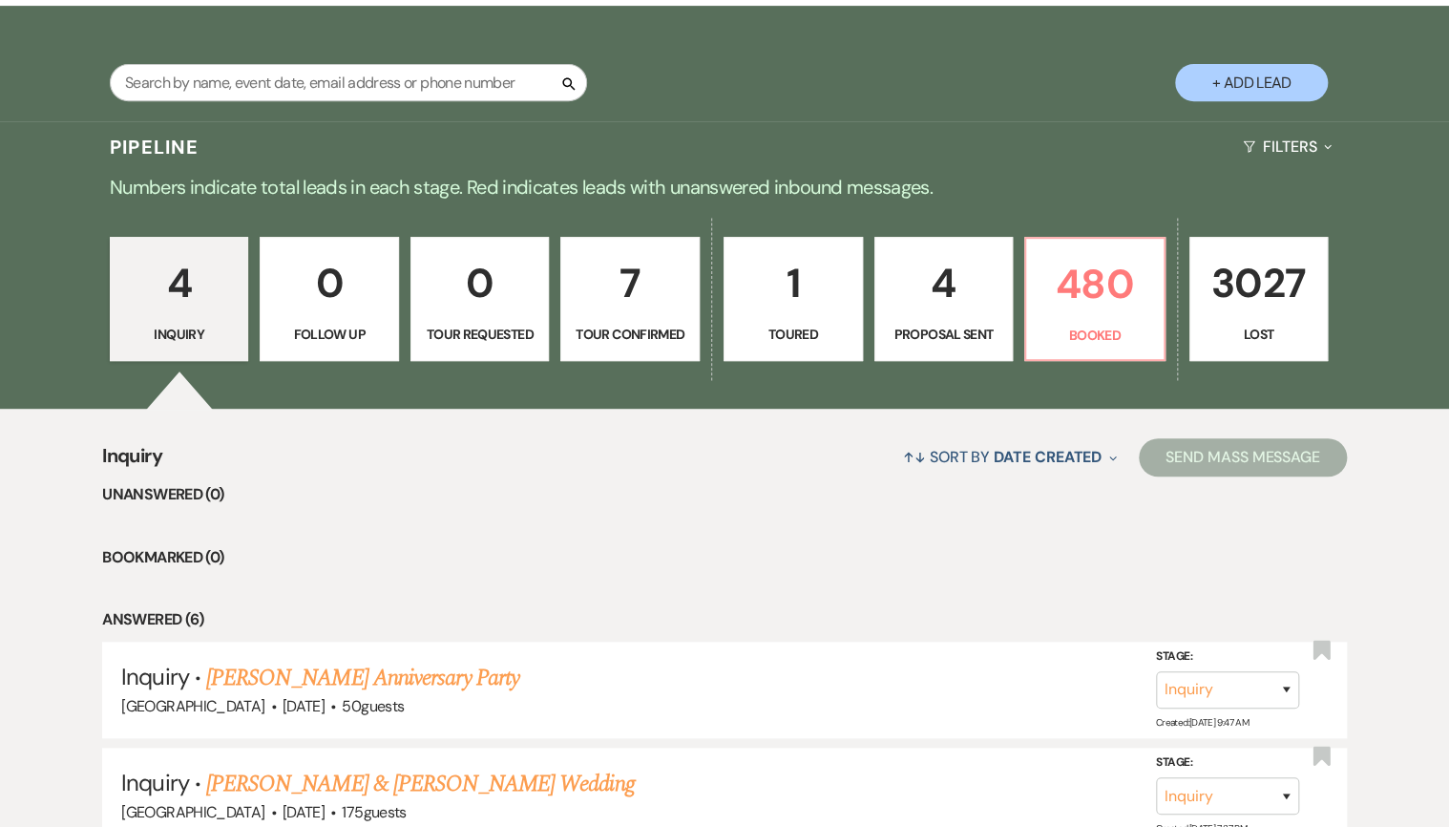
scroll to position [764, 0]
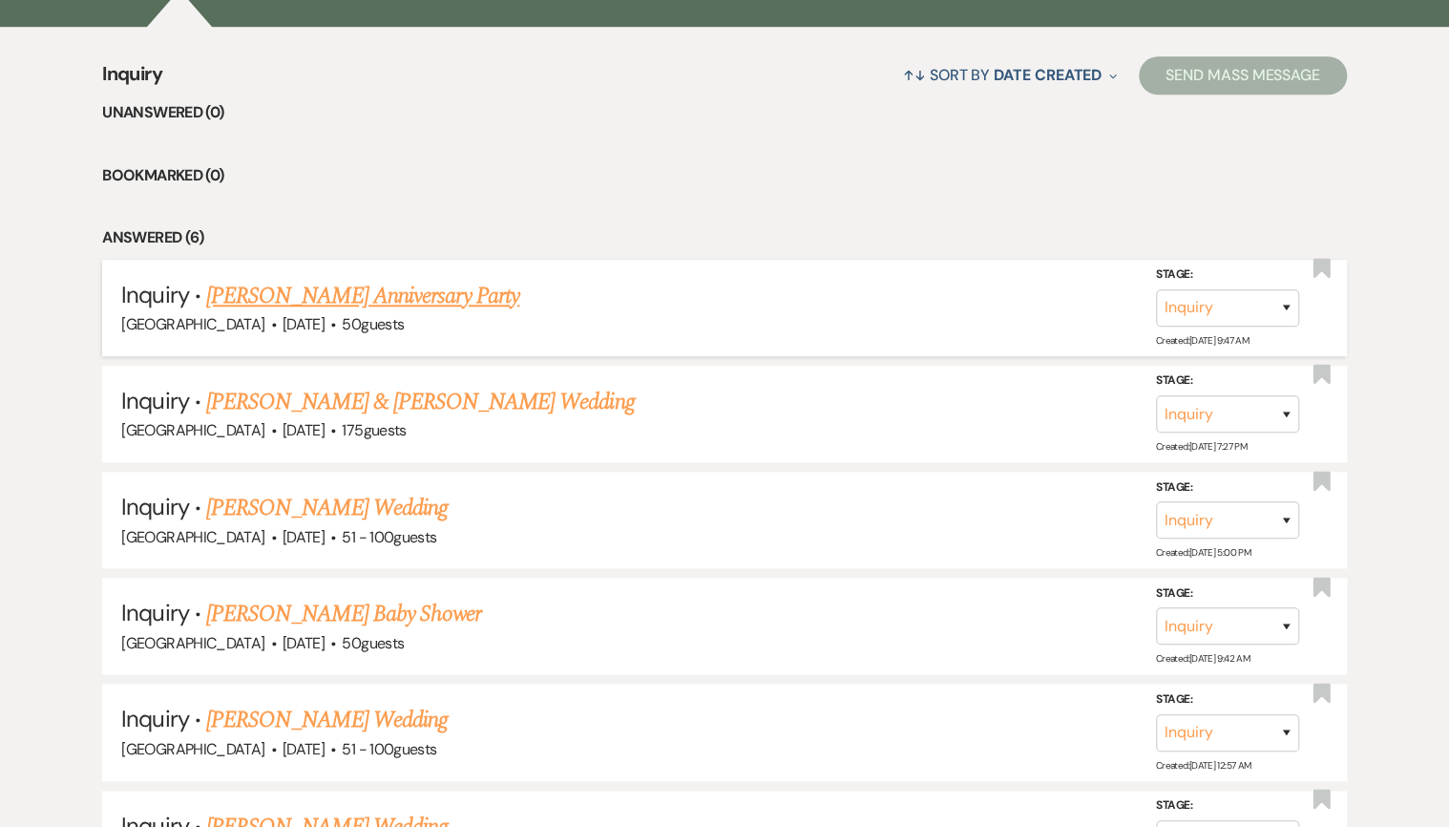
click at [305, 303] on link "[PERSON_NAME] Anniversary Party" at bounding box center [362, 296] width 313 height 34
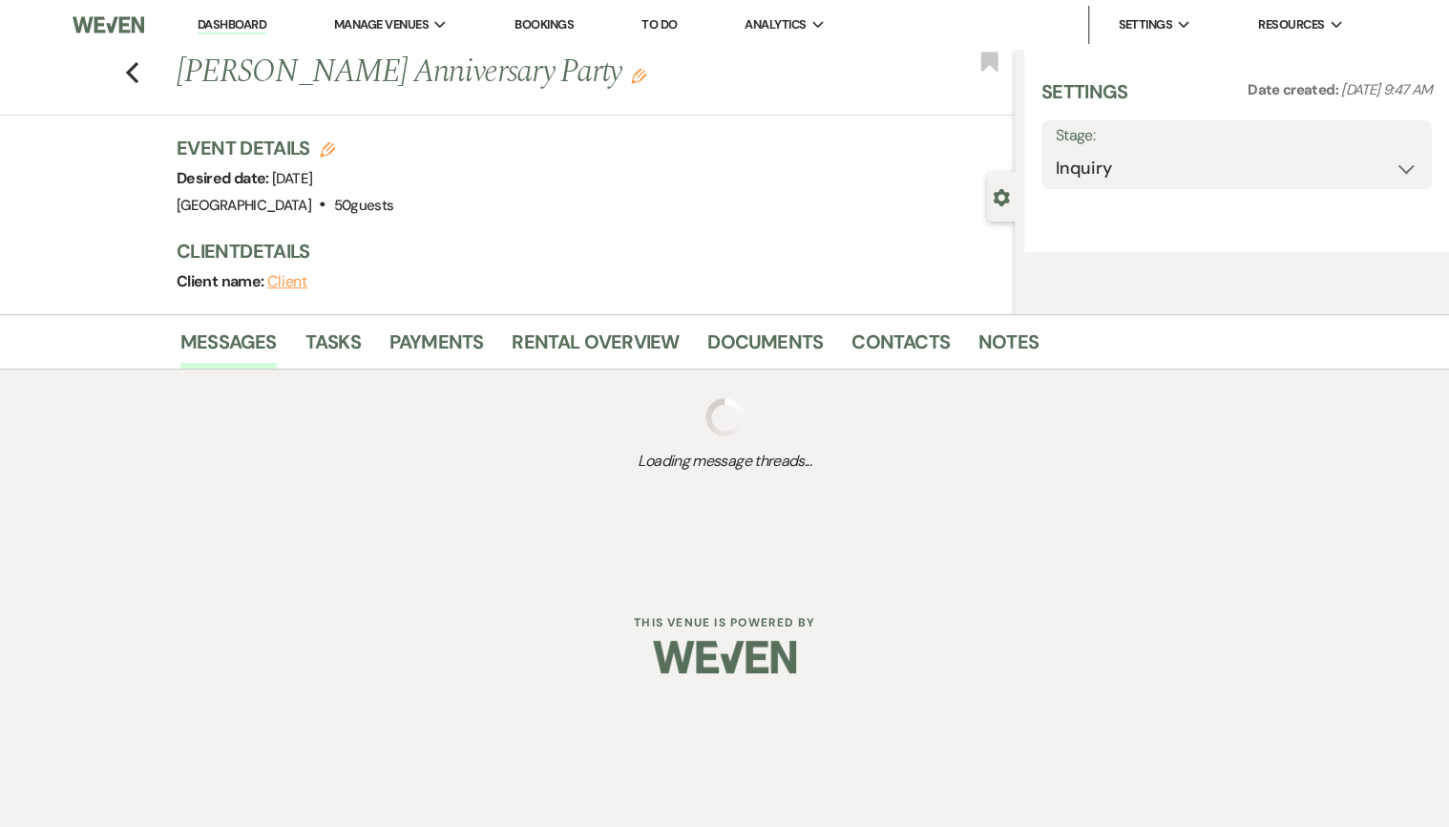
select select "20"
select select "17"
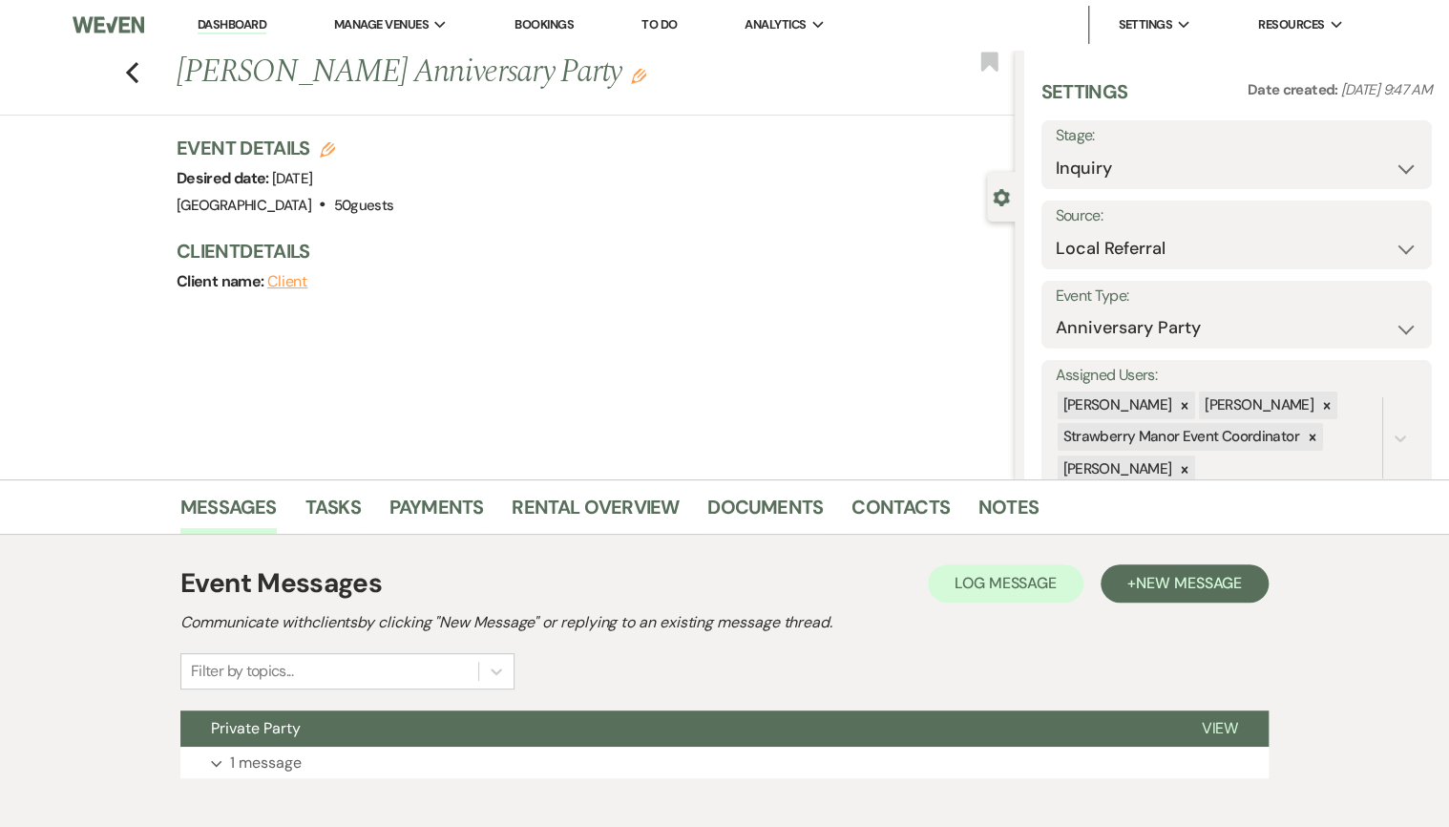
click at [359, 428] on div "Previous Candace Carter's Anniversary Party Edit Bookmark Gear Settings Setting…" at bounding box center [507, 265] width 1015 height 430
click at [136, 65] on icon "Previous" at bounding box center [132, 72] width 14 height 23
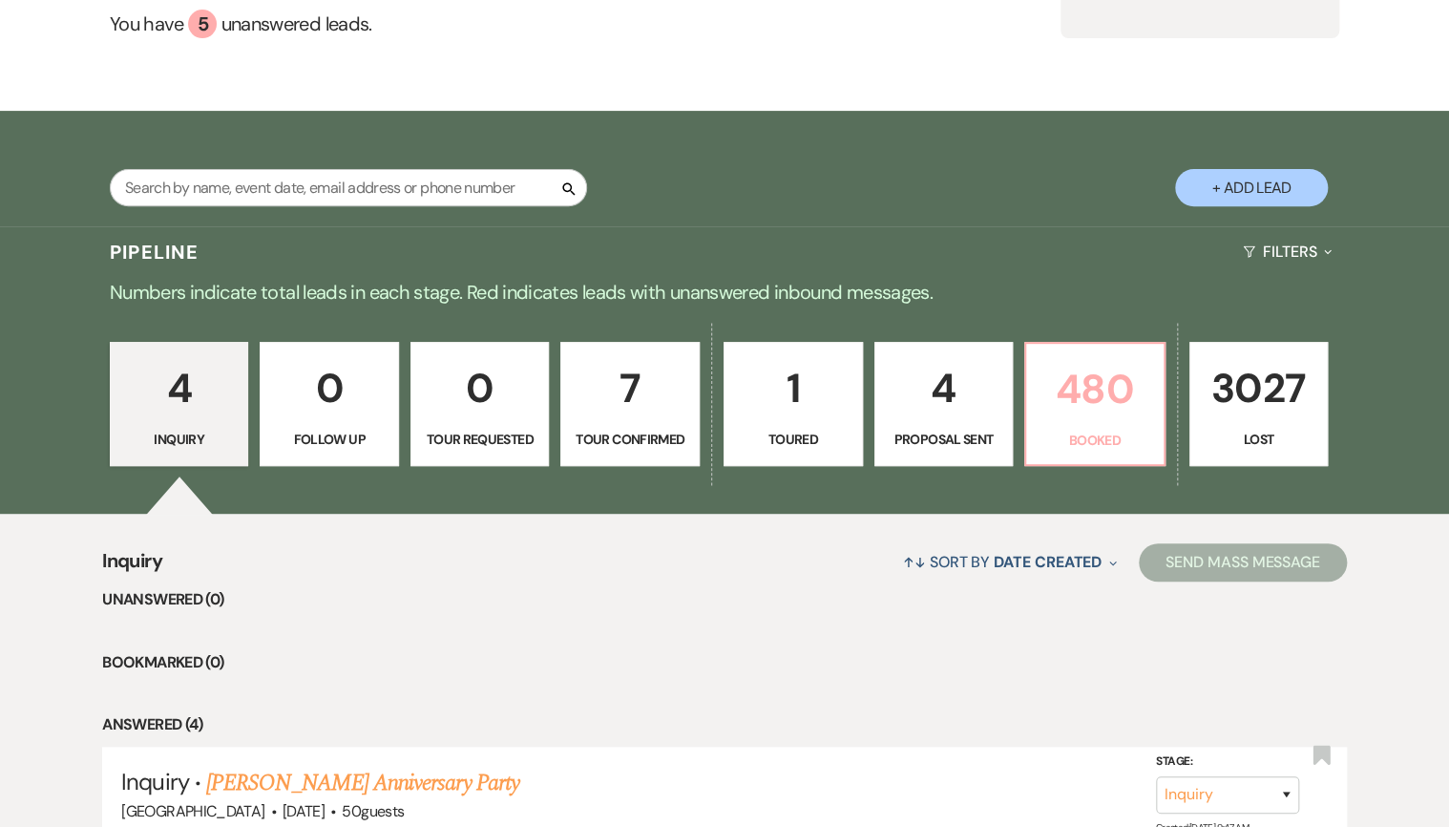
click at [1067, 424] on link "480 Booked" at bounding box center [1094, 404] width 141 height 124
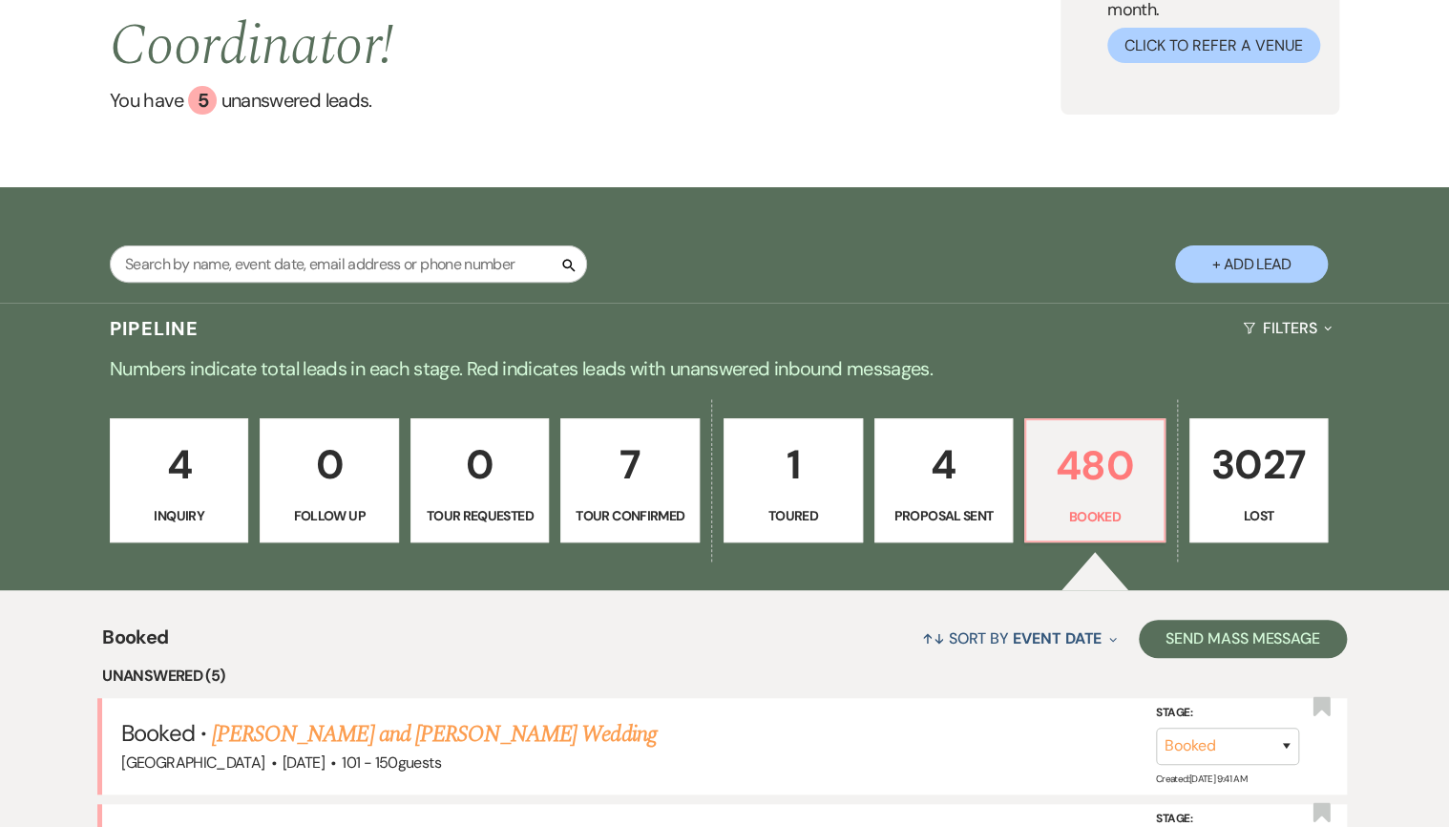
click at [346, 303] on div "Pipeline Filters Expand" at bounding box center [724, 328] width 1375 height 51
click at [347, 353] on p "Numbers indicate total leads in each stage. Red indicates leads with unanswered…" at bounding box center [724, 368] width 1375 height 31
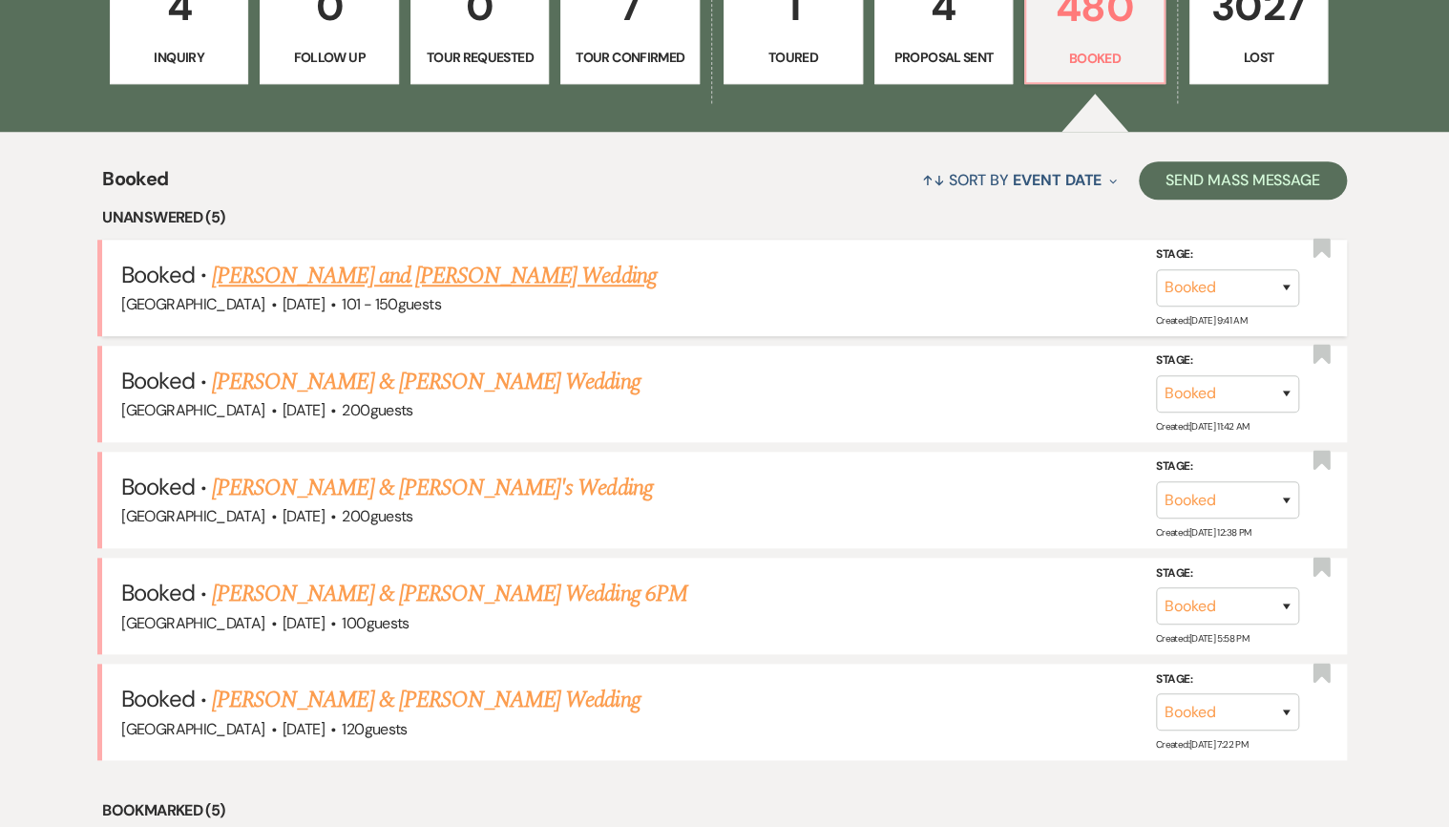
click at [325, 280] on link "Andrew Hebert and Tayler Fenton's Wedding" at bounding box center [434, 276] width 445 height 34
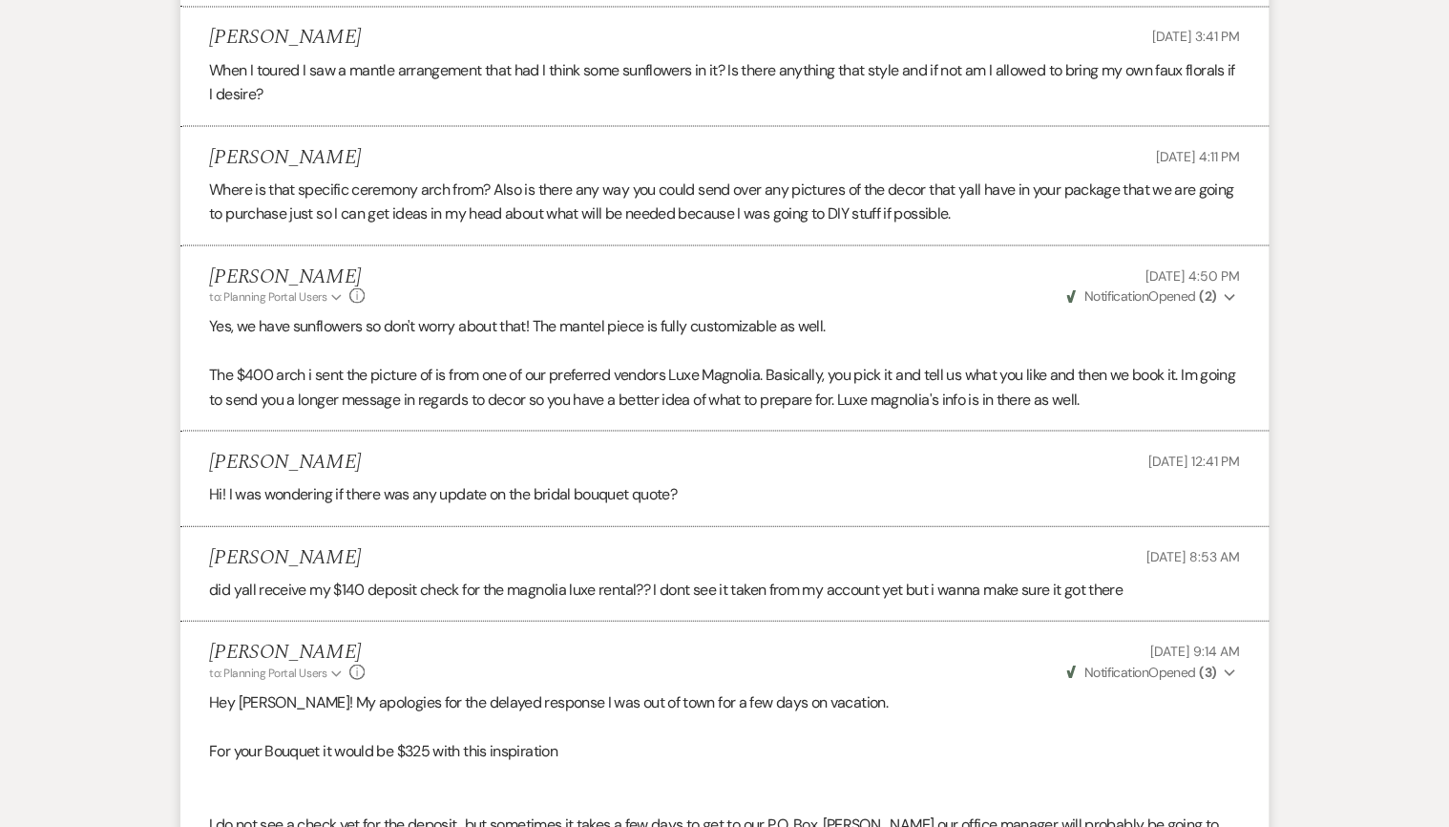
scroll to position [2062, 0]
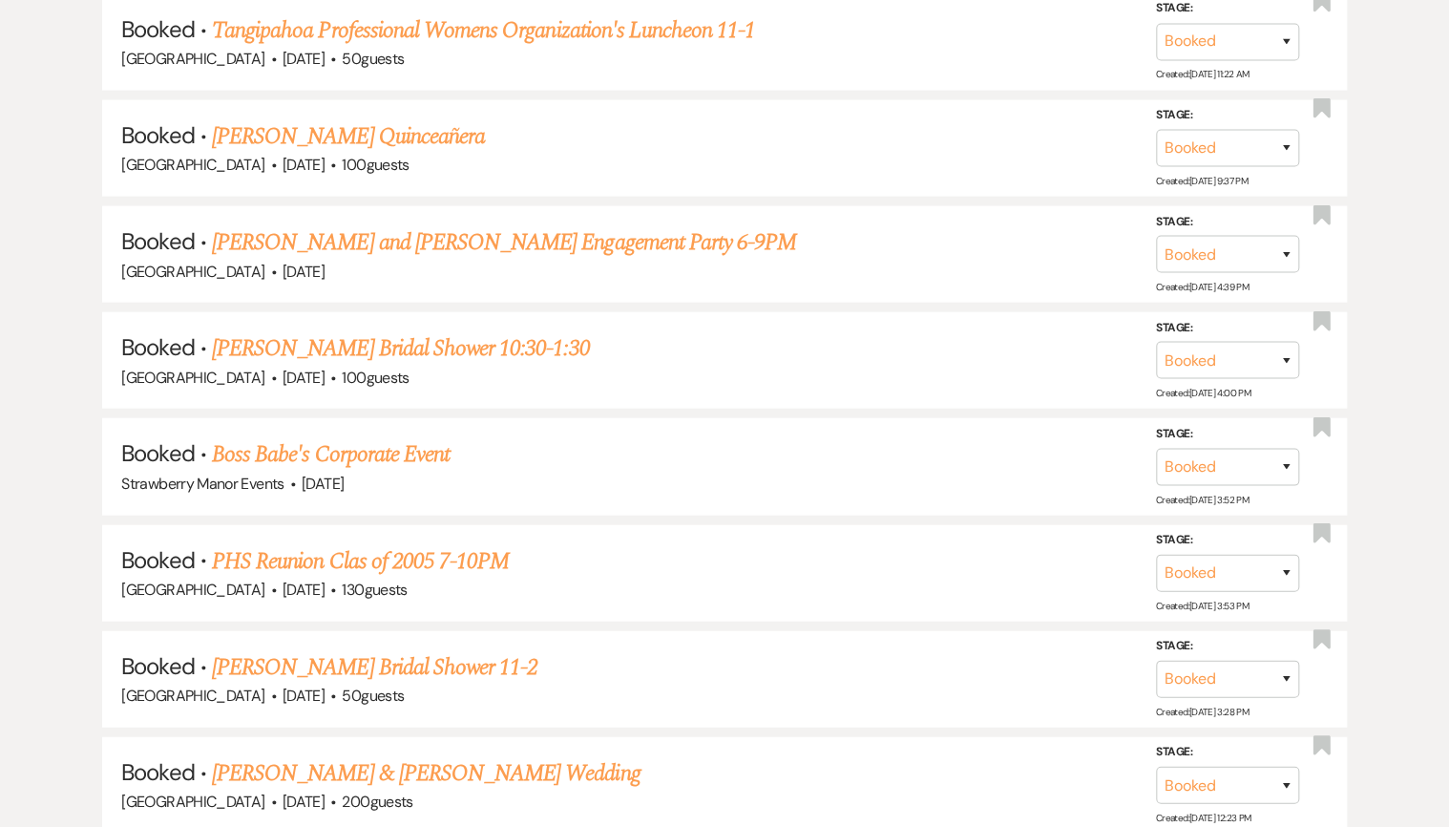
scroll to position [659, 0]
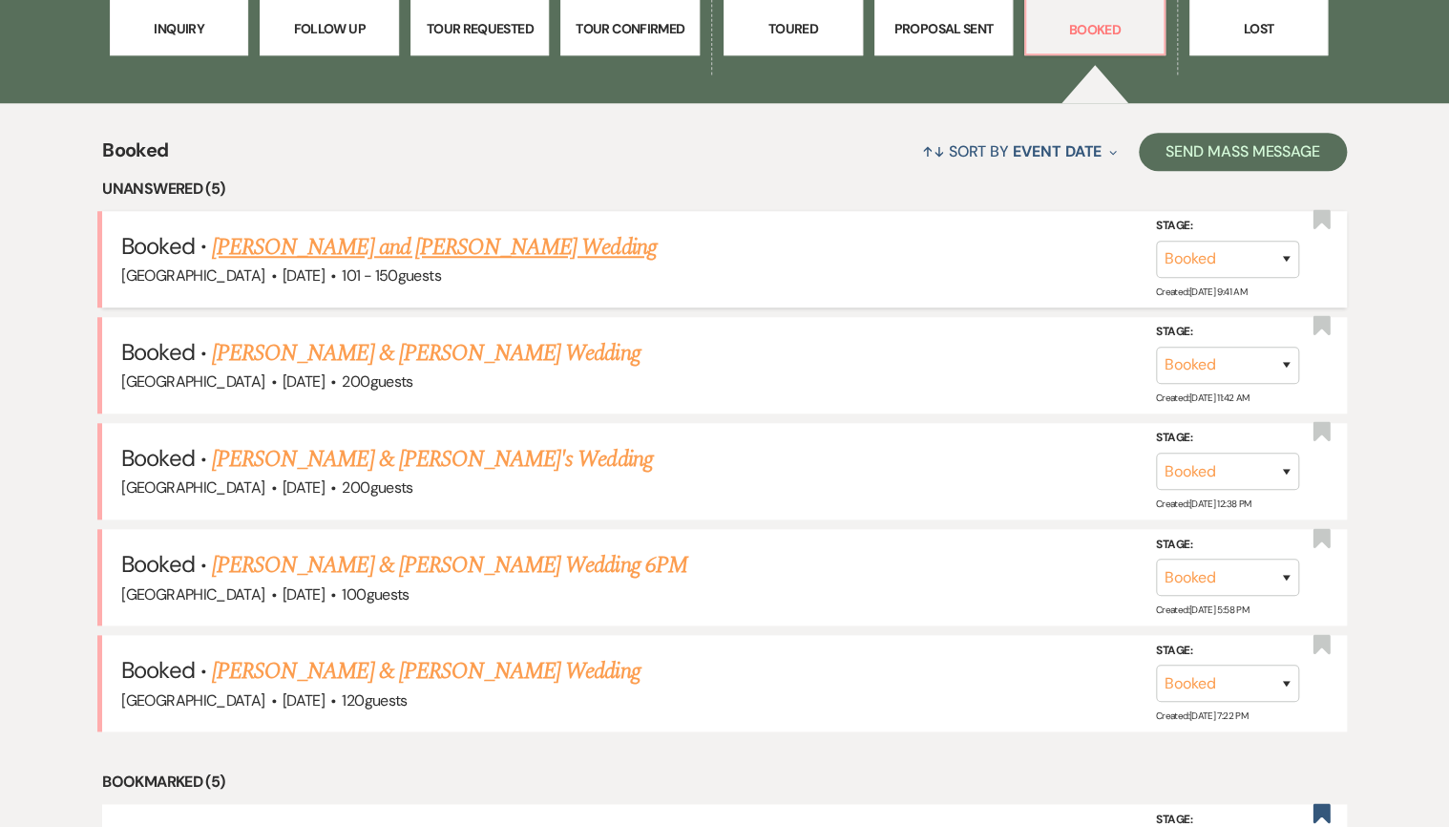
click at [366, 241] on link "Andrew Hebert and Tayler Fenton's Wedding" at bounding box center [434, 247] width 445 height 34
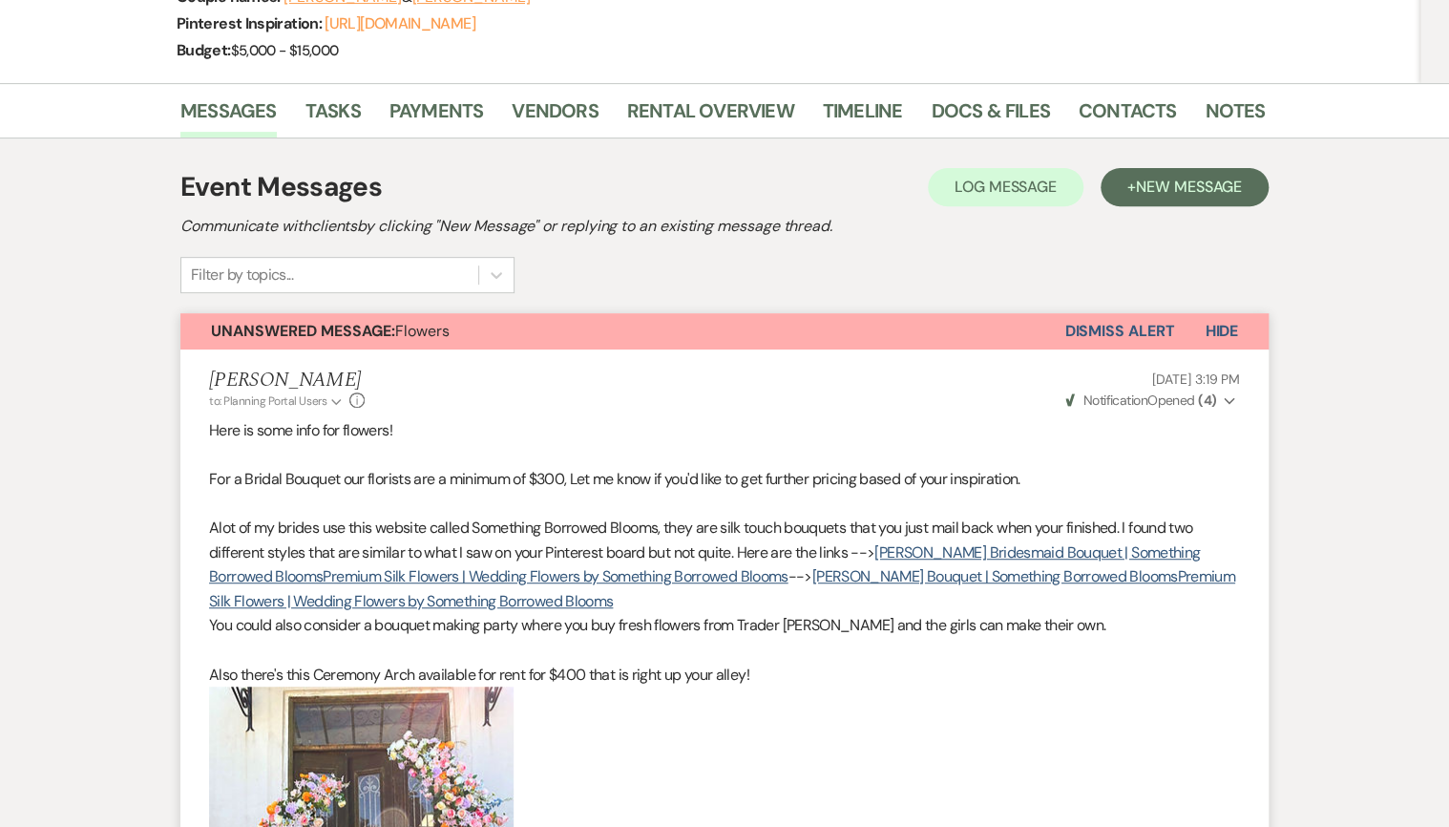
scroll to position [206, 0]
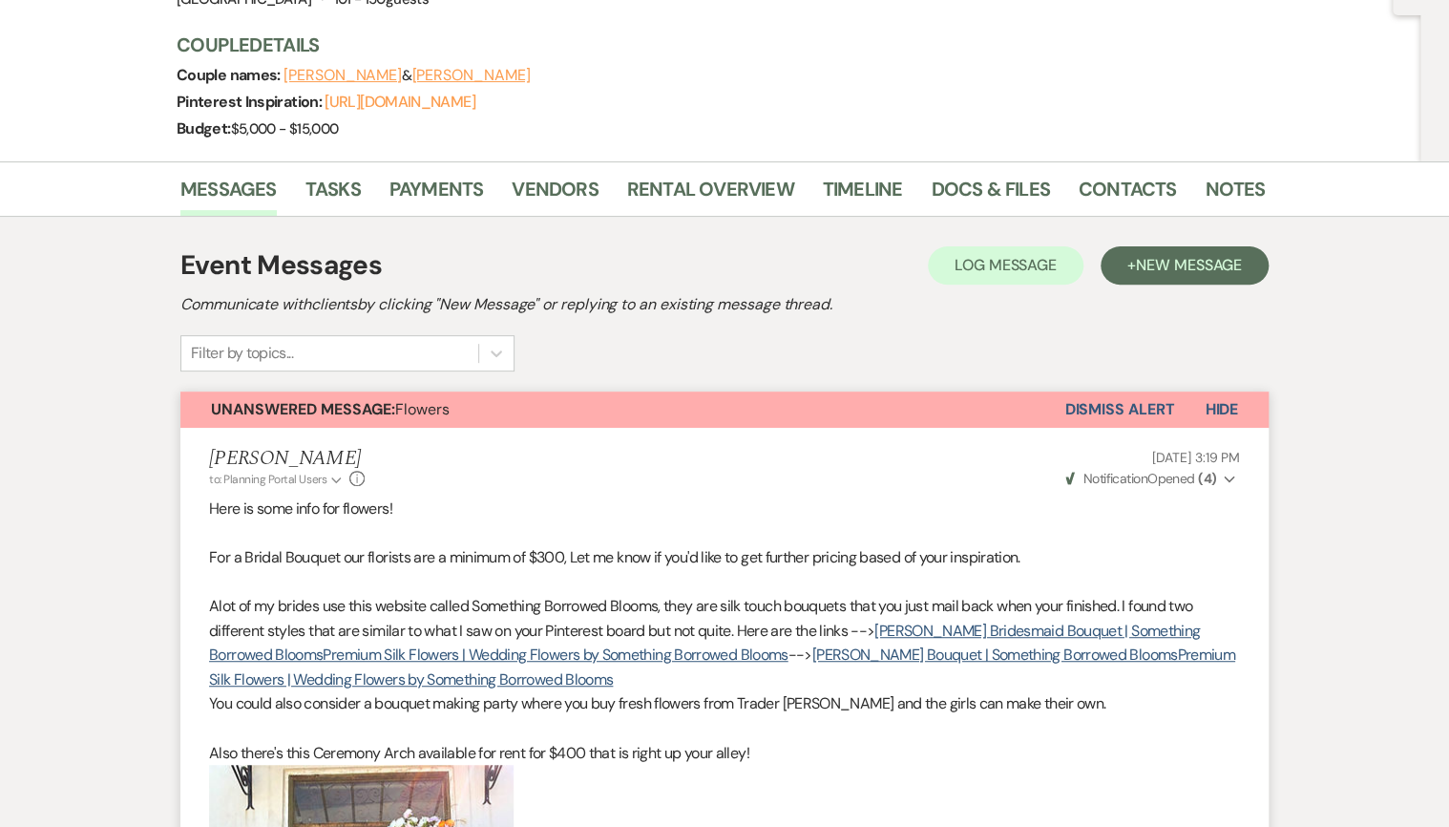
click at [1142, 412] on button "Dismiss Alert" at bounding box center [1119, 409] width 110 height 36
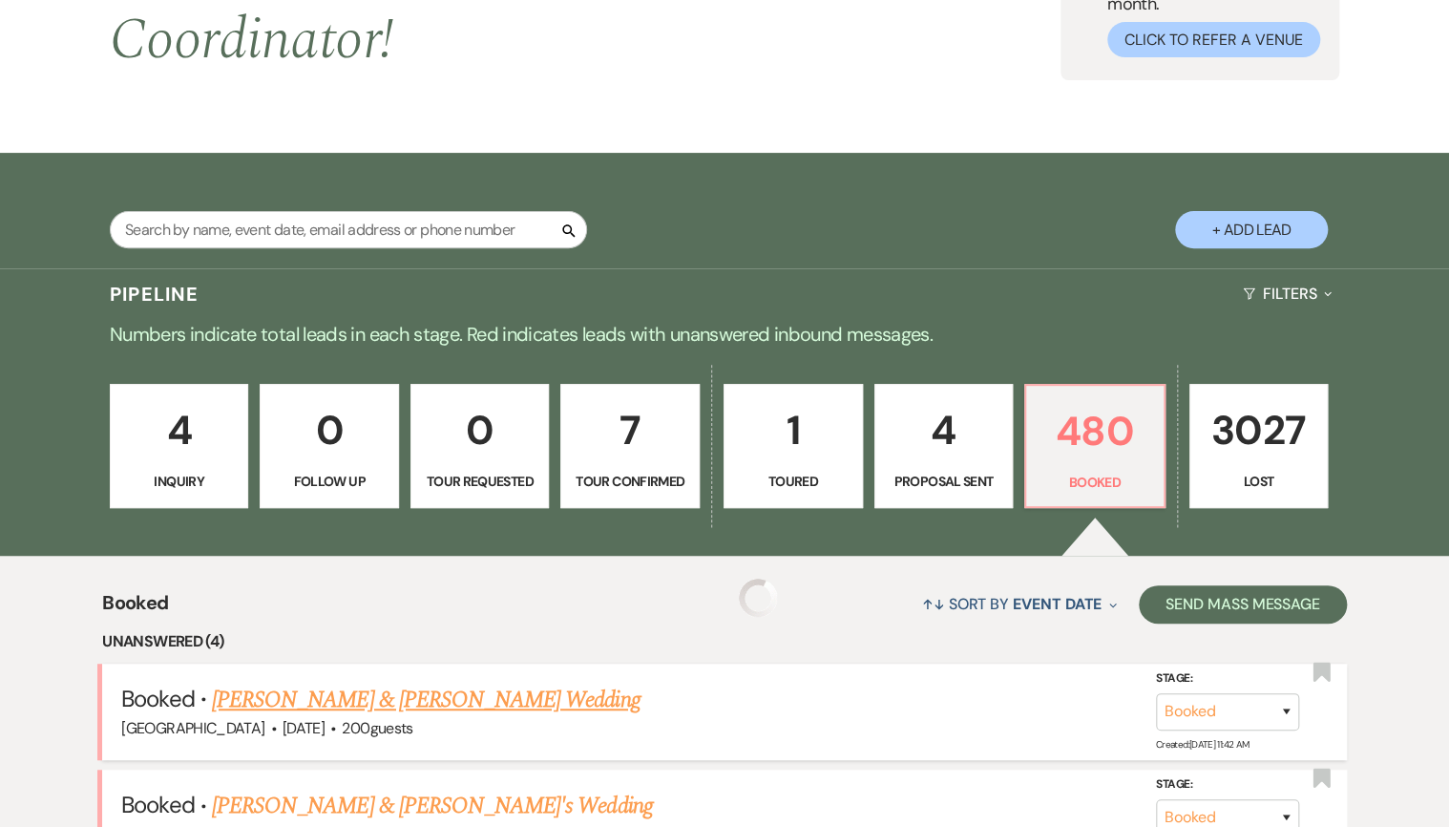
scroll to position [659, 0]
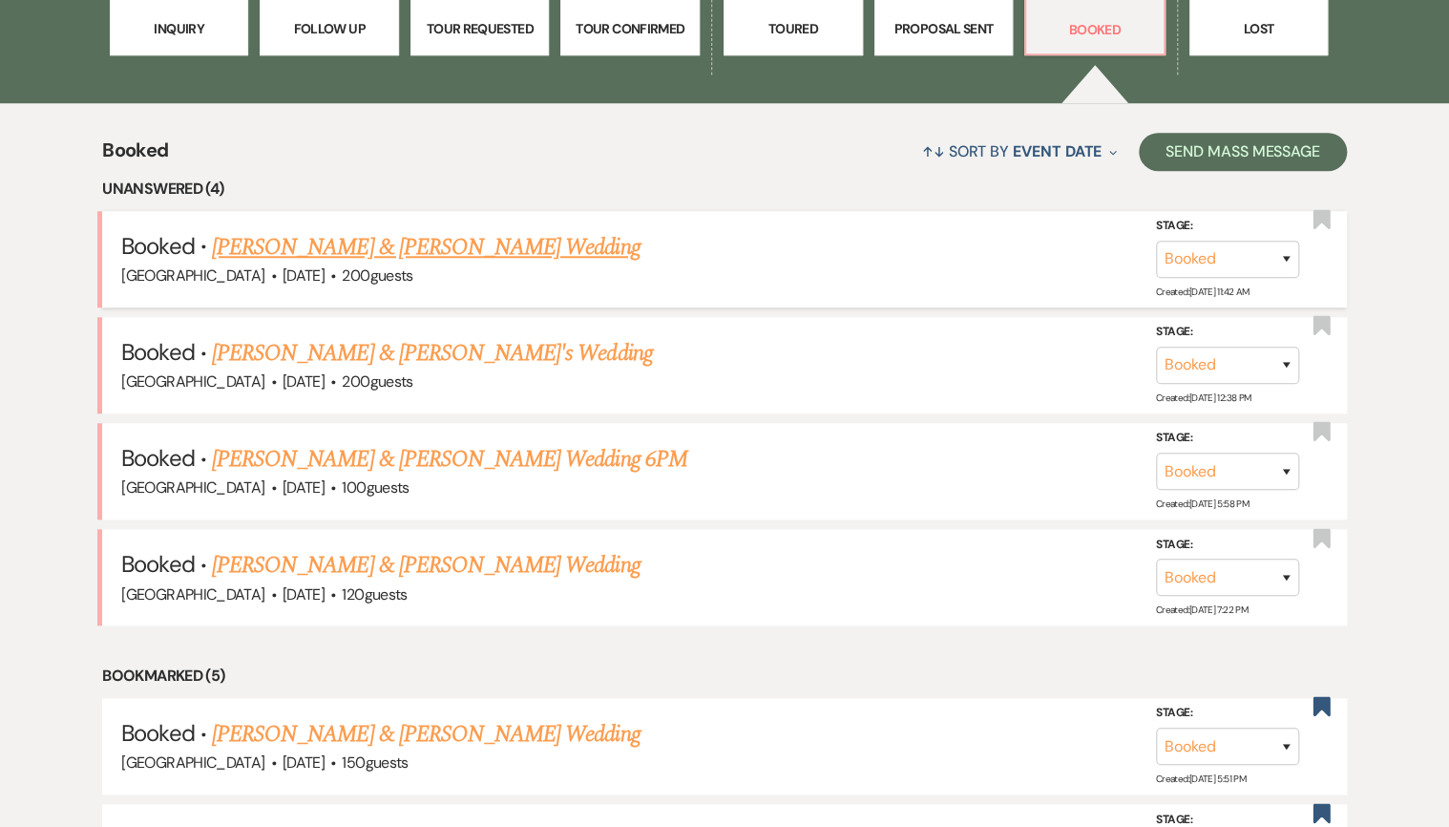
click at [411, 252] on link "Stephen Warino & Julia Legnon's Wedding" at bounding box center [426, 247] width 428 height 34
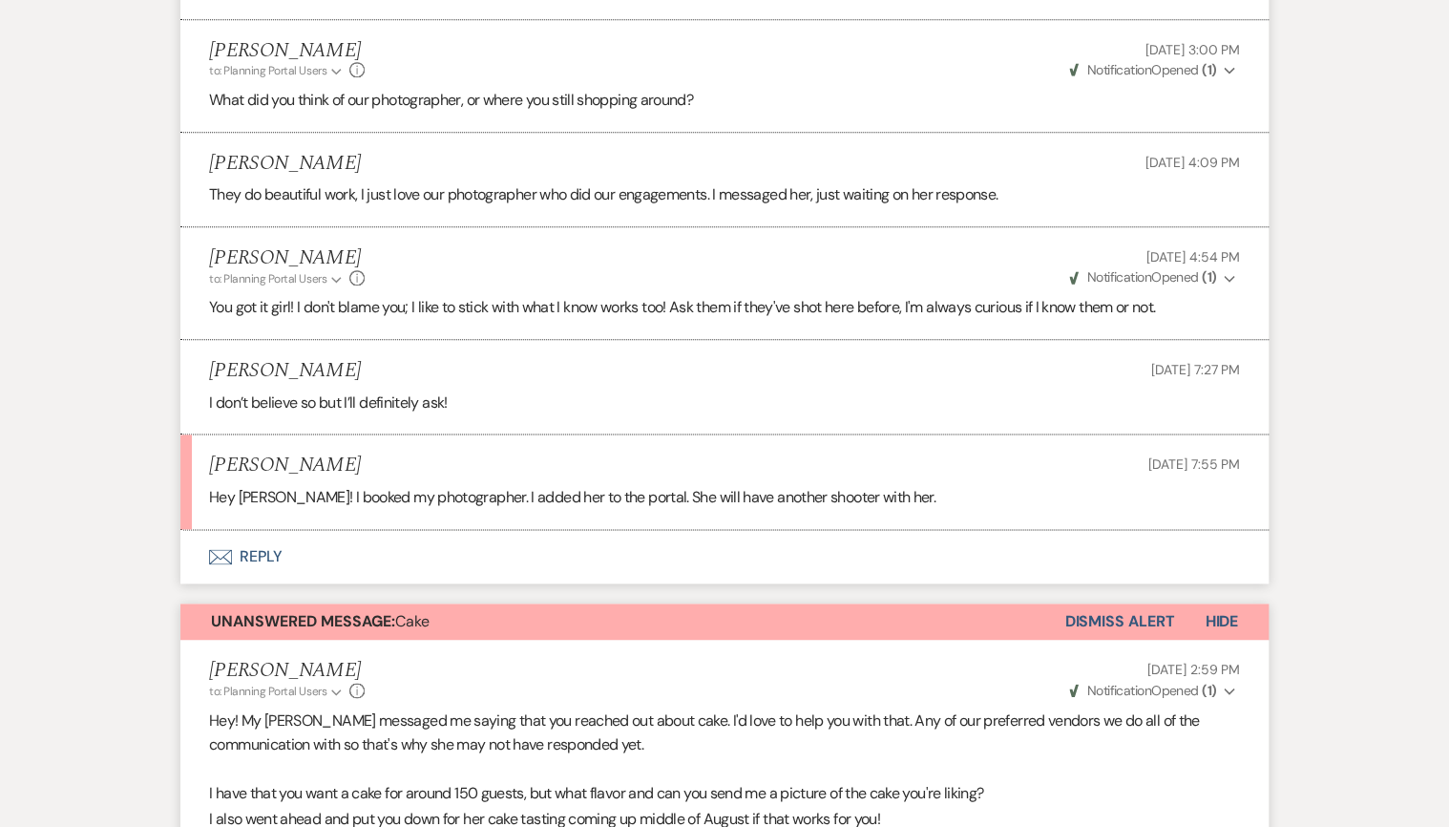
scroll to position [764, 0]
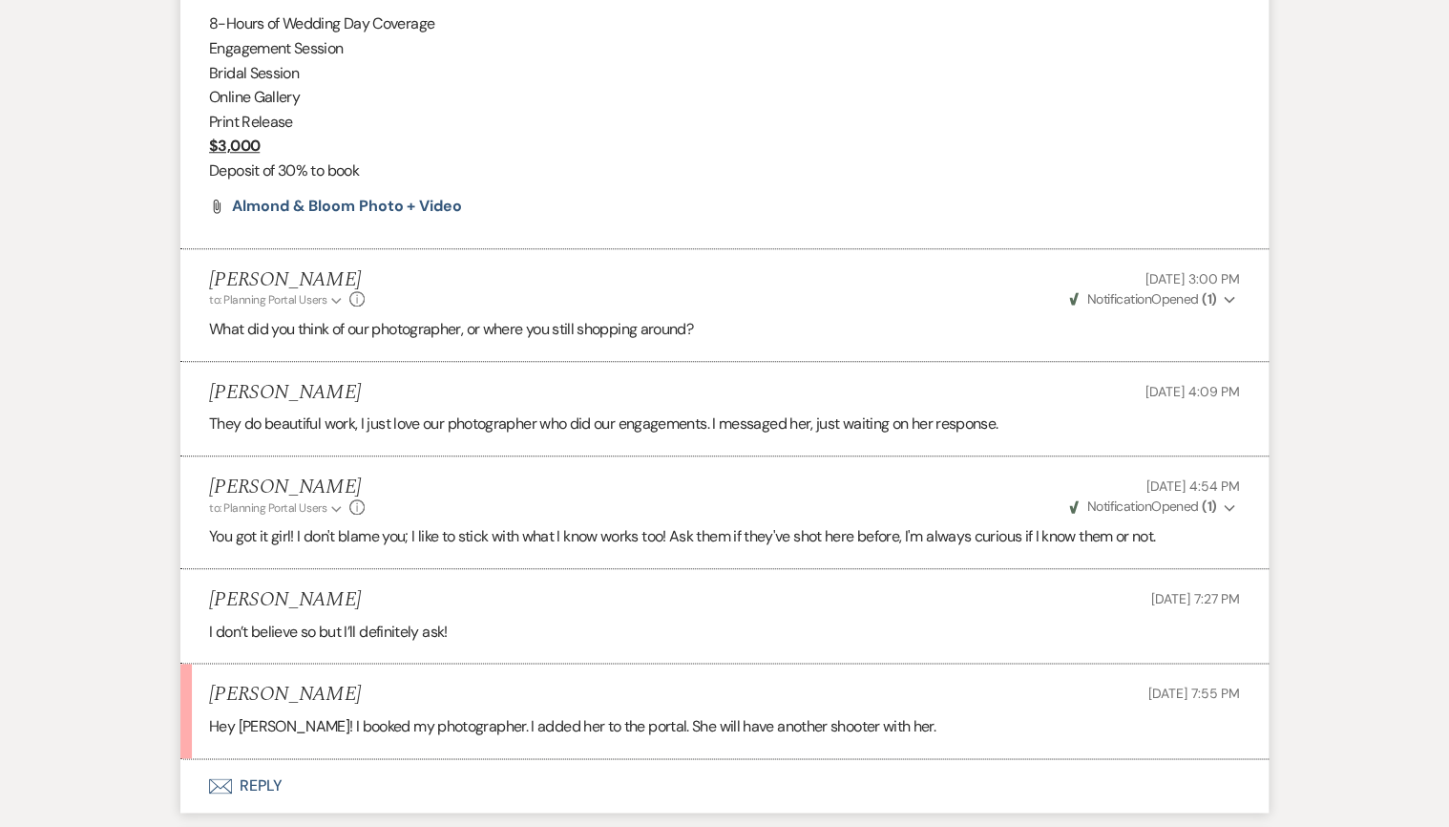
click at [261, 768] on button "Envelope Reply" at bounding box center [724, 785] width 1088 height 53
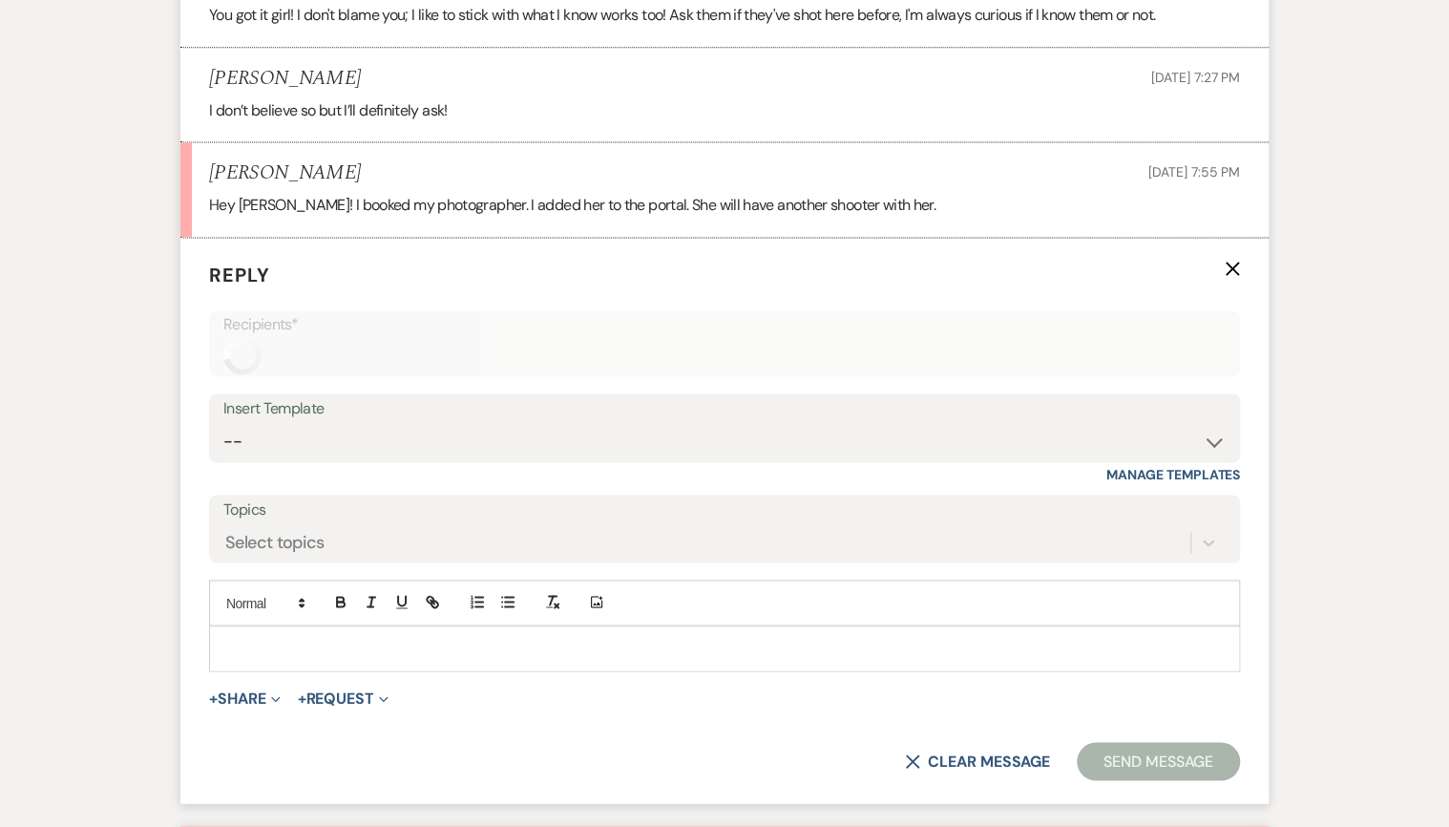
scroll to position [1305, 0]
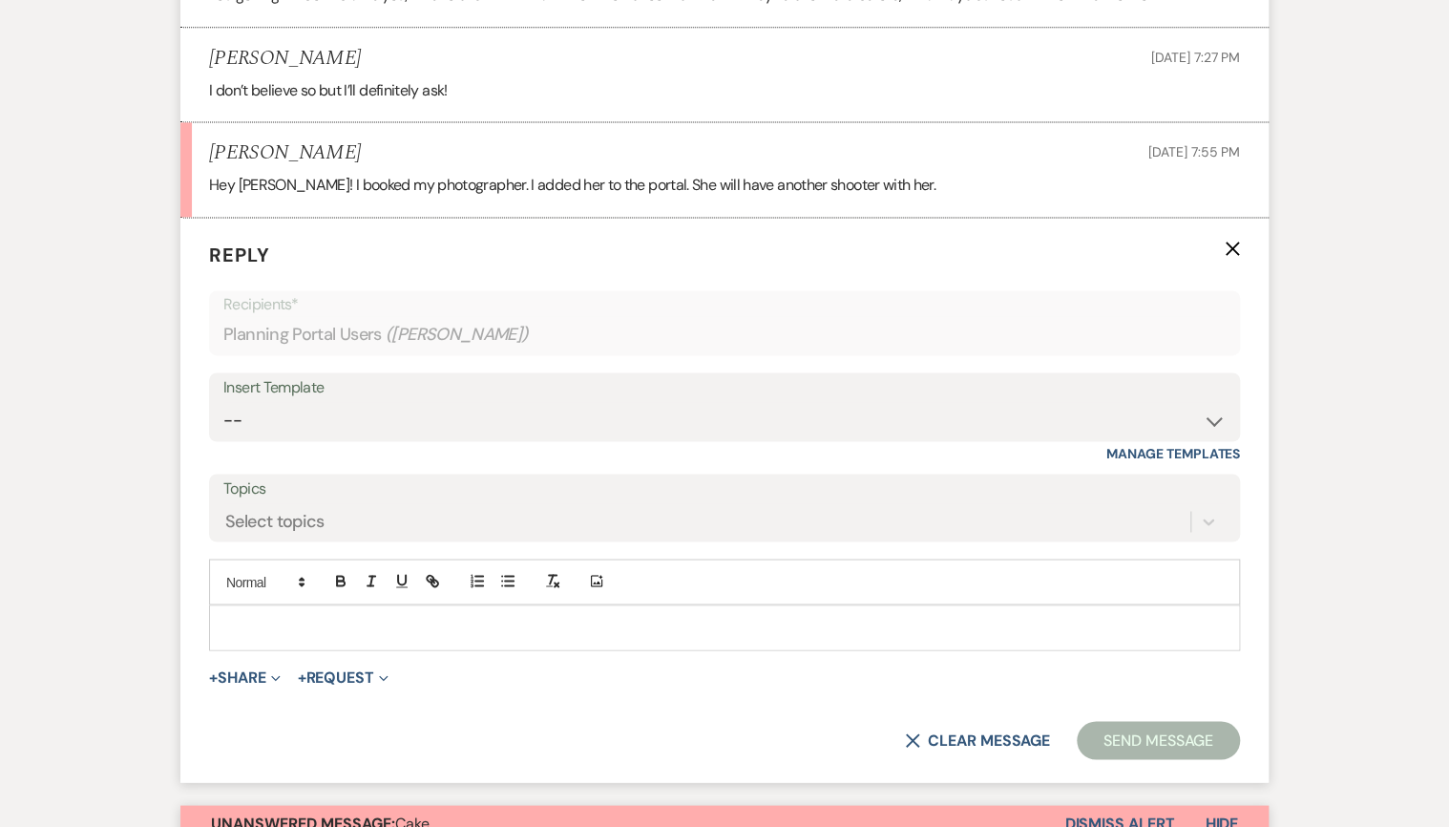
click at [266, 622] on p at bounding box center [724, 627] width 1000 height 21
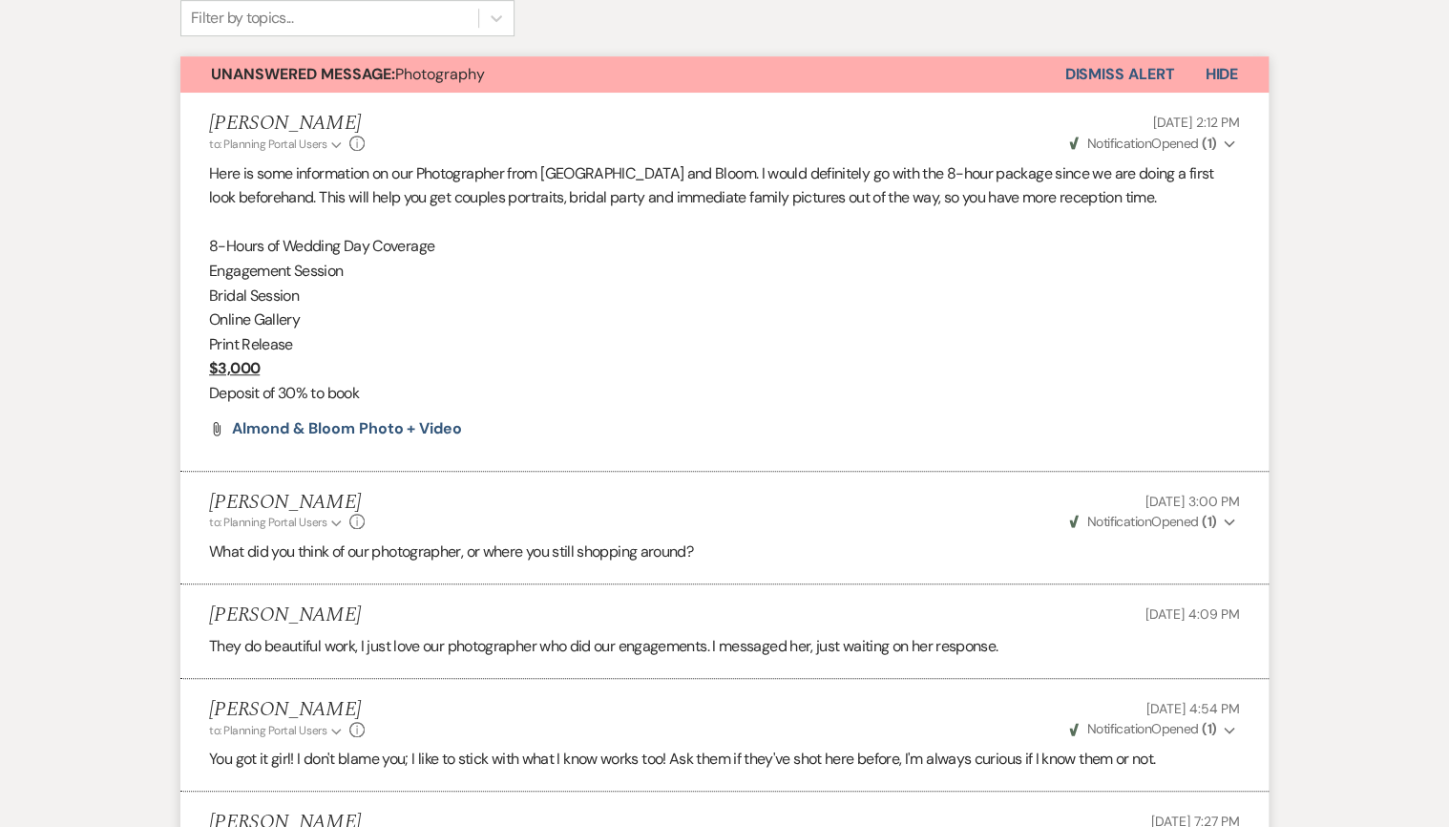
scroll to position [159, 0]
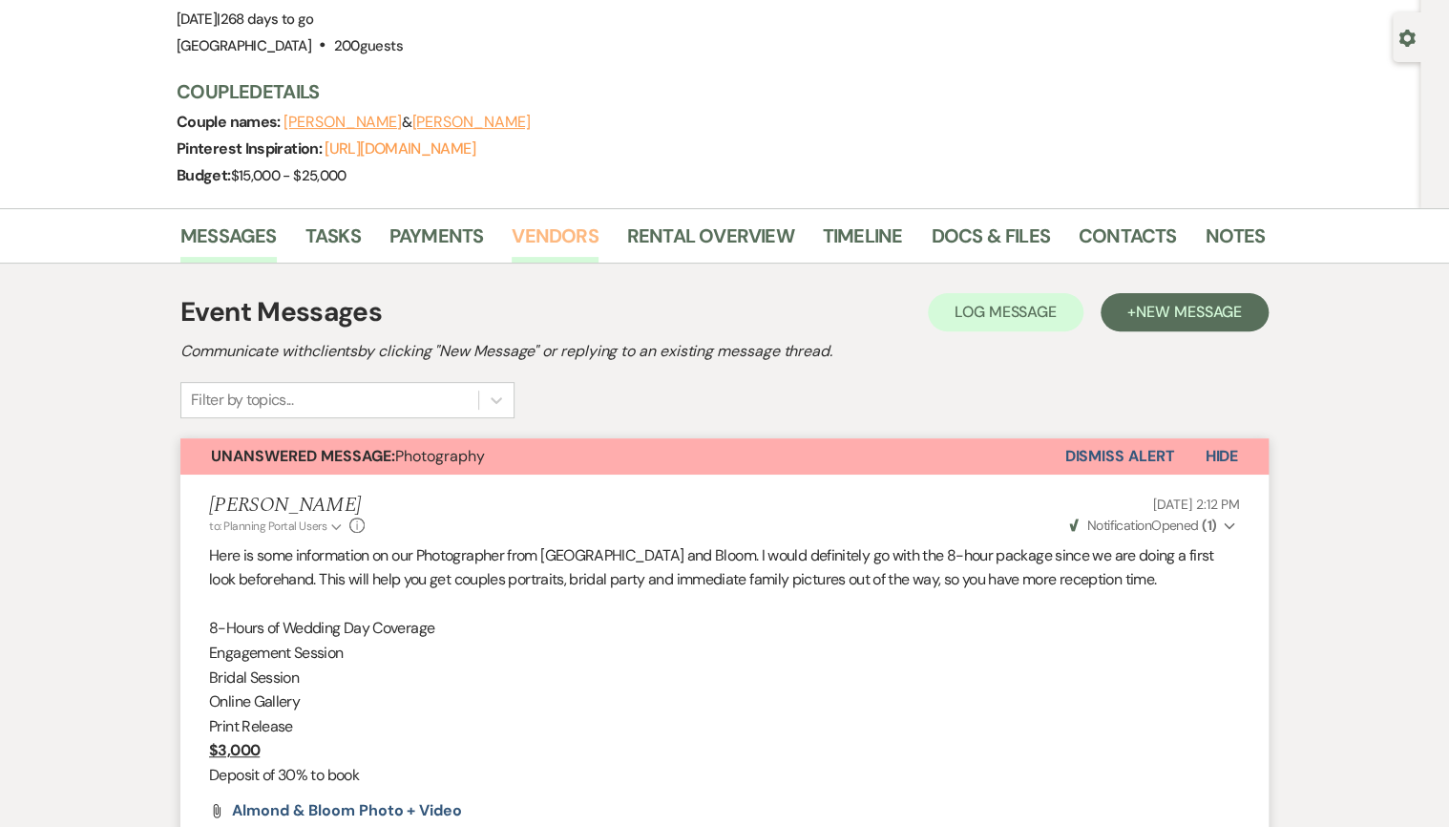
click at [528, 236] on link "Vendors" at bounding box center [555, 242] width 86 height 42
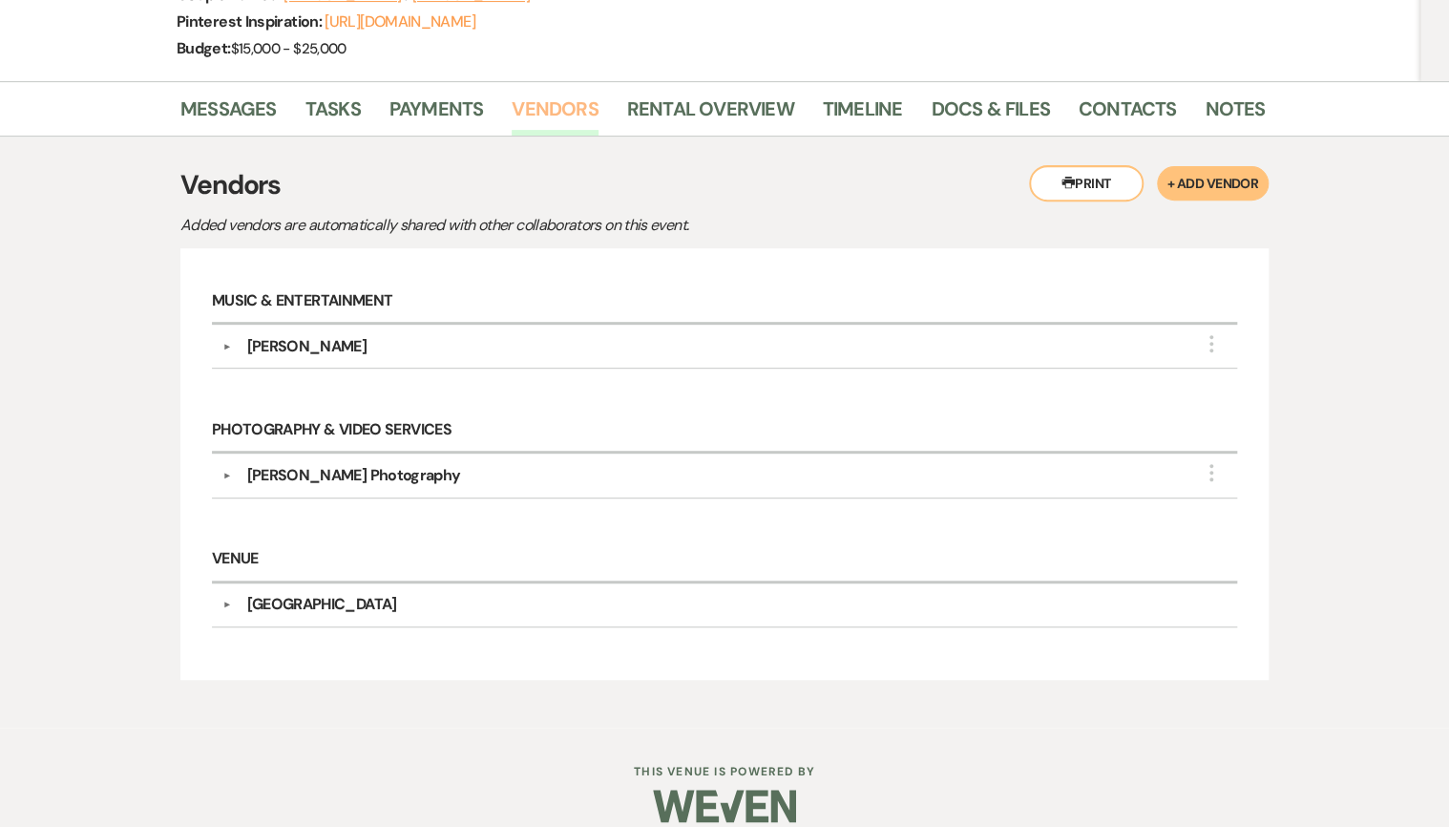
scroll to position [307, 0]
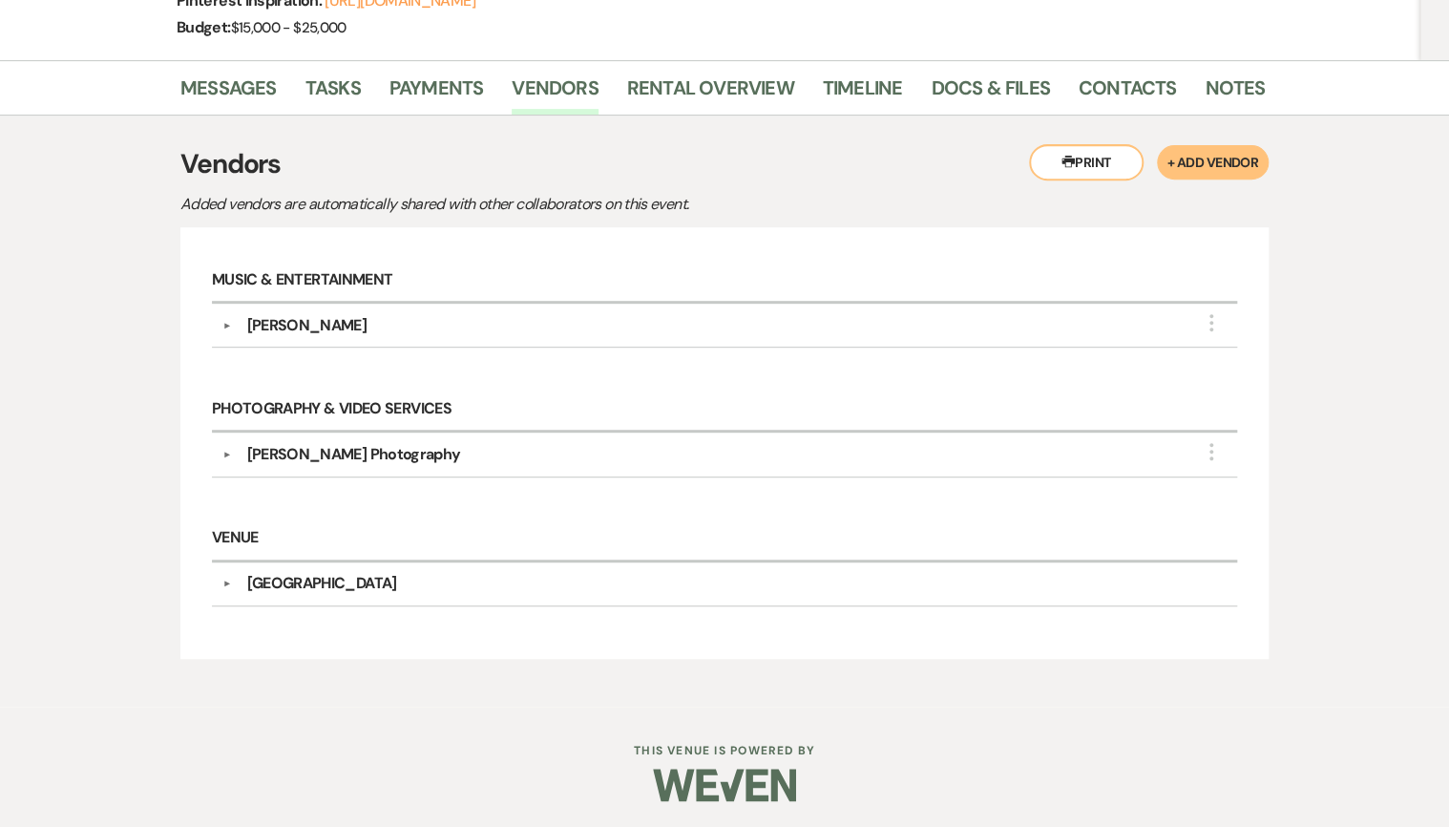
click at [395, 453] on div "Juliet Castaneda Photography" at bounding box center [353, 454] width 214 height 23
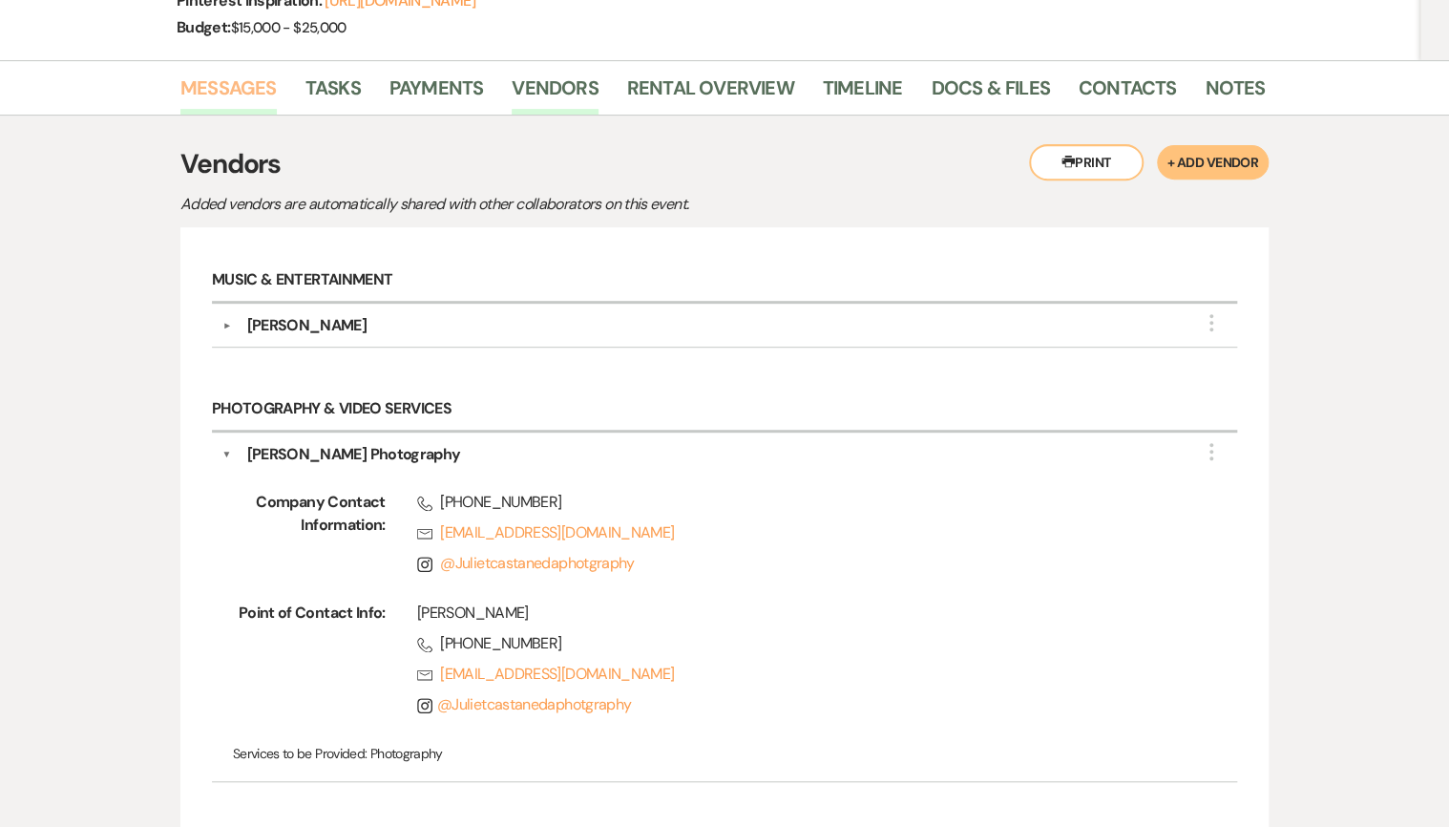
click at [254, 95] on link "Messages" at bounding box center [228, 94] width 96 height 42
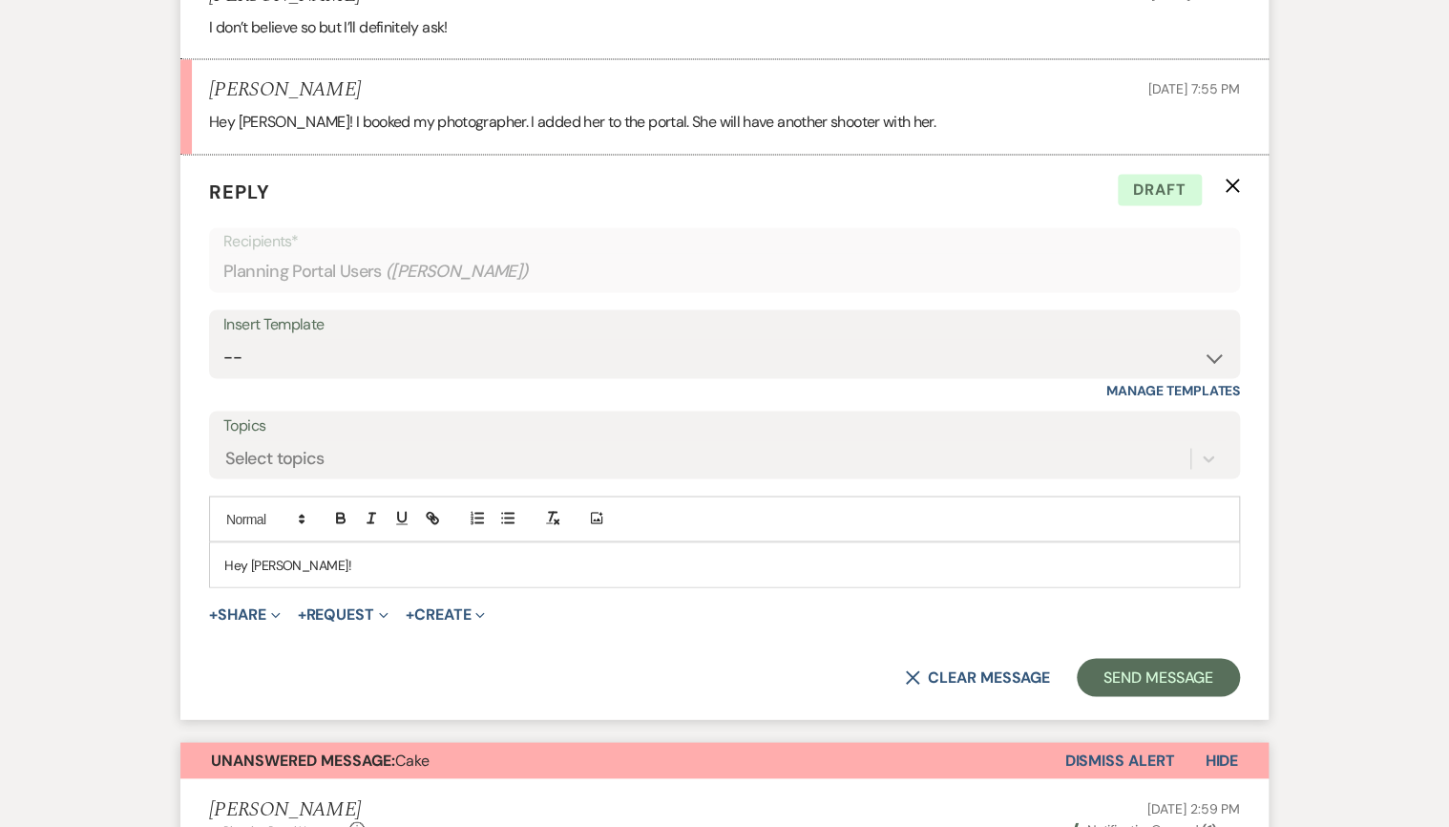
scroll to position [1387, 0]
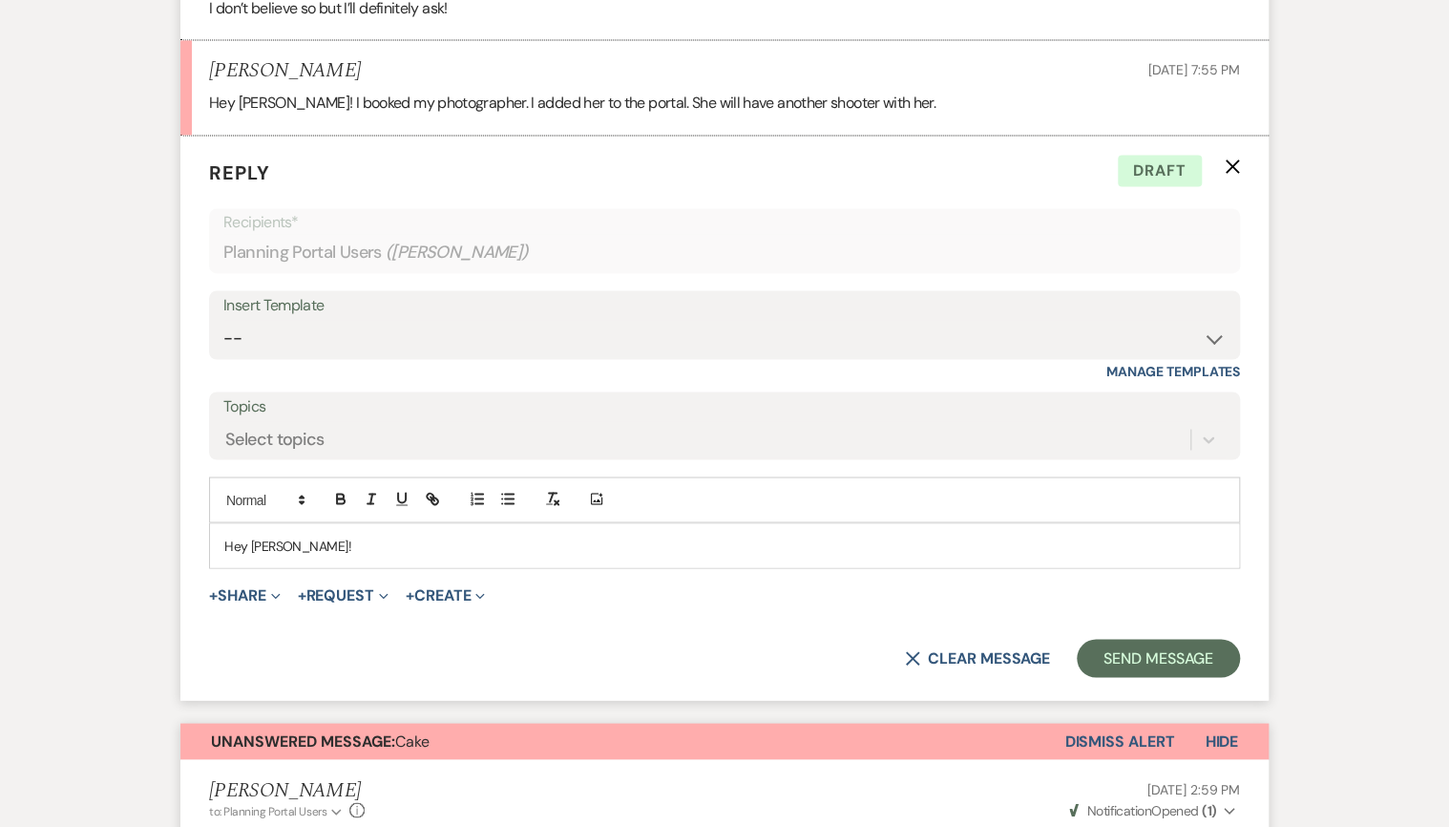
click at [377, 541] on p "Hey Julia!" at bounding box center [724, 545] width 1000 height 21
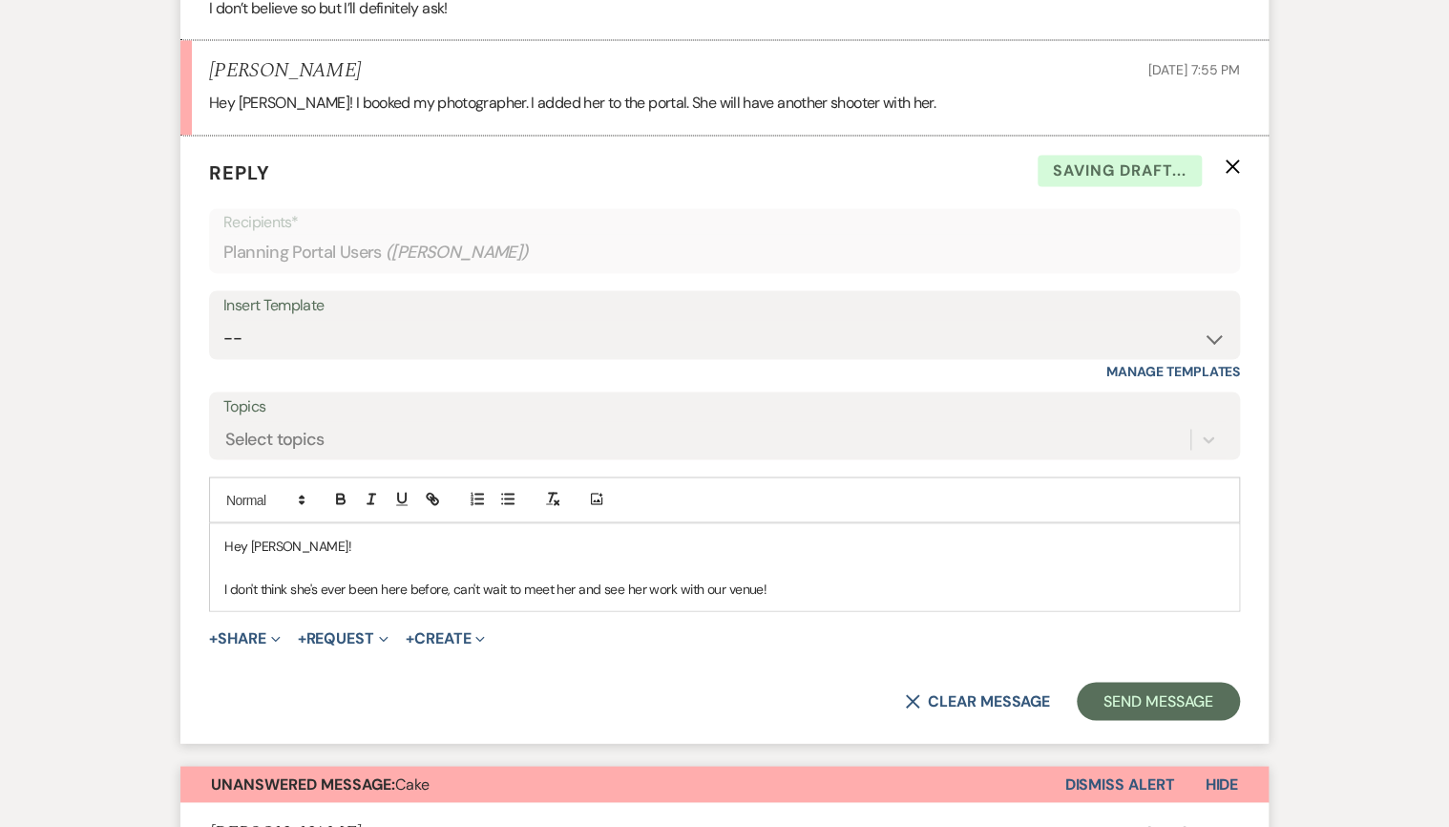
click at [224, 591] on p "I don't think she's ever been here before, can't wait to meet her and see her w…" at bounding box center [724, 588] width 1000 height 21
click at [1143, 703] on button "Send Message" at bounding box center [1158, 701] width 163 height 38
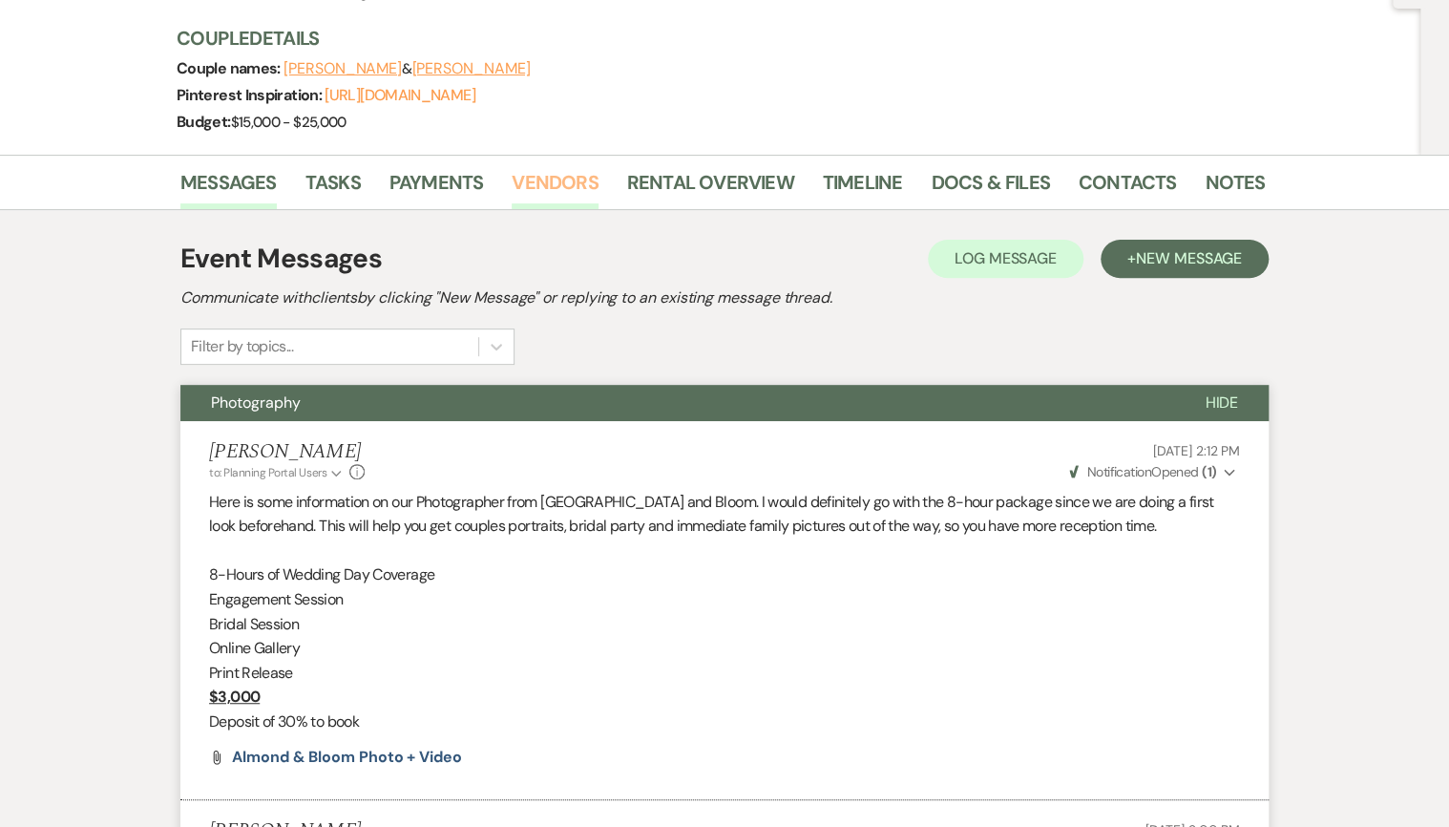
scroll to position [0, 0]
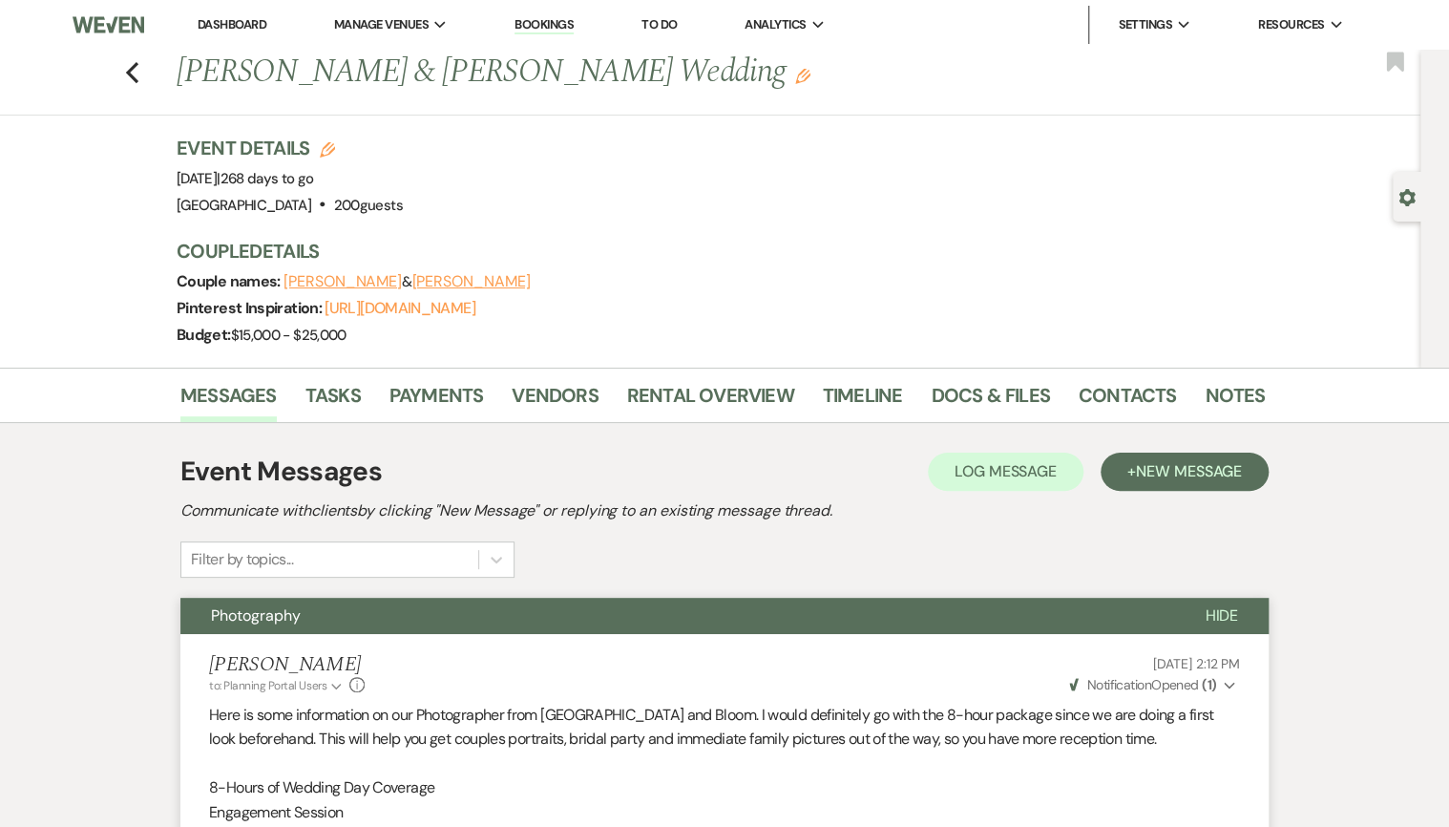
click at [535, 263] on div "Couple Details Couple names: Stephen Warino & Julia Legnon Pinterest Inspiratio…" at bounding box center [711, 293] width 1069 height 111
click at [136, 69] on use "button" at bounding box center [132, 72] width 12 height 21
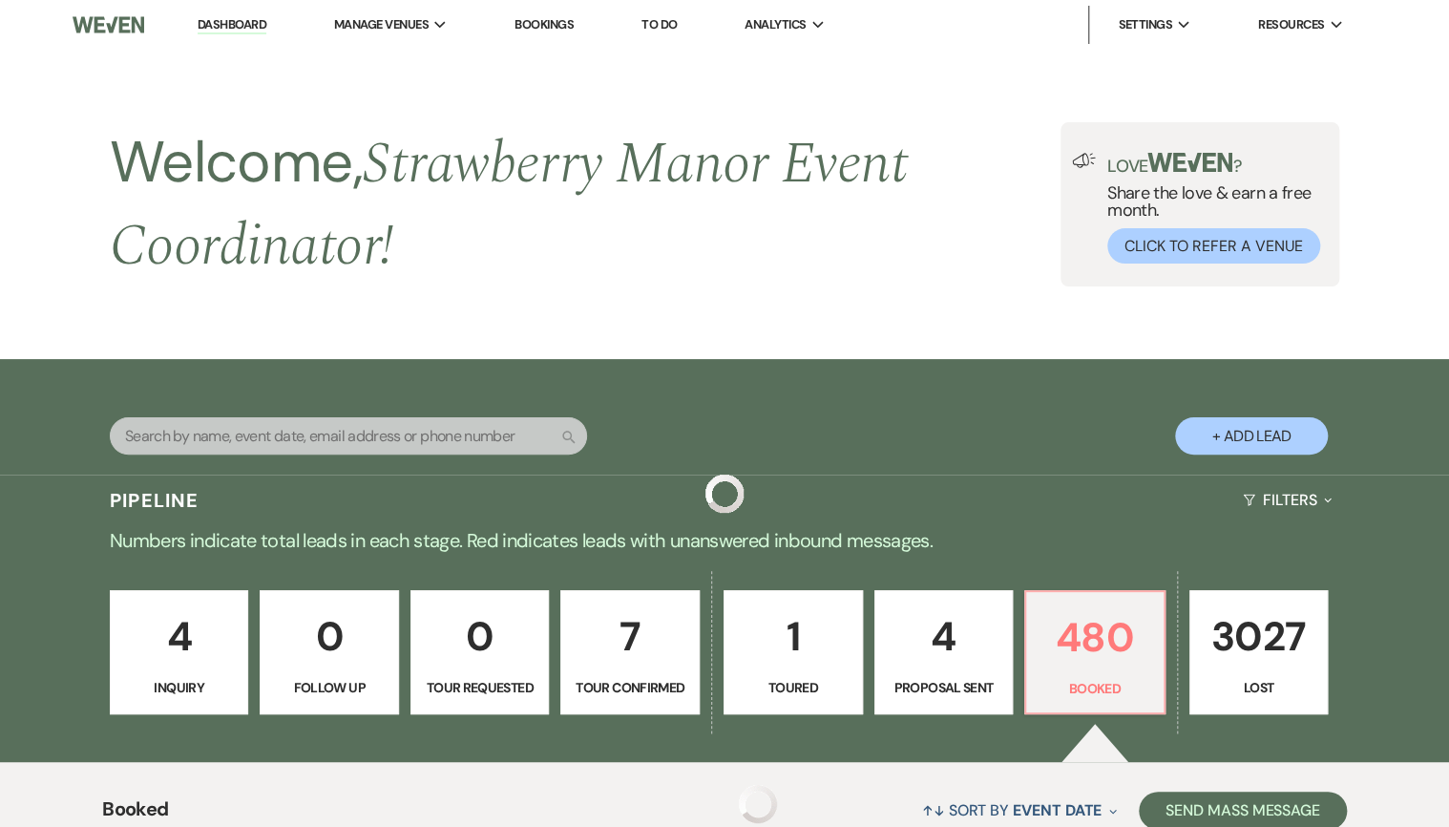
scroll to position [659, 0]
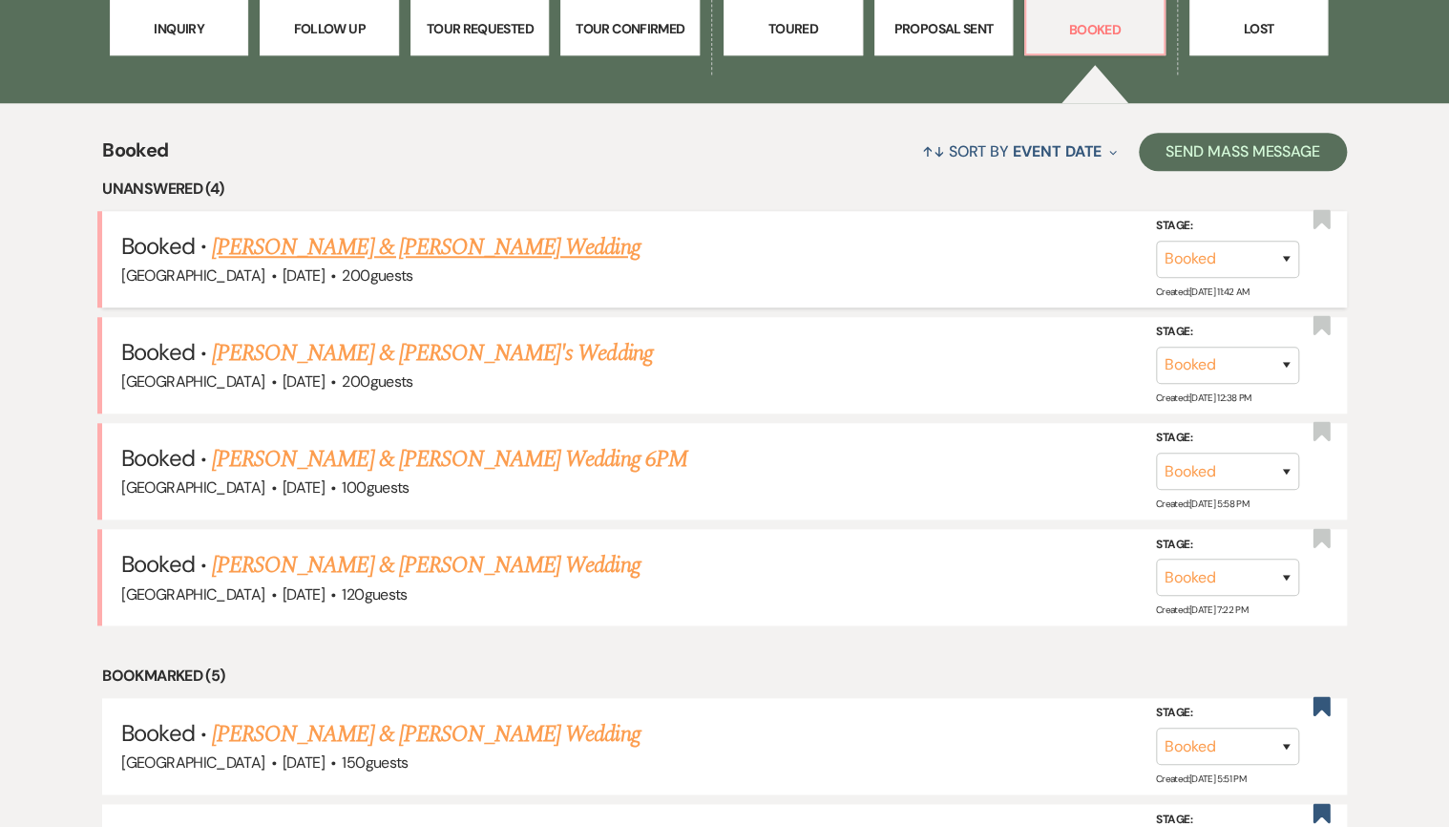
click at [466, 256] on link "Stephen Warino & Julia Legnon's Wedding" at bounding box center [426, 247] width 428 height 34
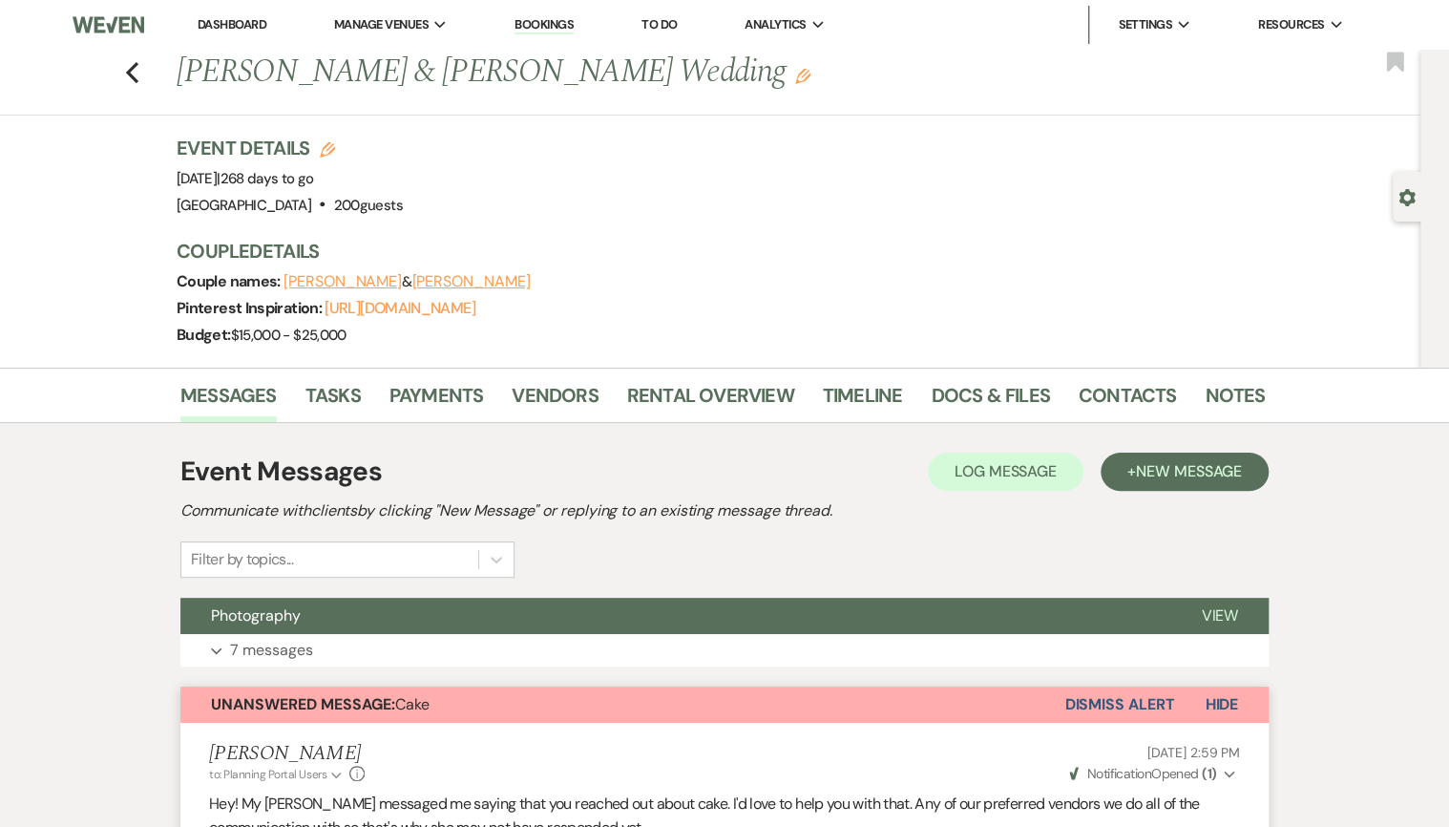
click at [1100, 703] on button "Dismiss Alert" at bounding box center [1119, 704] width 110 height 36
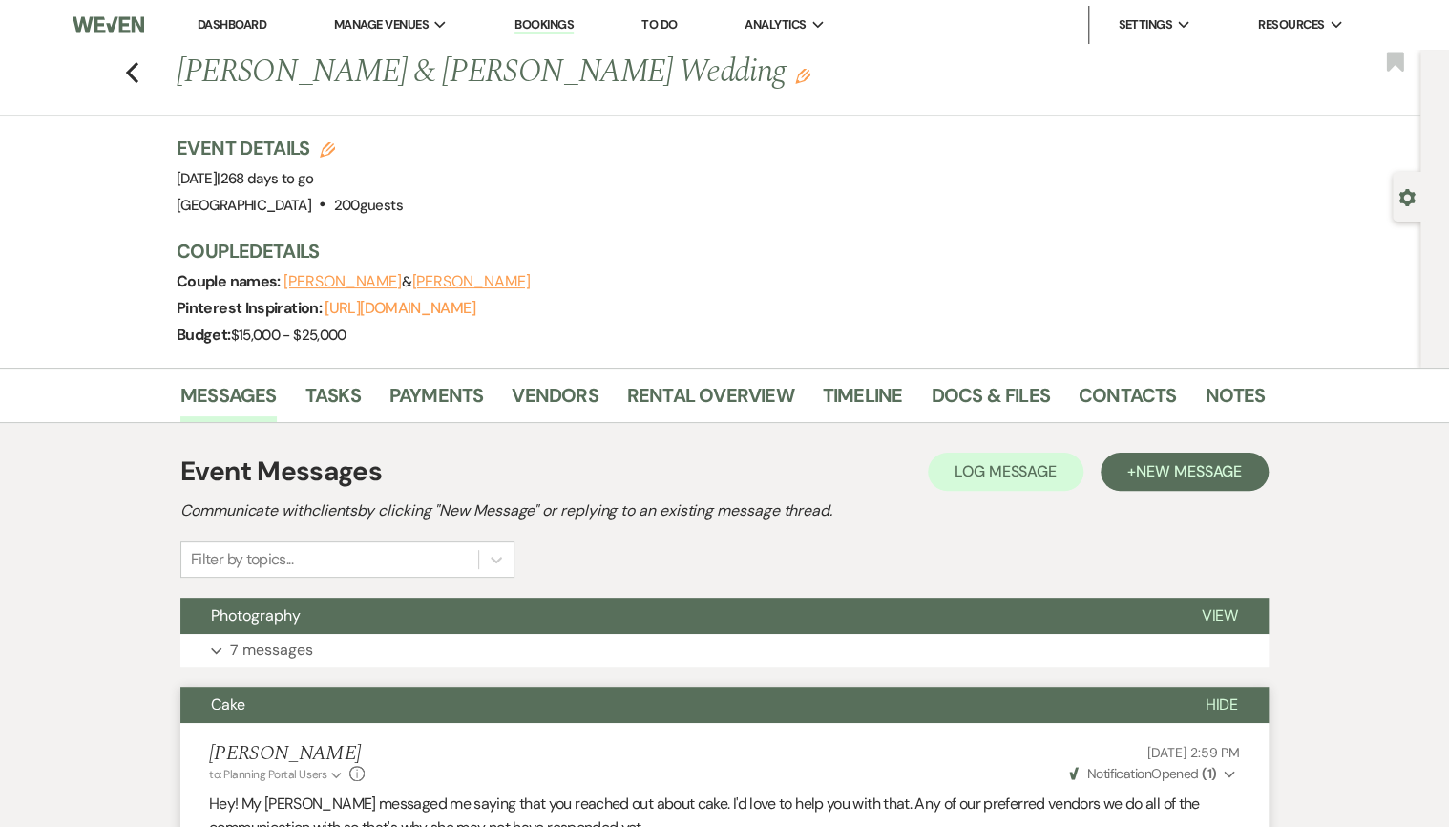
click at [1215, 712] on span "Hide" at bounding box center [1221, 704] width 33 height 20
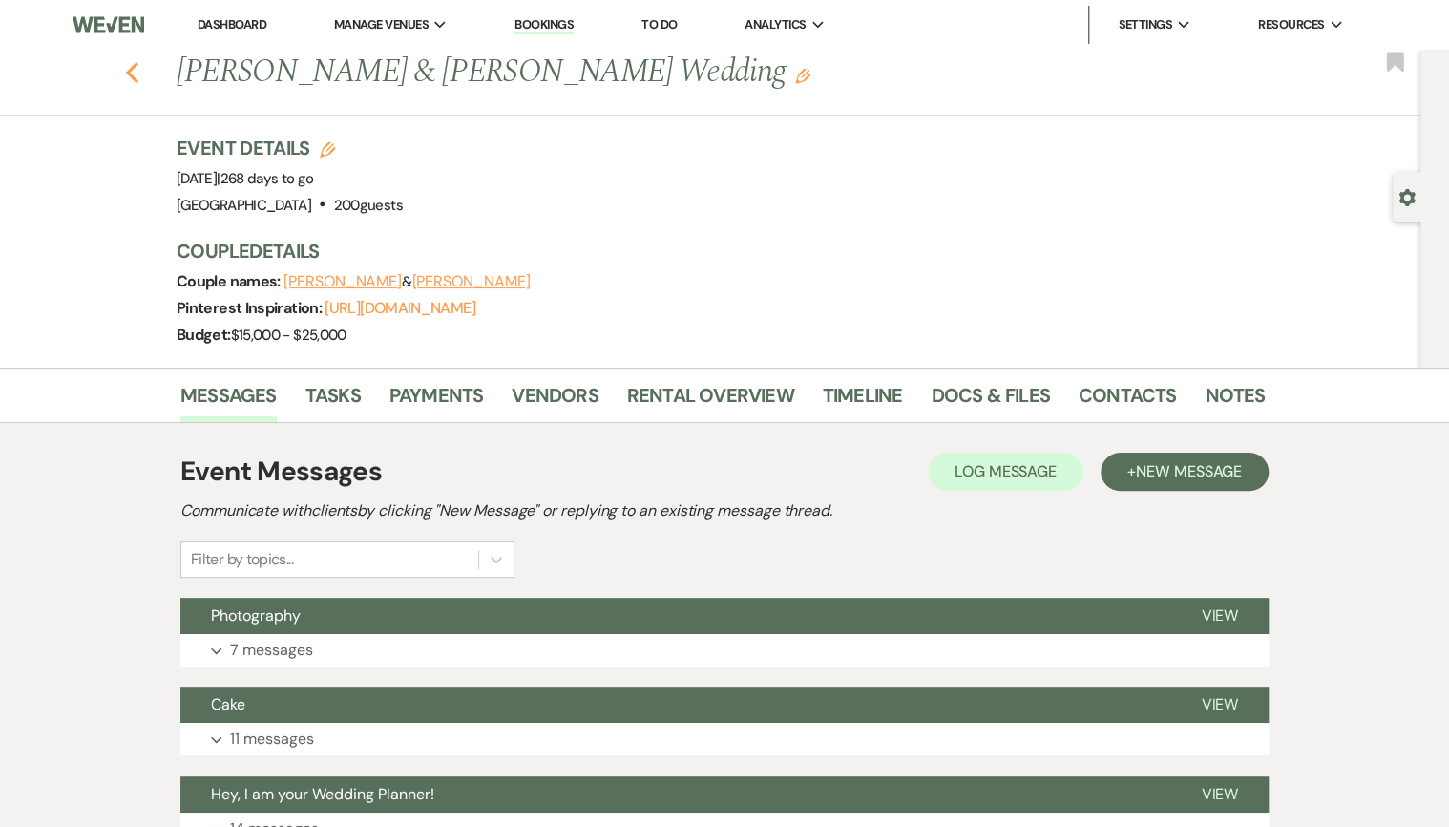
click at [137, 68] on use "button" at bounding box center [132, 72] width 12 height 21
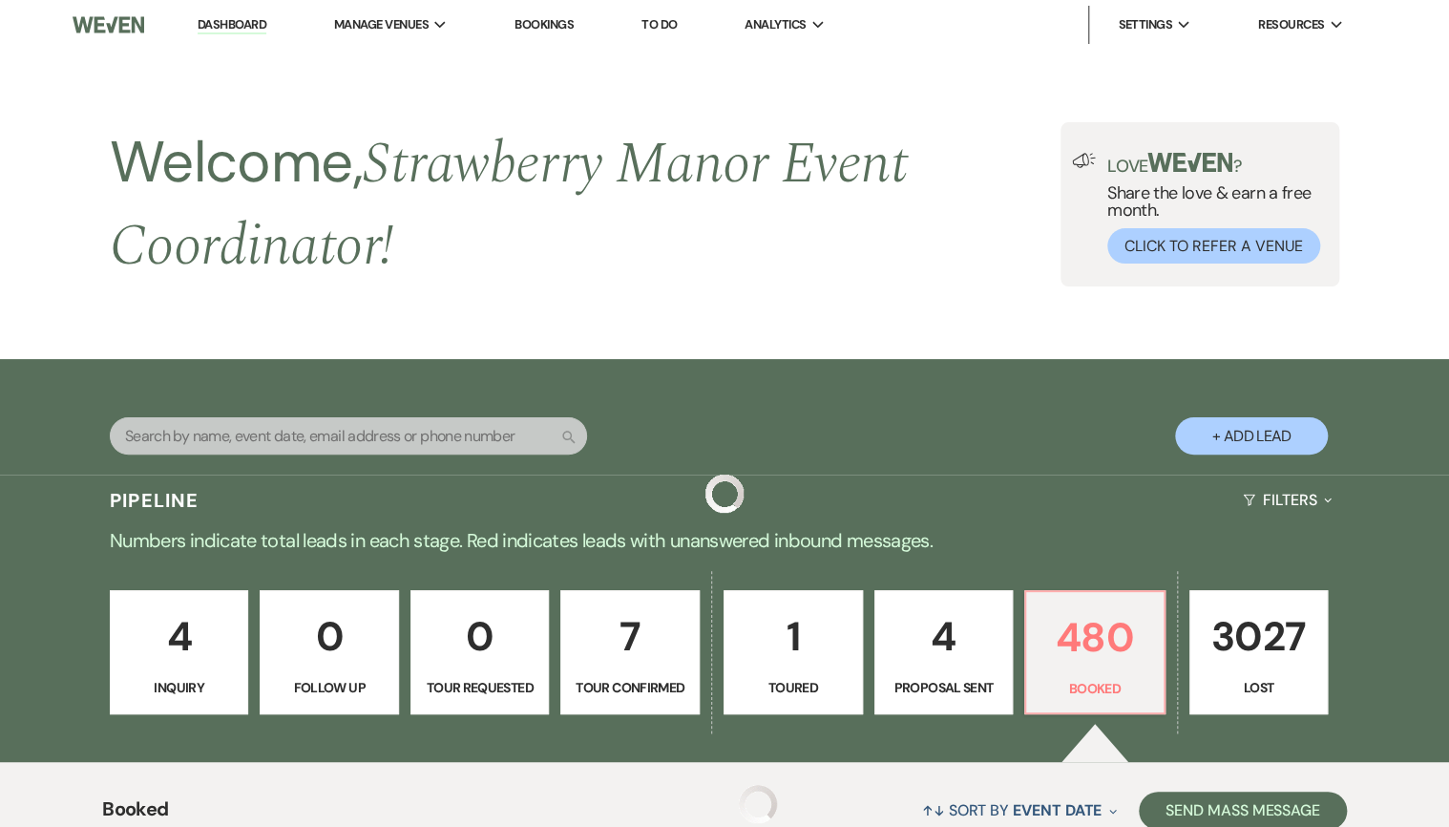
scroll to position [659, 0]
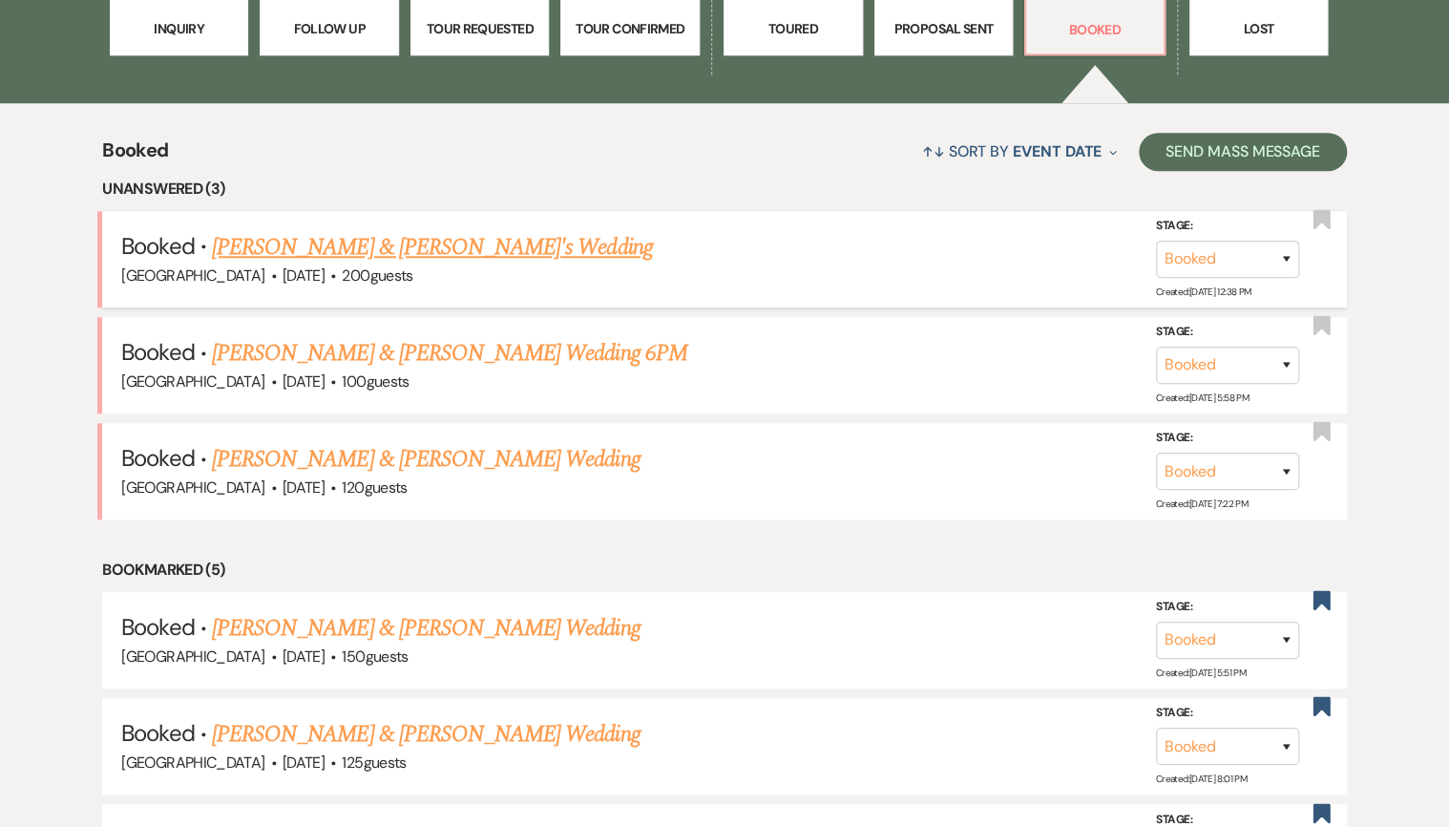
click at [446, 253] on link "Makynna Keller & Kai Major's Wedding" at bounding box center [432, 247] width 441 height 34
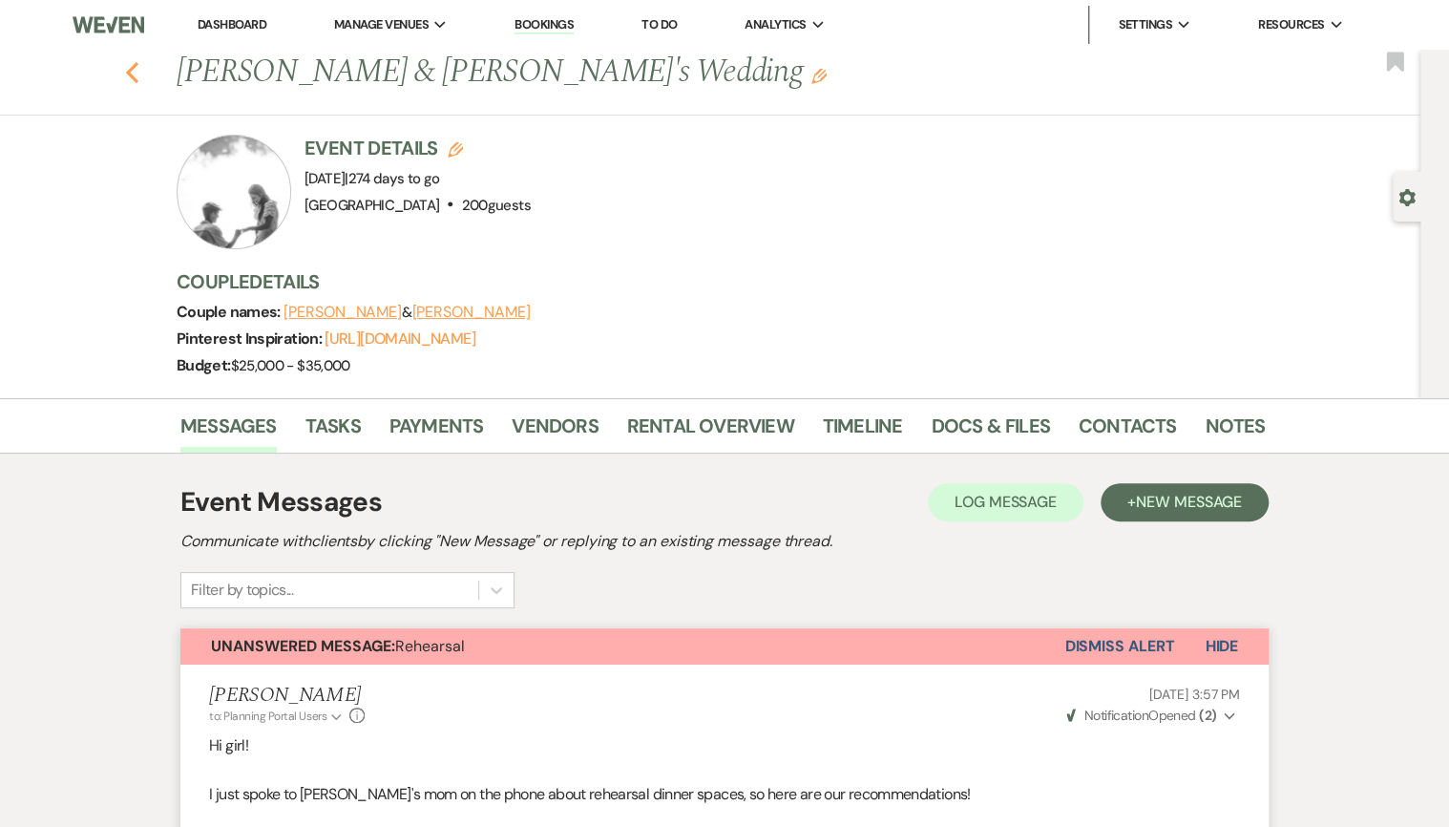
click at [136, 76] on icon "Previous" at bounding box center [132, 72] width 14 height 23
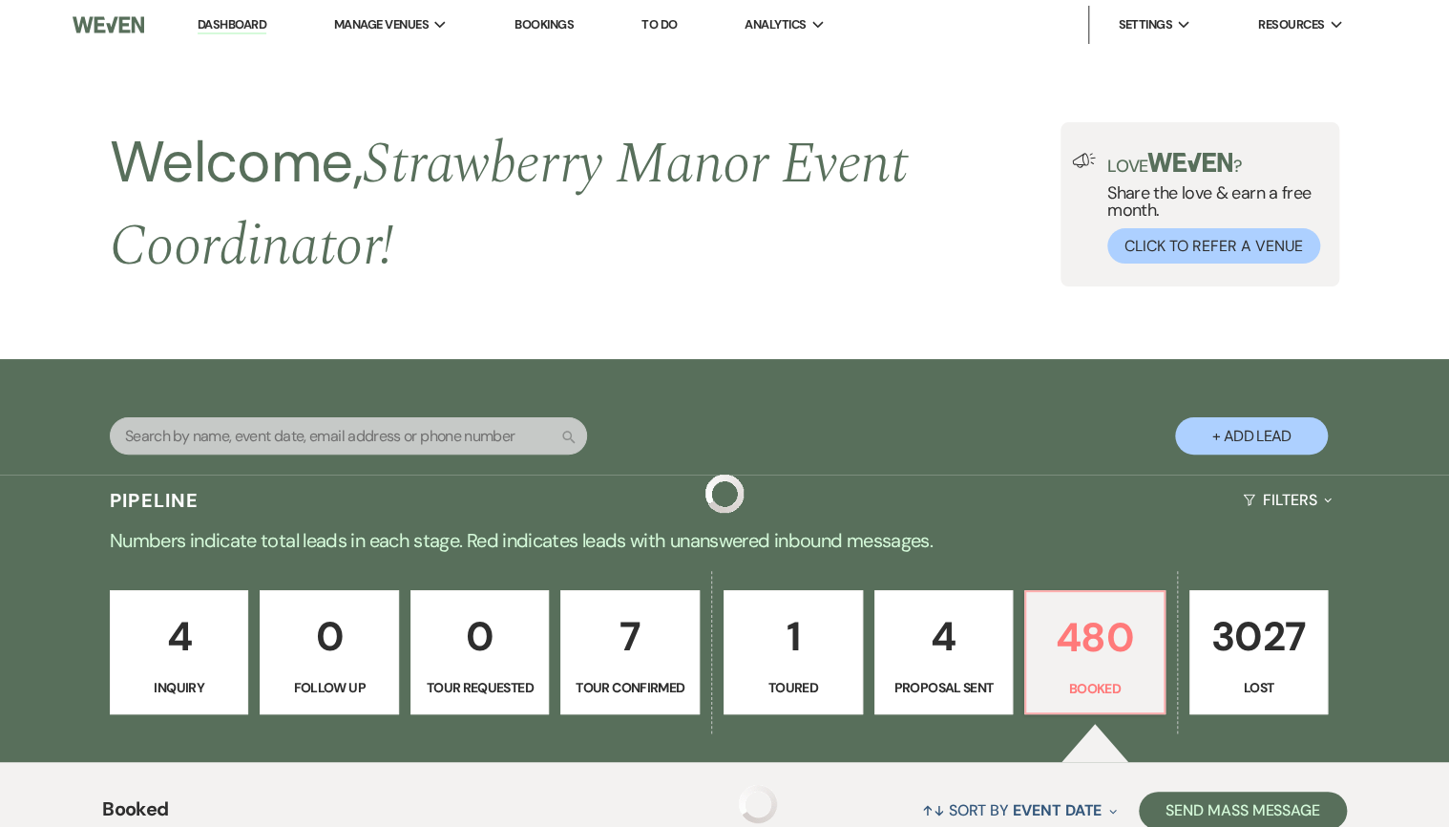
scroll to position [659, 0]
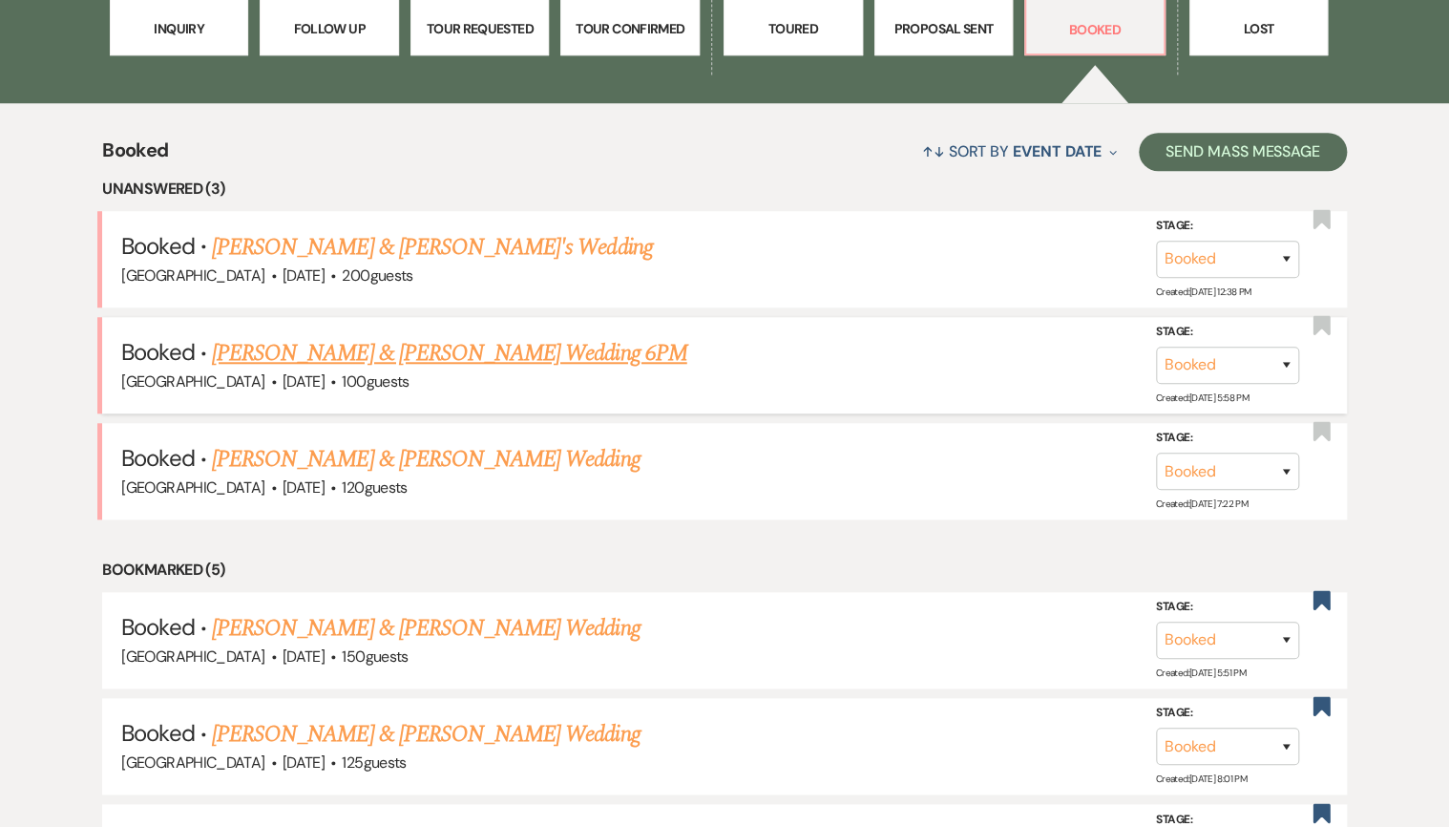
click at [345, 361] on link "Brian Skidmore & Olivia Guilbeau's Wedding 6PM" at bounding box center [449, 353] width 475 height 34
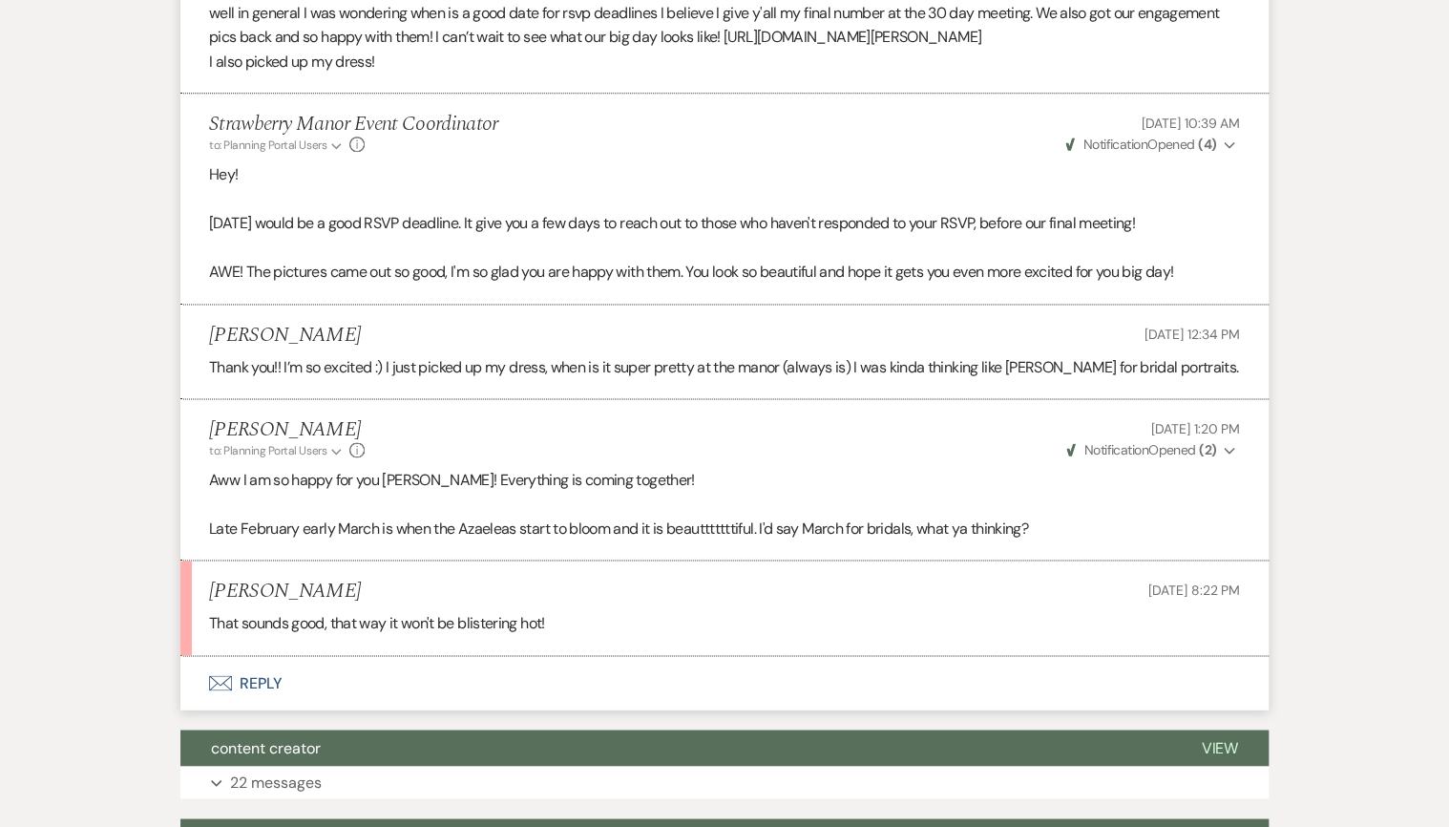
scroll to position [1222, 0]
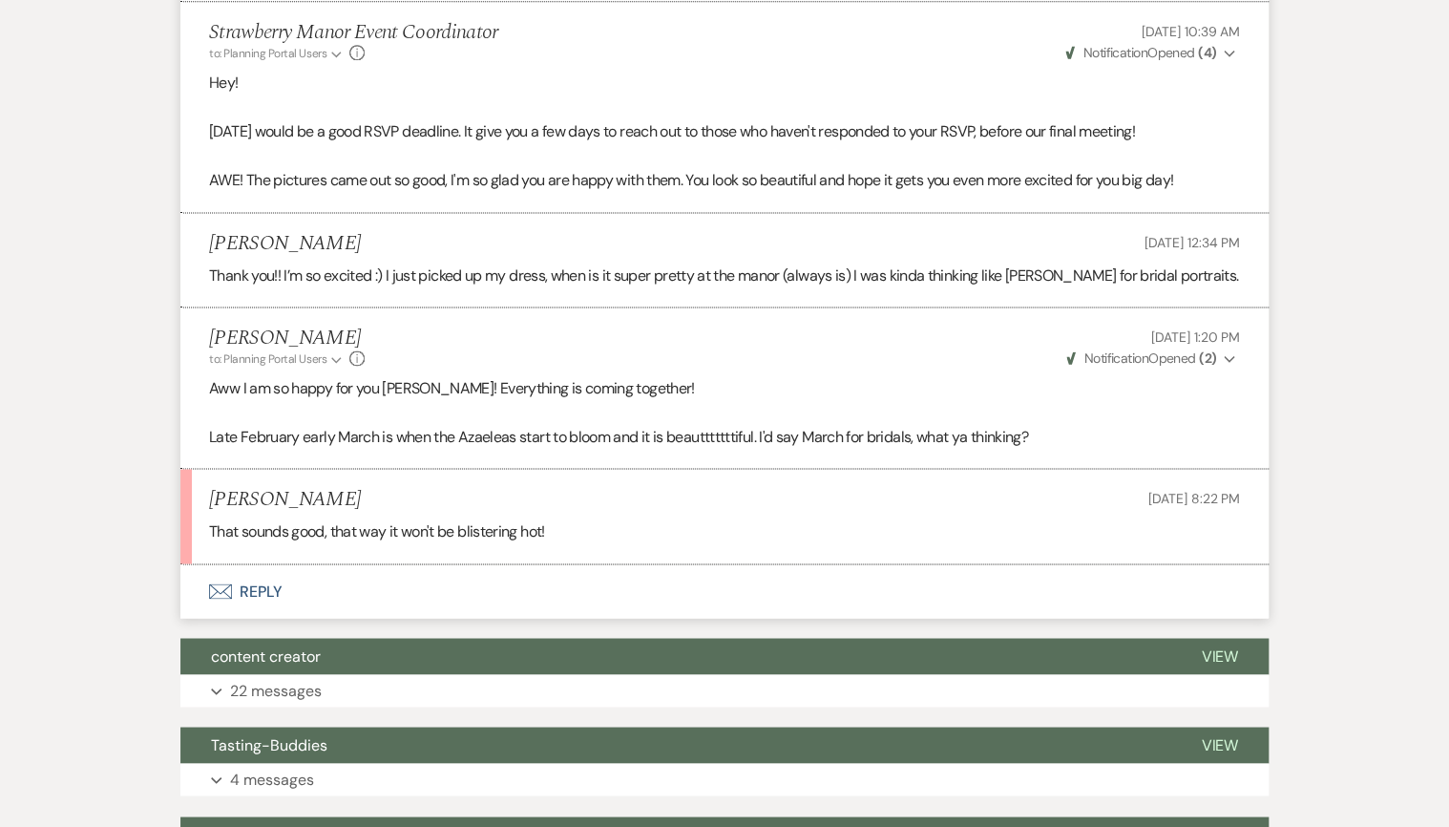
click at [263, 584] on button "Envelope Reply" at bounding box center [724, 590] width 1088 height 53
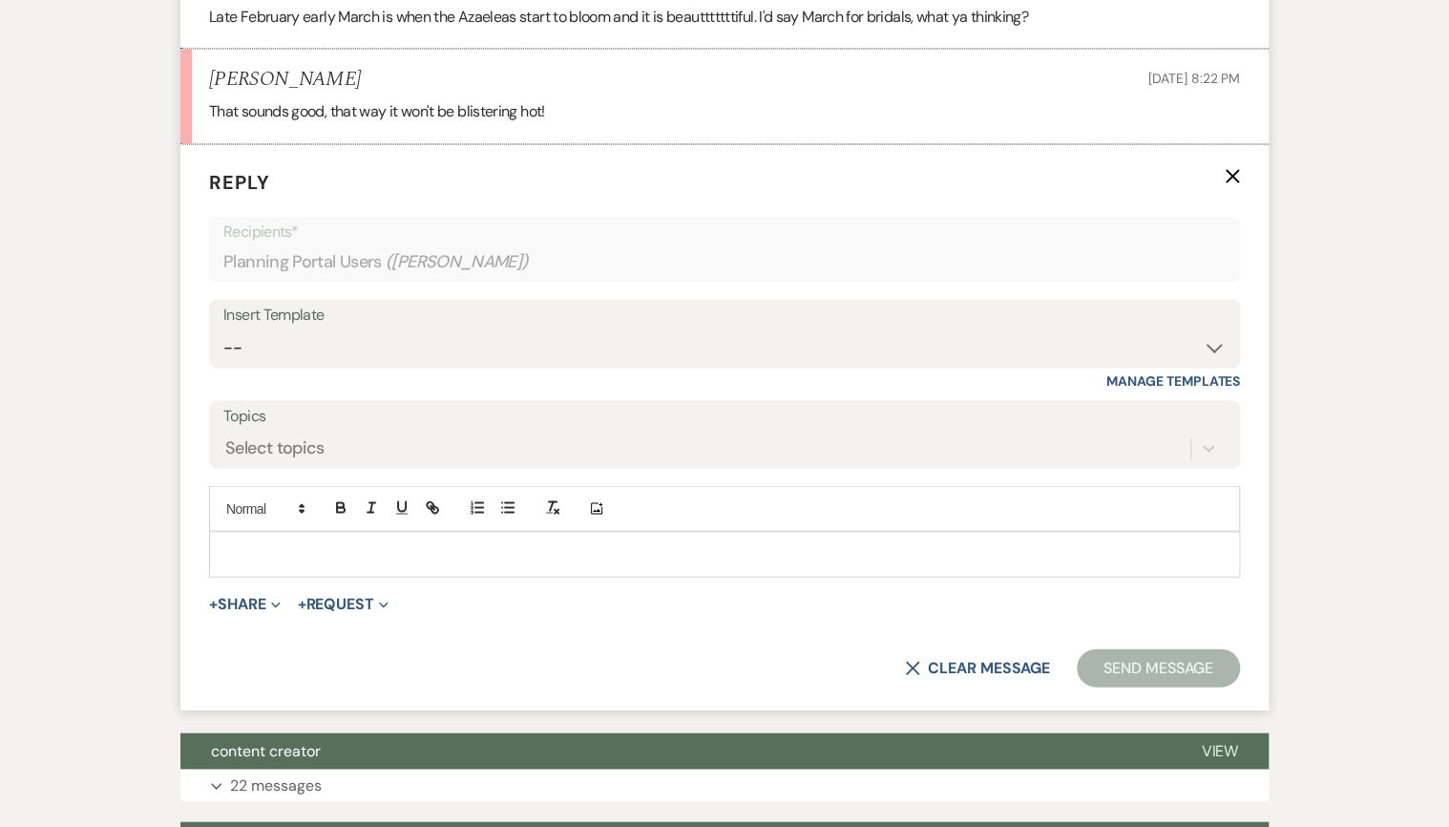
scroll to position [1653, 0]
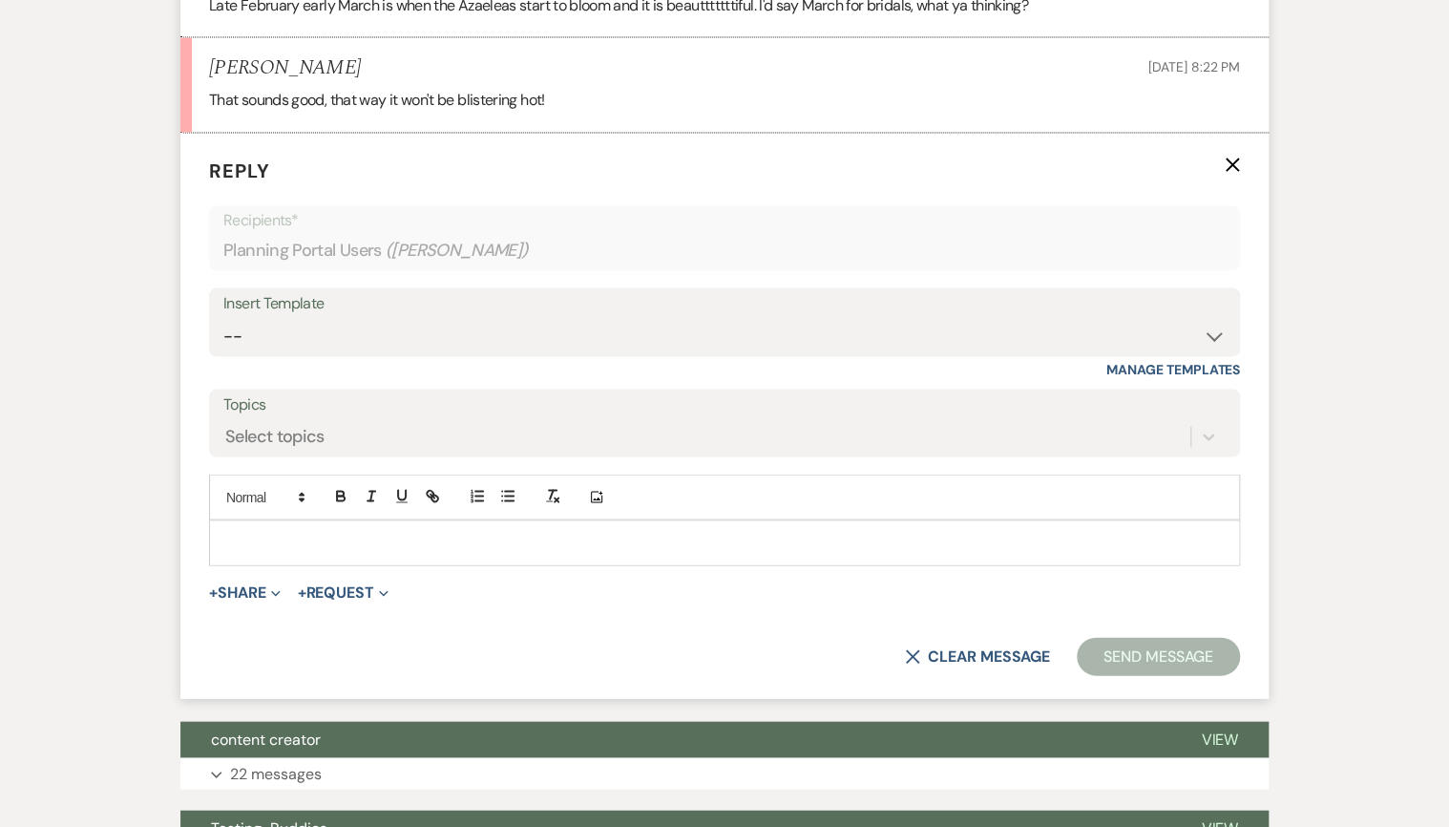
click at [520, 532] on p at bounding box center [724, 542] width 1000 height 21
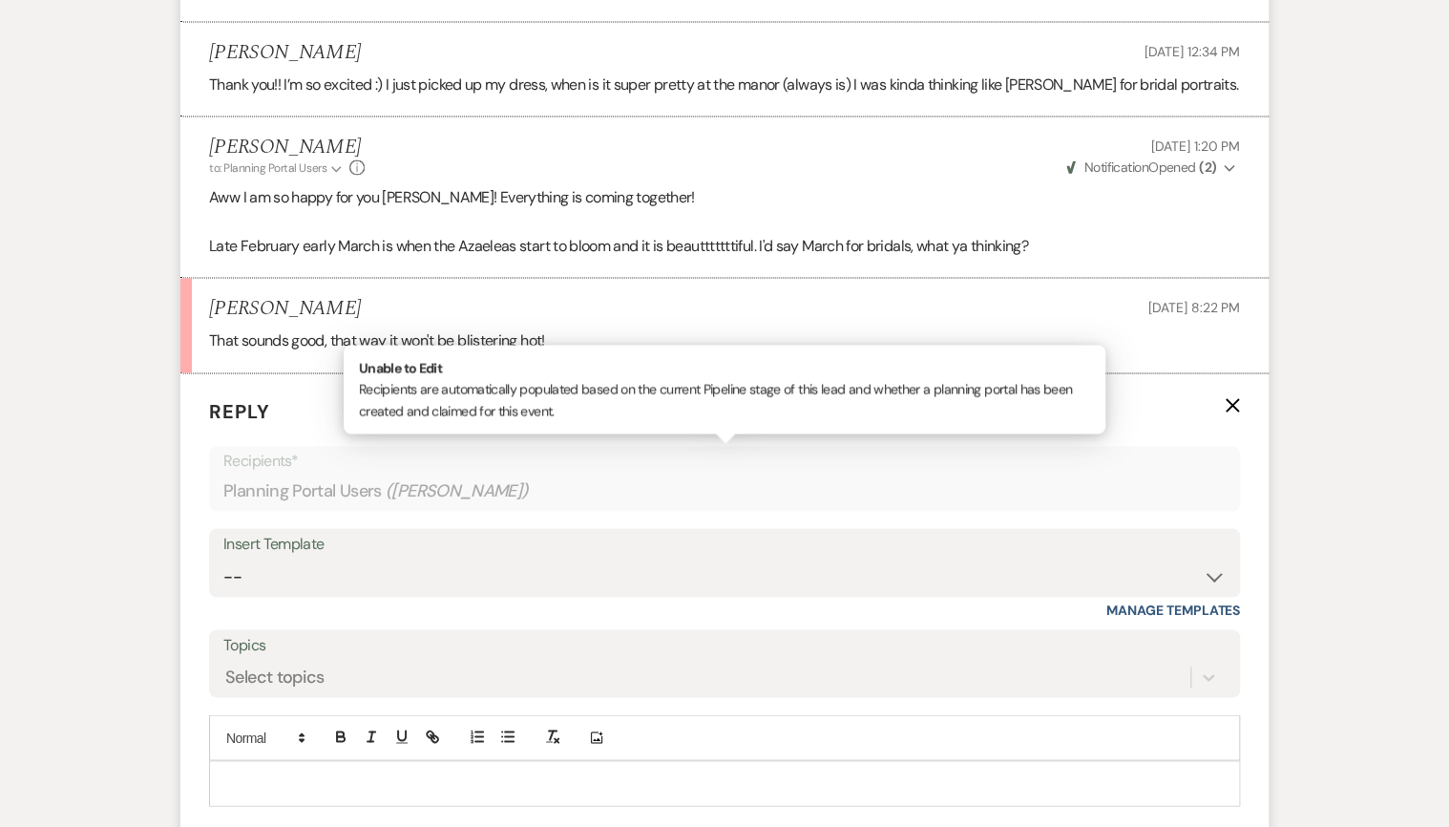
scroll to position [1577, 0]
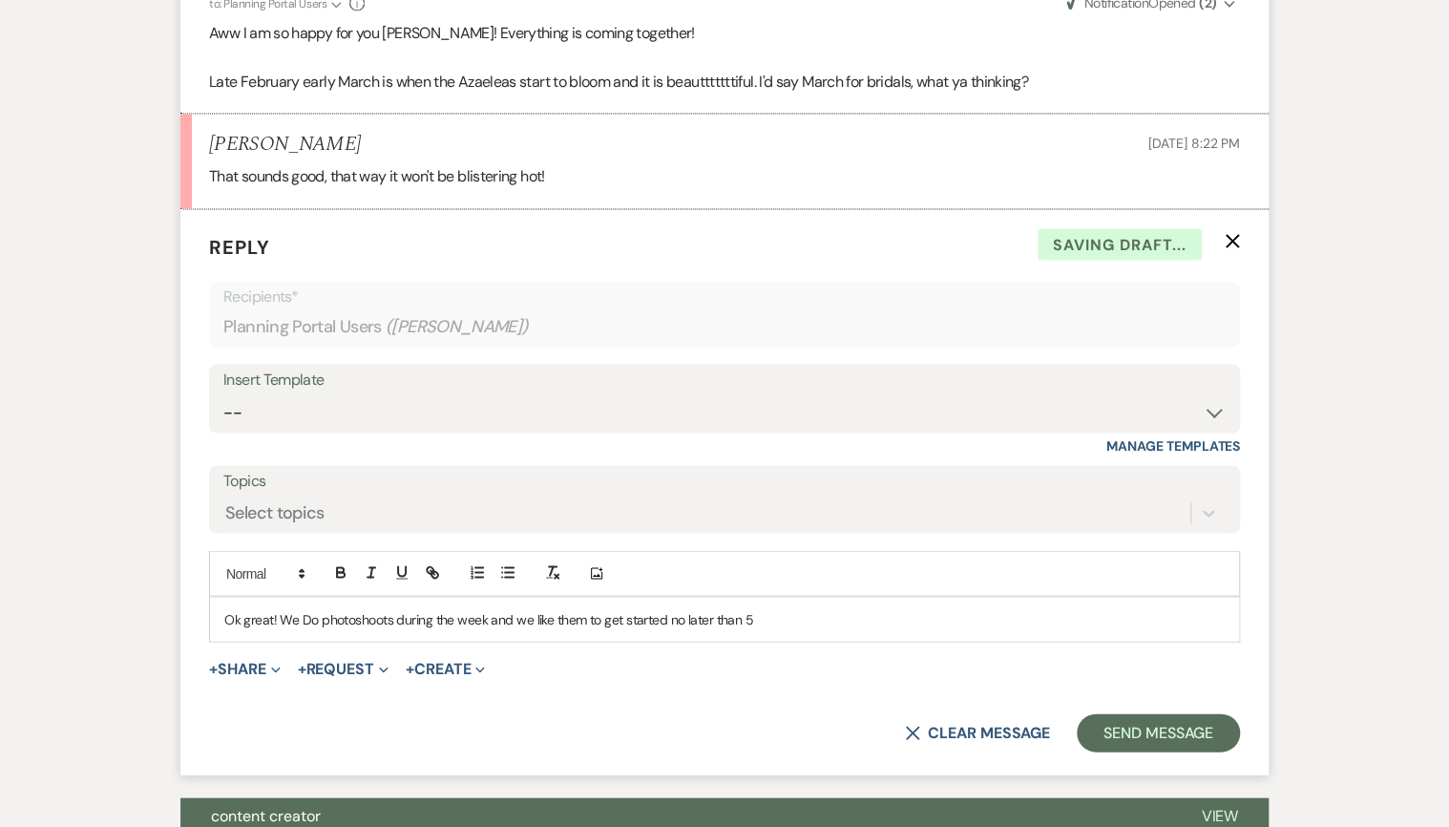
click at [310, 615] on p "Ok great! We Do photoshoots during the week and we like them to get started no …" at bounding box center [724, 618] width 1000 height 21
drag, startPoint x: 761, startPoint y: 617, endPoint x: 771, endPoint y: 614, distance: 10.9
click at [762, 617] on p "Ok great! We do photoshoots during the week and we like them to get started no …" at bounding box center [724, 618] width 1000 height 21
click at [480, 619] on p "Ok great! We do photoshoots during the week and we like them to get started no …" at bounding box center [724, 618] width 1000 height 21
drag, startPoint x: 481, startPoint y: 614, endPoint x: 394, endPoint y: 629, distance: 88.2
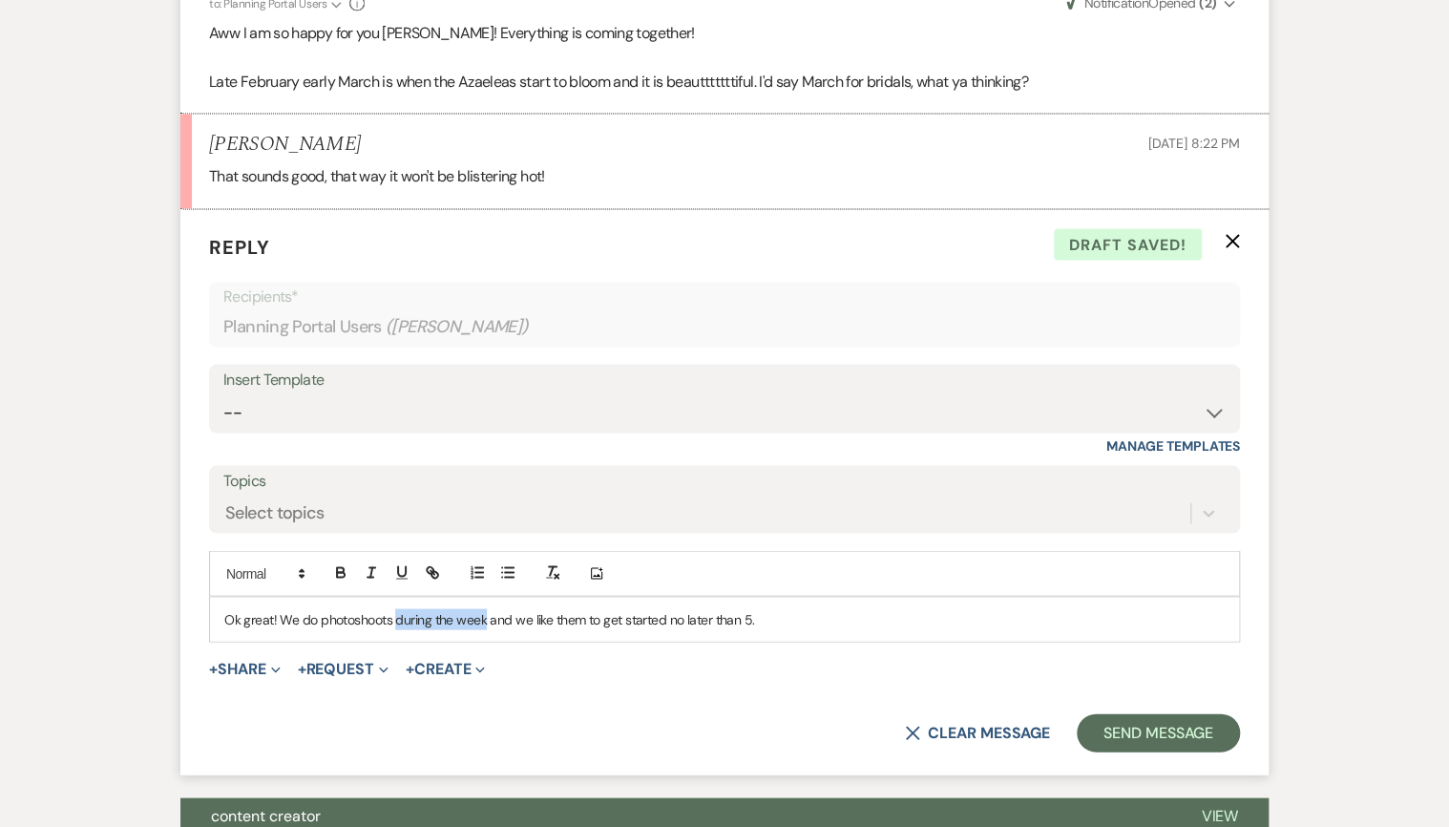
click at [394, 629] on div "Ok great! We do photoshoots during the week and we like them to get started no …" at bounding box center [724, 619] width 1029 height 44
click at [923, 626] on div "Ok great! We do photoshoots Monday-Thursday and we like them to get started no …" at bounding box center [724, 619] width 1029 height 44
drag, startPoint x: 500, startPoint y: 620, endPoint x: 775, endPoint y: 619, distance: 274.9
click at [775, 619] on p "Ok great! We do photoshoots Monday-Thursday and we like them to get started no …" at bounding box center [724, 618] width 1000 height 21
click at [703, 618] on p "Ok great! We do photoshoots Monday-Thursday and we like them to get started no …" at bounding box center [724, 618] width 1000 height 21
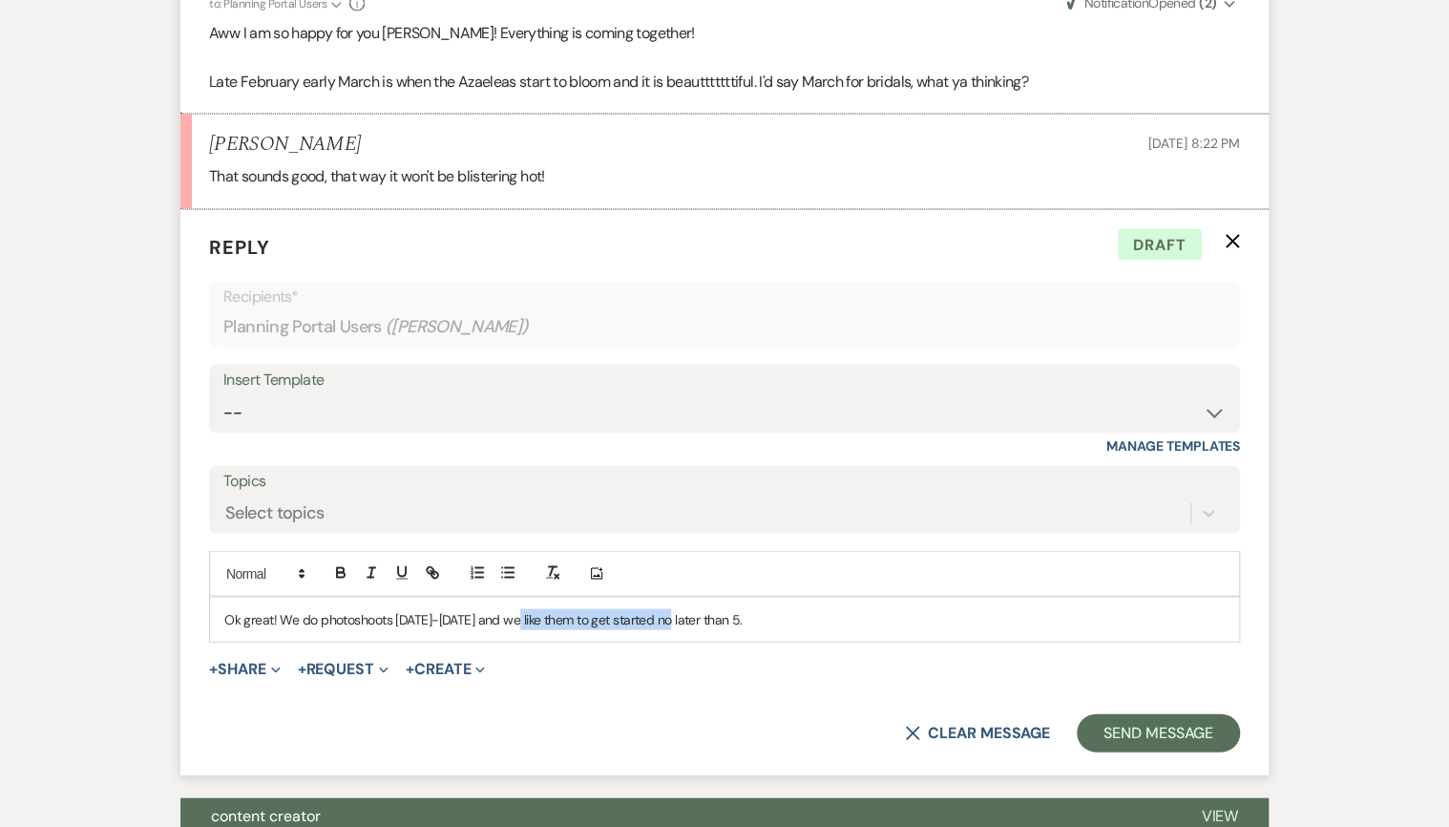
drag, startPoint x: 526, startPoint y: 617, endPoint x: 687, endPoint y: 620, distance: 161.4
click at [683, 618] on p "Ok great! We do photoshoots Monday-Thursday and we like them to get started no …" at bounding box center [724, 618] width 1000 height 21
click at [894, 621] on p "Ok great! We do photoshoots Monday-Thursday and starting no later than 5." at bounding box center [724, 618] width 1000 height 21
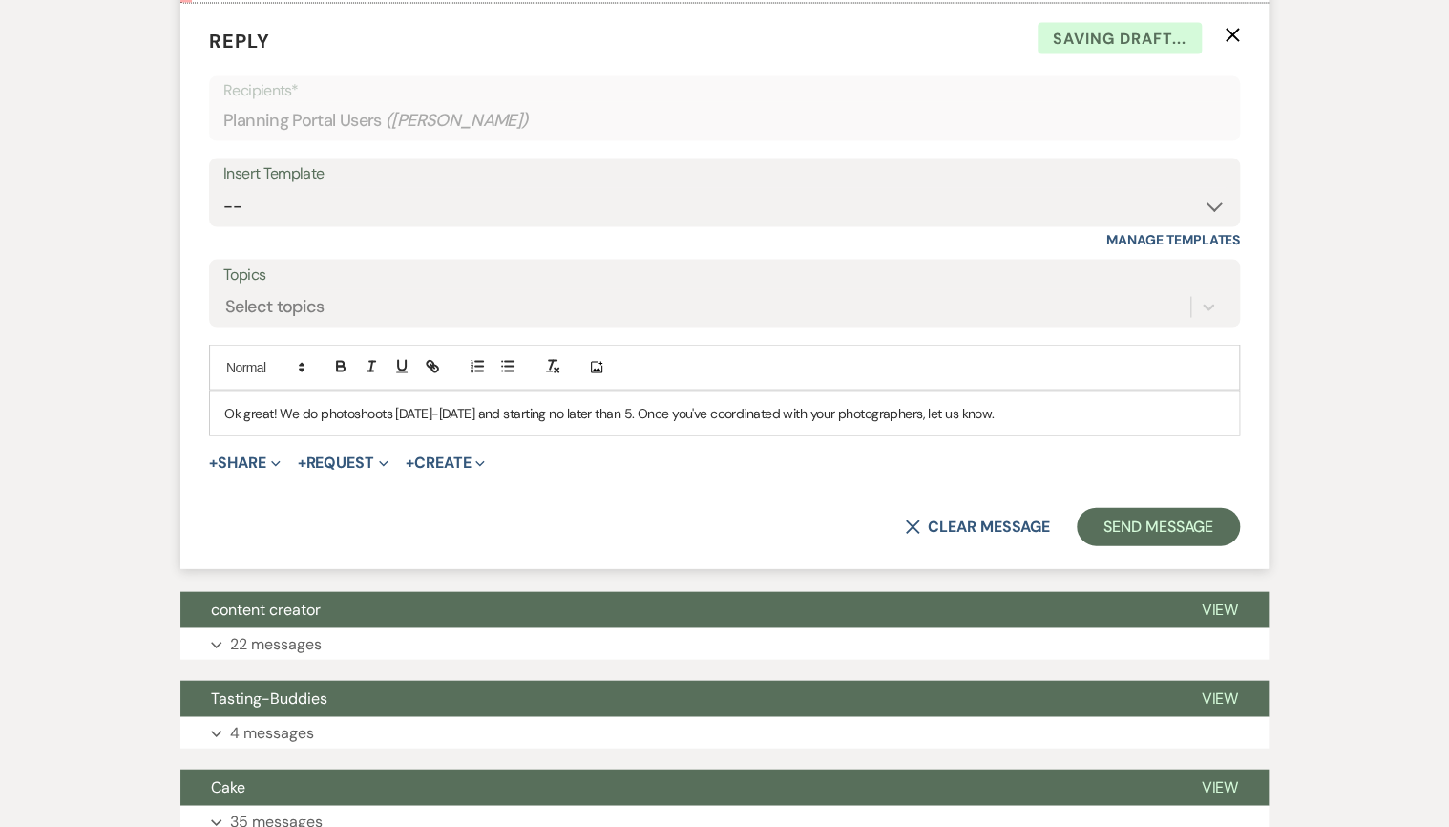
scroll to position [1806, 0]
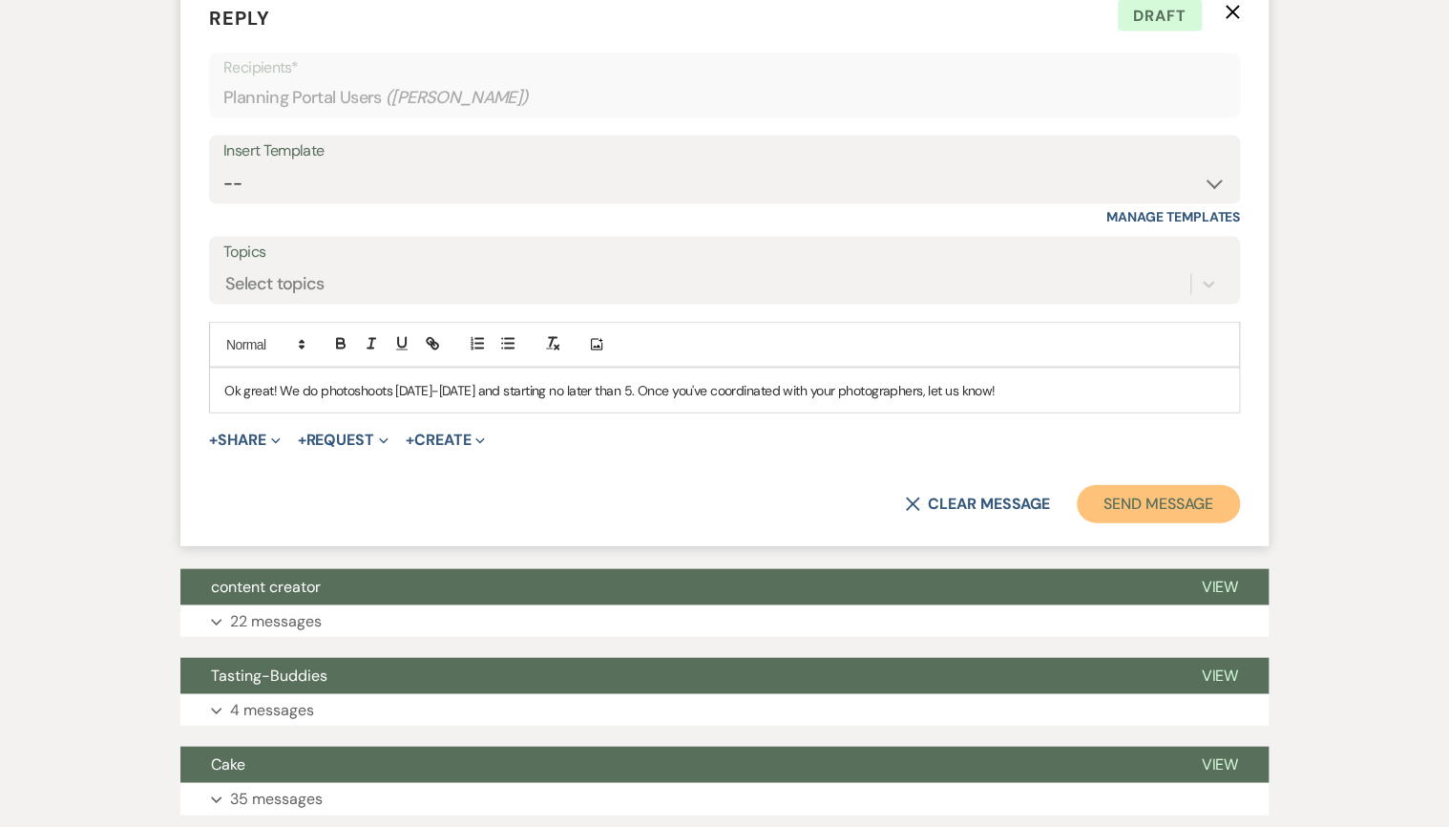
click at [1184, 497] on button "Send Message" at bounding box center [1158, 503] width 163 height 38
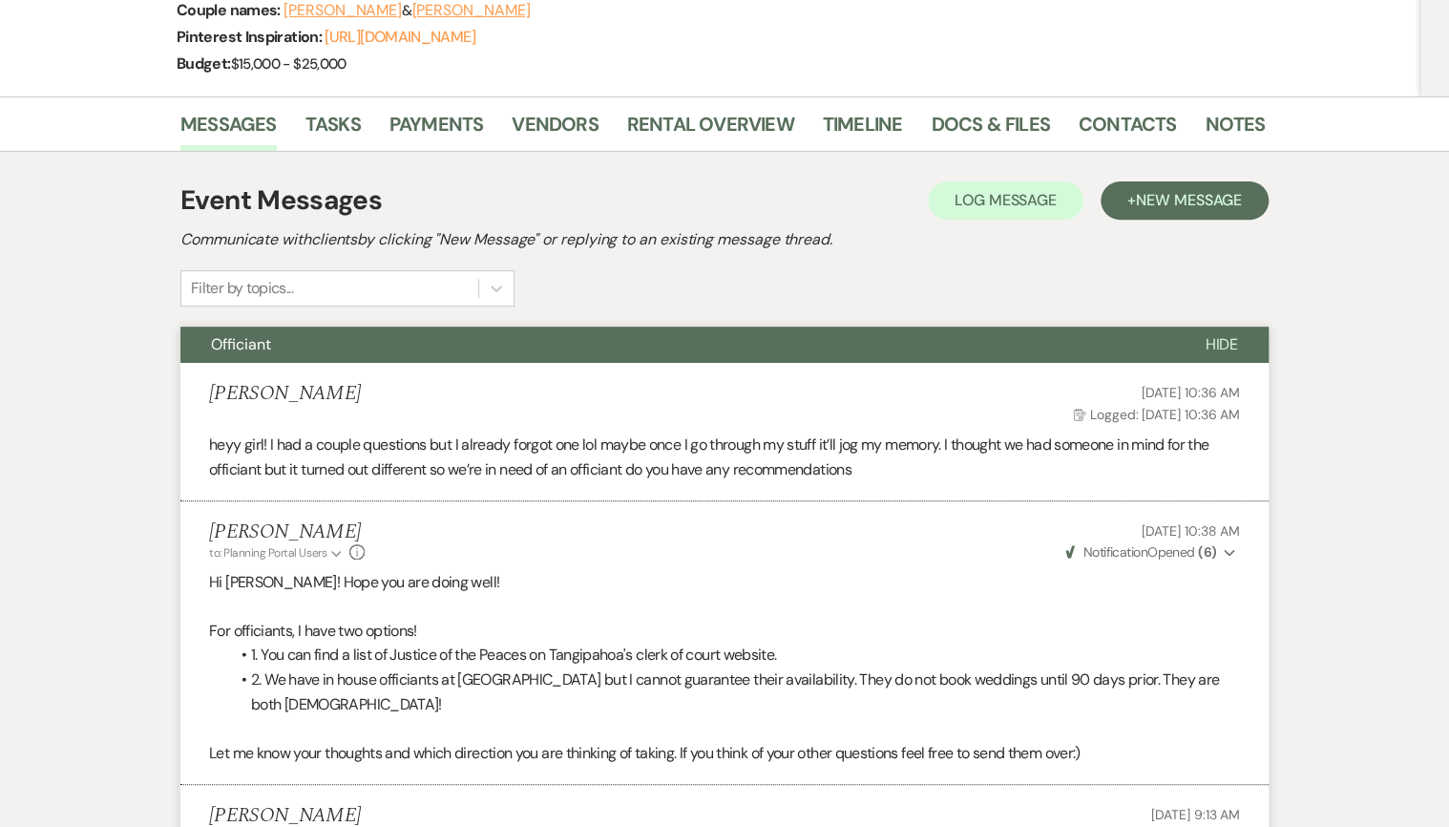
scroll to position [0, 0]
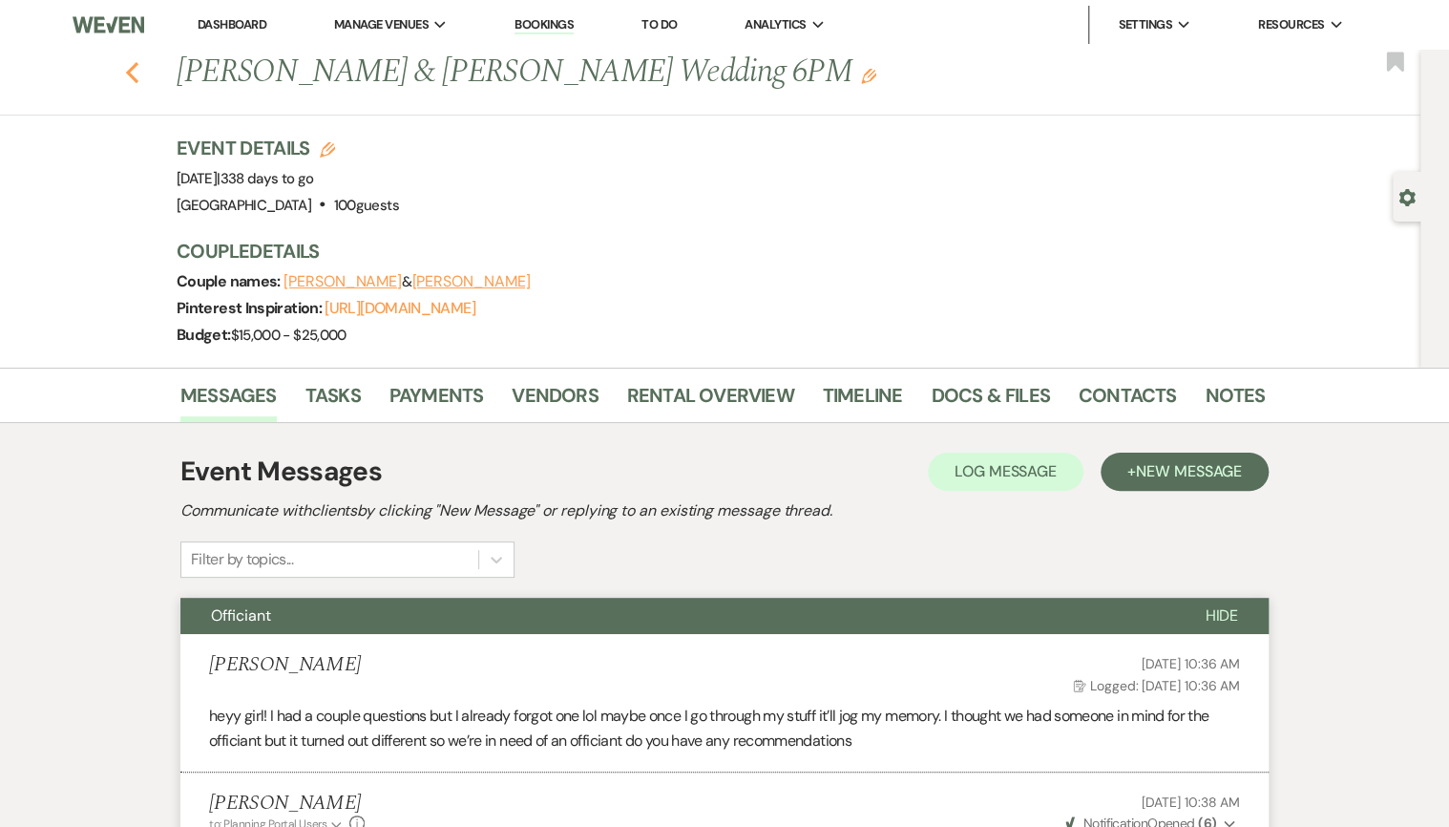
click at [131, 69] on icon "Previous" at bounding box center [132, 72] width 14 height 23
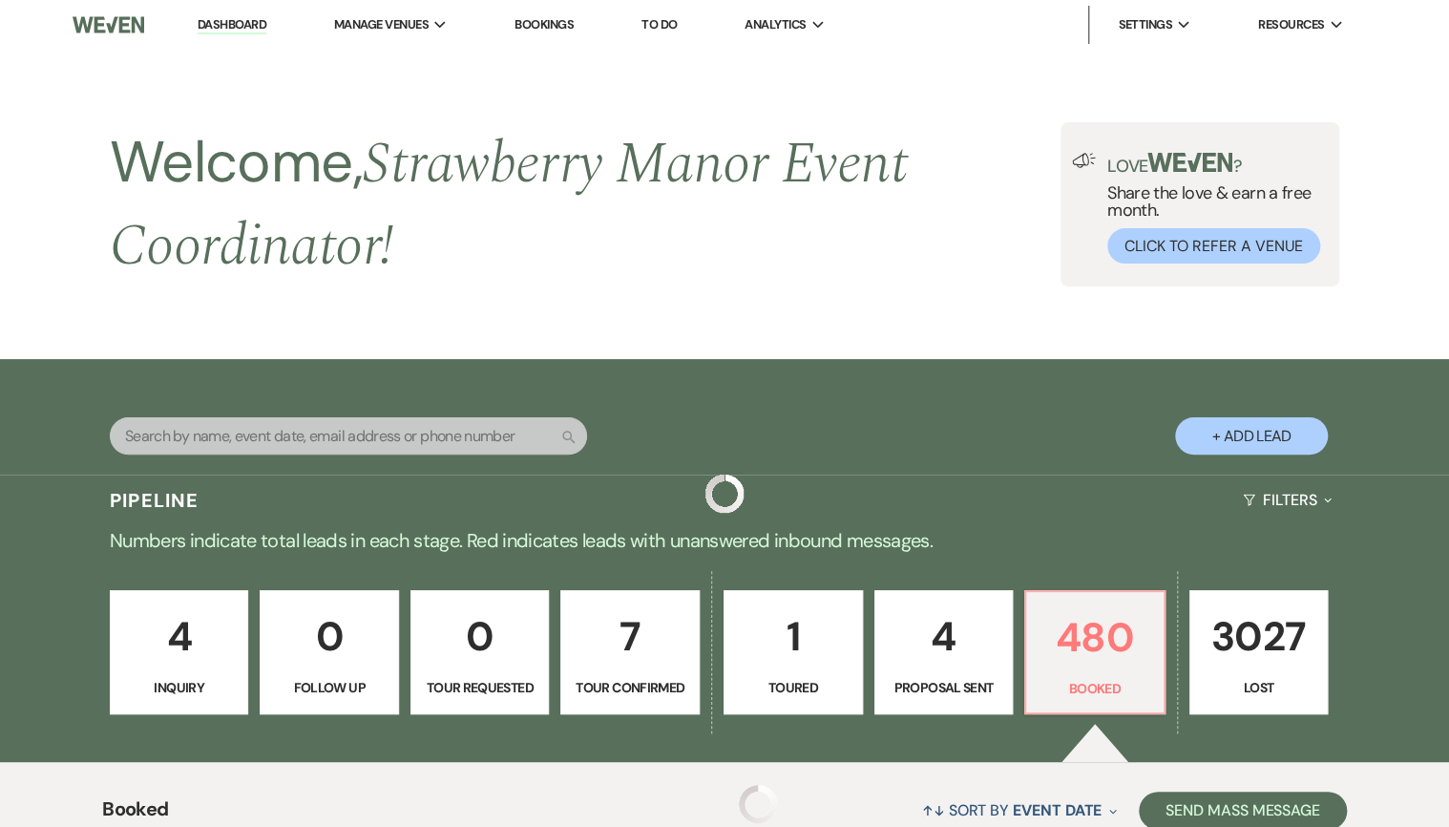
scroll to position [659, 0]
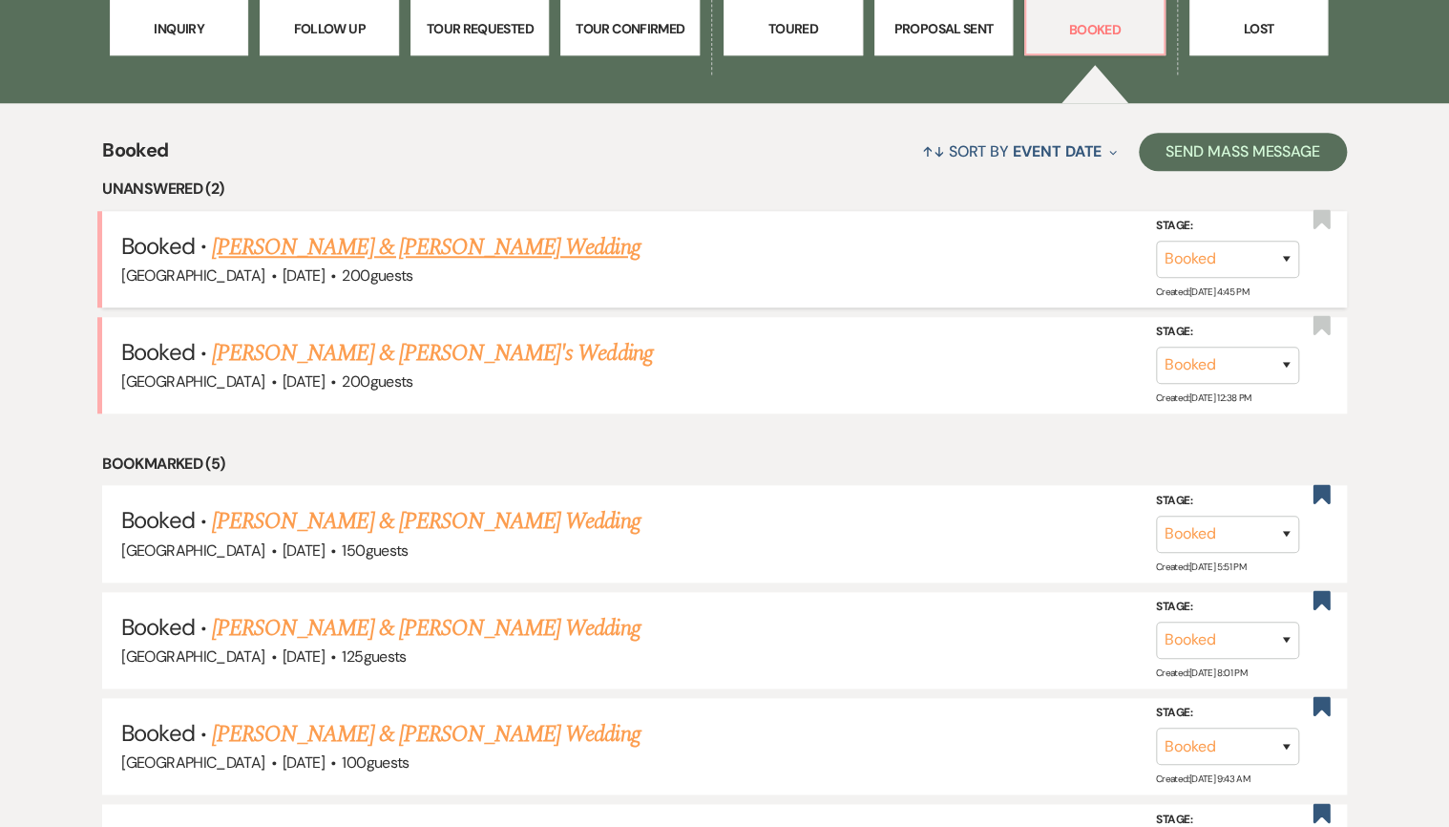
click at [304, 259] on link "Hunter Hollie & Hailey Giaratano's Wedding" at bounding box center [426, 247] width 428 height 34
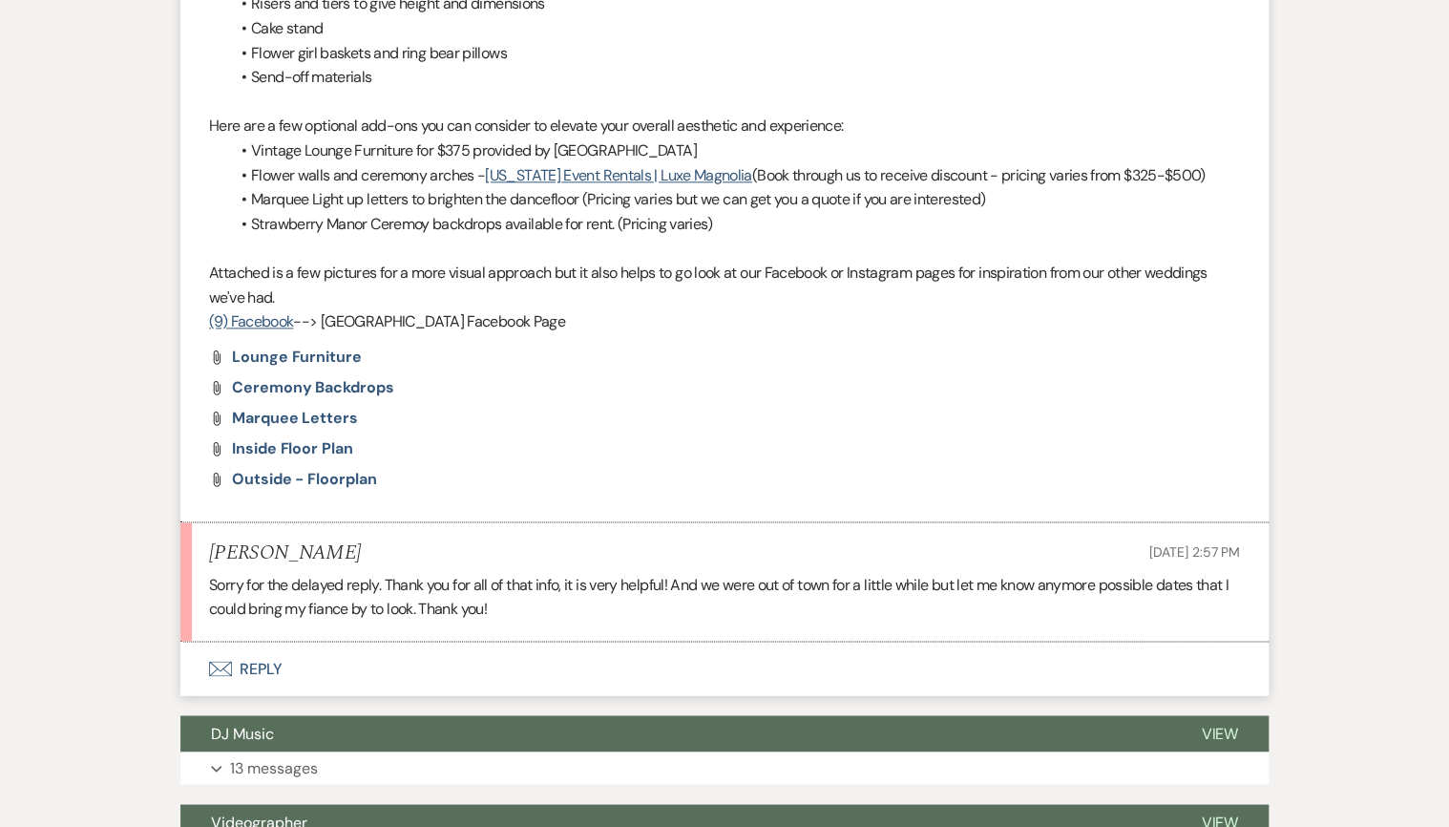
scroll to position [1451, 0]
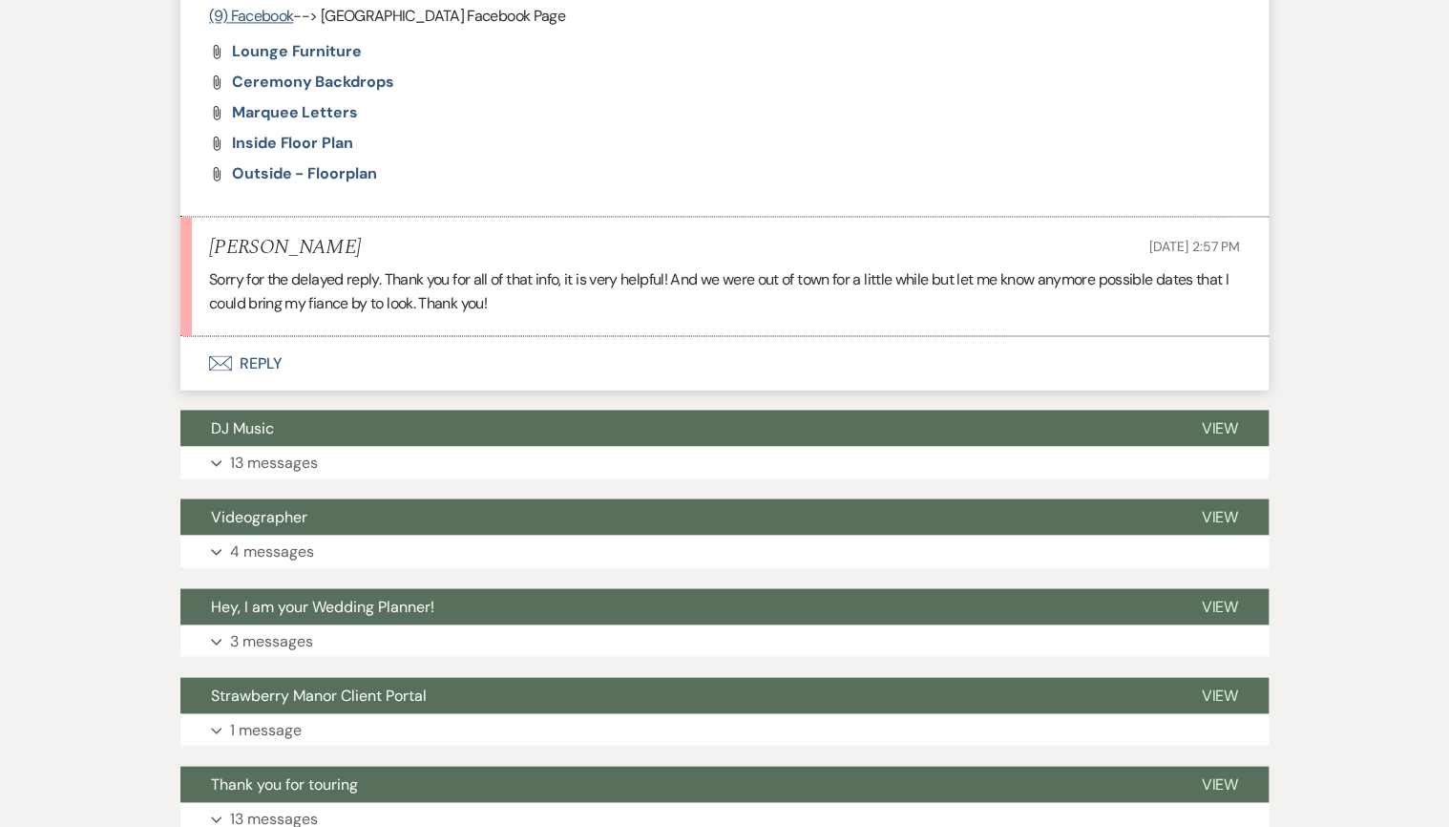
click at [237, 363] on button "Envelope Reply" at bounding box center [724, 362] width 1088 height 53
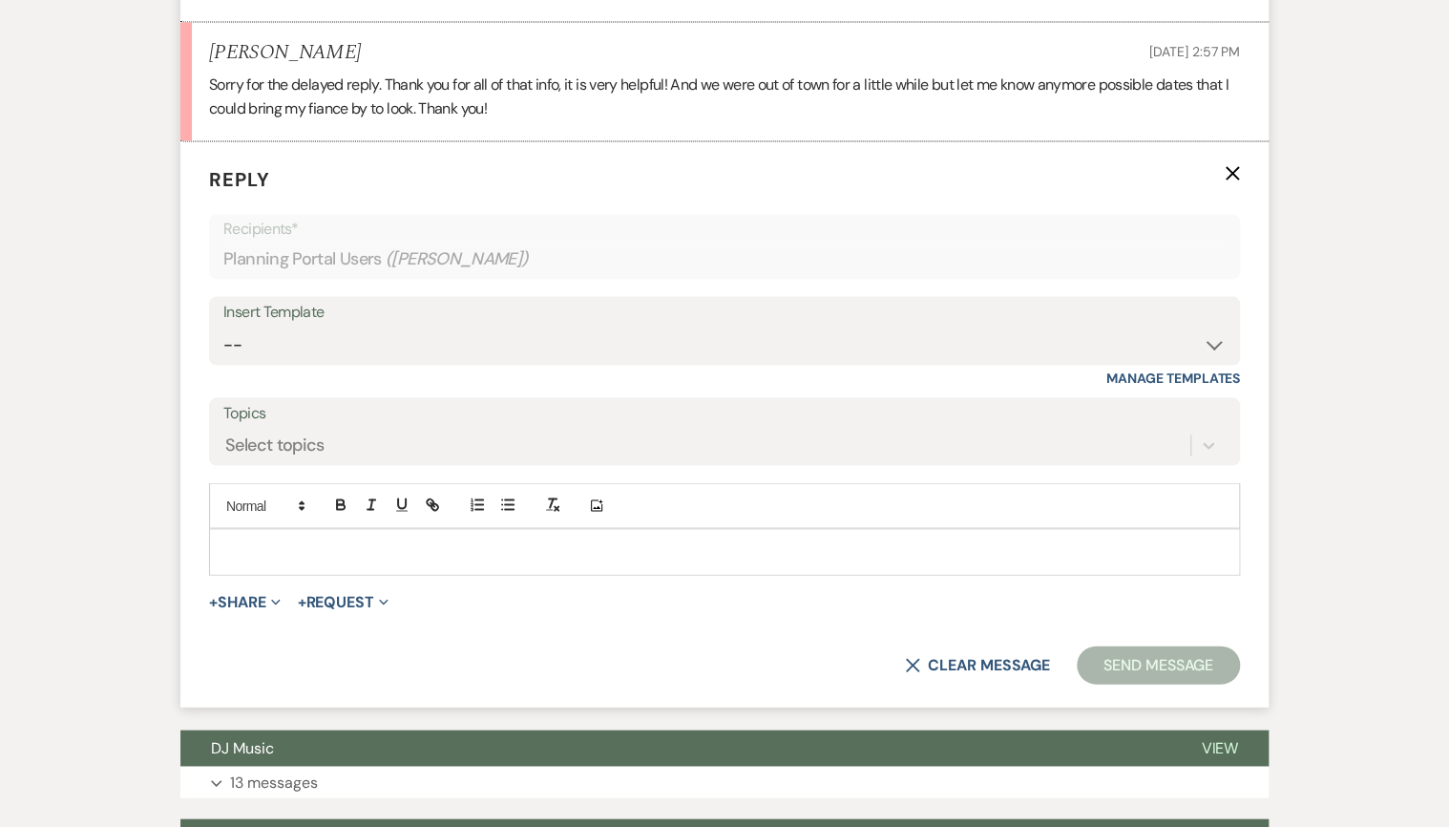
scroll to position [1654, 0]
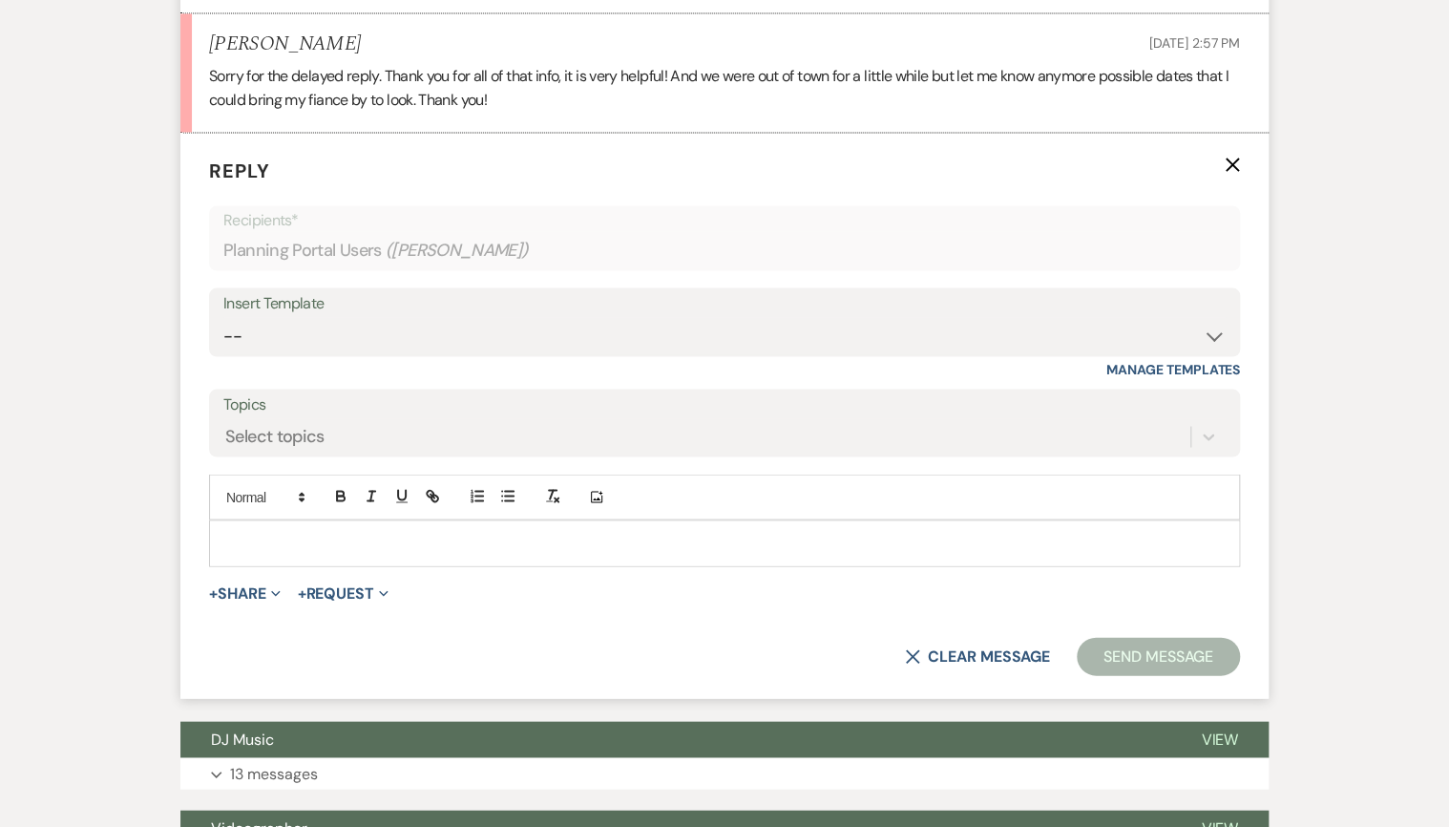
drag, startPoint x: 357, startPoint y: 561, endPoint x: 360, endPoint y: 551, distance: 10.9
click at [357, 561] on div at bounding box center [724, 542] width 1031 height 46
click at [361, 550] on p at bounding box center [724, 542] width 1000 height 21
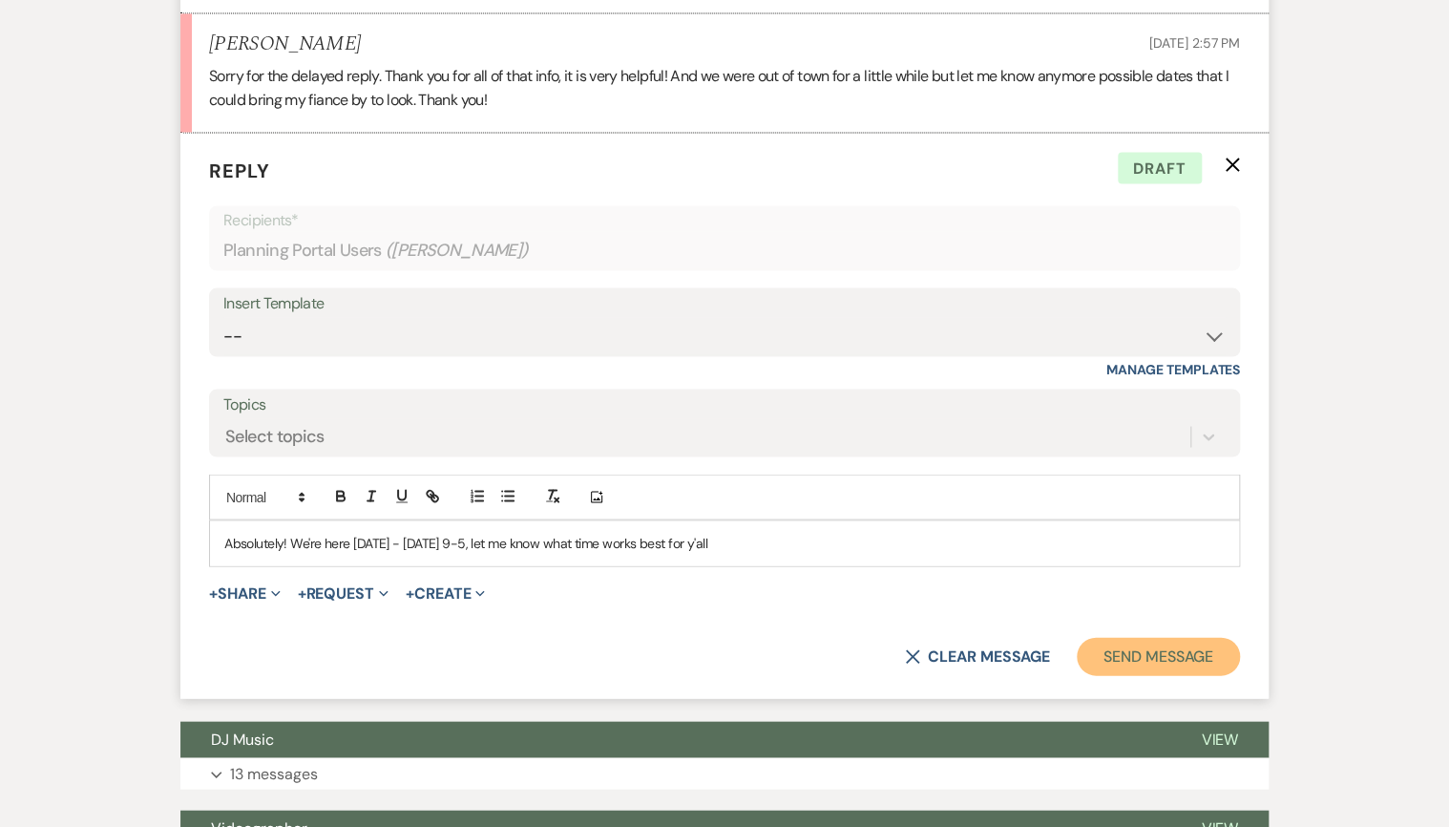
click at [1159, 649] on button "Send Message" at bounding box center [1158, 656] width 163 height 38
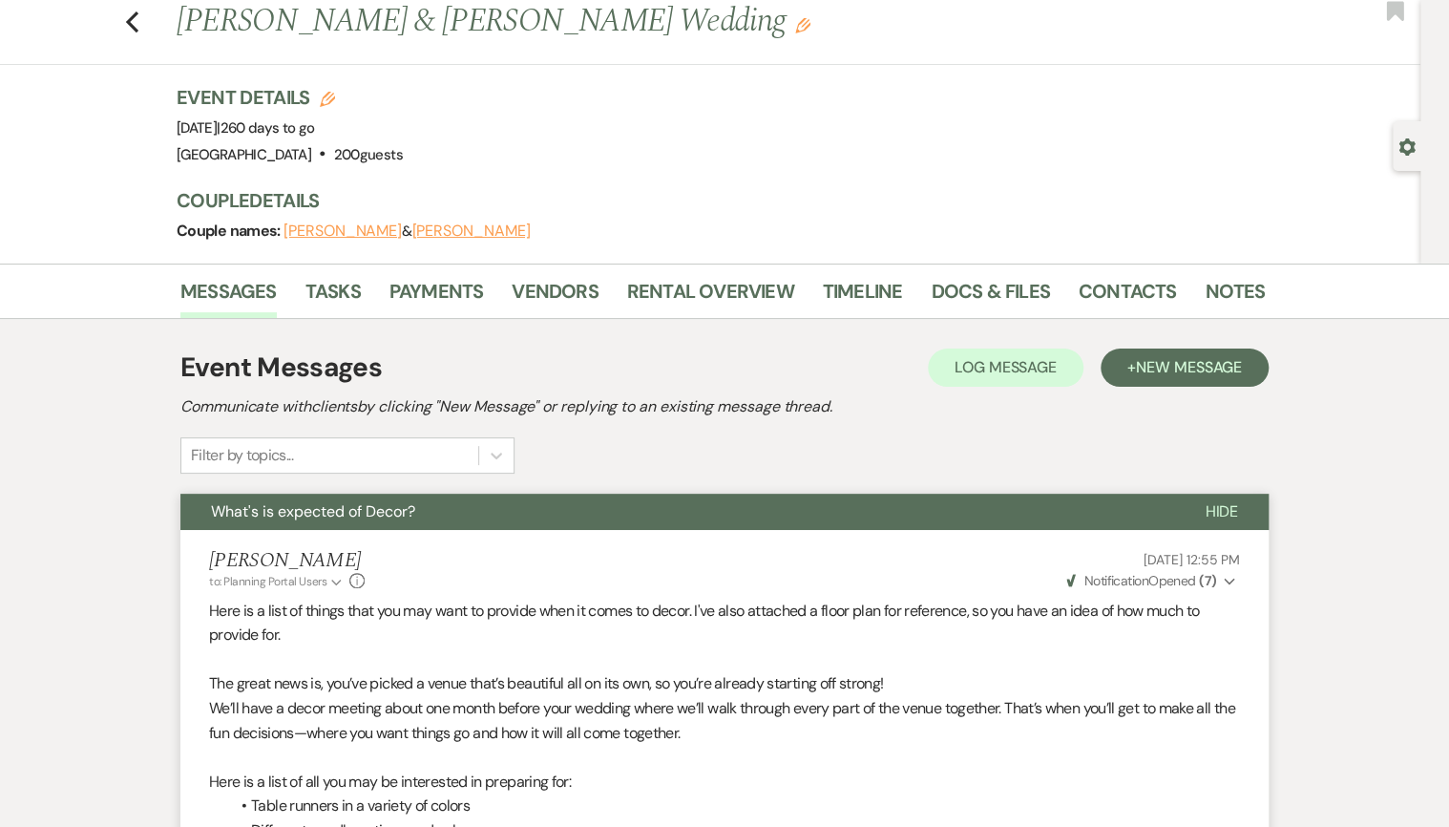
scroll to position [0, 0]
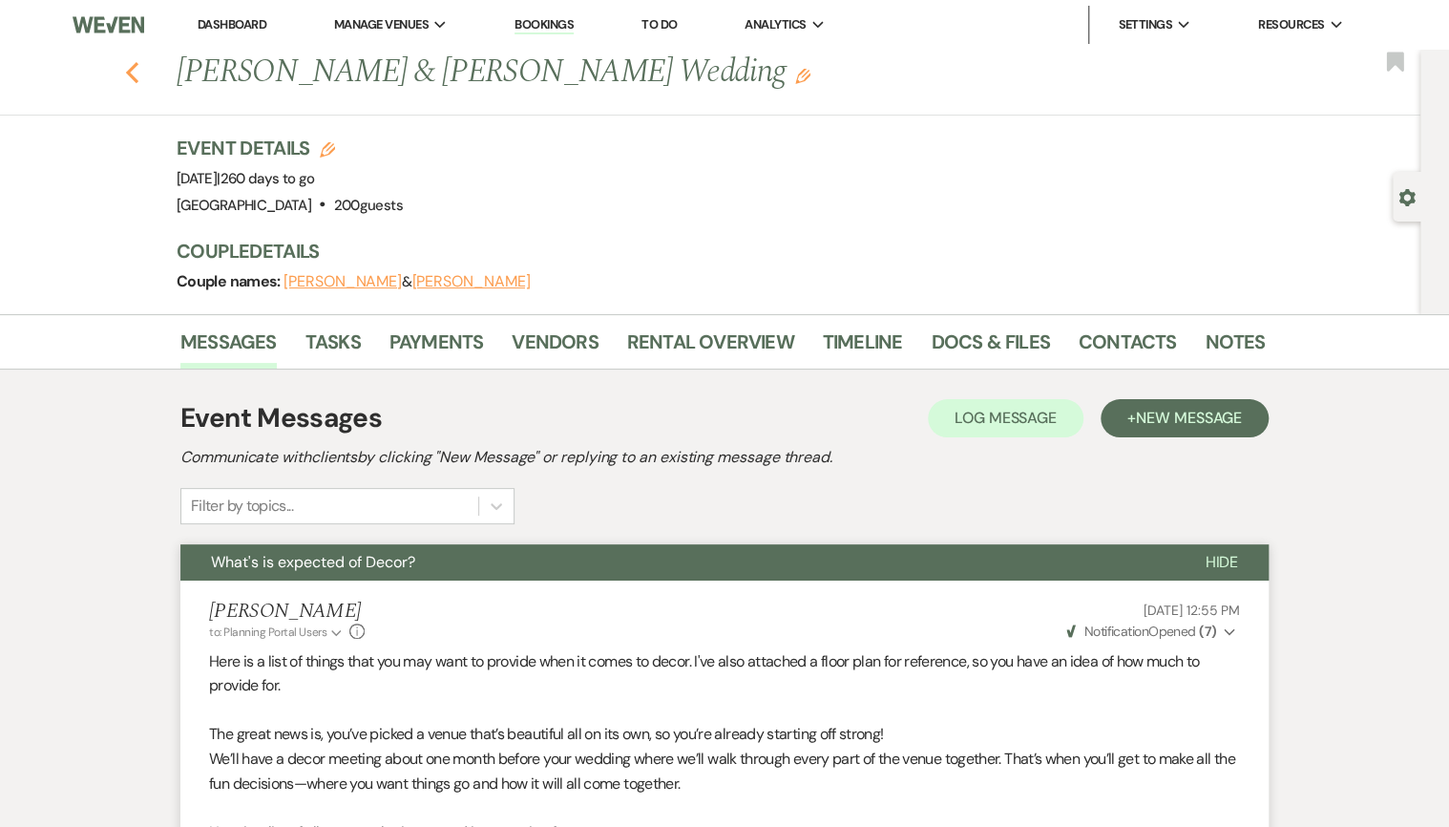
click at [134, 70] on use "button" at bounding box center [132, 72] width 12 height 21
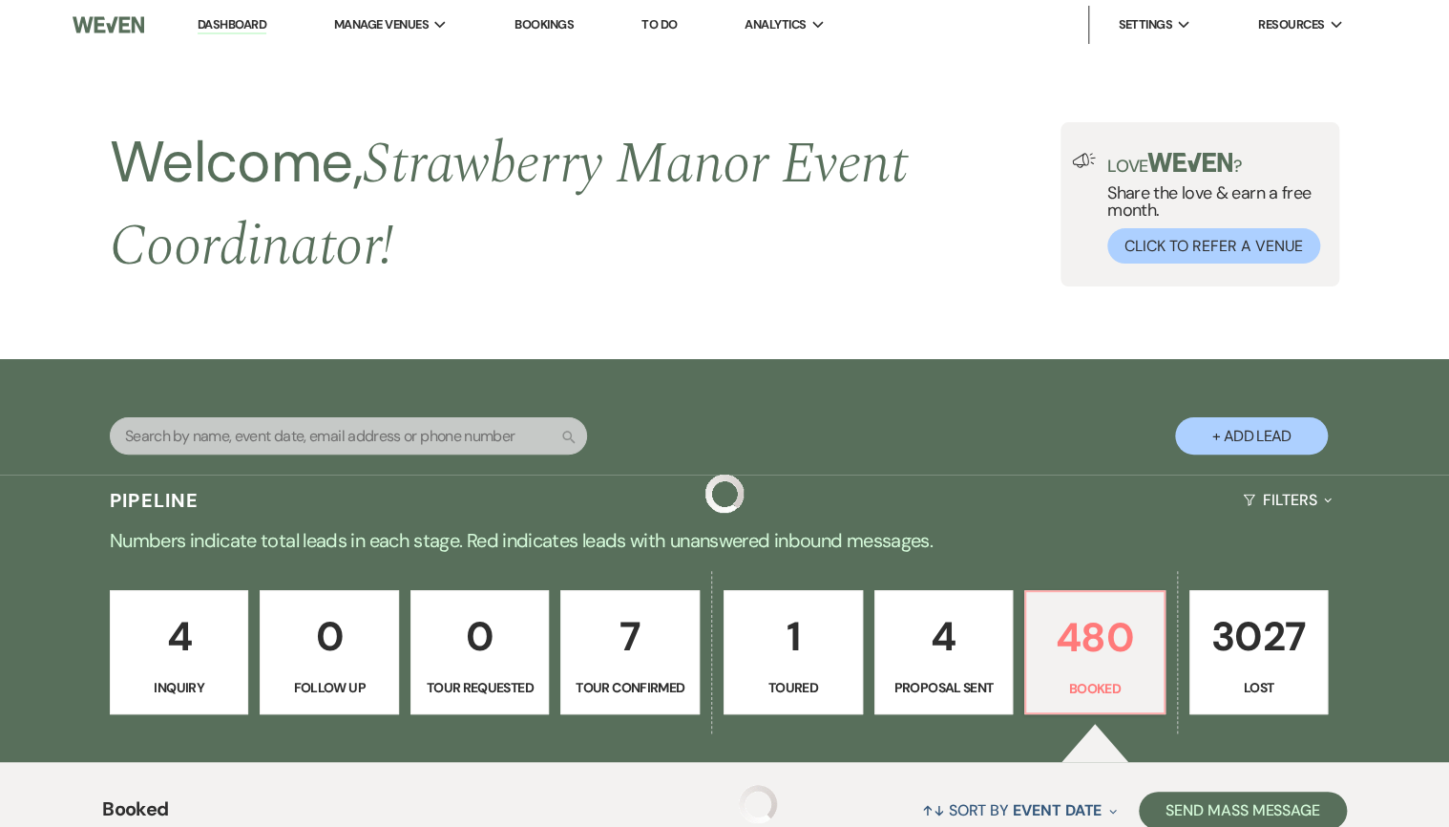
scroll to position [659, 0]
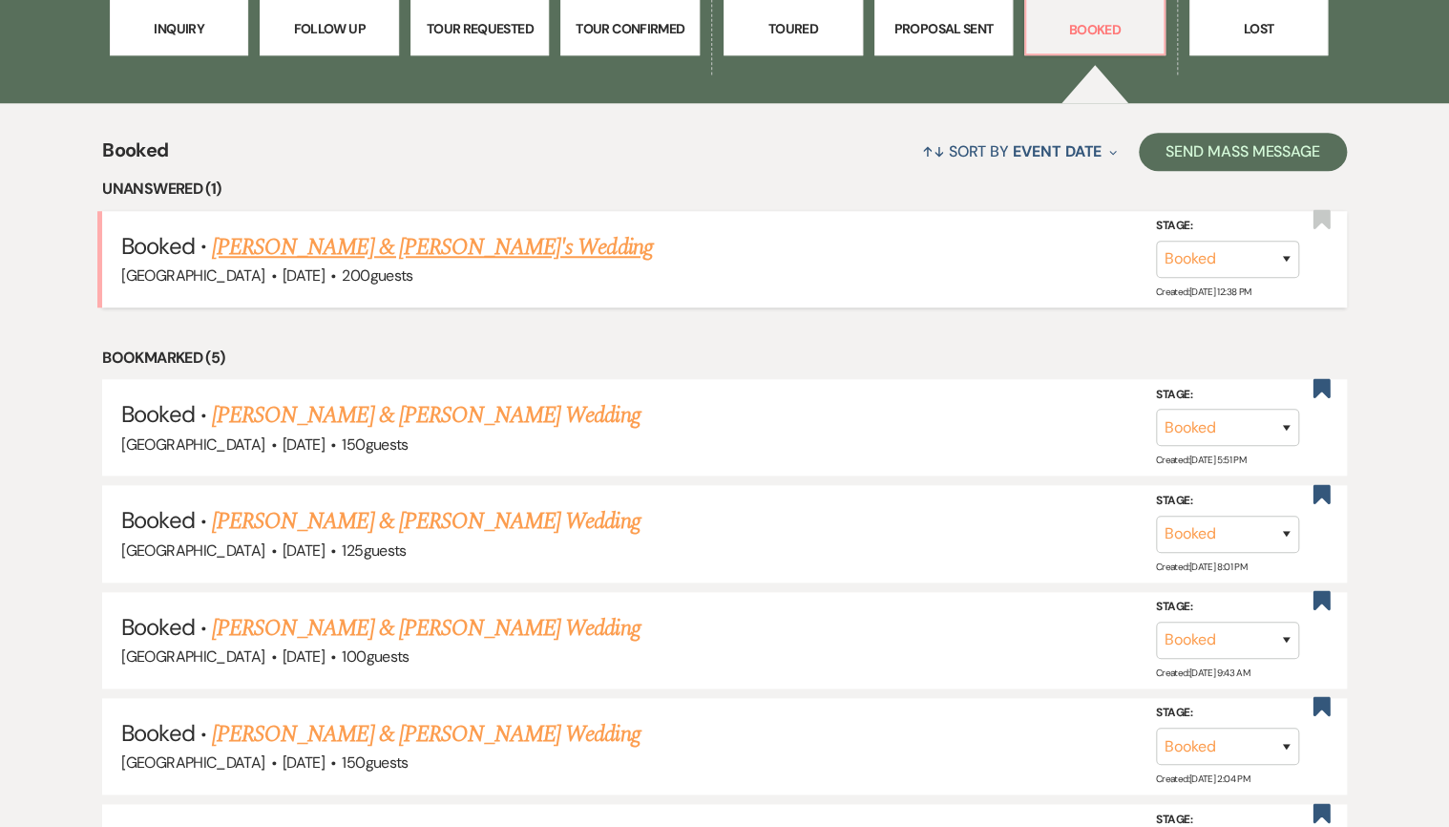
click at [378, 234] on link "Makynna Keller & Kai Major's Wedding" at bounding box center [432, 247] width 441 height 34
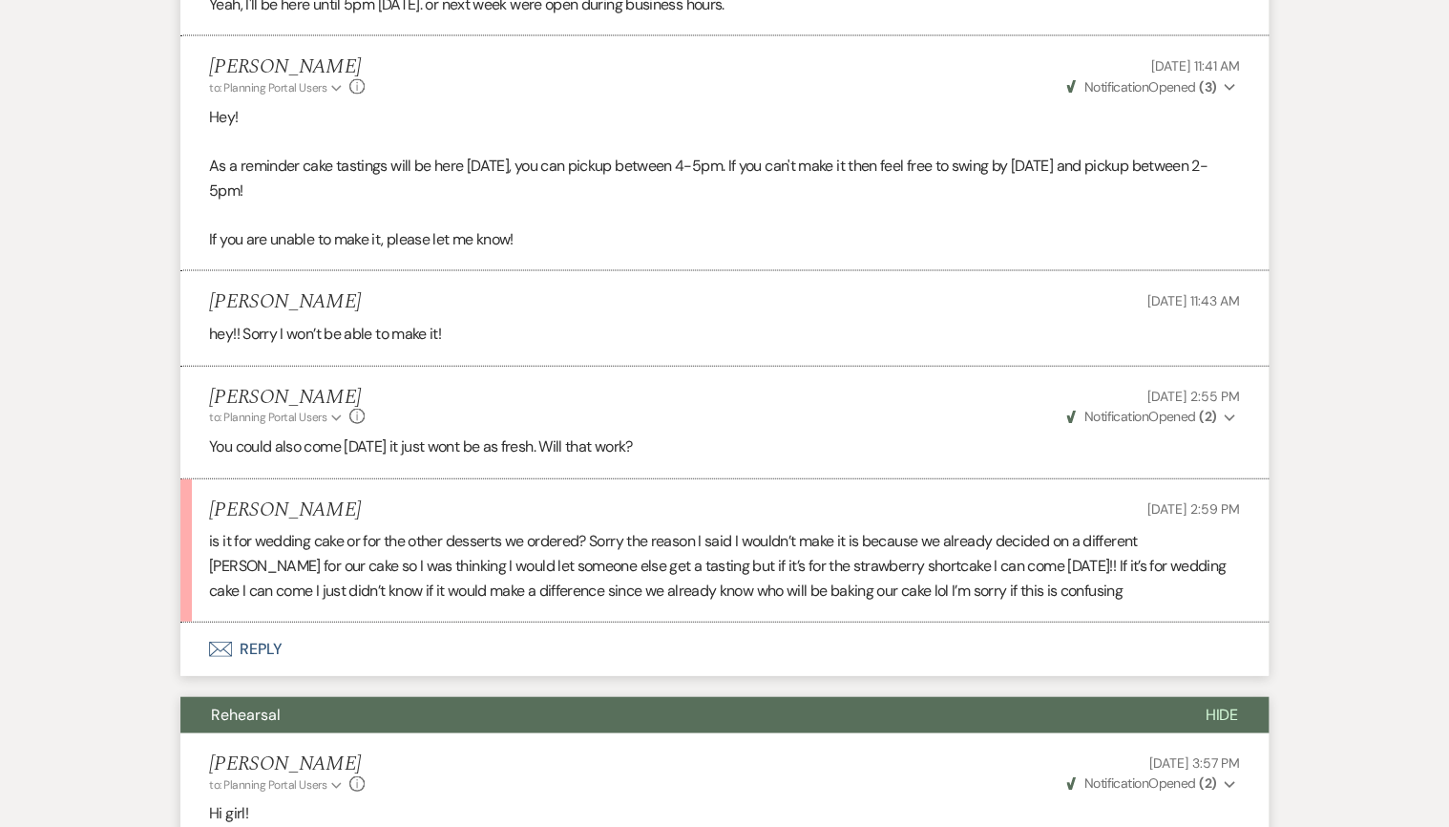
scroll to position [9290, 0]
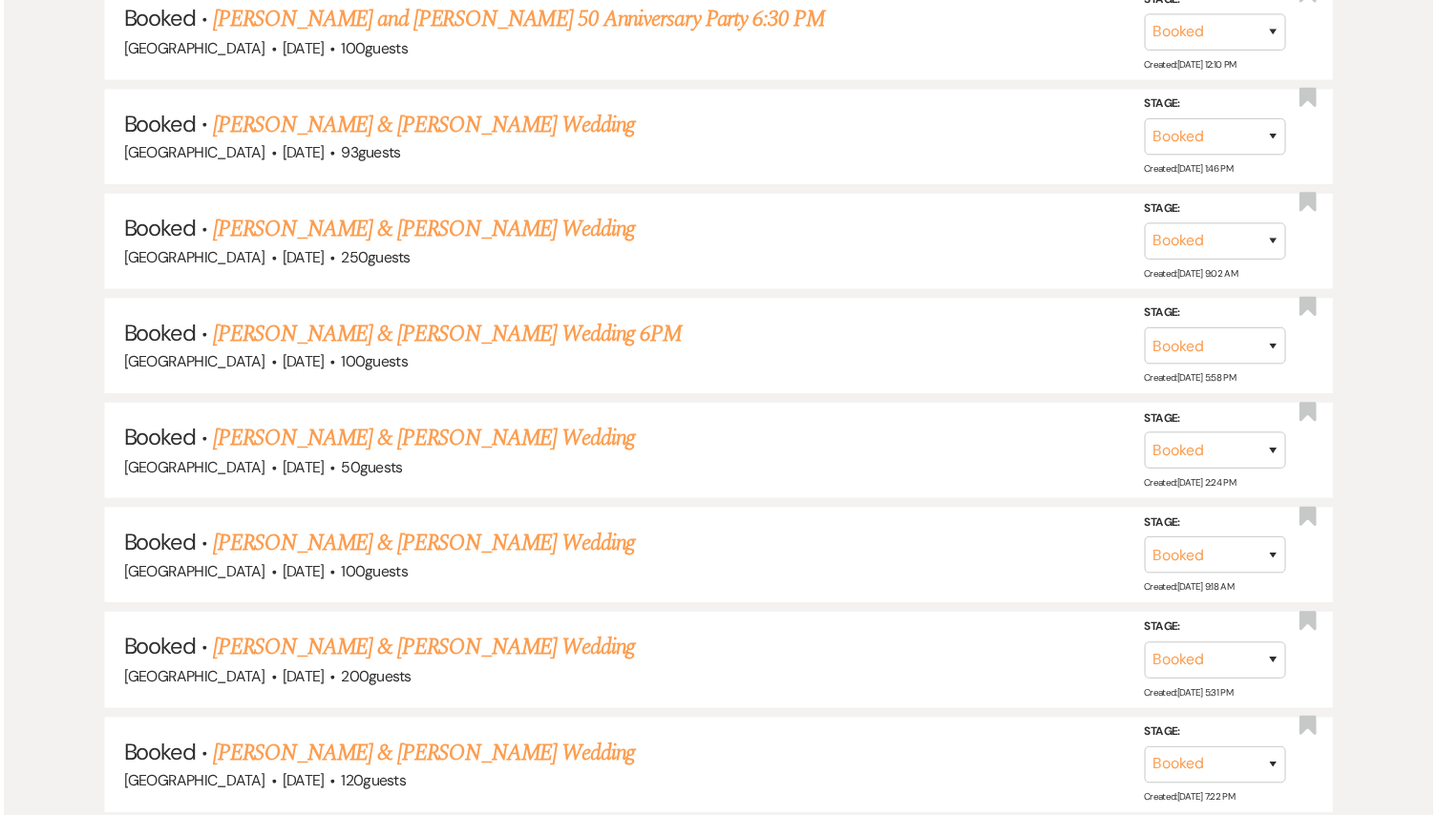
scroll to position [659, 0]
